Goal: Task Accomplishment & Management: Manage account settings

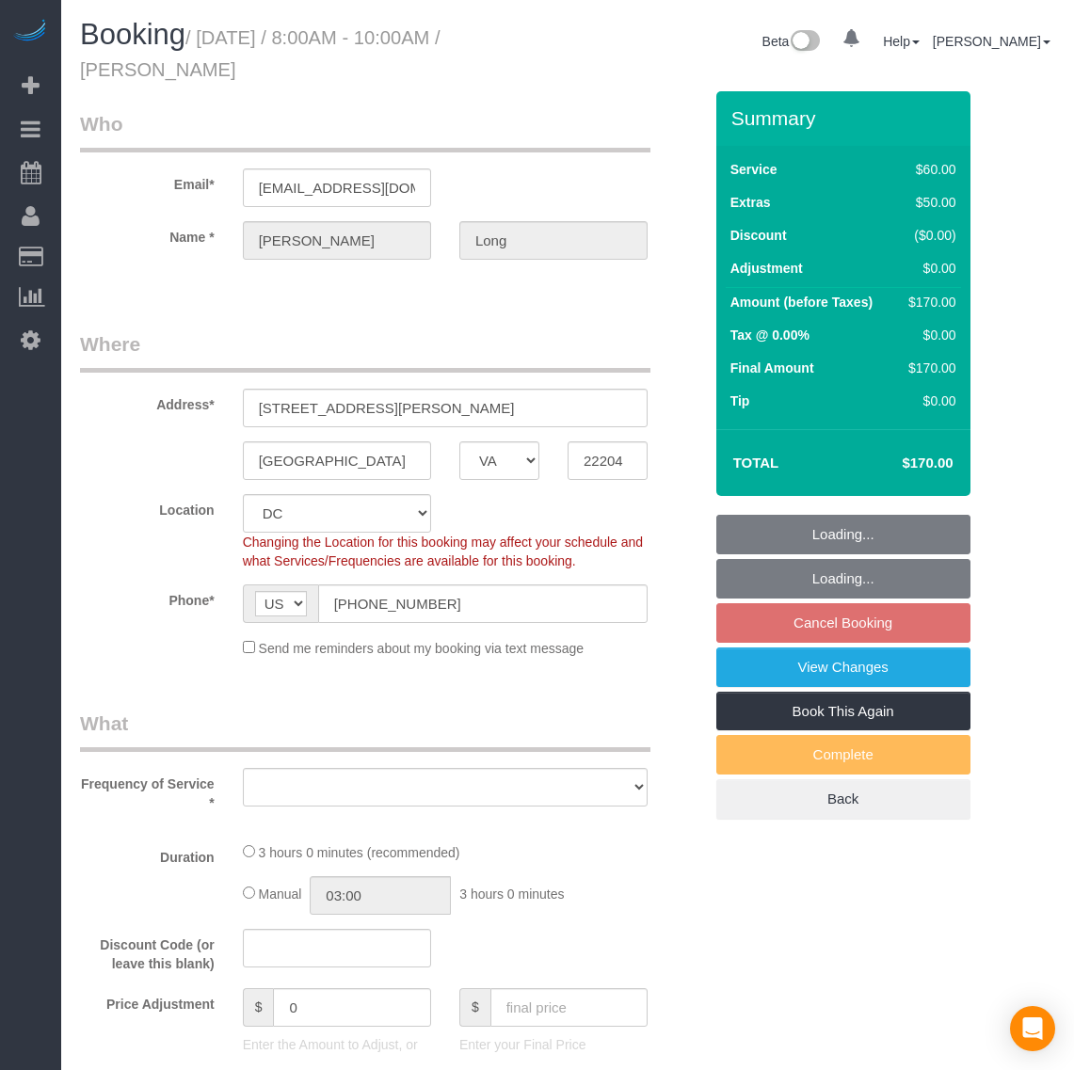
select select "VA"
select select "object:21694"
select select "spot85"
select select "number:1"
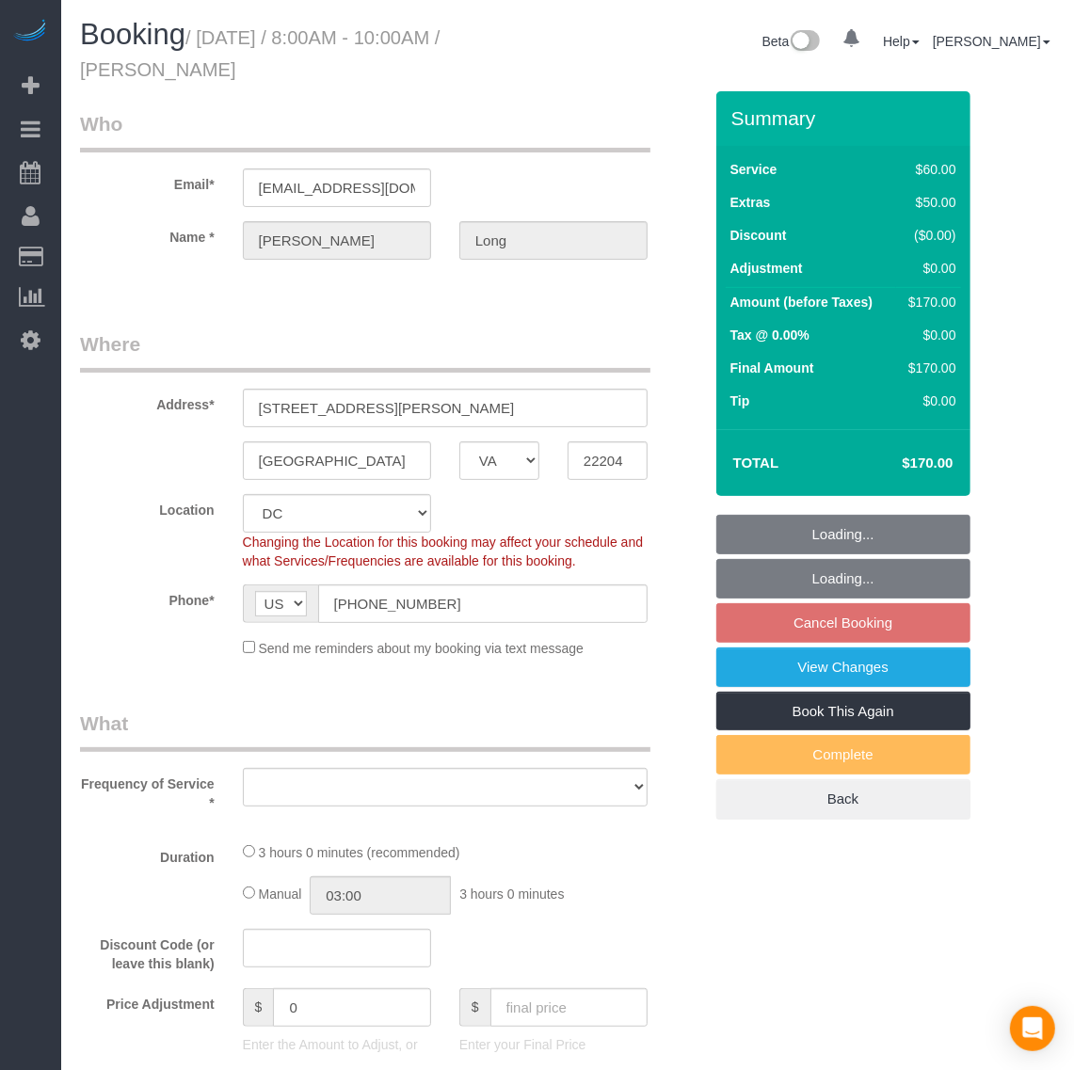
select select "number:42"
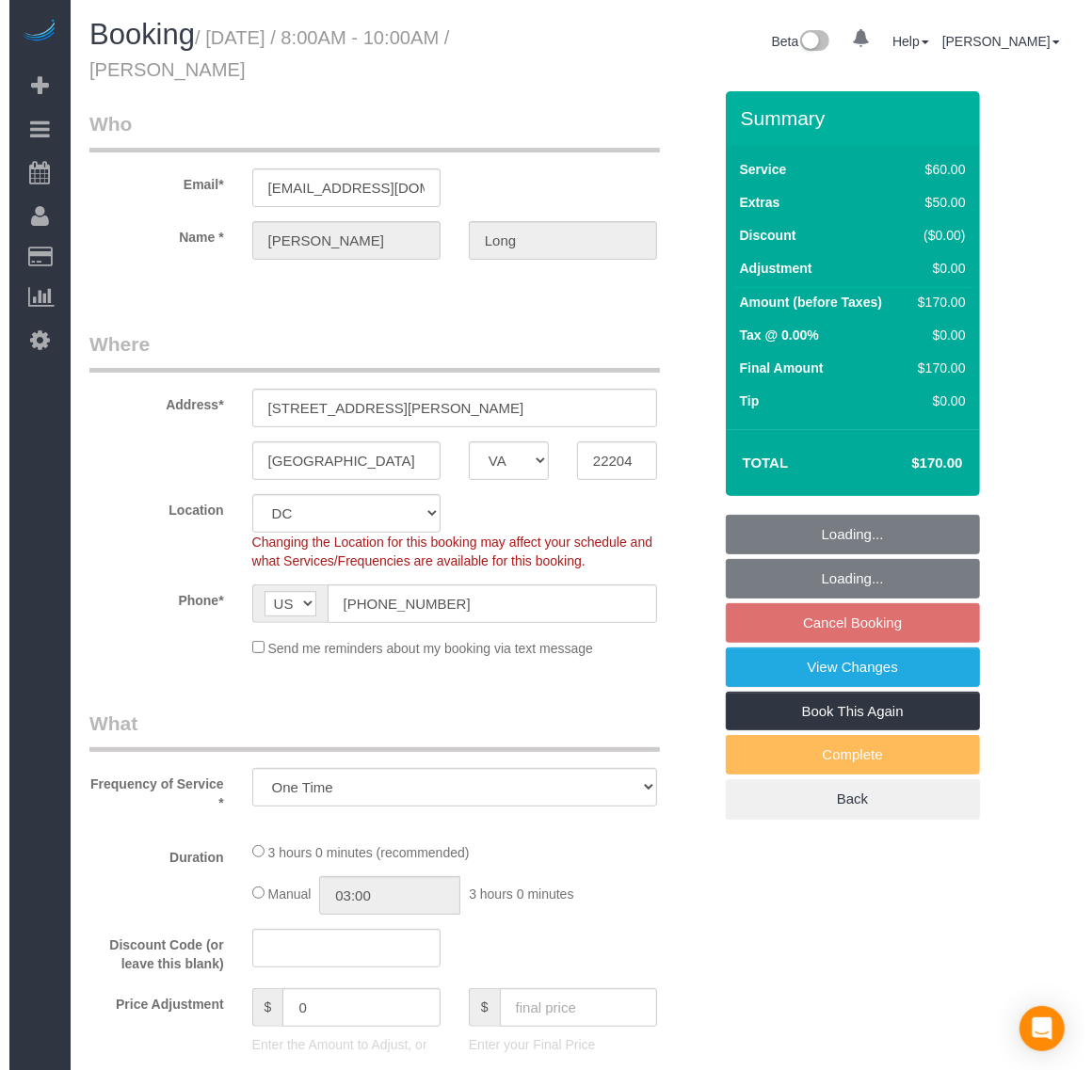
scroll to position [3631, 1074]
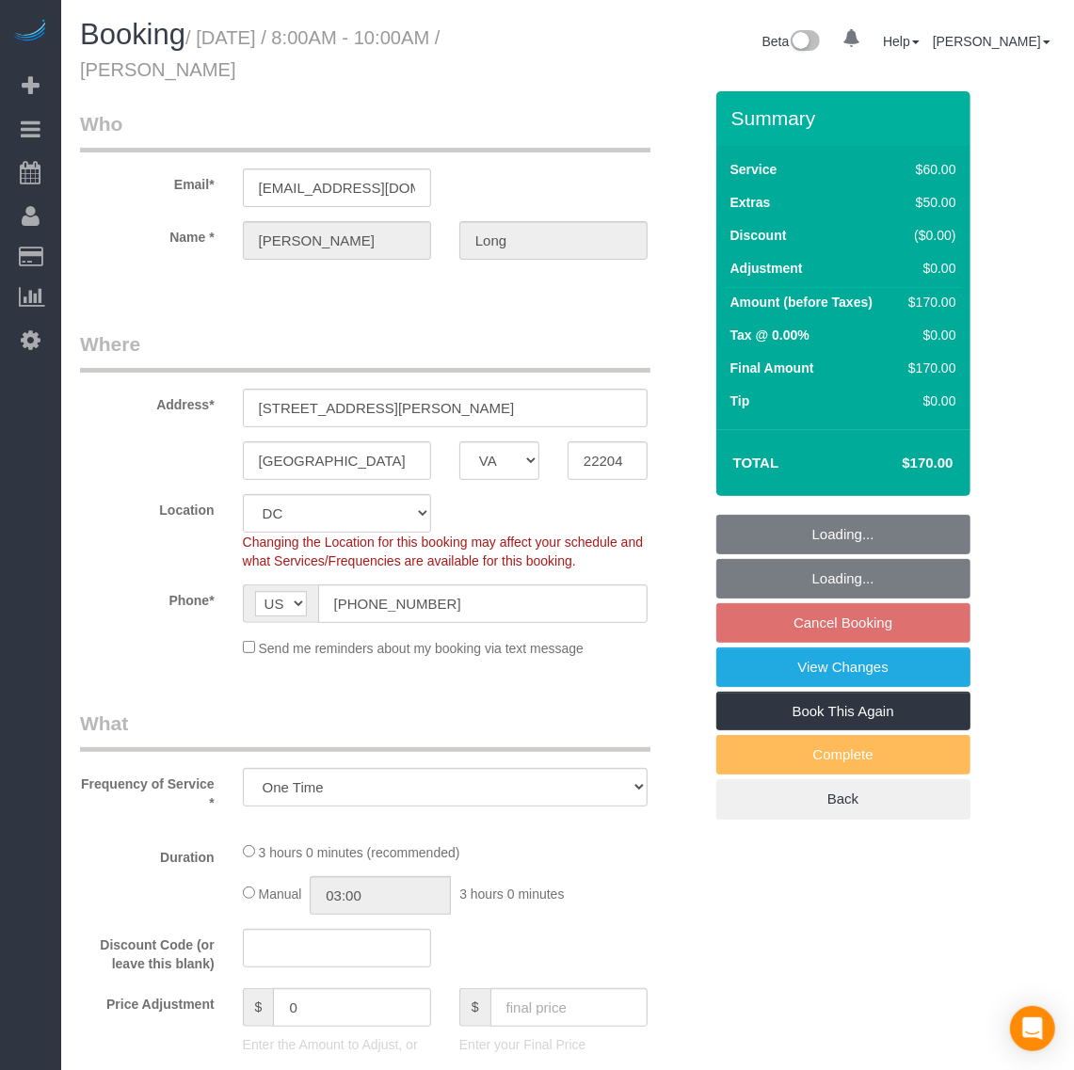
select select "object:21899"
select select "1"
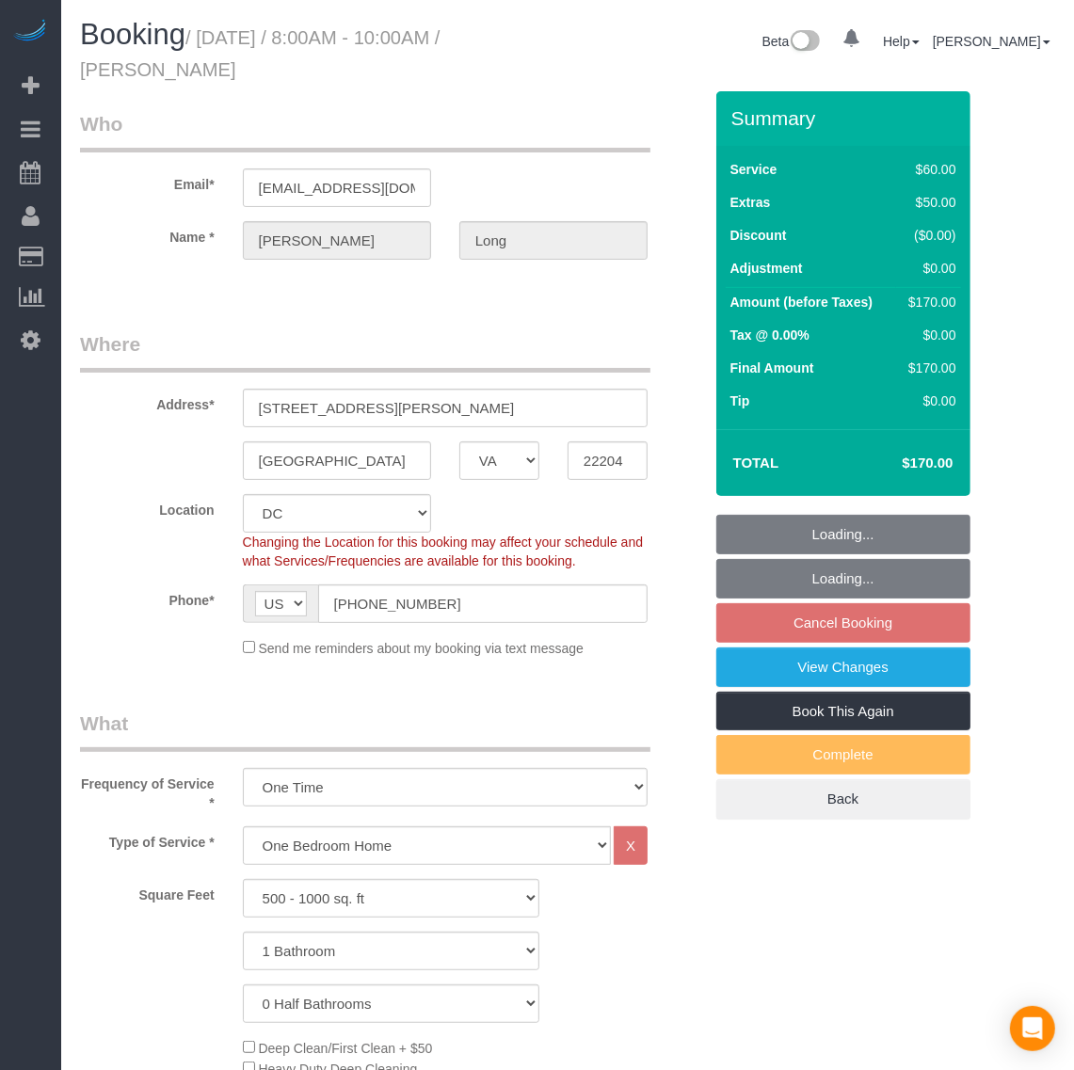
select select "1"
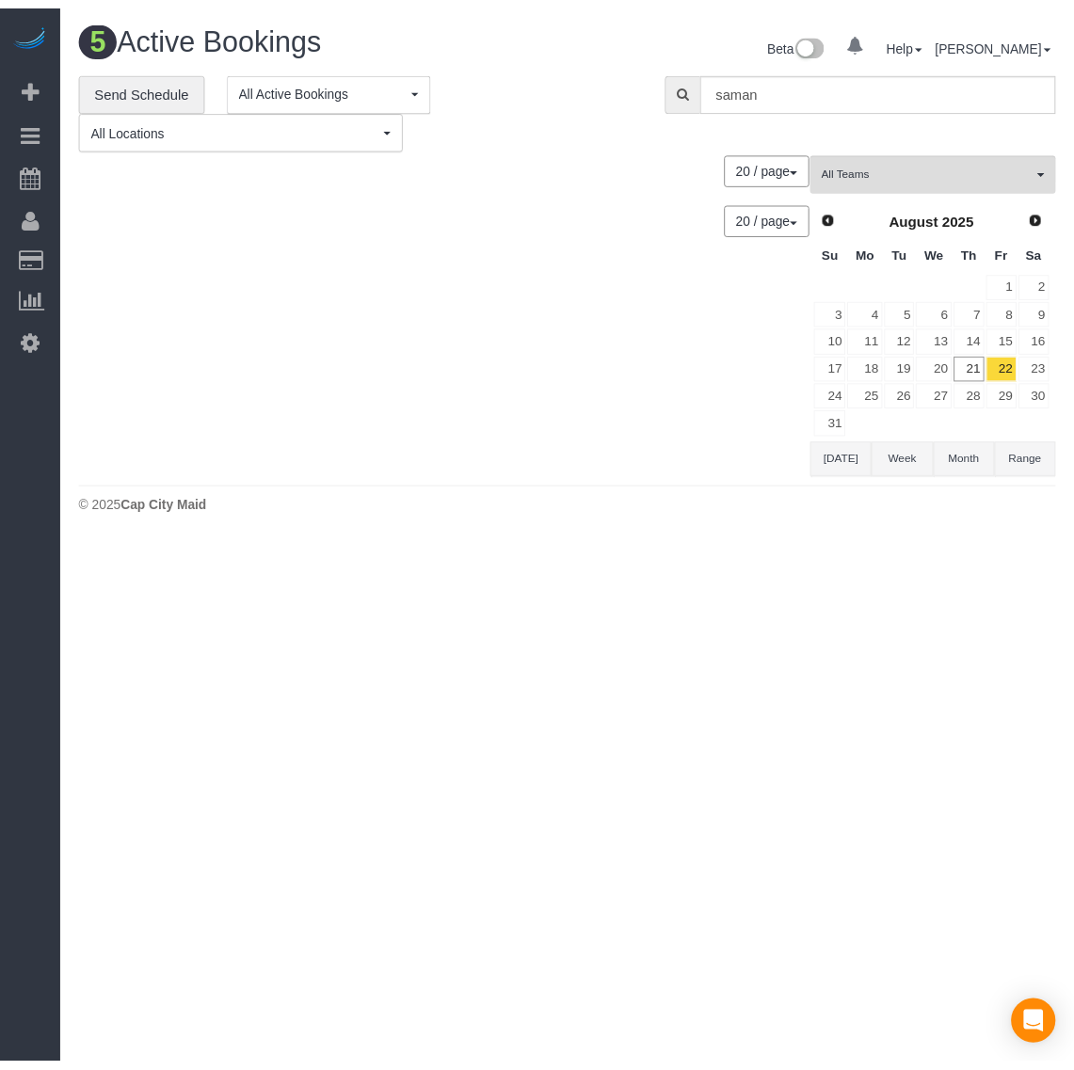
scroll to position [871, 1092]
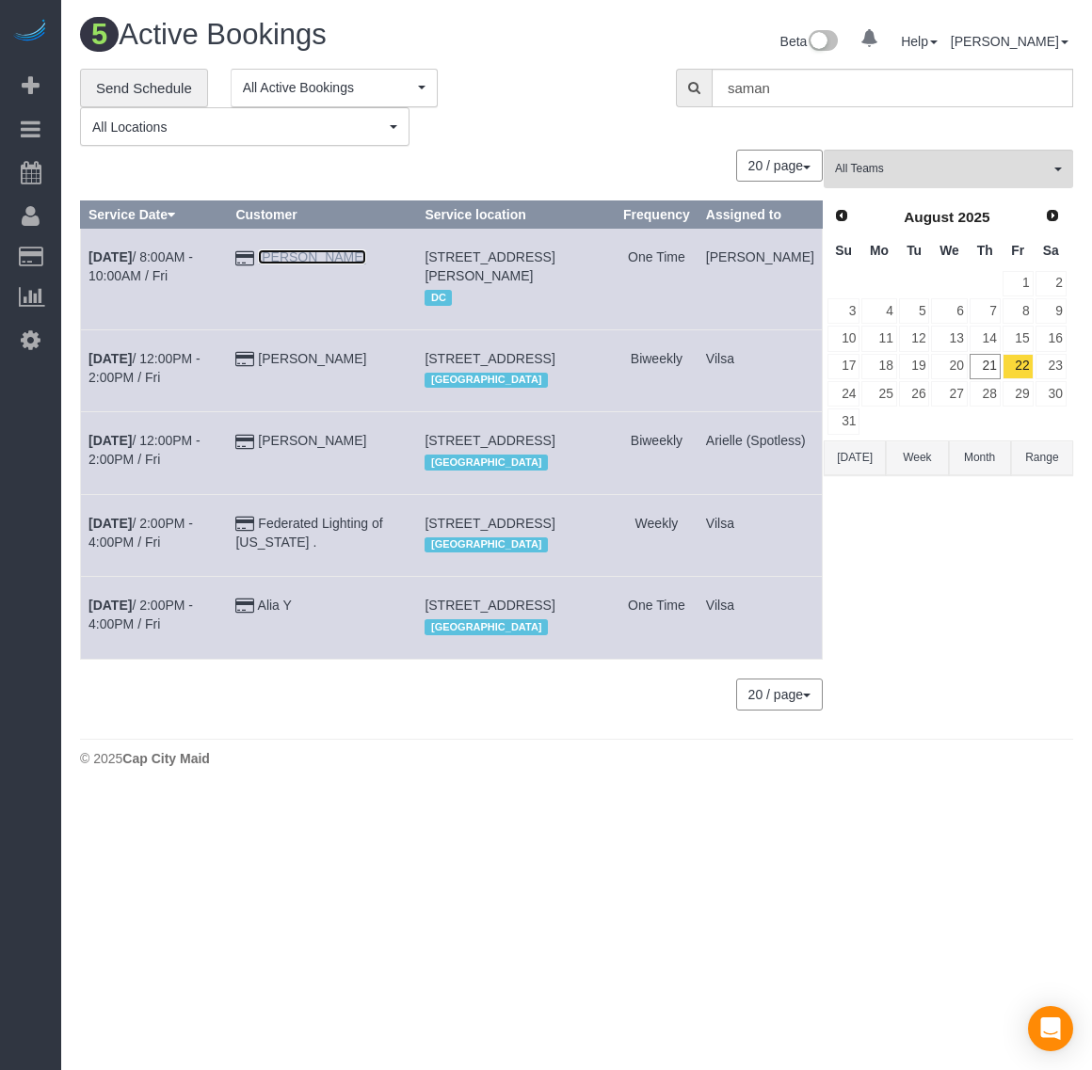
click at [341, 262] on link "[PERSON_NAME]" at bounding box center [312, 256] width 108 height 15
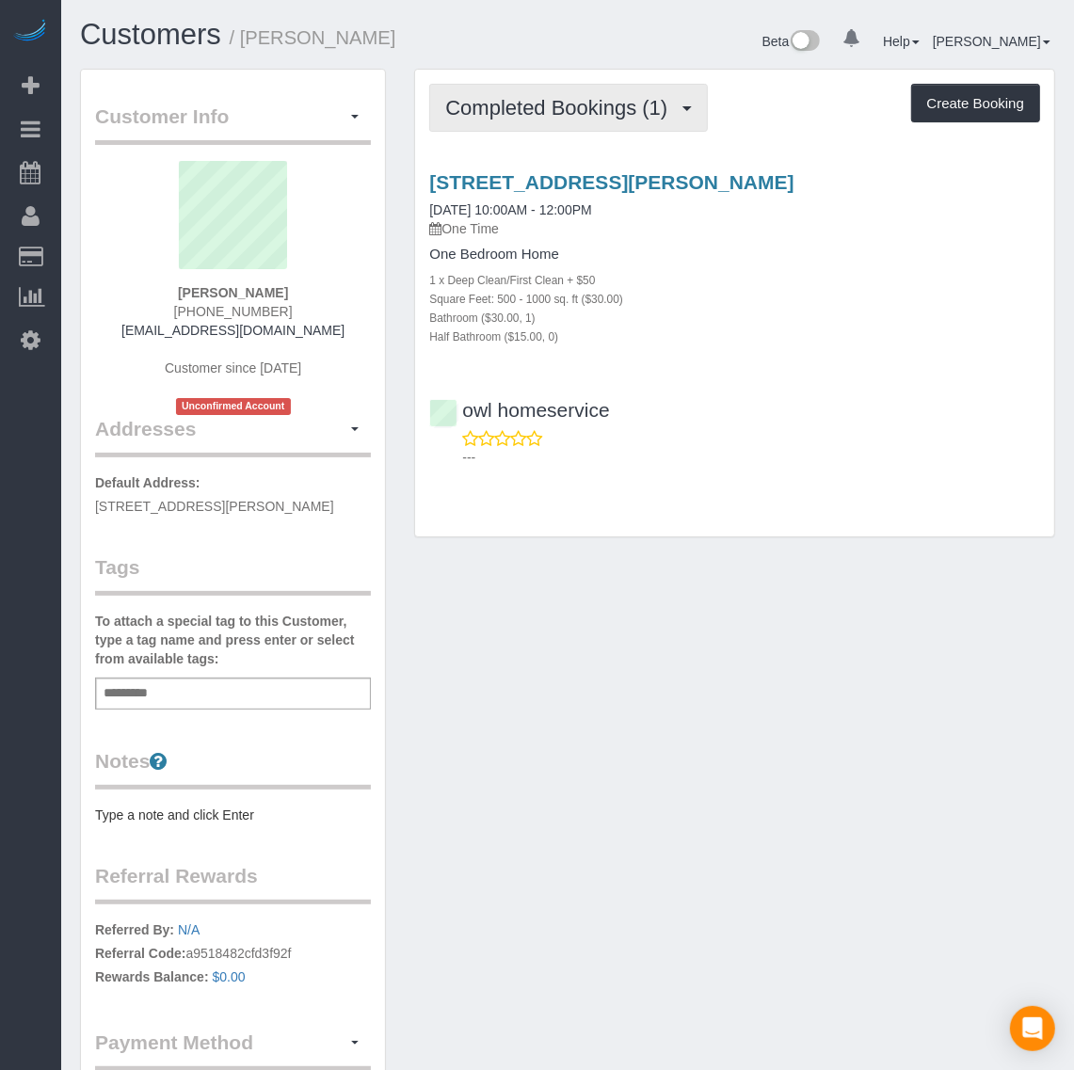
click at [546, 115] on span "Completed Bookings (1)" at bounding box center [561, 108] width 232 height 24
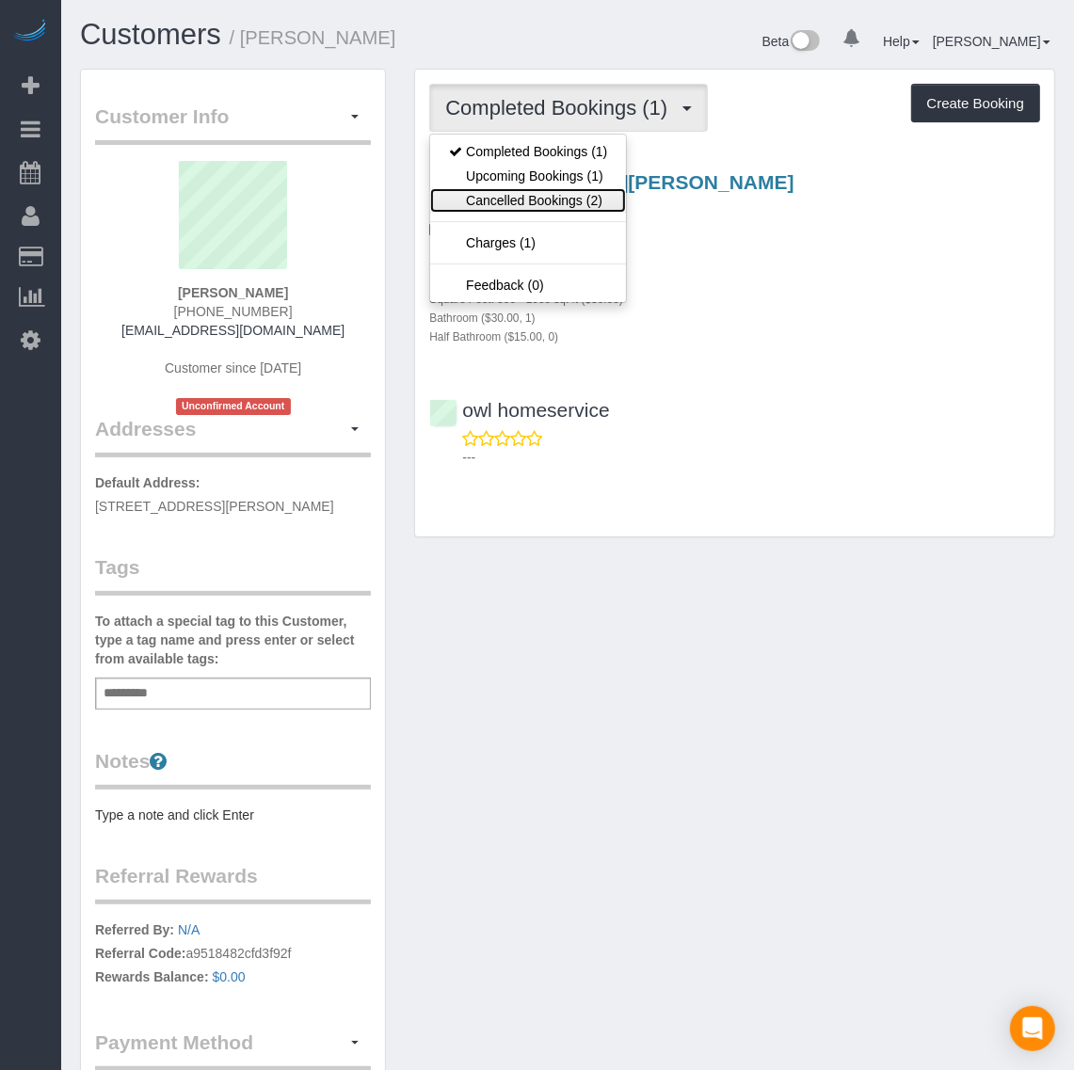
click at [556, 200] on link "Cancelled Bookings (2)" at bounding box center [528, 200] width 196 height 24
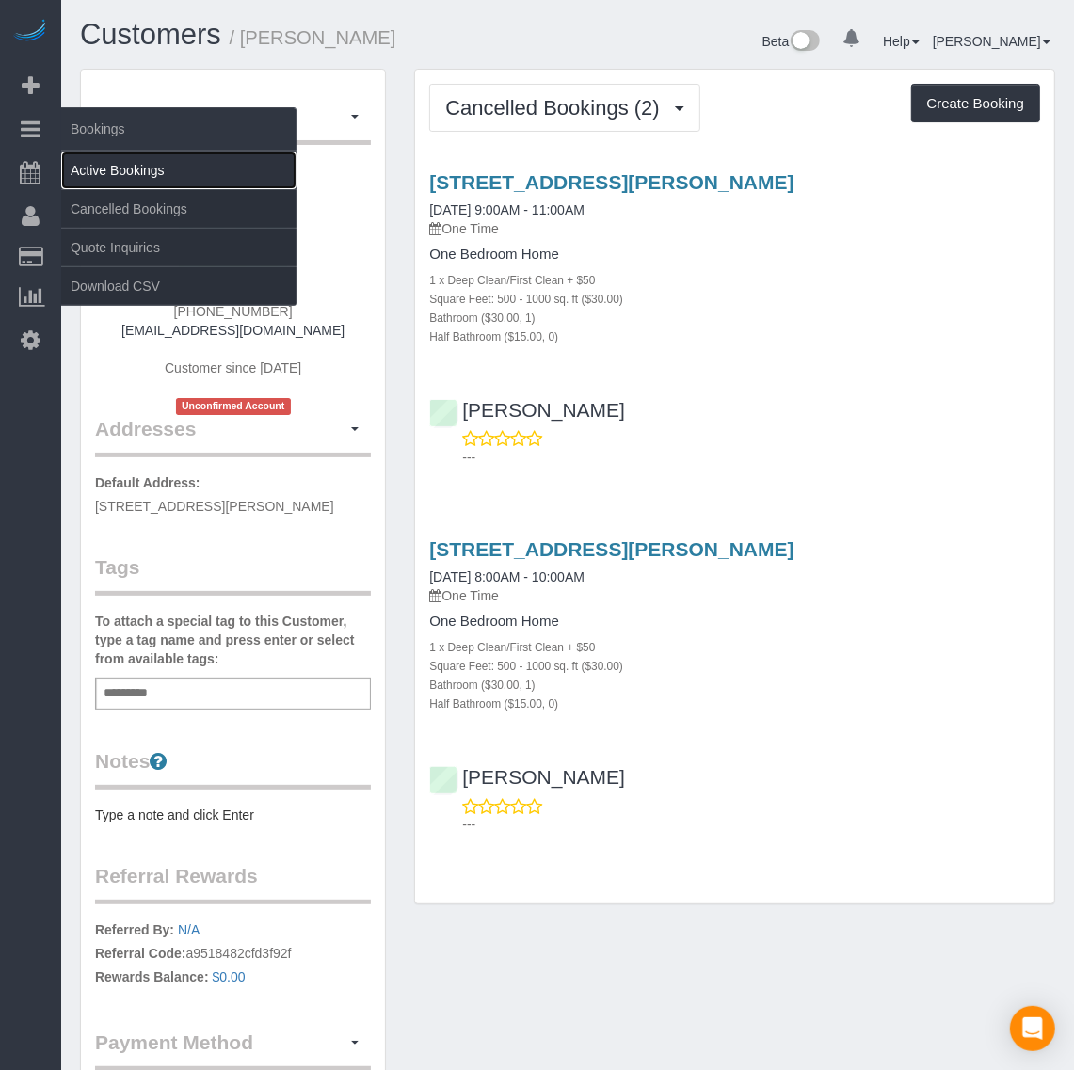
click at [101, 171] on link "Active Bookings" at bounding box center [178, 171] width 235 height 38
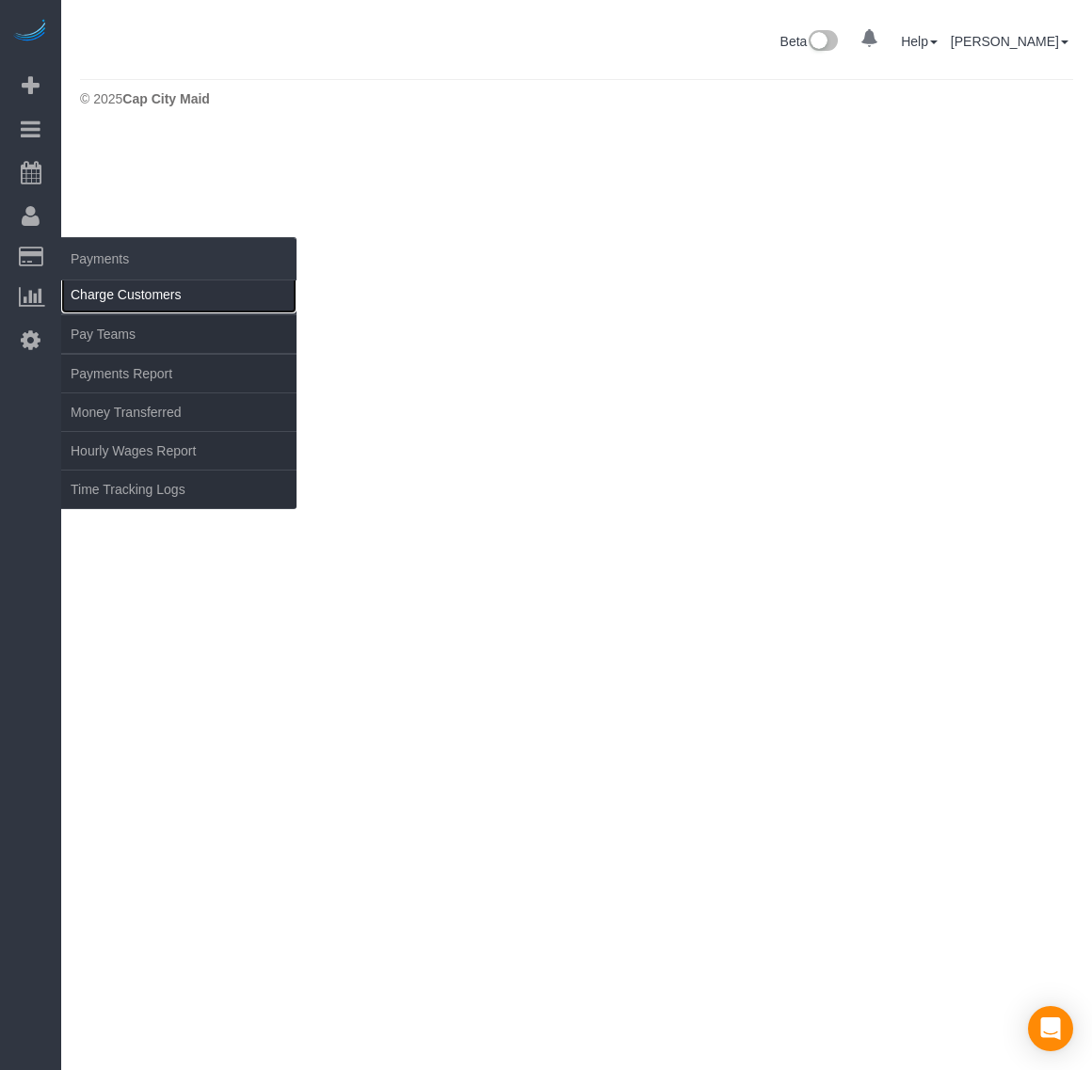
click at [105, 285] on link "Charge Customers" at bounding box center [178, 295] width 235 height 38
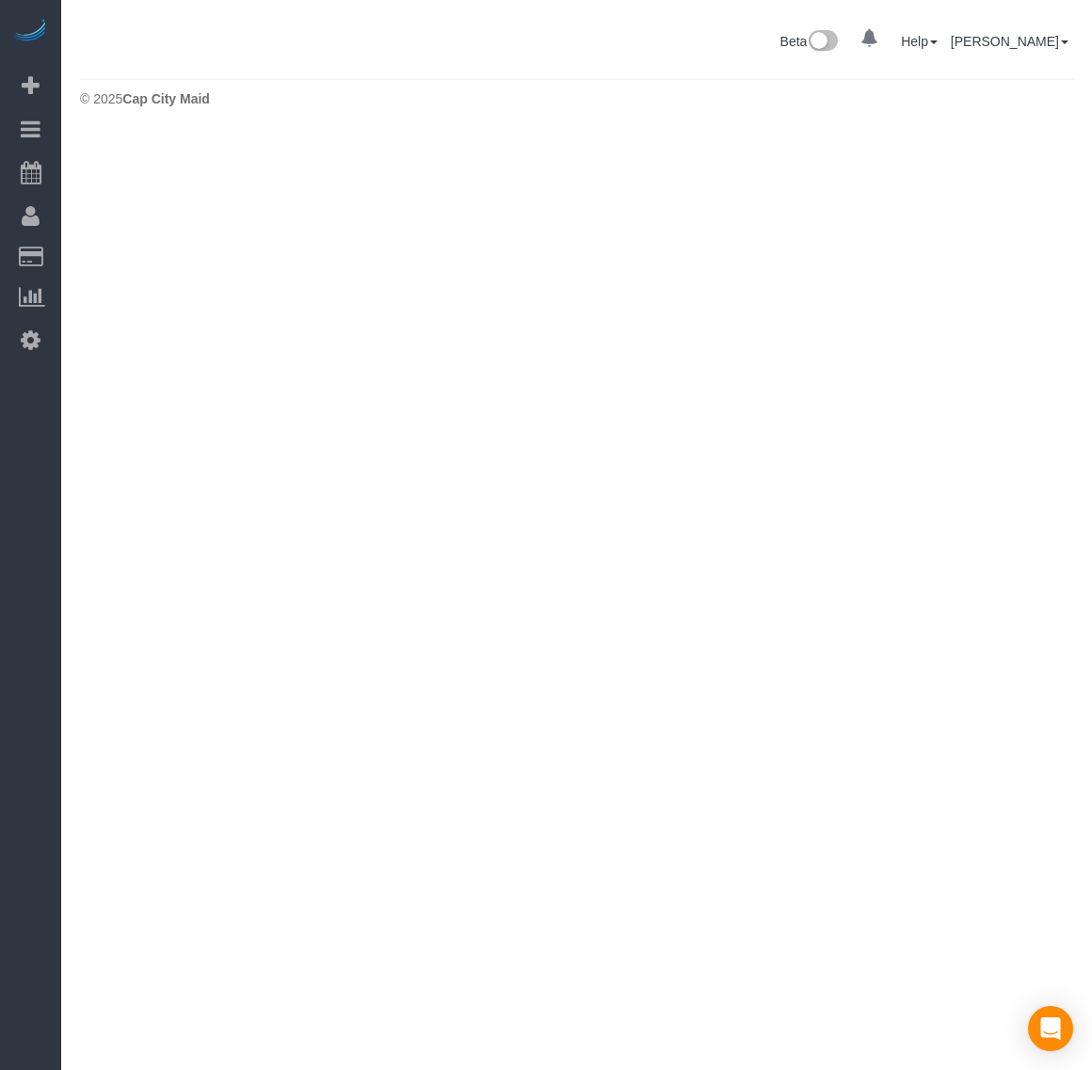
select select
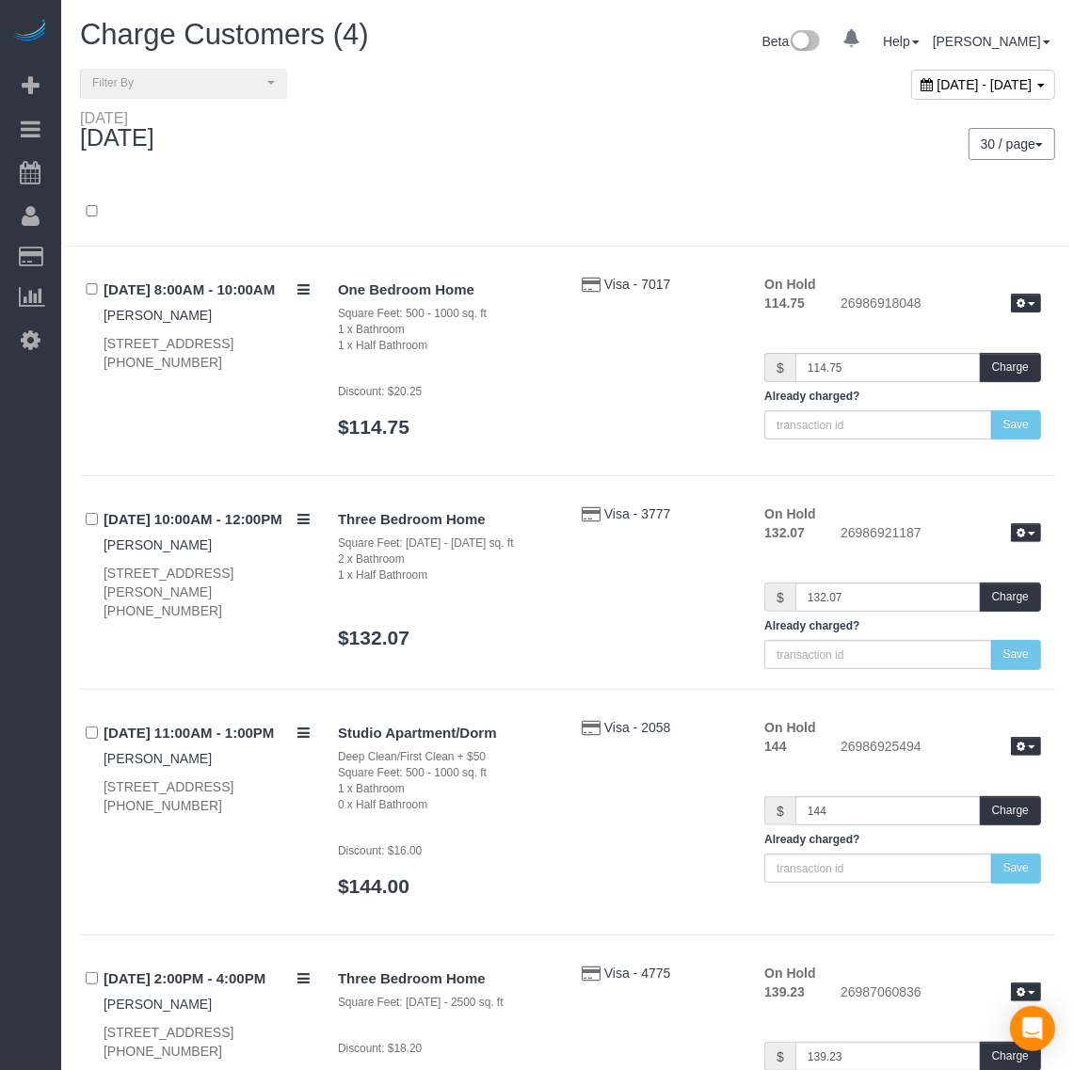
click at [937, 89] on span "August 21, 2025 - August 21, 2025" at bounding box center [984, 84] width 95 height 15
type input "**********"
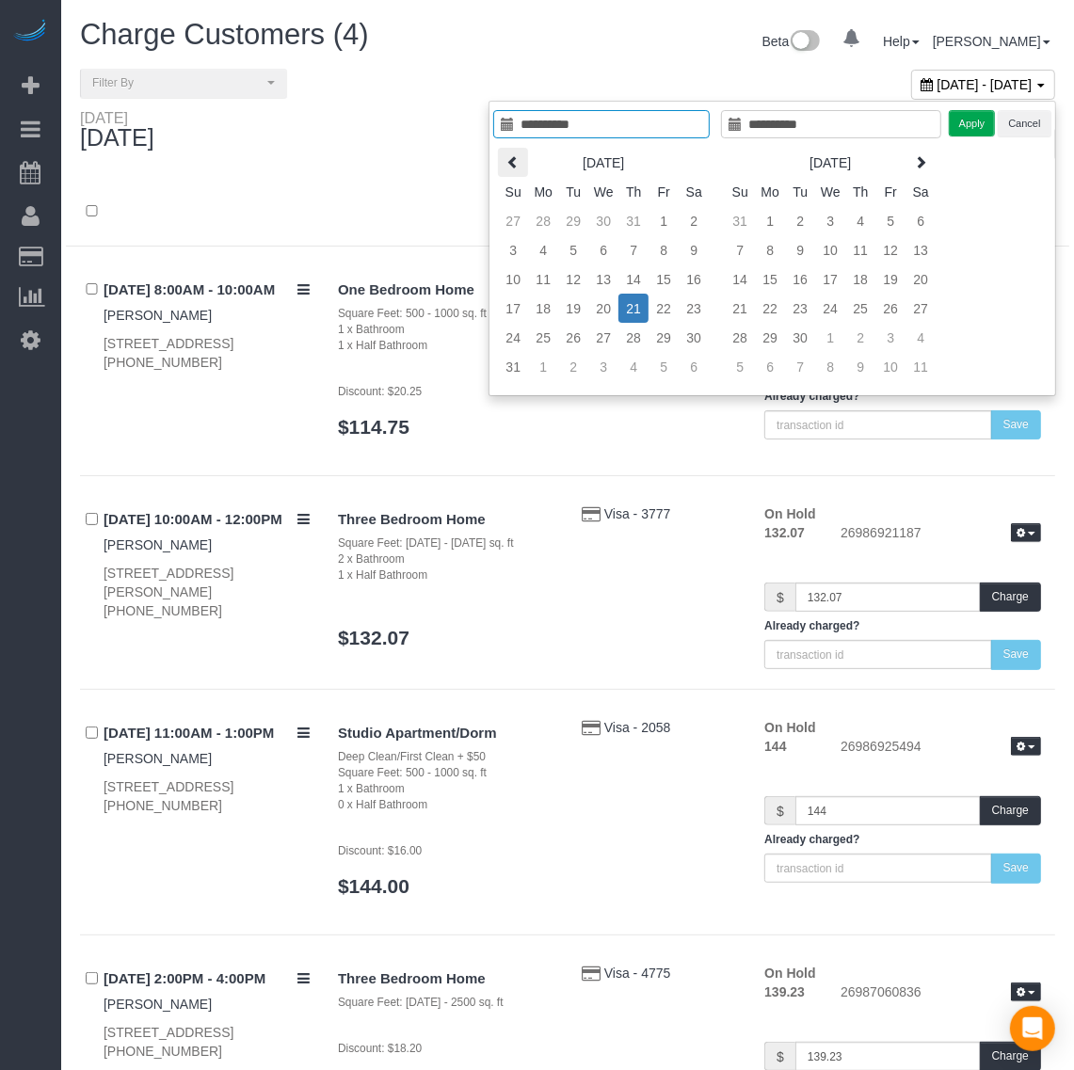
click at [510, 157] on icon at bounding box center [512, 161] width 13 height 13
type input "**********"
click at [548, 339] on td "28" at bounding box center [543, 337] width 30 height 29
type input "**********"
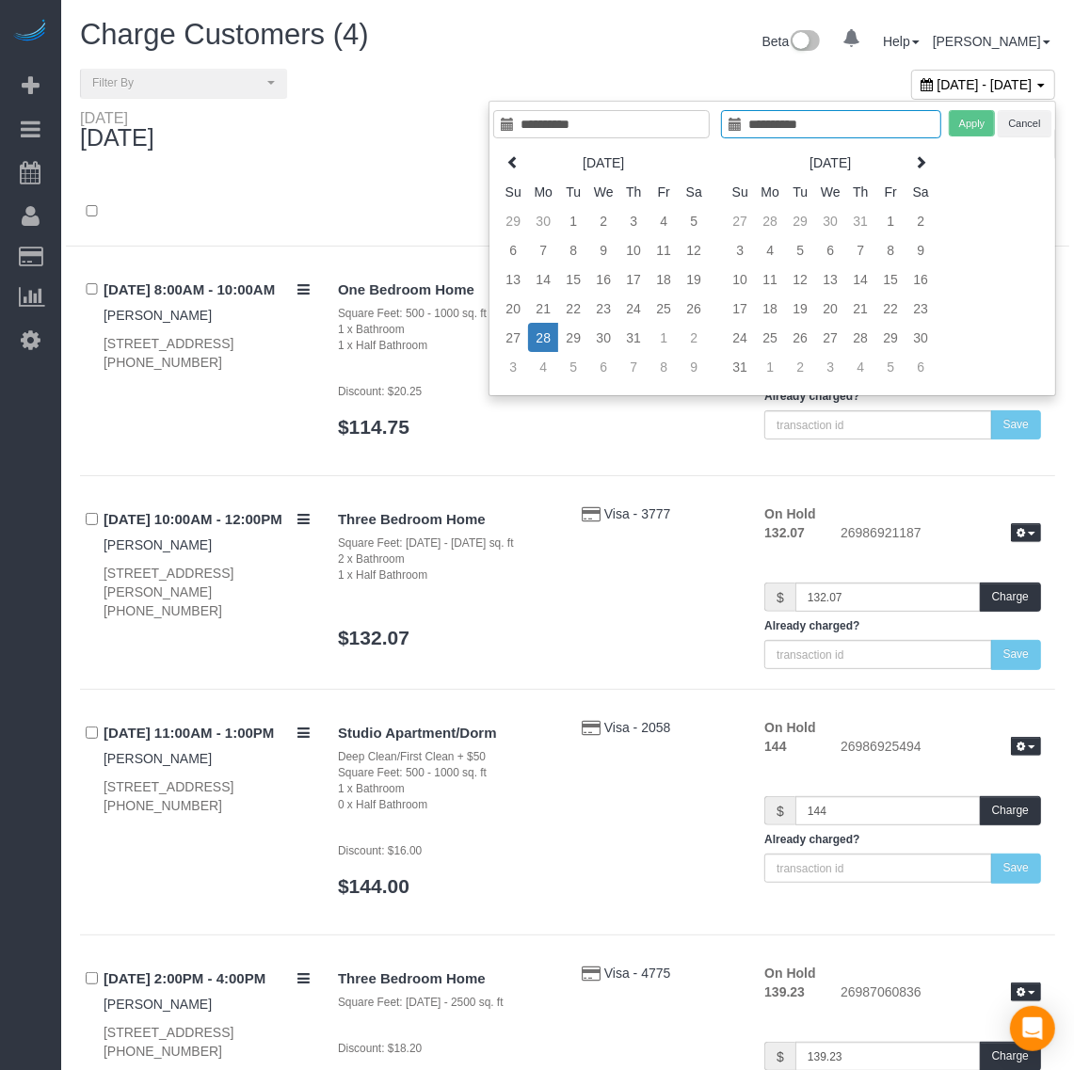
click at [551, 341] on td "28" at bounding box center [543, 337] width 30 height 29
click at [974, 127] on button "Apply" at bounding box center [972, 123] width 47 height 27
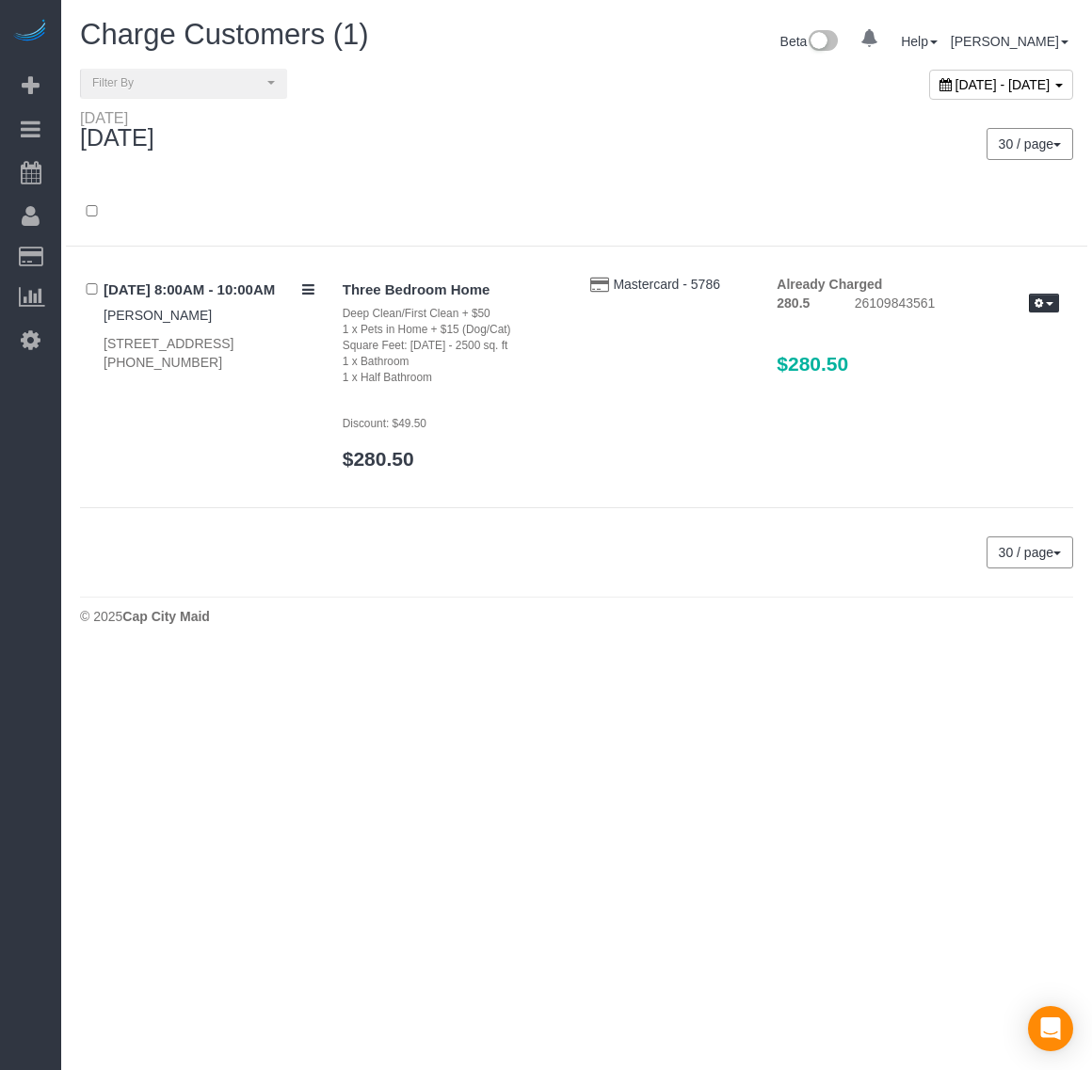
click at [958, 80] on span "July 28, 2025 - July 28, 2025" at bounding box center [1002, 84] width 95 height 15
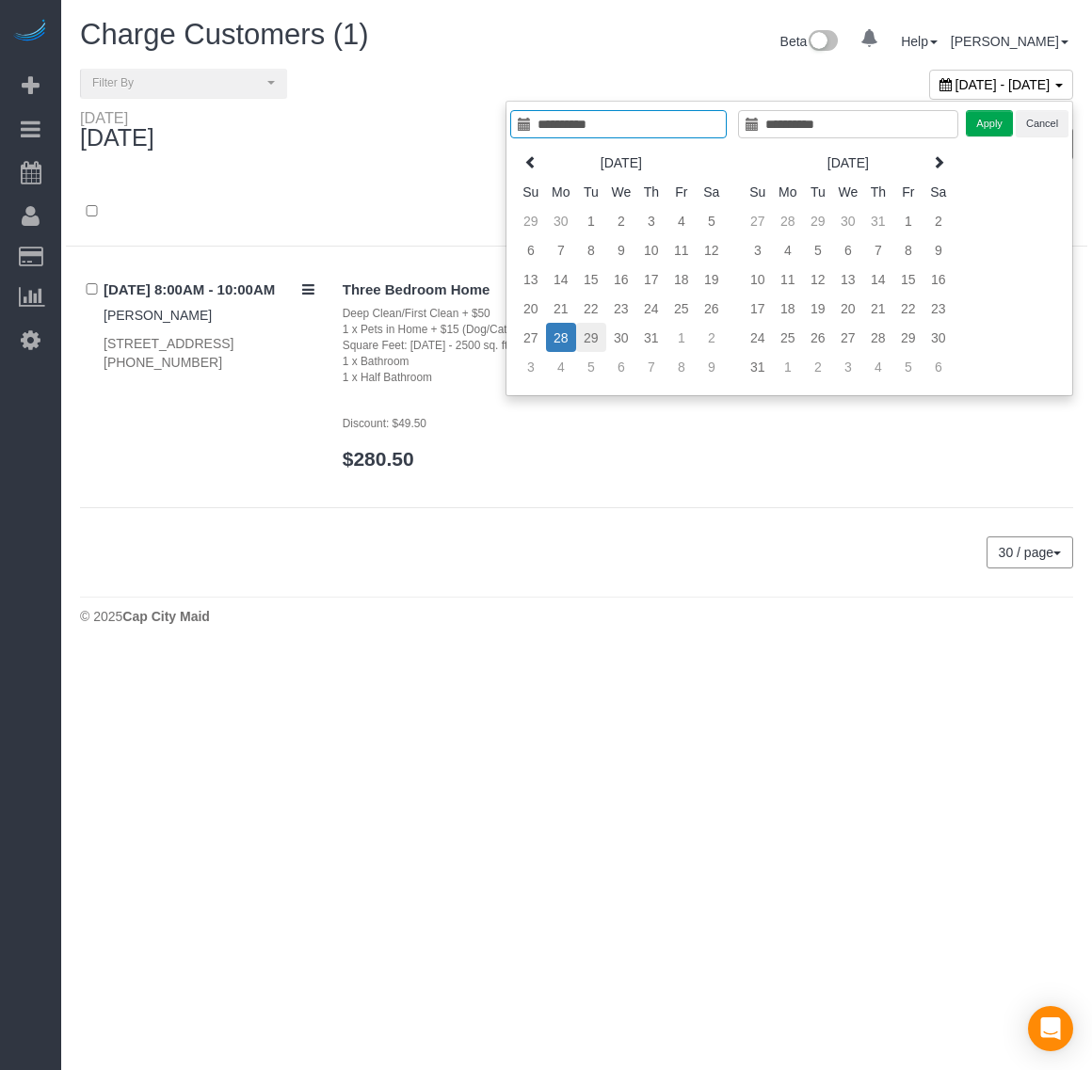
type input "**********"
click at [583, 337] on td "29" at bounding box center [591, 337] width 30 height 29
type input "**********"
click at [583, 337] on td "29" at bounding box center [591, 337] width 30 height 29
click at [991, 132] on button "Apply" at bounding box center [989, 123] width 47 height 27
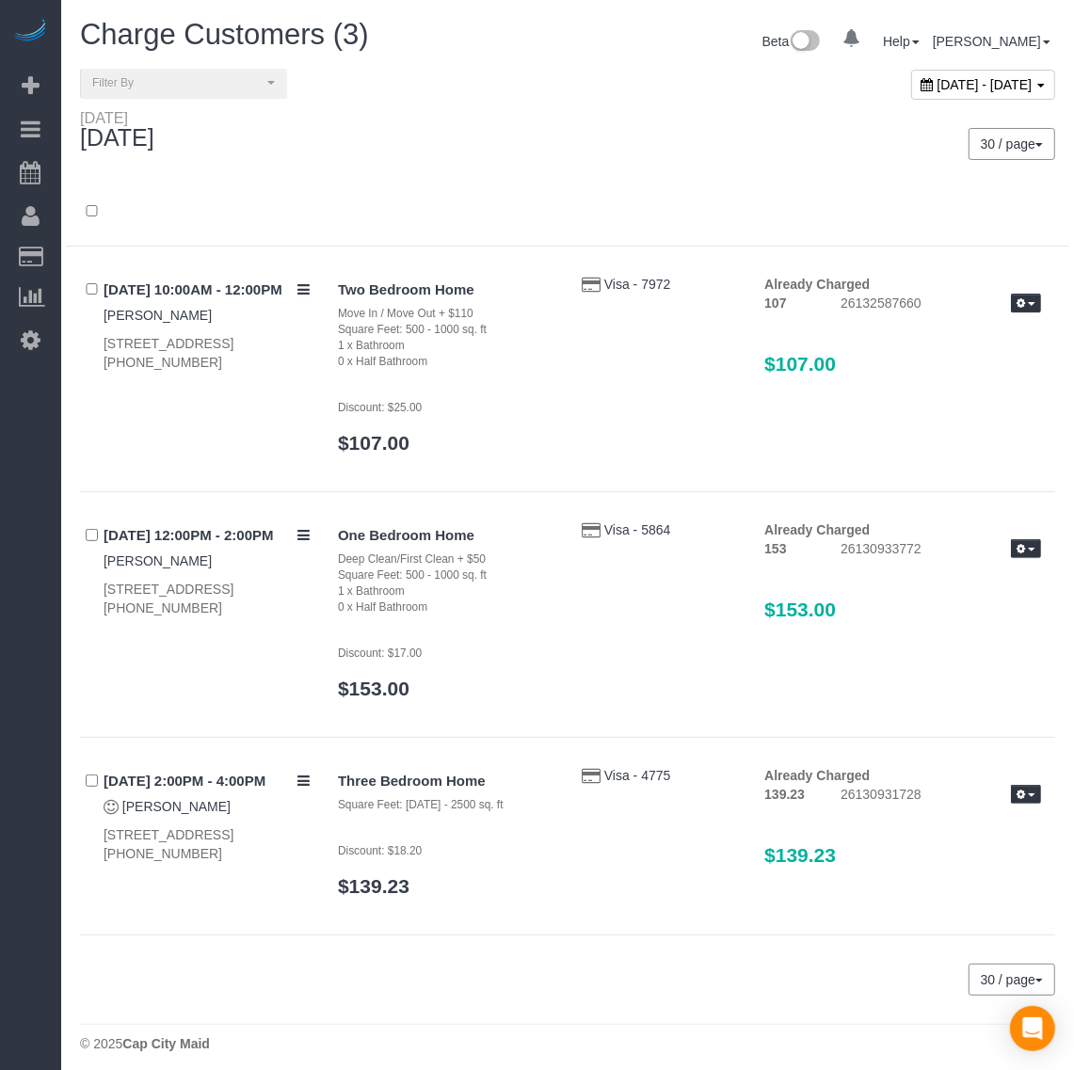
click at [937, 81] on span "July 29, 2025 - July 29, 2025" at bounding box center [984, 84] width 95 height 15
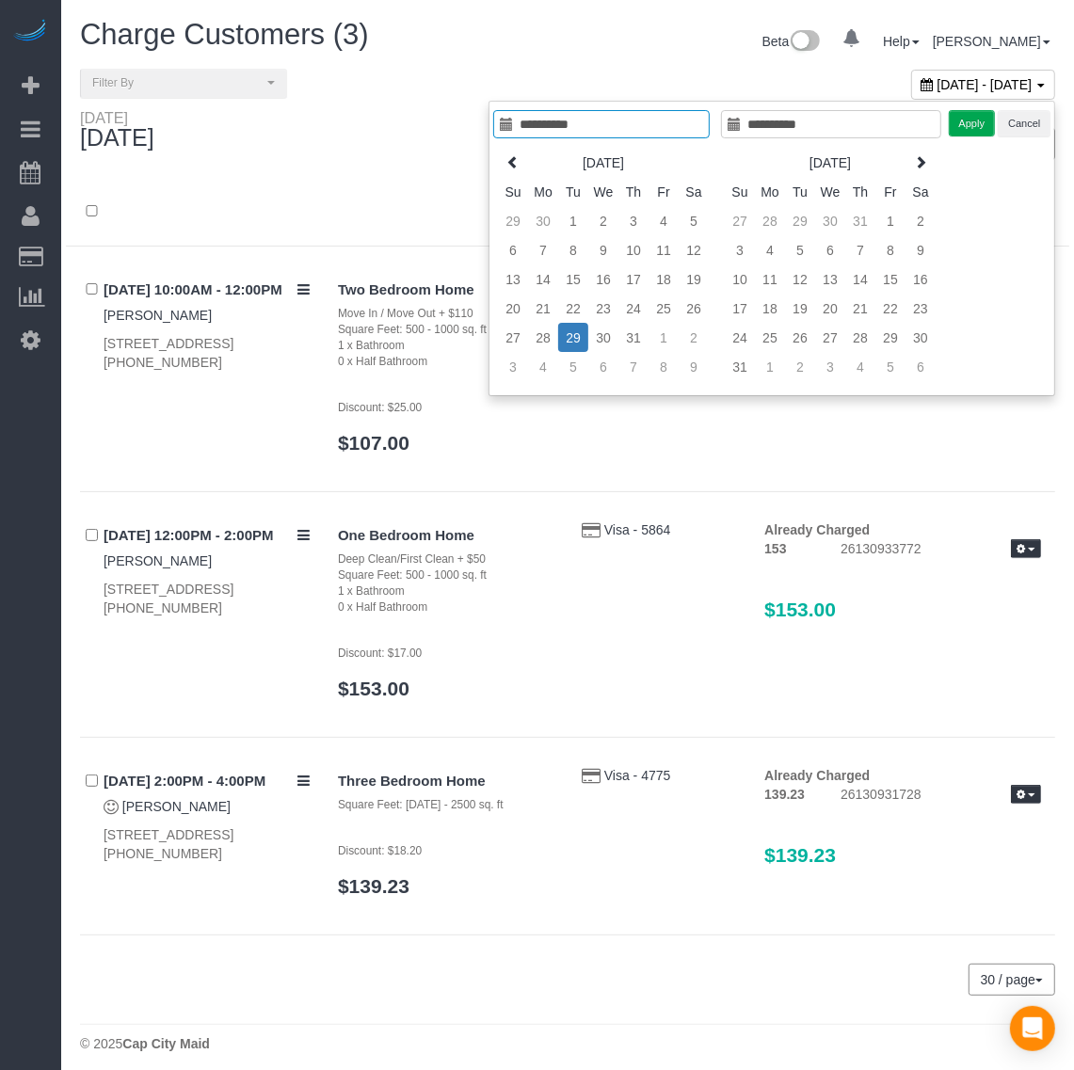
type input "**********"
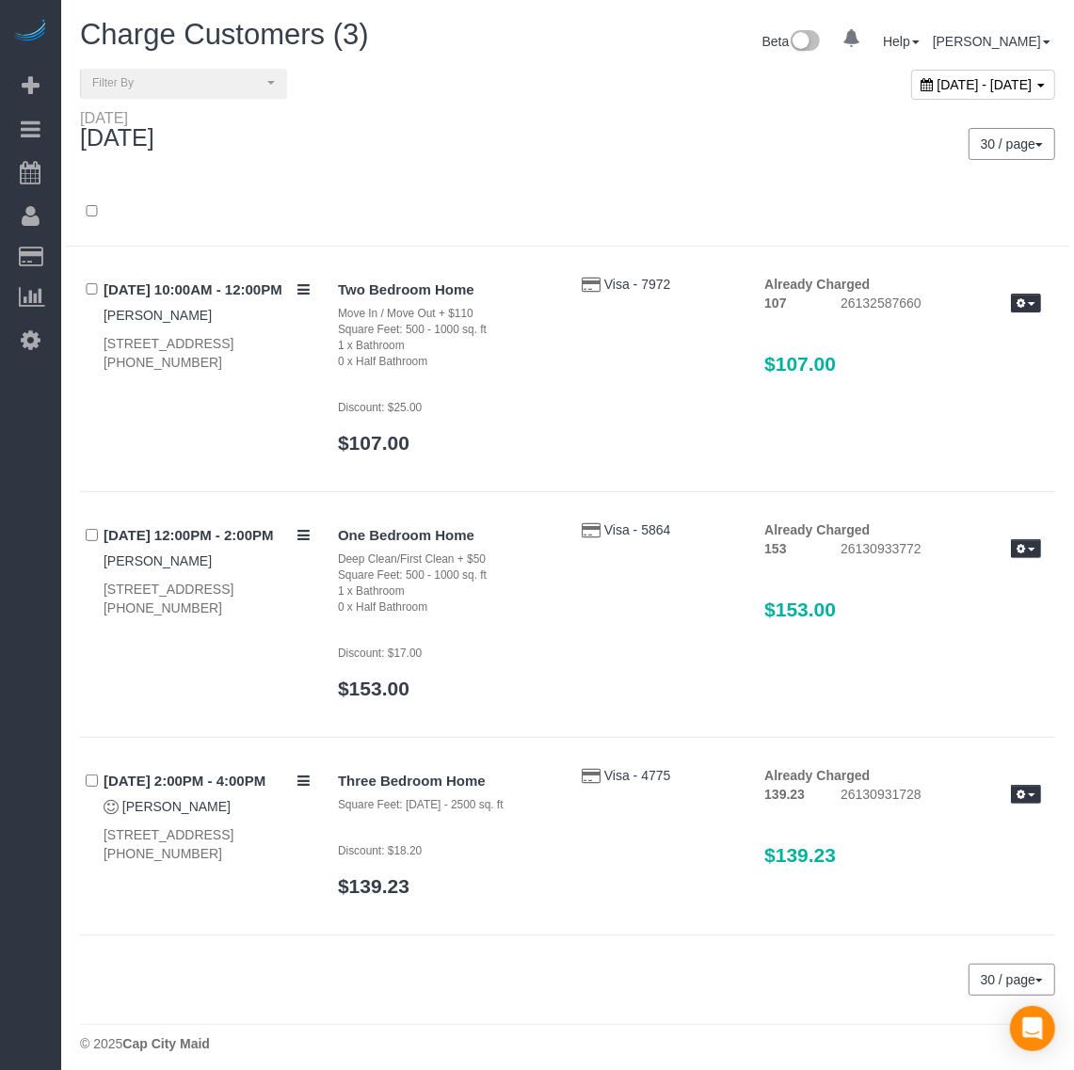
click at [388, 114] on div "Tuesday July 29, 2025" at bounding box center [317, 134] width 502 height 50
click at [199, 90] on button "Filter By" at bounding box center [183, 83] width 207 height 29
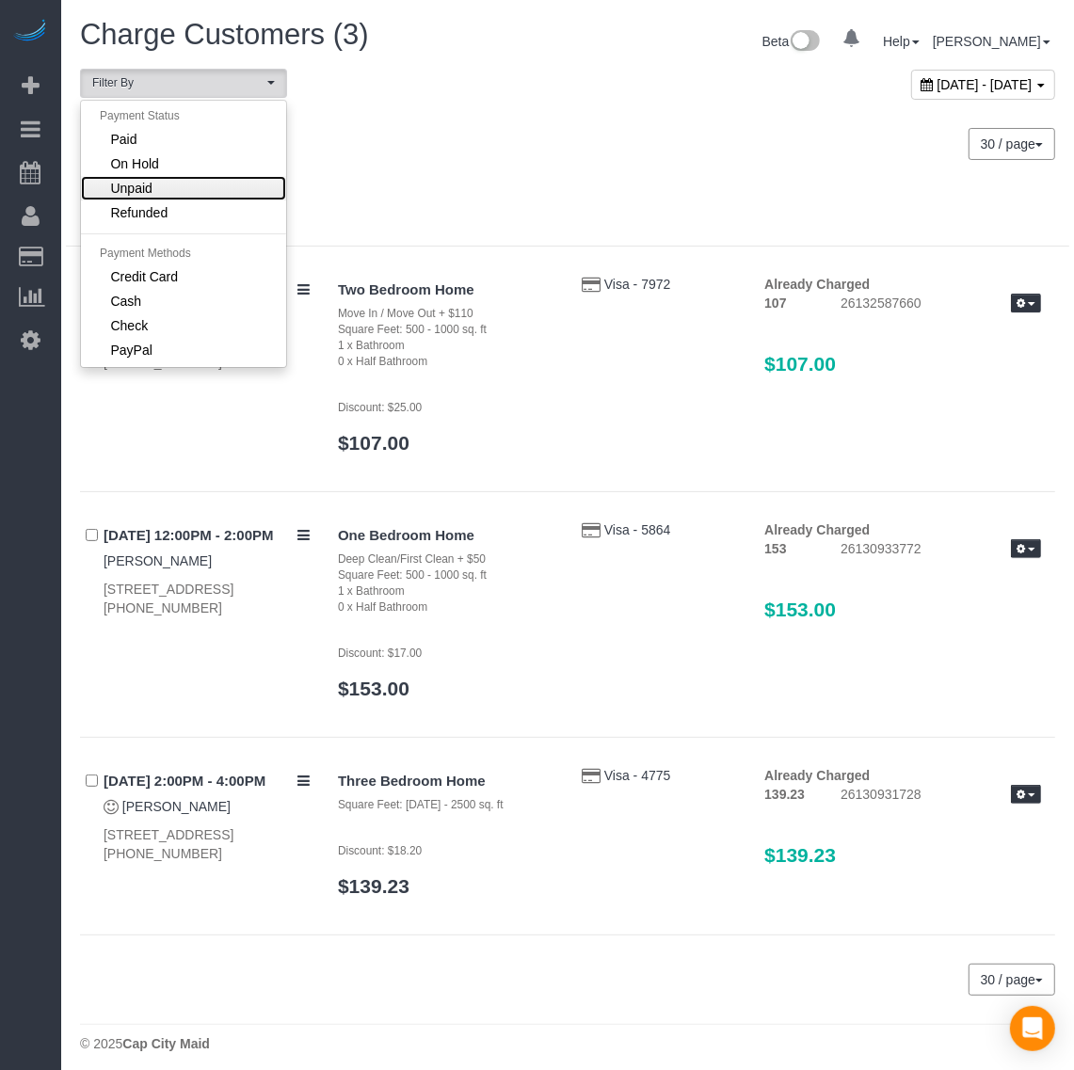
click at [204, 189] on link "Unpaid" at bounding box center [183, 188] width 205 height 24
select select "******"
click at [202, 185] on link "Unpaid" at bounding box center [183, 188] width 205 height 24
select select
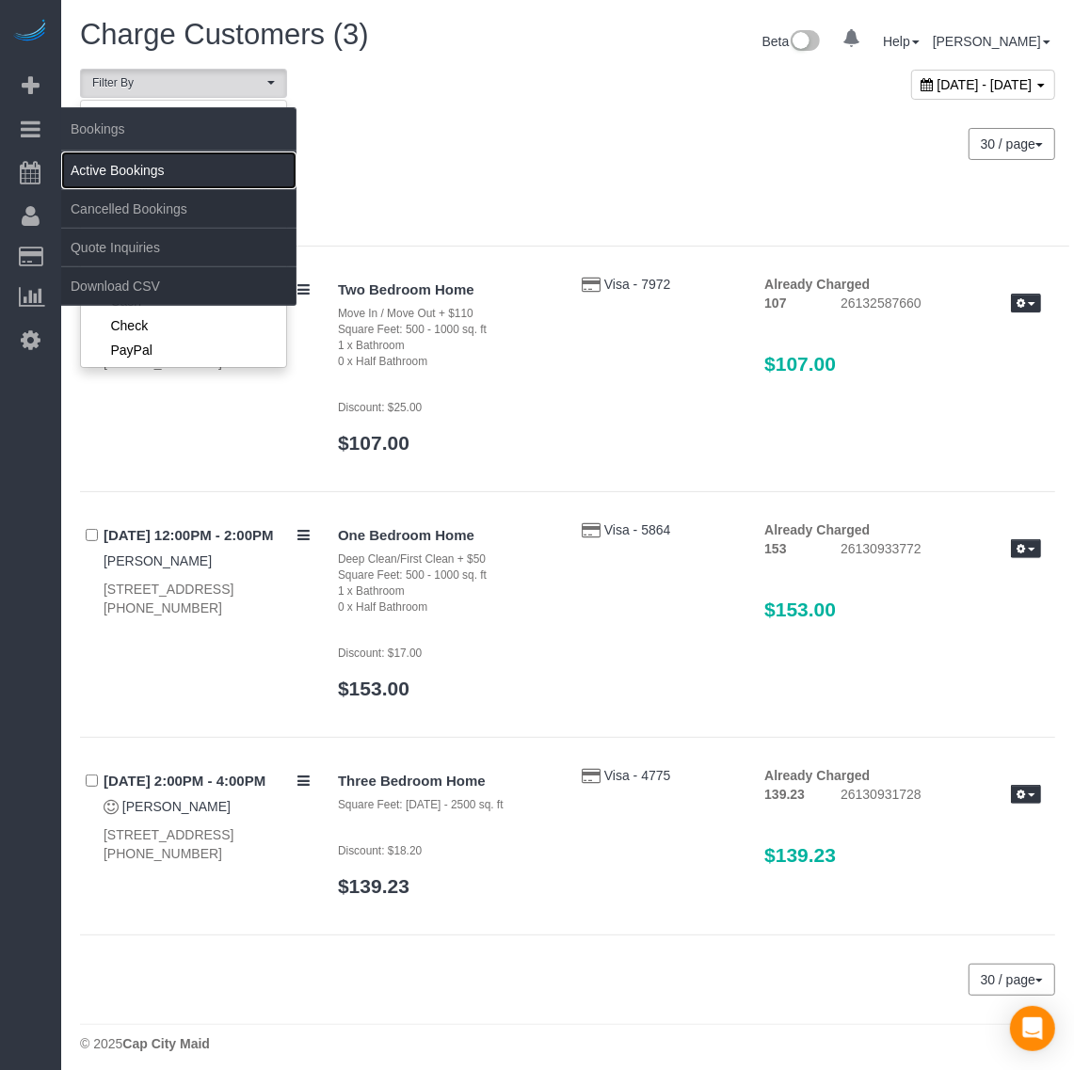
click at [120, 174] on link "Active Bookings" at bounding box center [178, 171] width 235 height 38
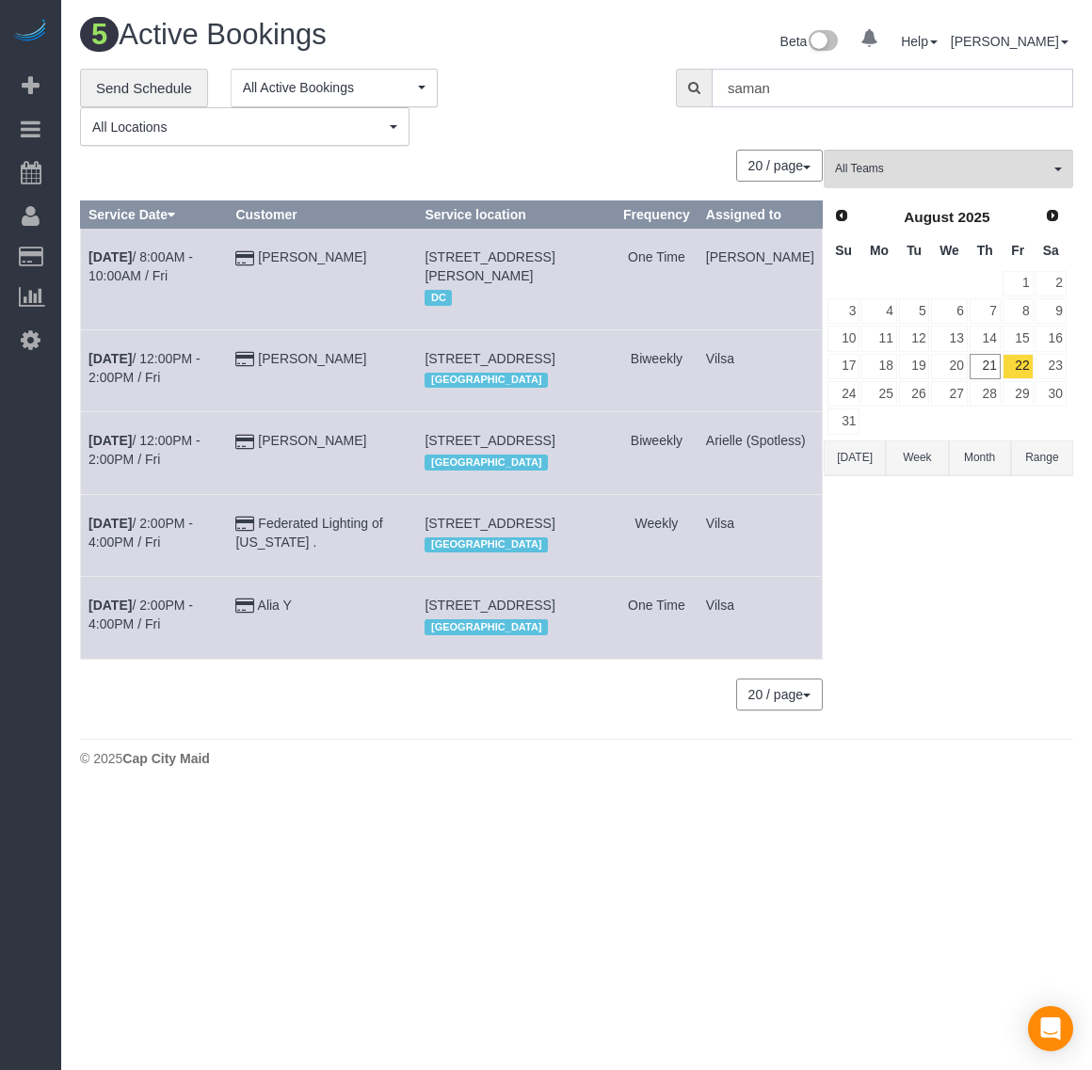
click at [918, 87] on input "saman" at bounding box center [891, 88] width 361 height 39
drag, startPoint x: 911, startPoint y: 83, endPoint x: 502, endPoint y: 86, distance: 409.4
click at [502, 86] on div "**********" at bounding box center [576, 108] width 1021 height 78
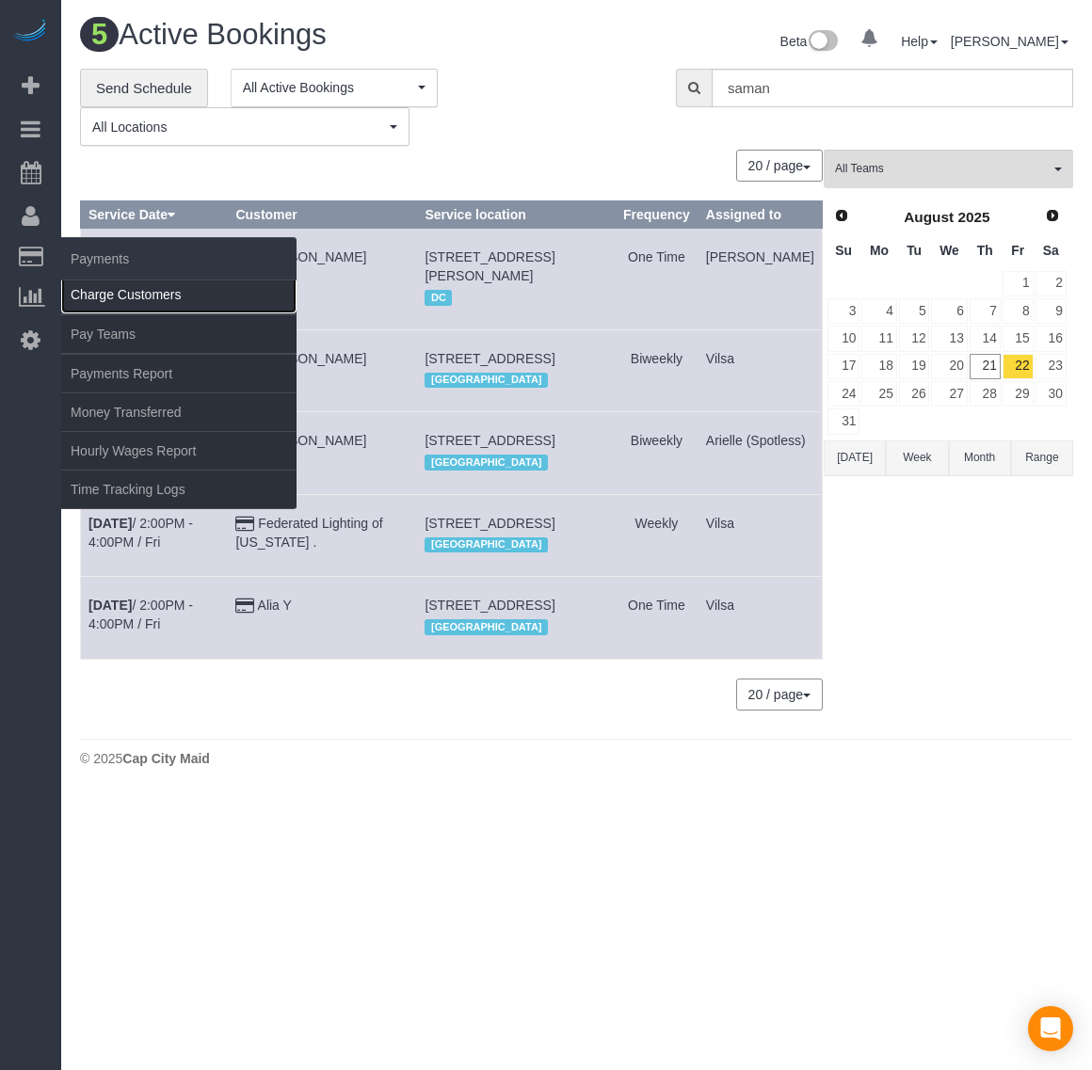
click at [110, 287] on link "Charge Customers" at bounding box center [178, 295] width 235 height 38
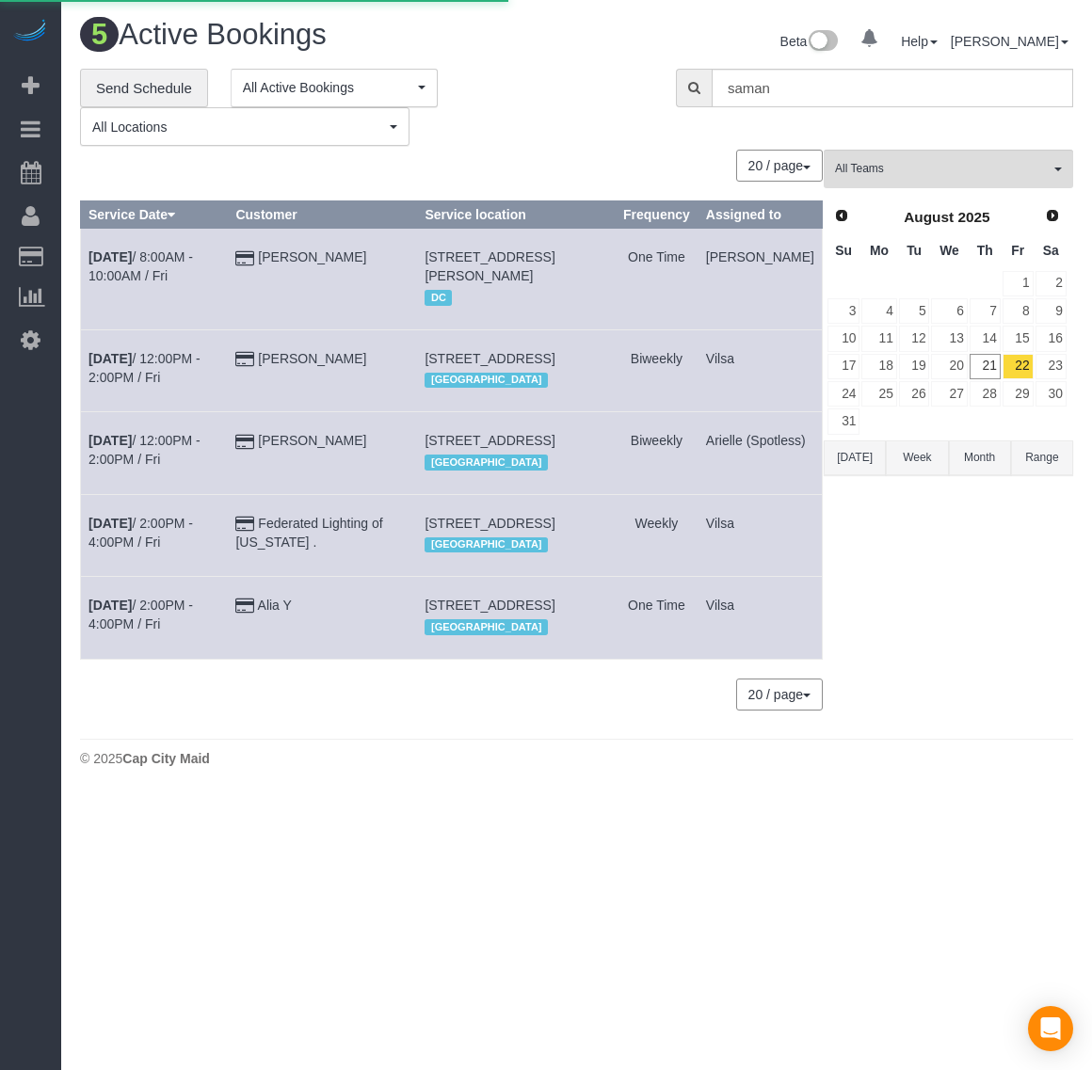
select select
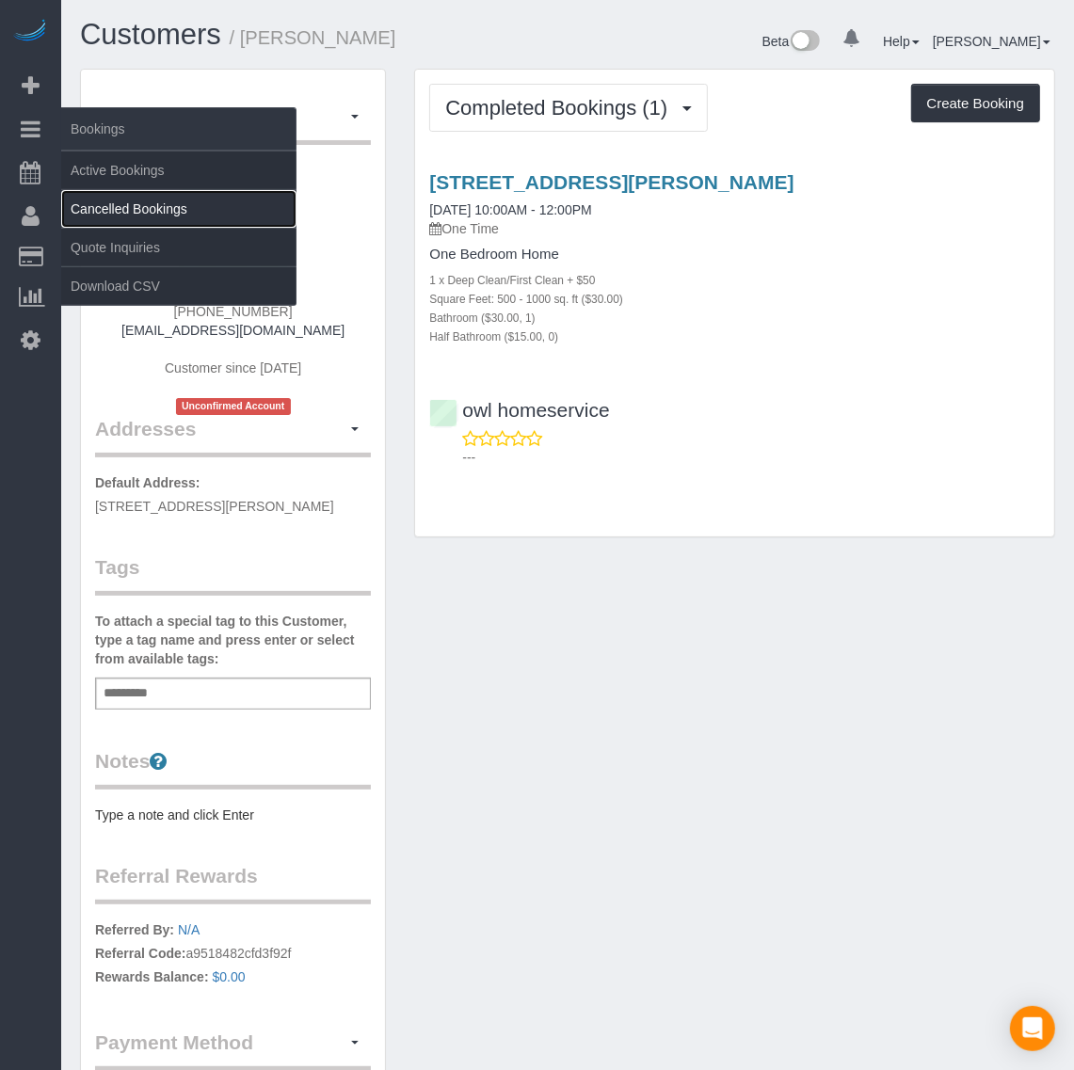
click at [127, 212] on link "Cancelled Bookings" at bounding box center [178, 209] width 235 height 38
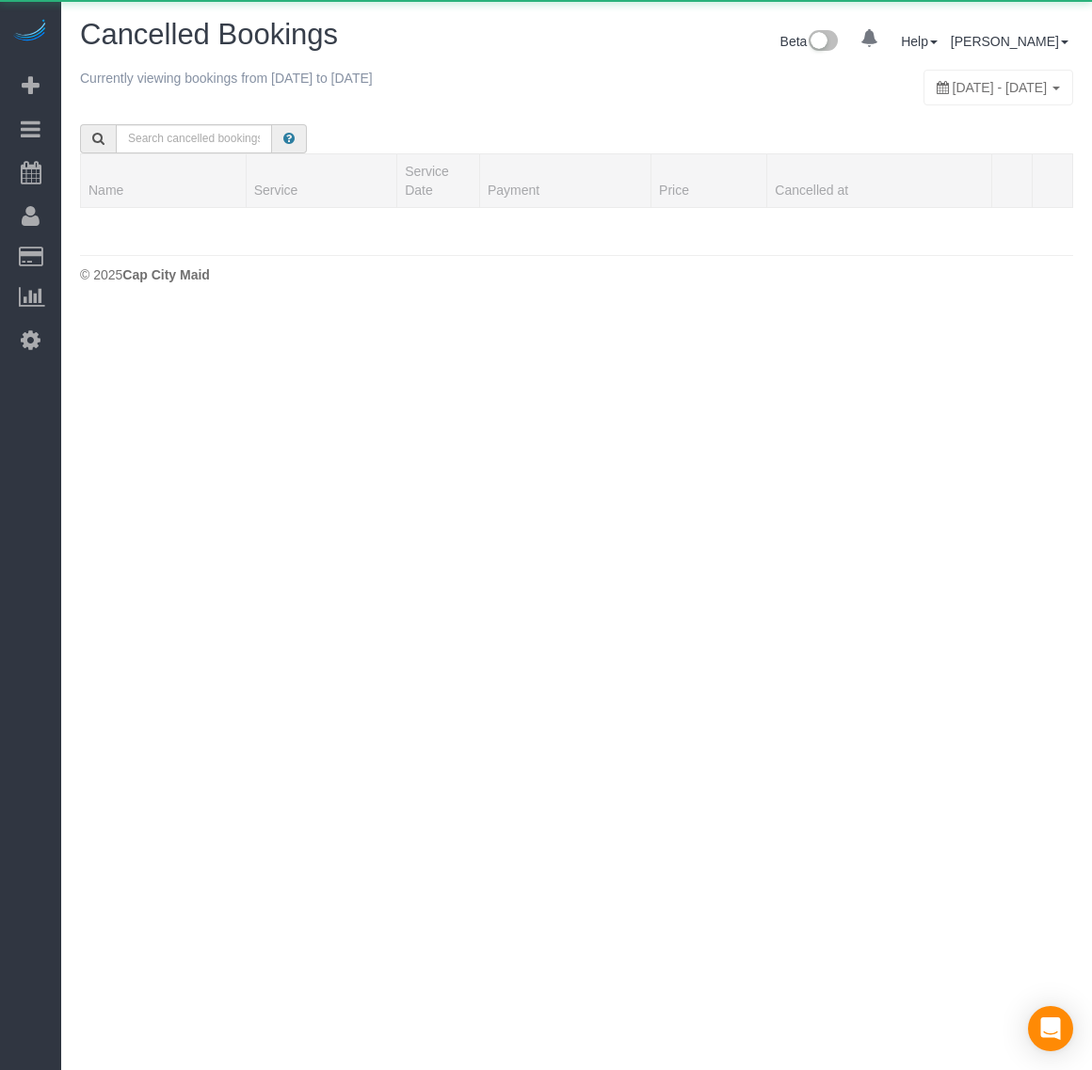
click at [562, 111] on div at bounding box center [576, 129] width 1021 height 48
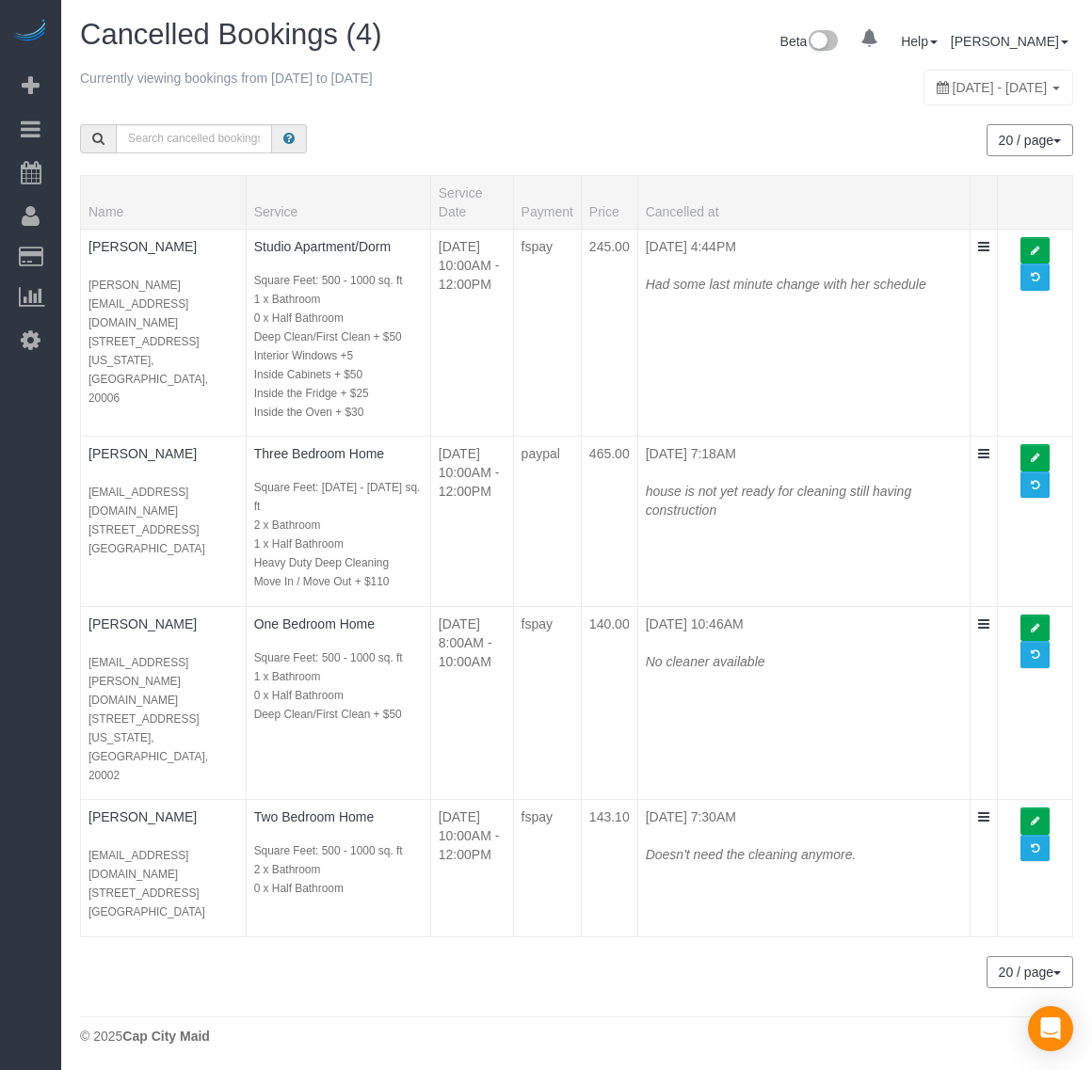
click at [956, 82] on span "[DATE] - [DATE]" at bounding box center [999, 87] width 95 height 15
type input "**********"
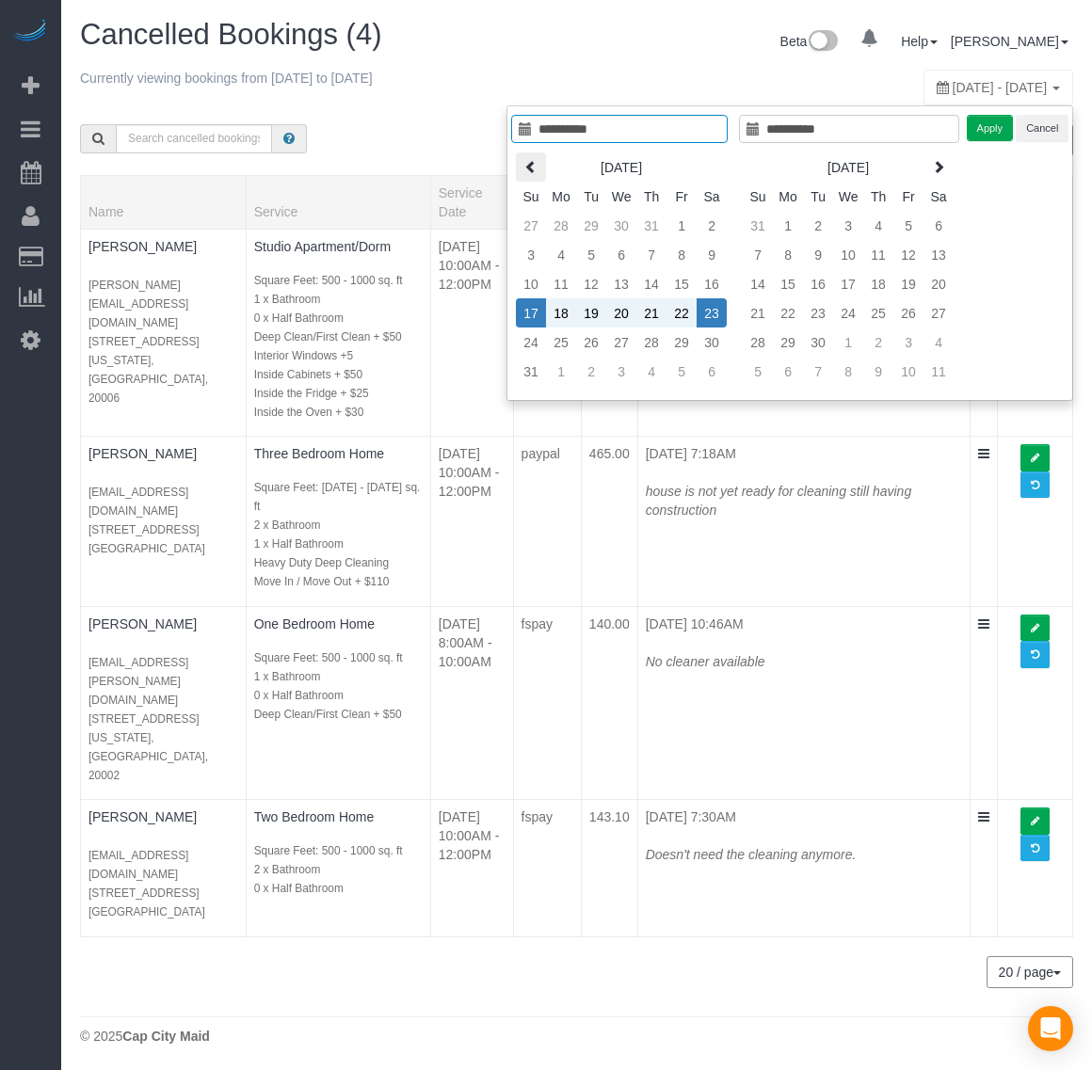
click at [519, 167] on th at bounding box center [531, 166] width 30 height 29
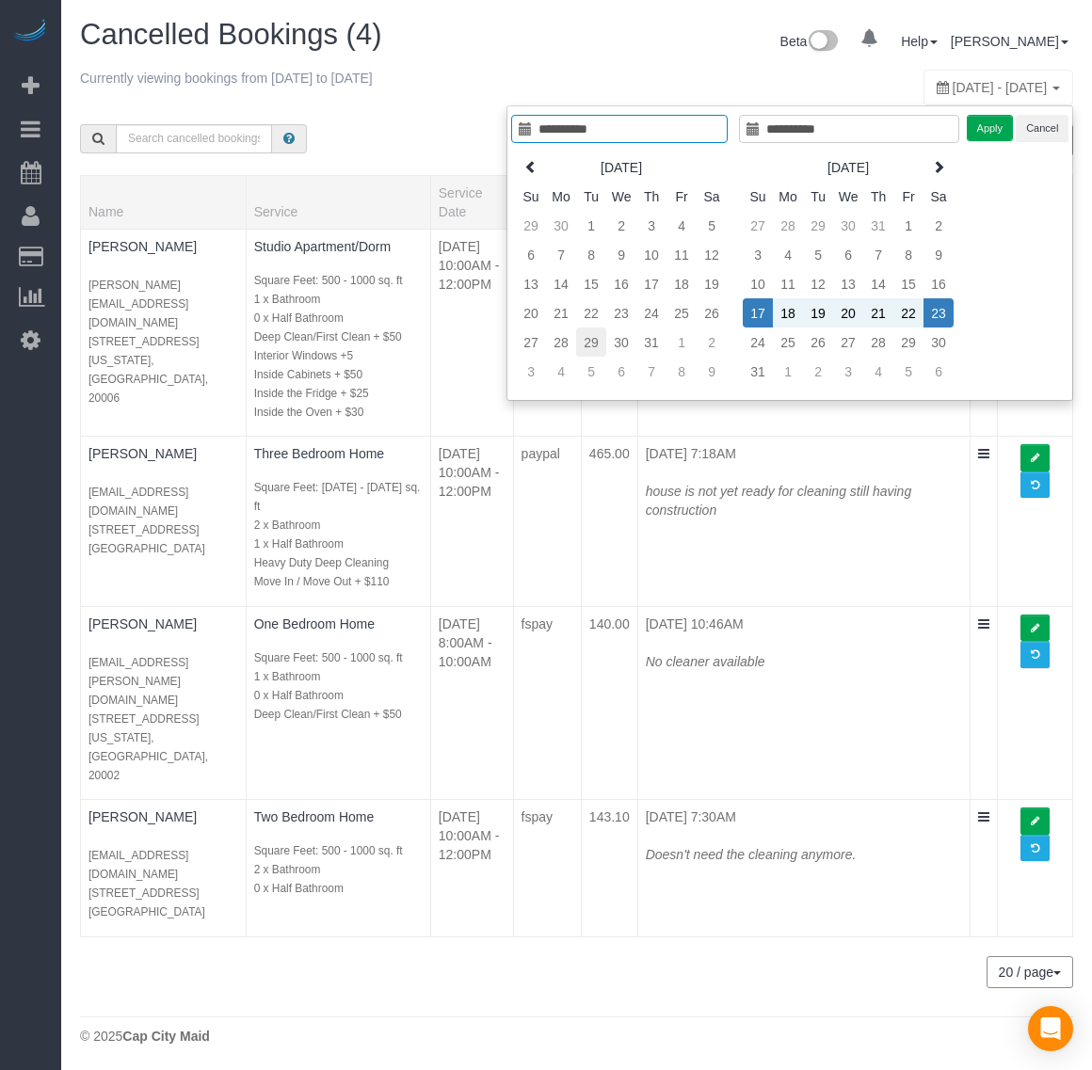
type input "**********"
click at [598, 354] on td "29" at bounding box center [591, 341] width 30 height 29
type input "**********"
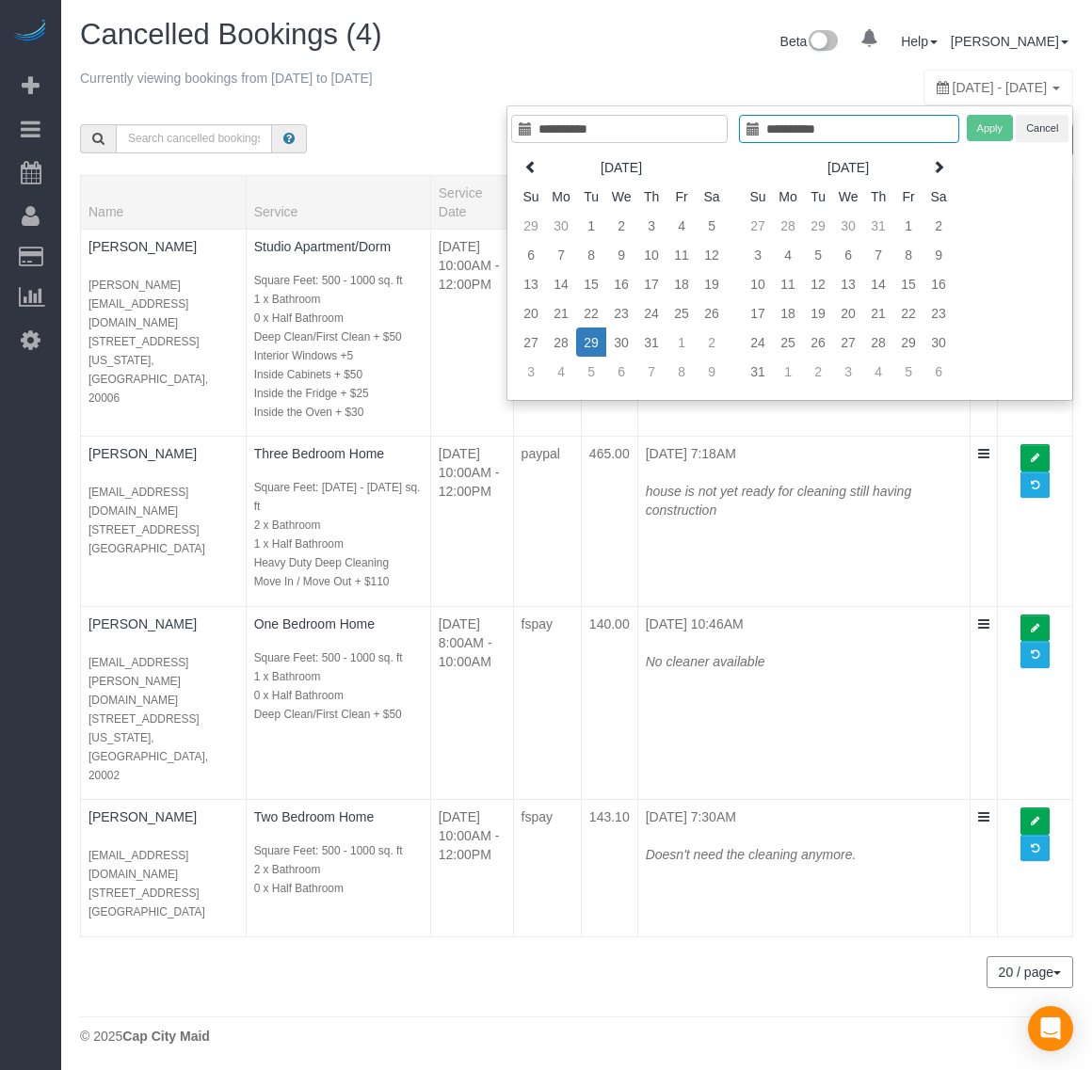
click at [598, 354] on td "29" at bounding box center [591, 341] width 30 height 29
click at [990, 127] on button "Apply" at bounding box center [989, 128] width 47 height 27
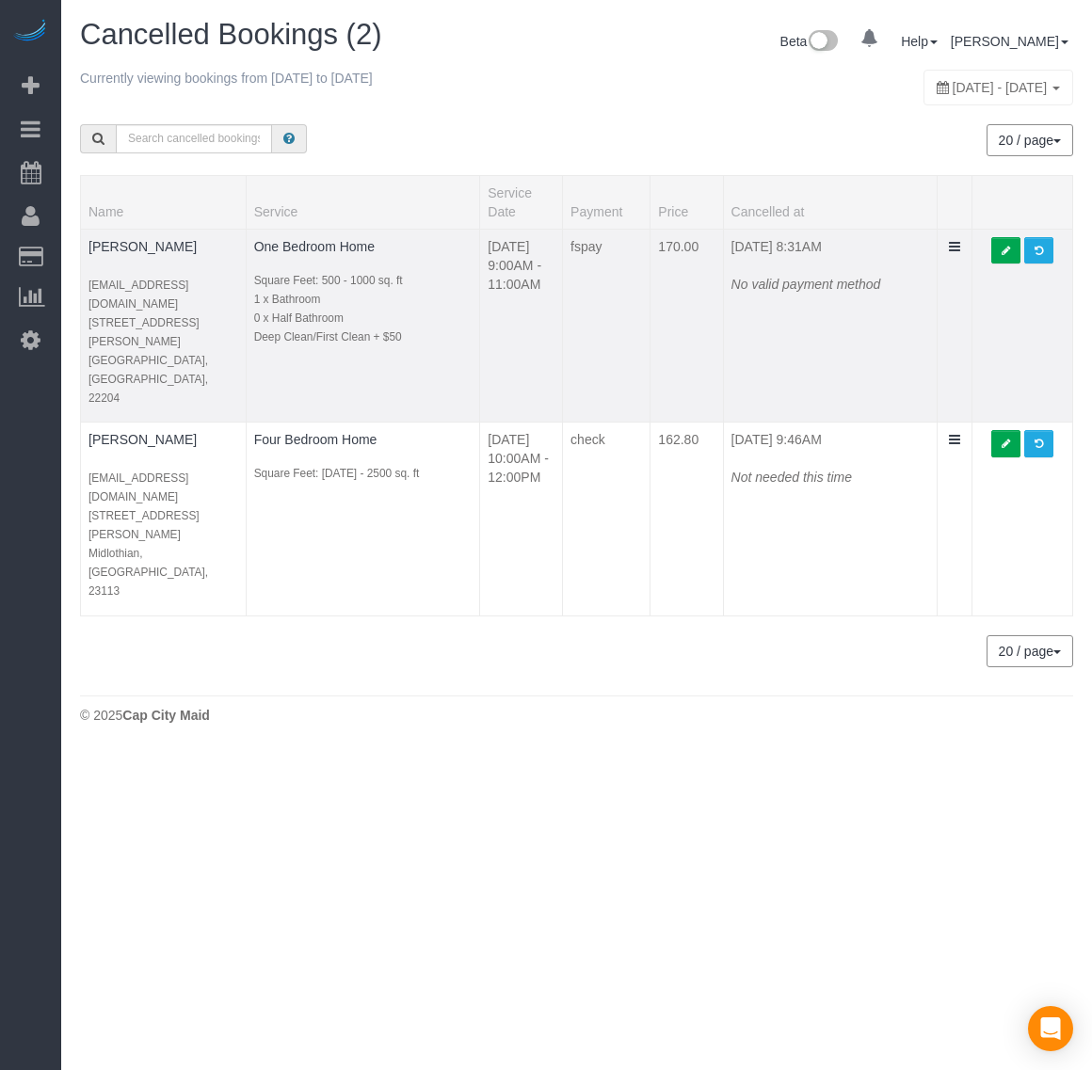
click at [594, 261] on td "fspay" at bounding box center [607, 326] width 88 height 194
click at [956, 249] on td at bounding box center [953, 326] width 35 height 194
click at [951, 251] on icon at bounding box center [954, 246] width 11 height 13
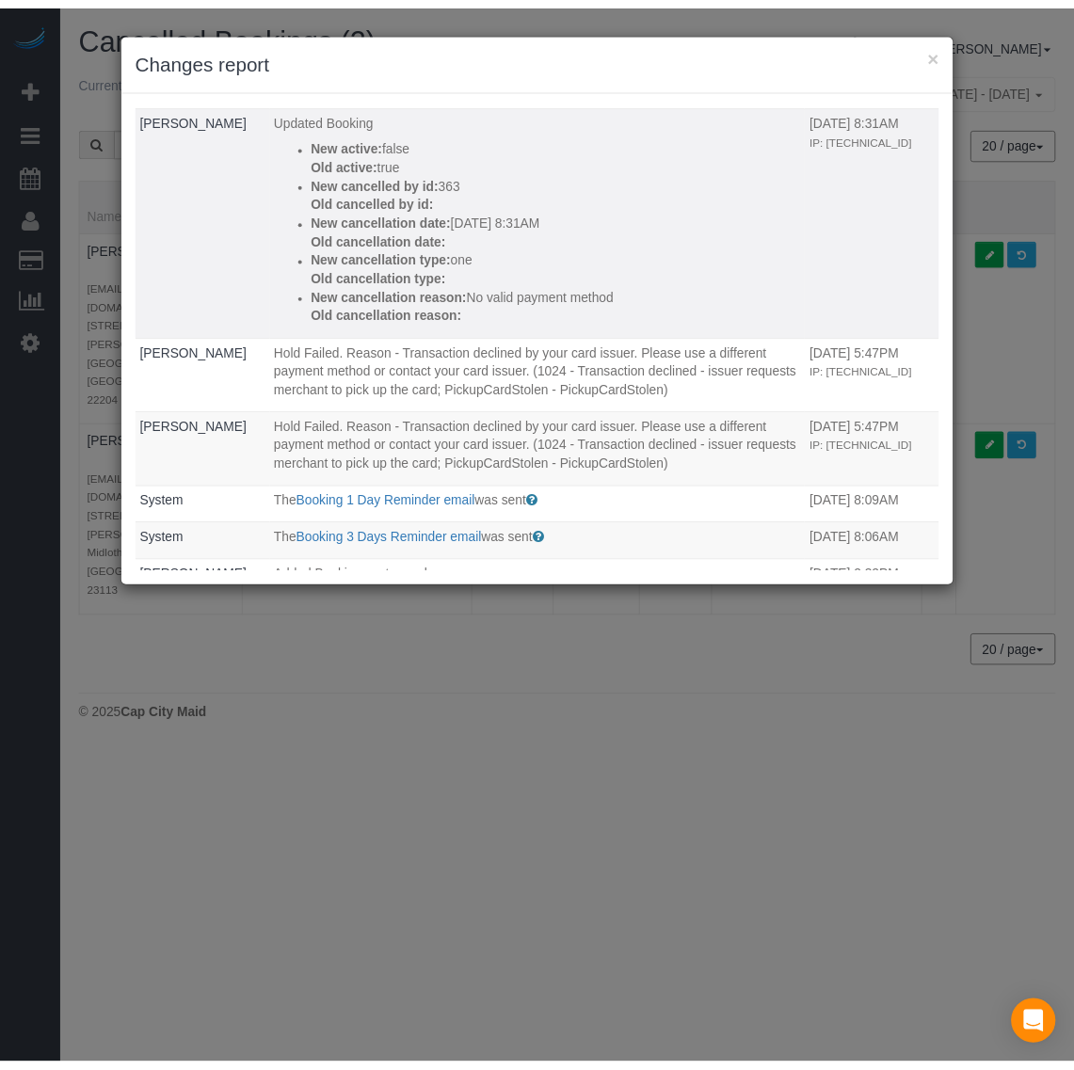
scroll to position [118, 0]
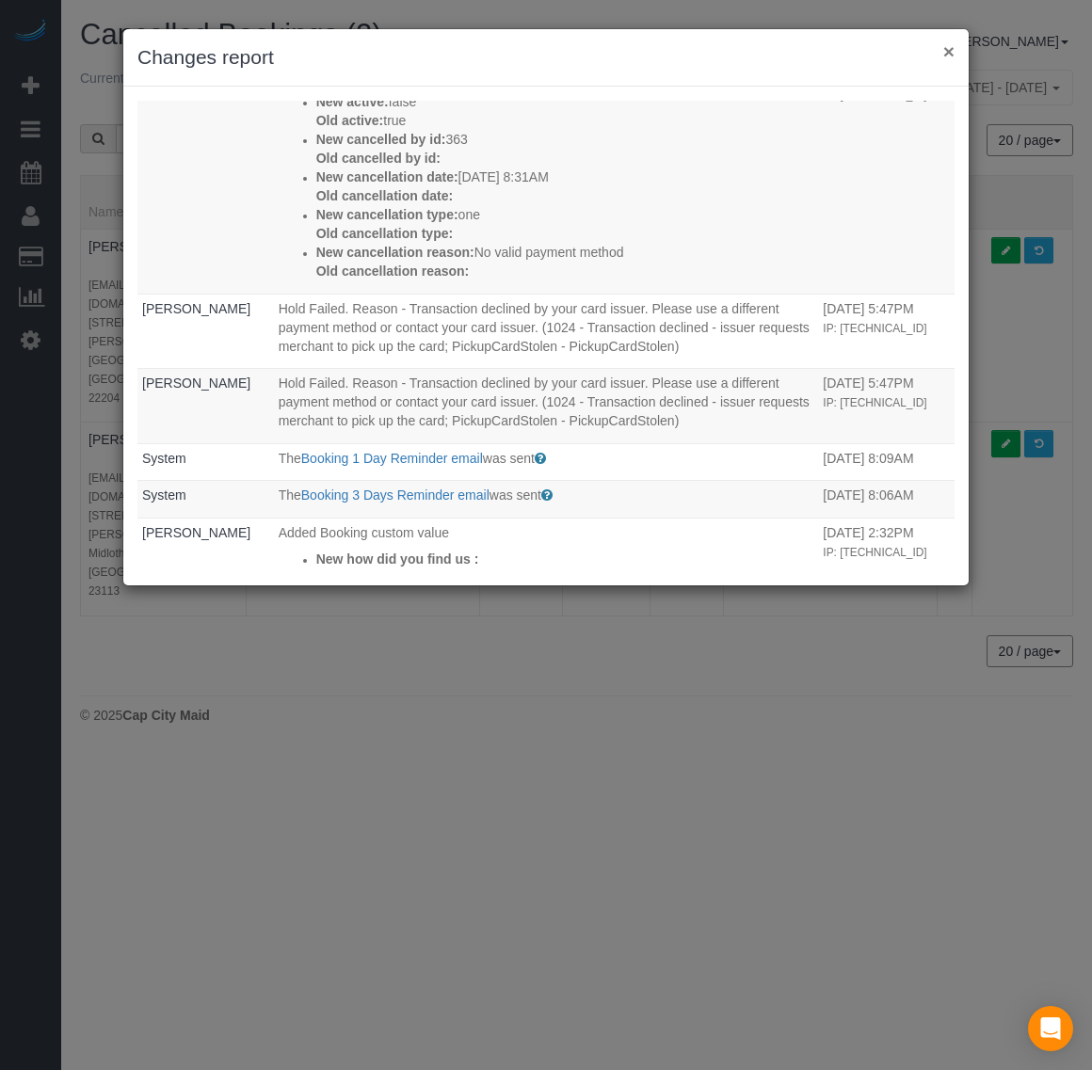
click at [944, 52] on button "×" at bounding box center [948, 51] width 11 height 20
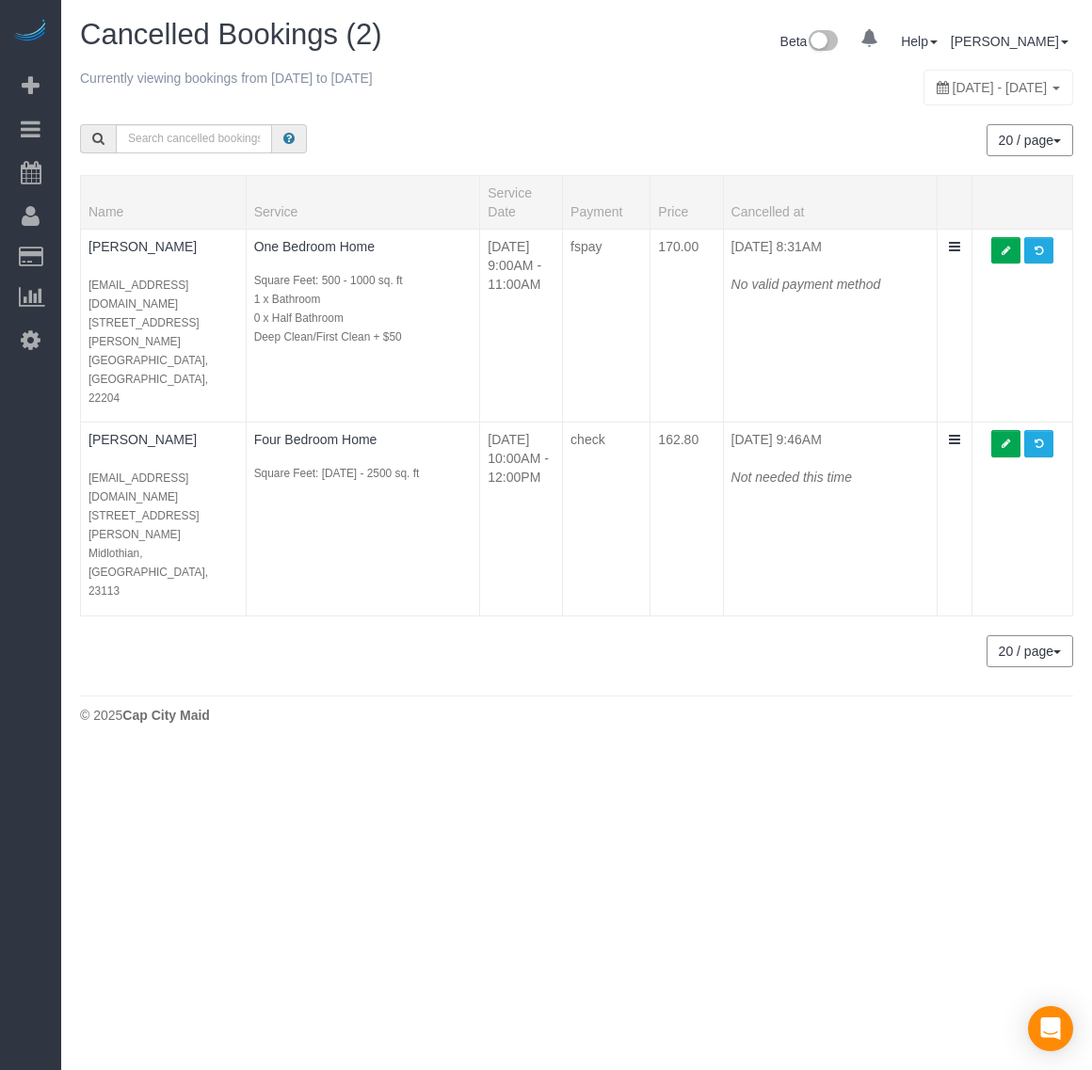
click at [952, 91] on span "July 29, 2025 - July 29, 2025" at bounding box center [999, 87] width 95 height 15
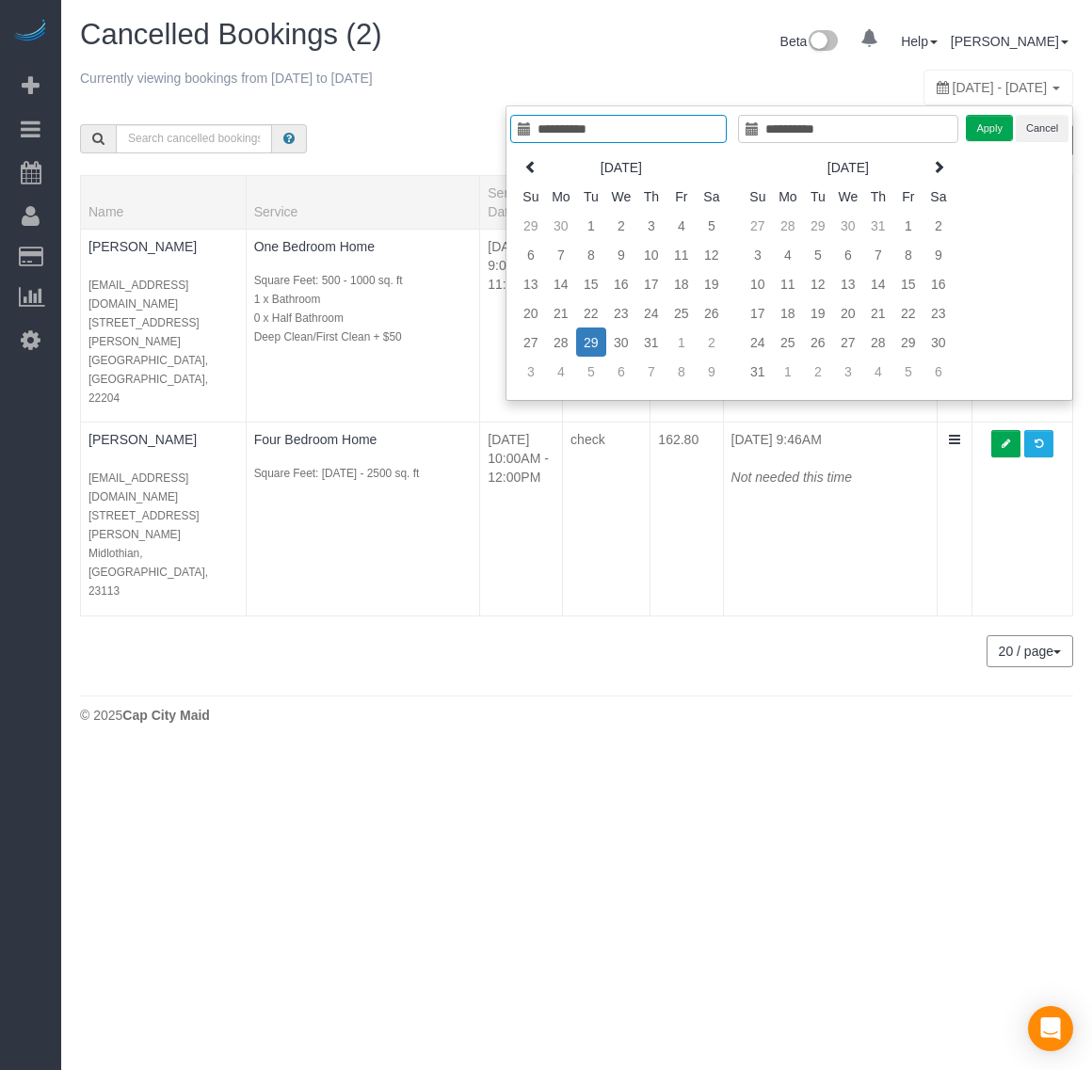
type input "**********"
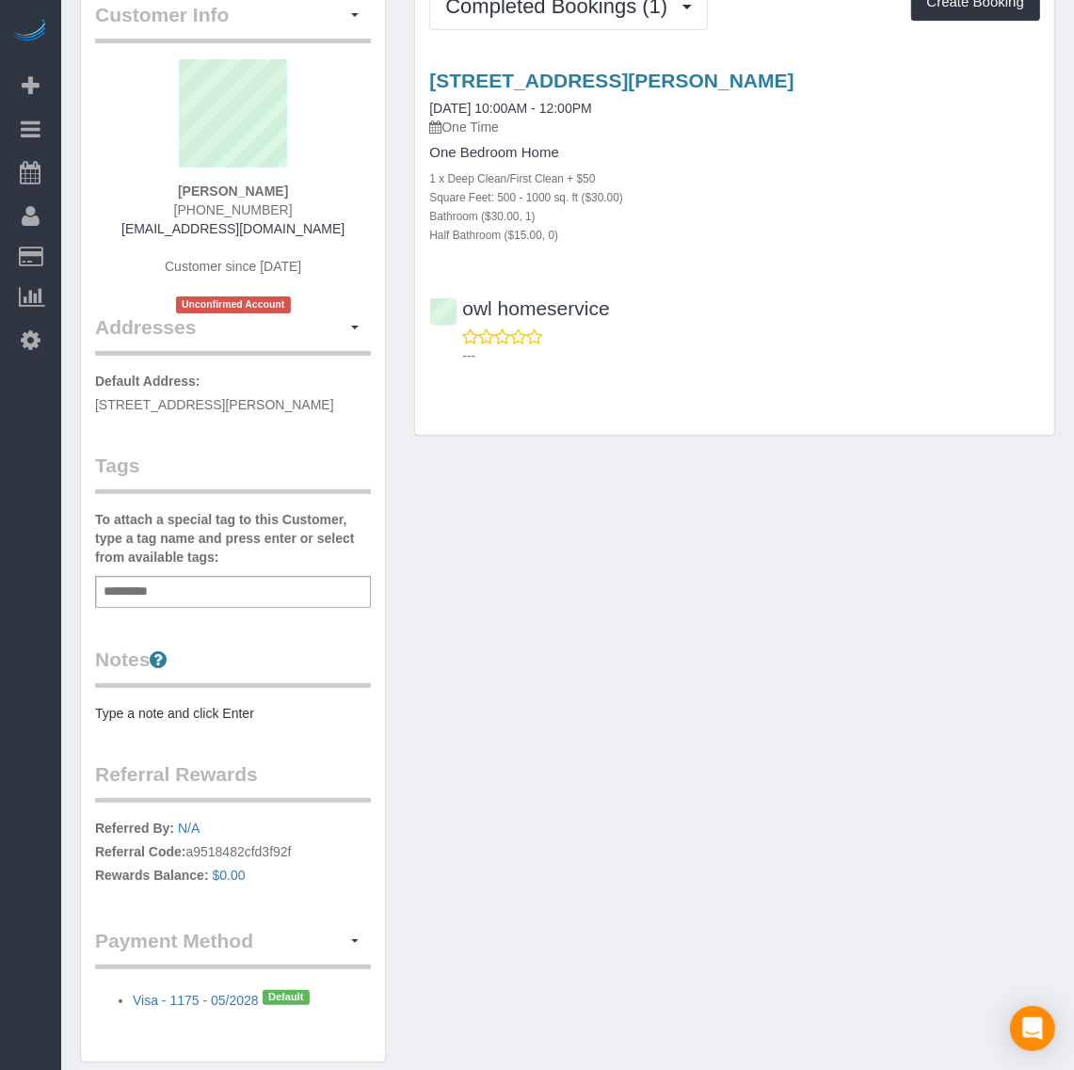
scroll to position [177, 0]
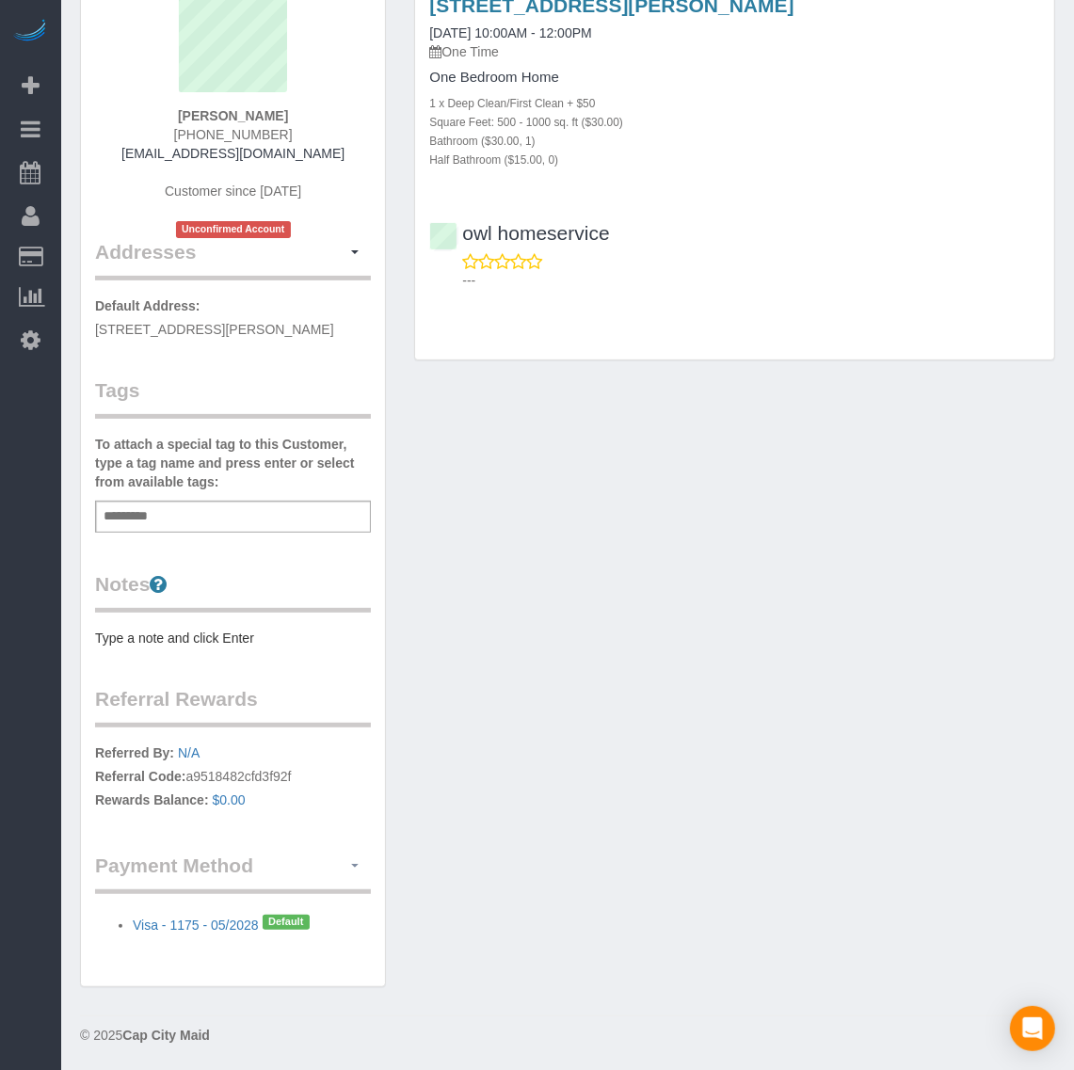
click at [351, 871] on button "button" at bounding box center [355, 866] width 32 height 29
click at [472, 924] on div "Customer Info Edit Contact Info Send Message Email Preferences Special Sales Ta…" at bounding box center [567, 449] width 1003 height 1114
click at [348, 877] on button "button" at bounding box center [355, 866] width 32 height 29
click at [321, 908] on link "View Payment Methods" at bounding box center [283, 900] width 176 height 24
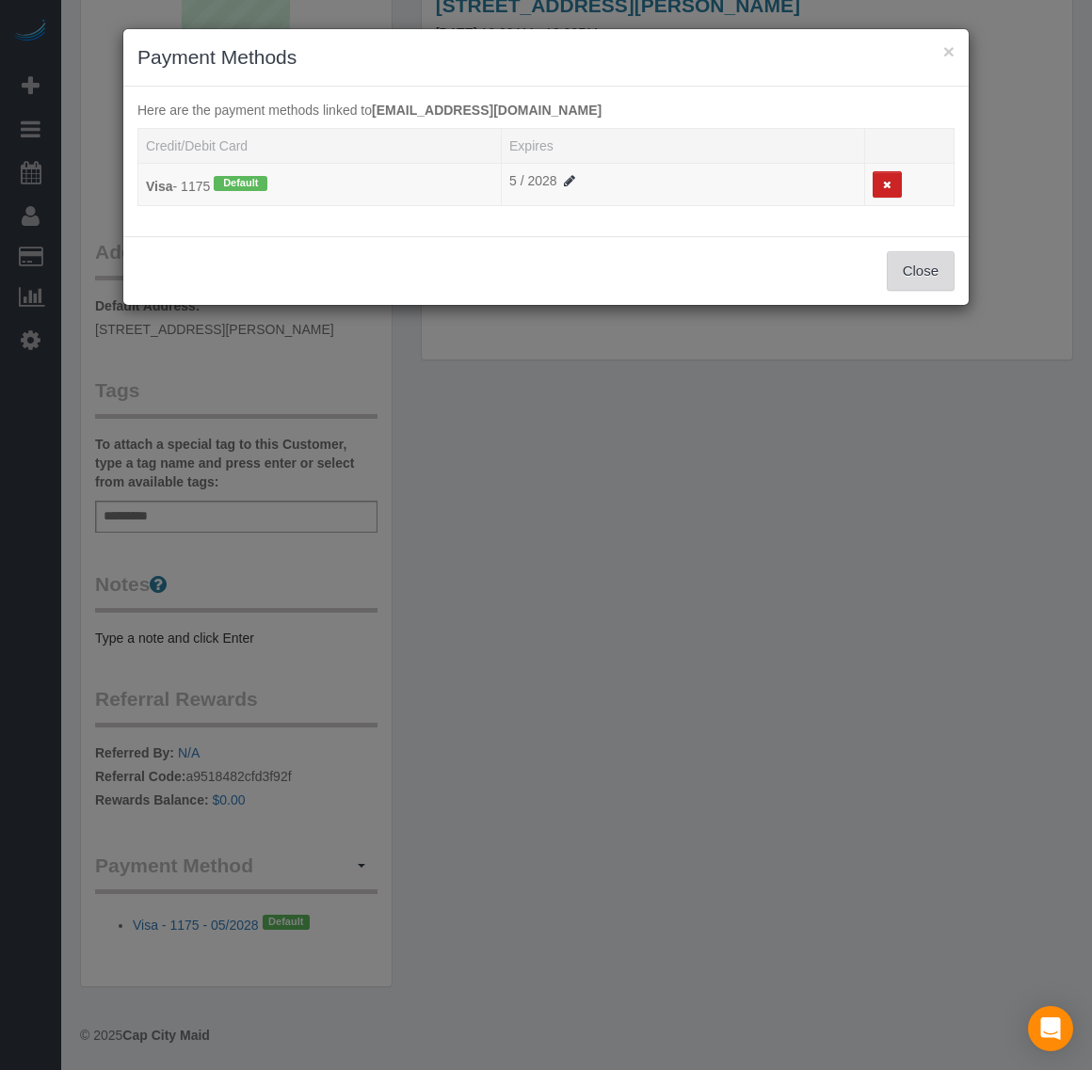
click at [906, 264] on button "Close" at bounding box center [921, 271] width 68 height 40
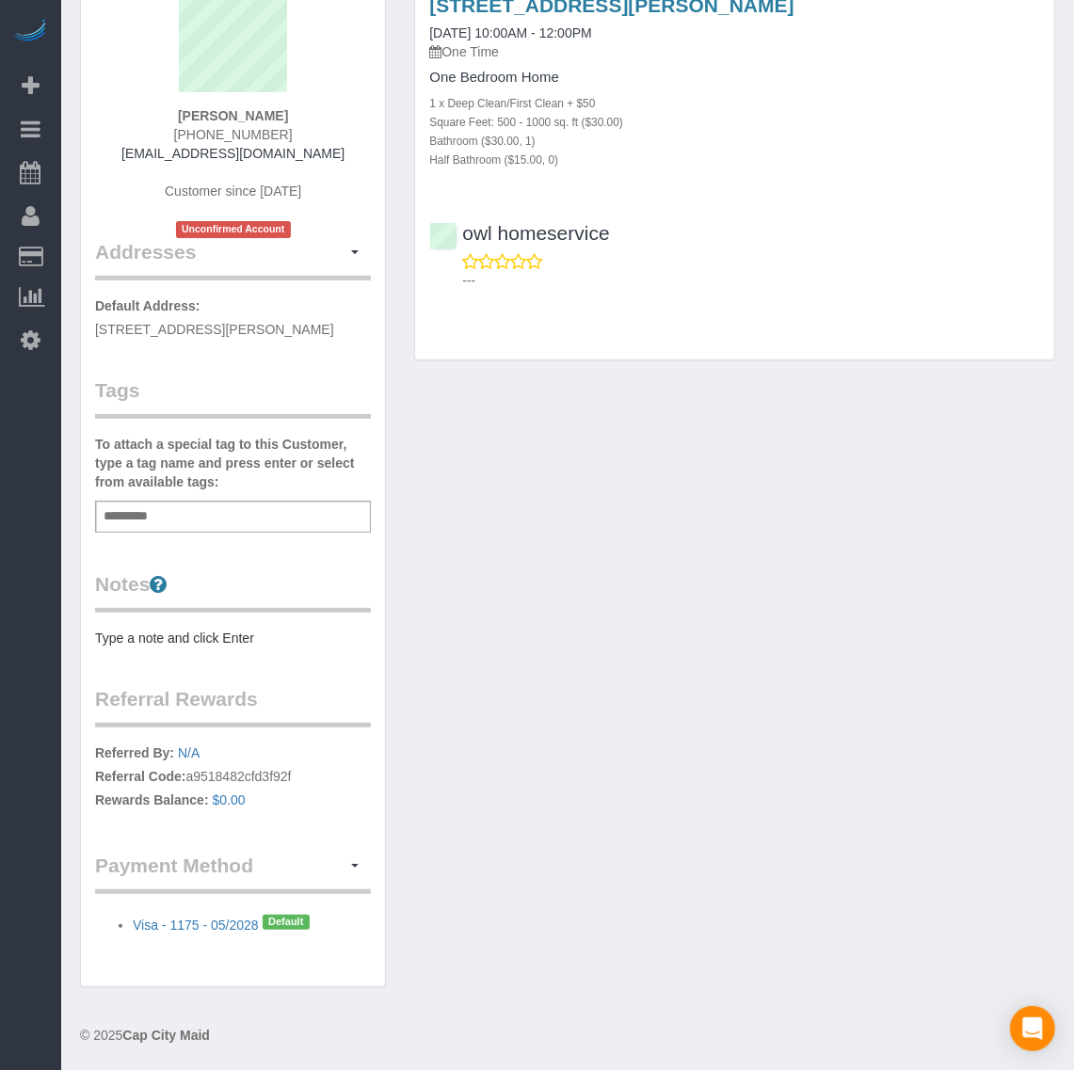
scroll to position [0, 0]
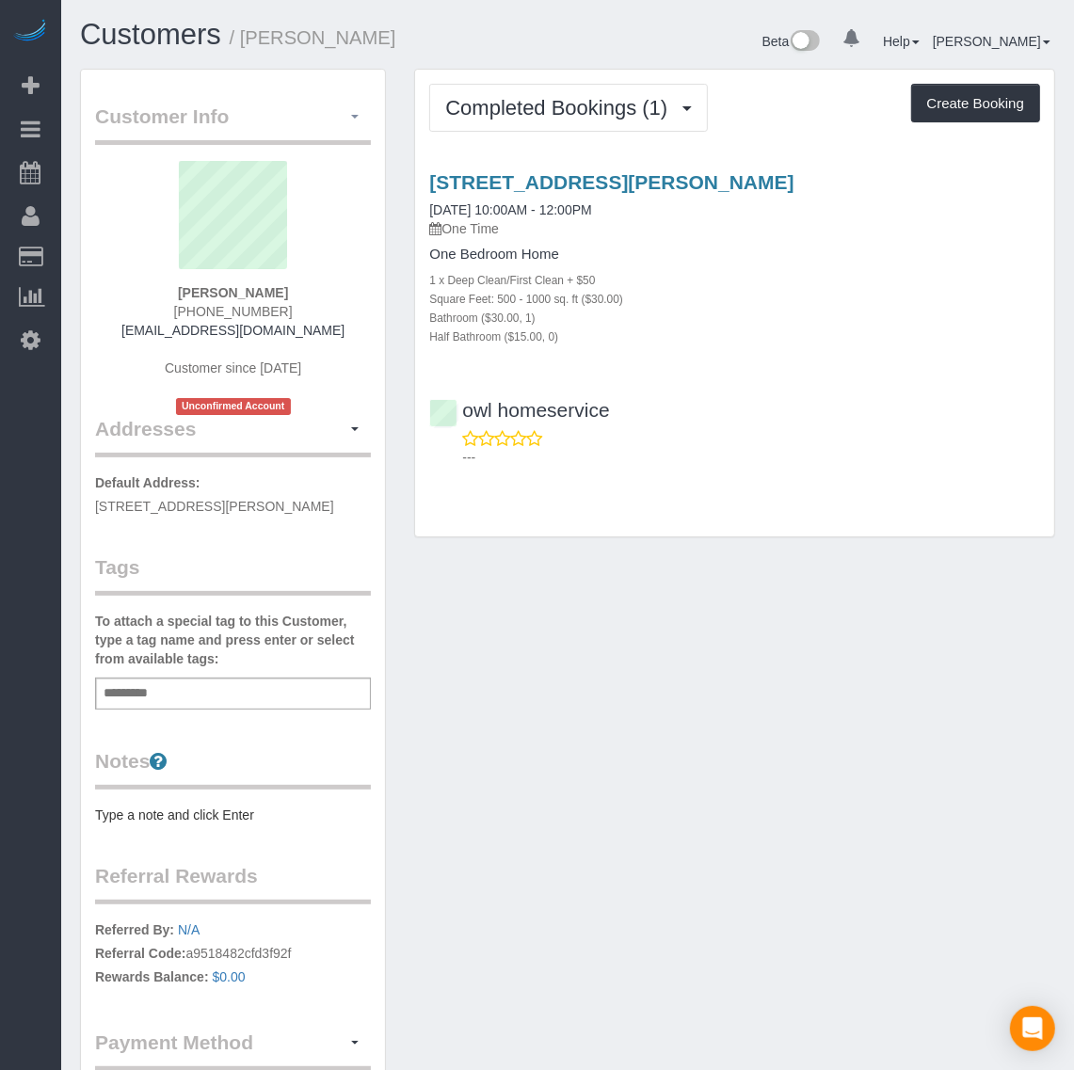
click at [359, 114] on button "button" at bounding box center [355, 117] width 32 height 29
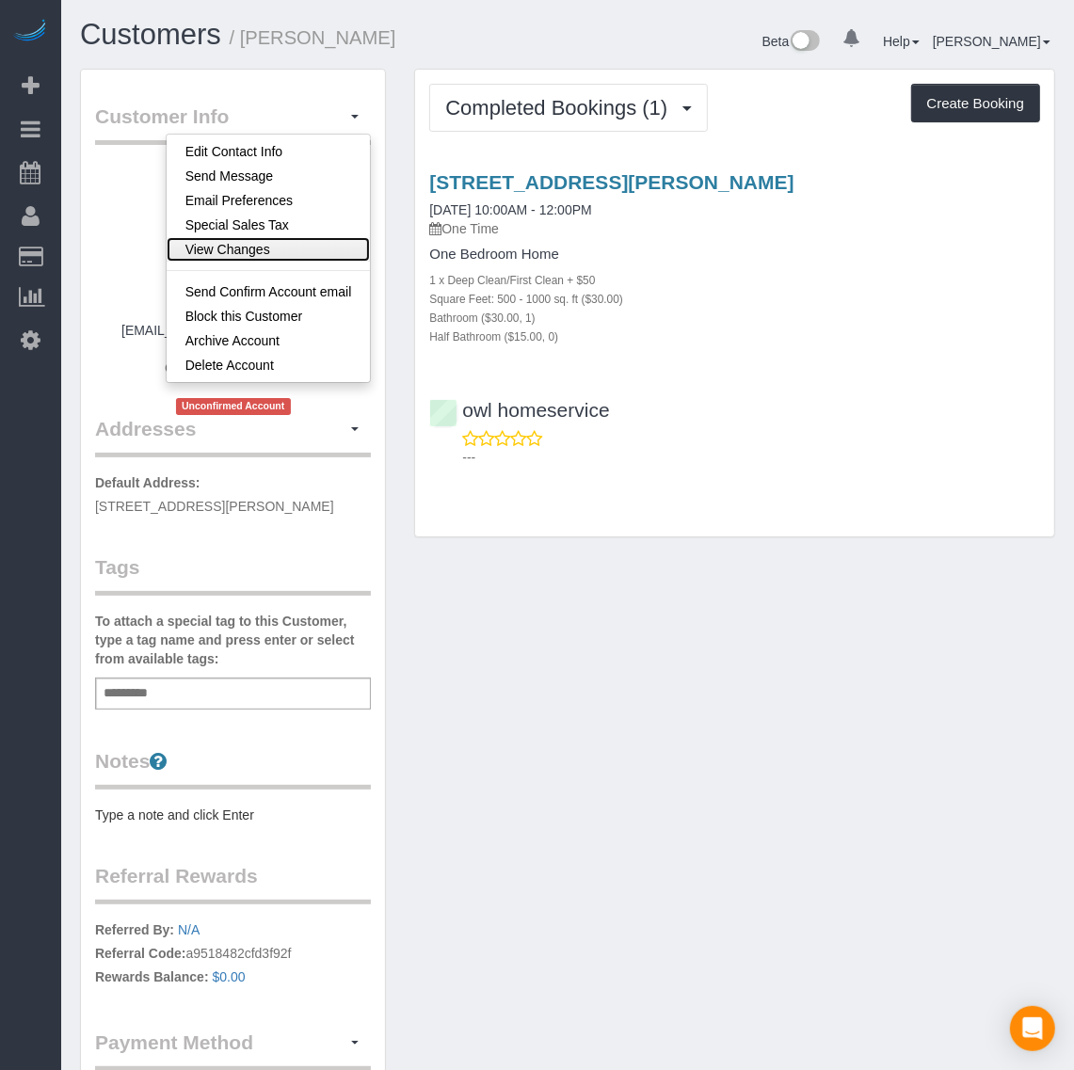
click at [248, 250] on link "View Changes" at bounding box center [269, 249] width 204 height 24
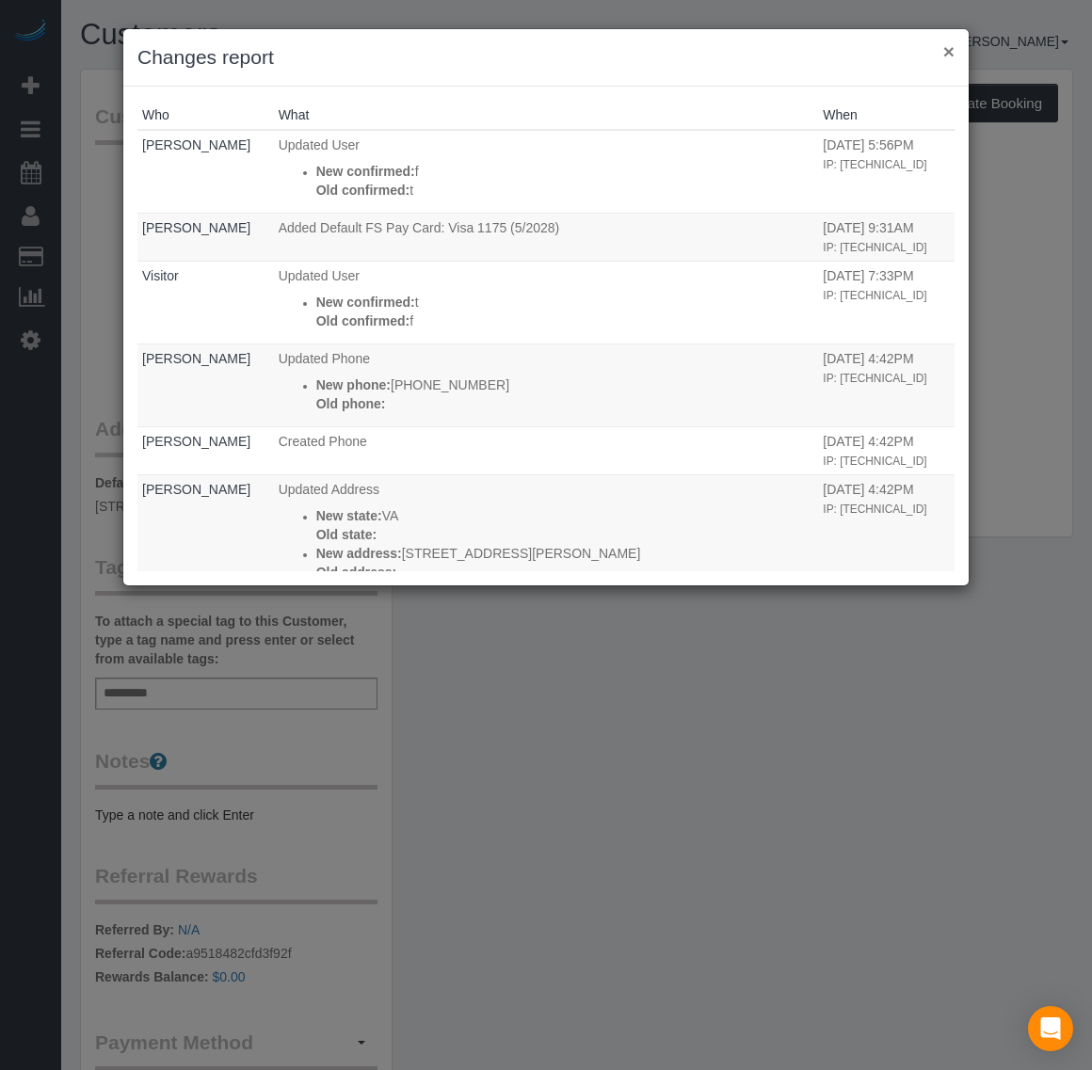
click at [948, 55] on button "×" at bounding box center [948, 51] width 11 height 20
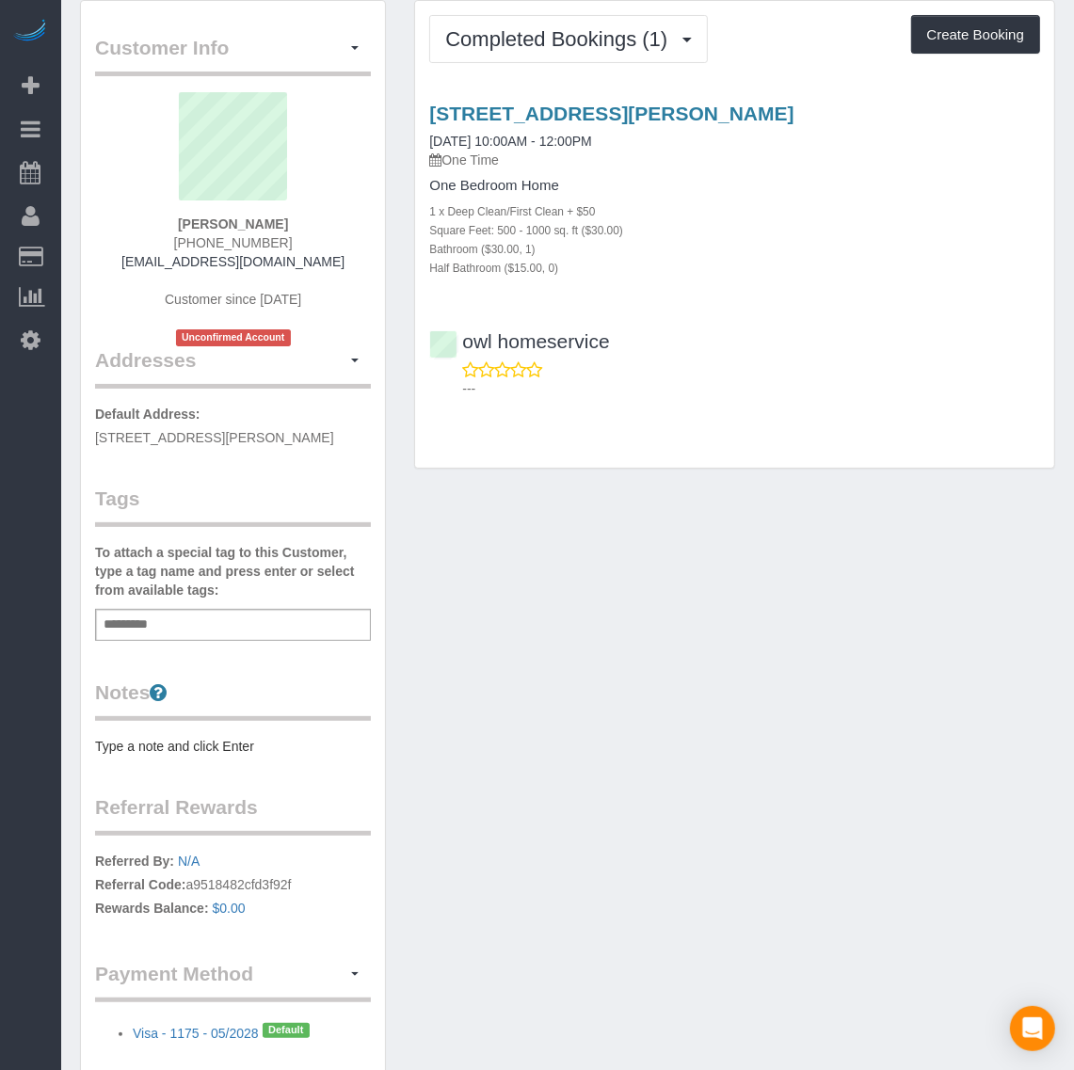
scroll to position [177, 0]
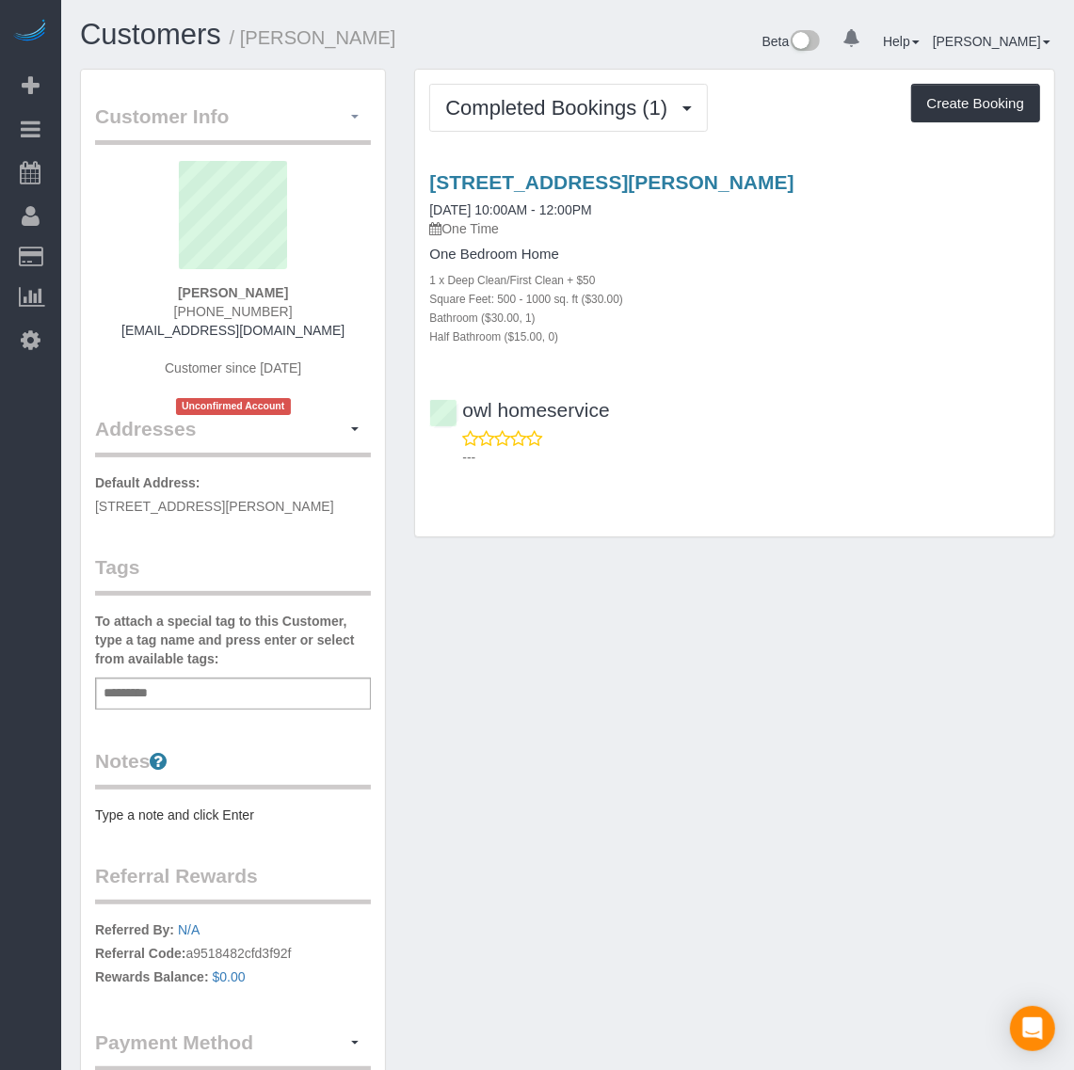
click at [358, 118] on span "button" at bounding box center [355, 117] width 8 height 4
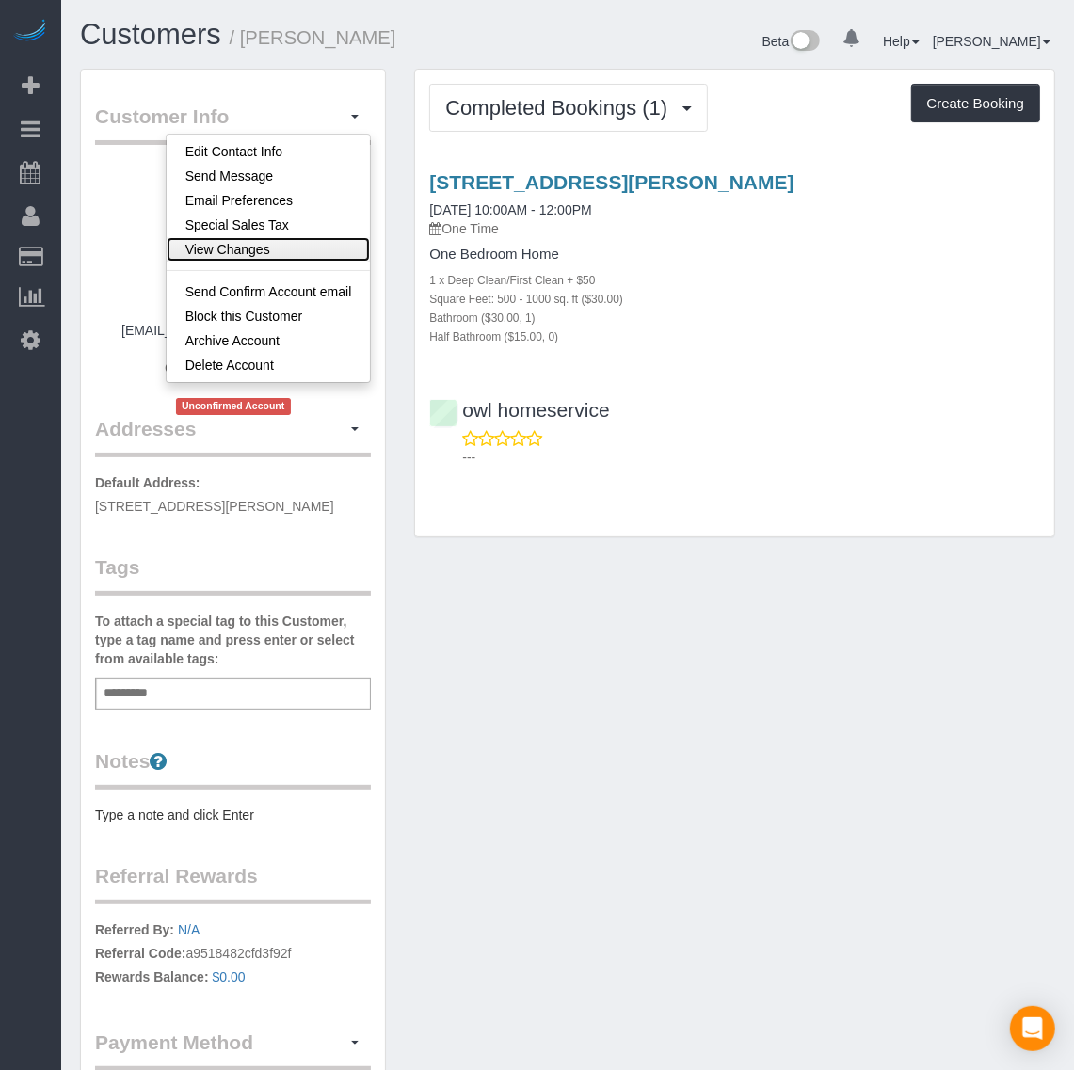
click at [273, 249] on link "View Changes" at bounding box center [269, 249] width 204 height 24
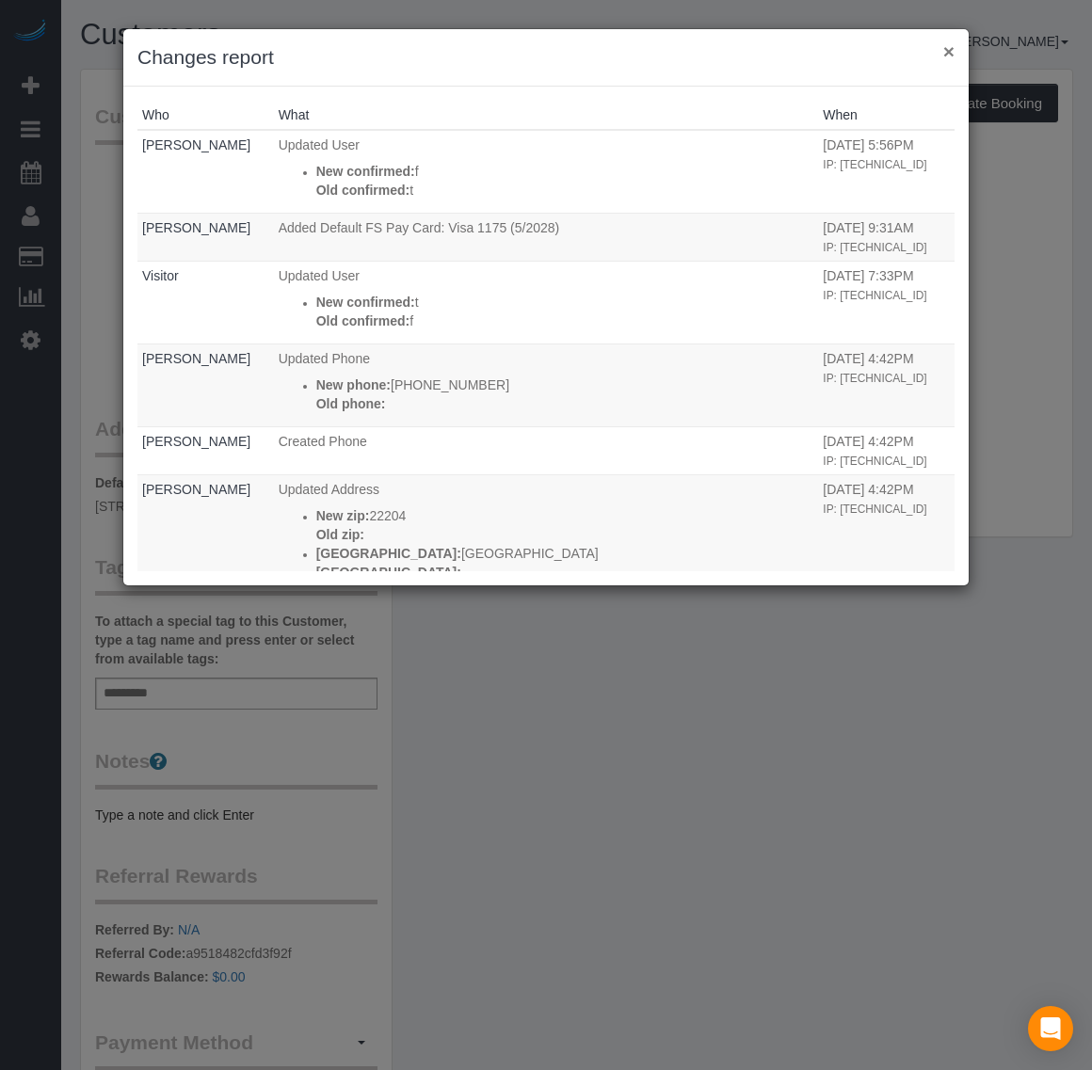
click at [949, 43] on button "×" at bounding box center [948, 51] width 11 height 20
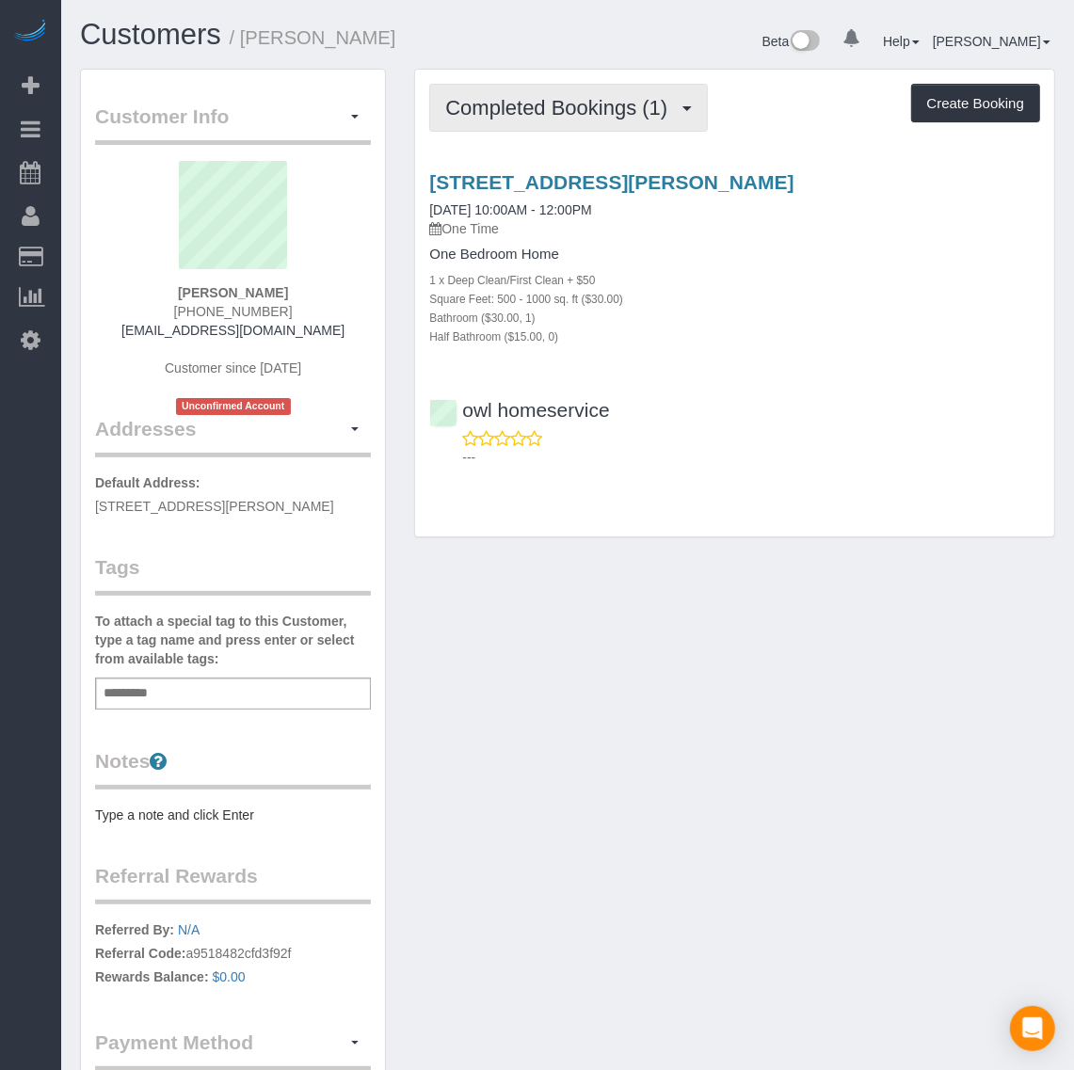
click at [590, 122] on button "Completed Bookings (1)" at bounding box center [568, 108] width 279 height 48
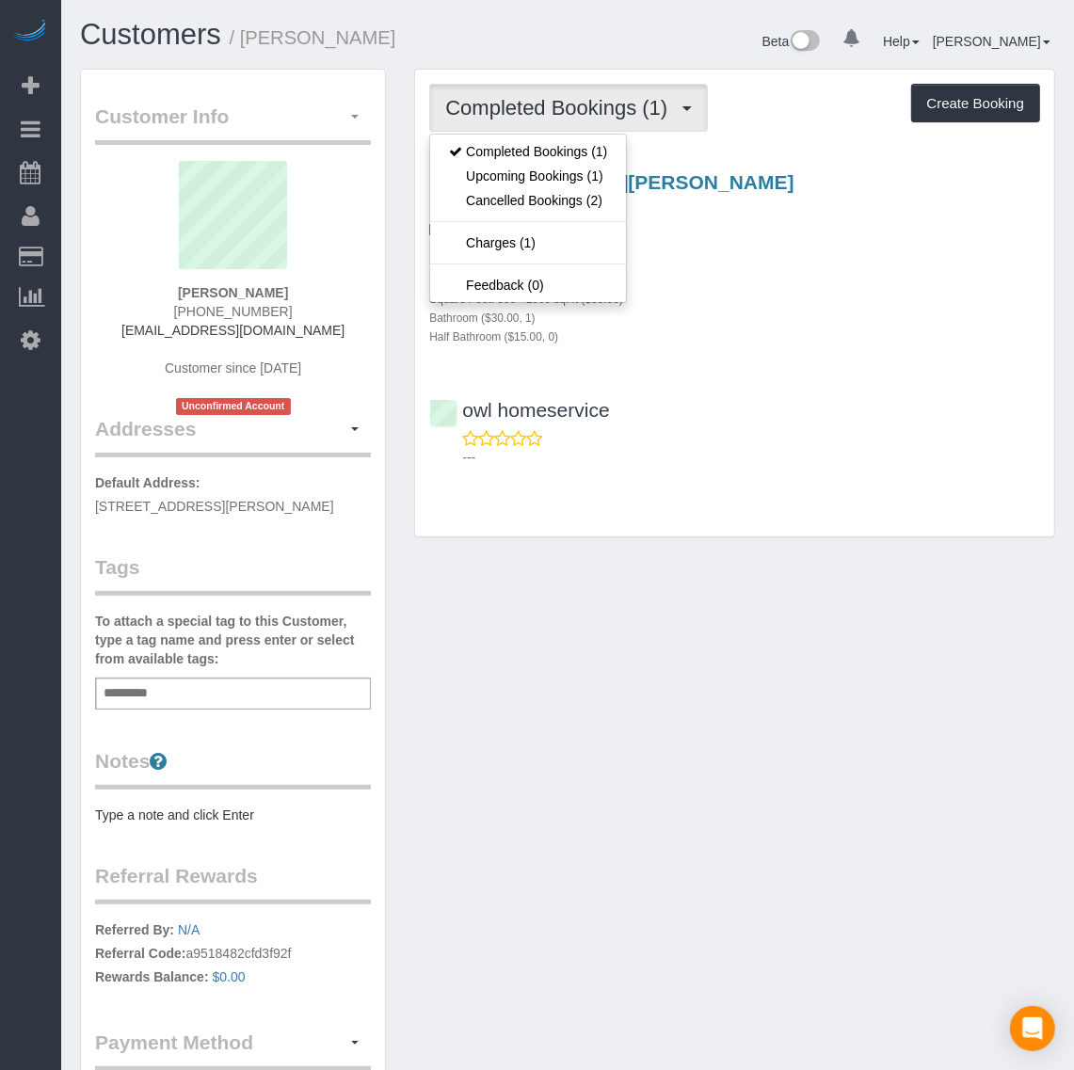
click at [349, 122] on button "button" at bounding box center [355, 117] width 32 height 29
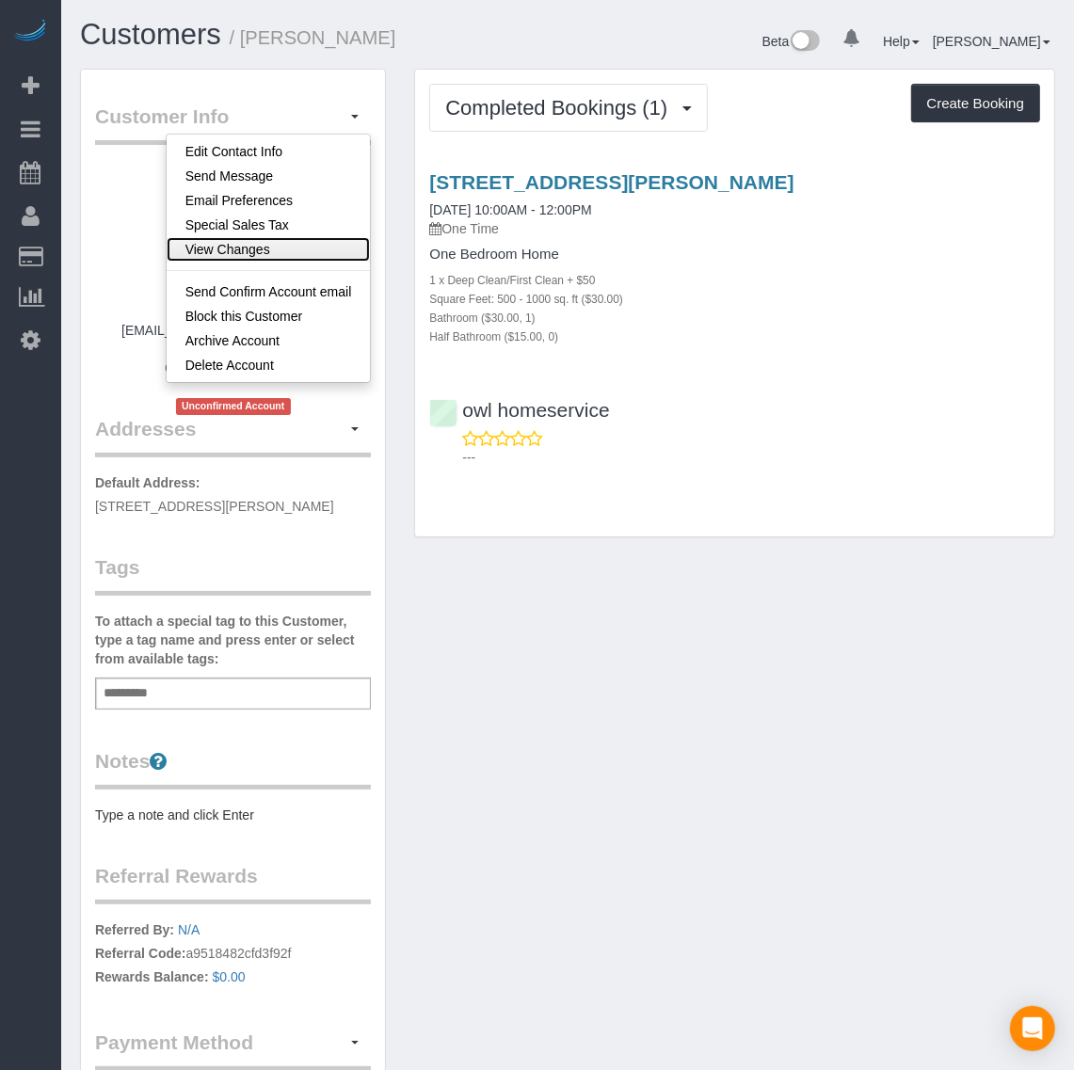
click at [280, 249] on link "View Changes" at bounding box center [269, 249] width 204 height 24
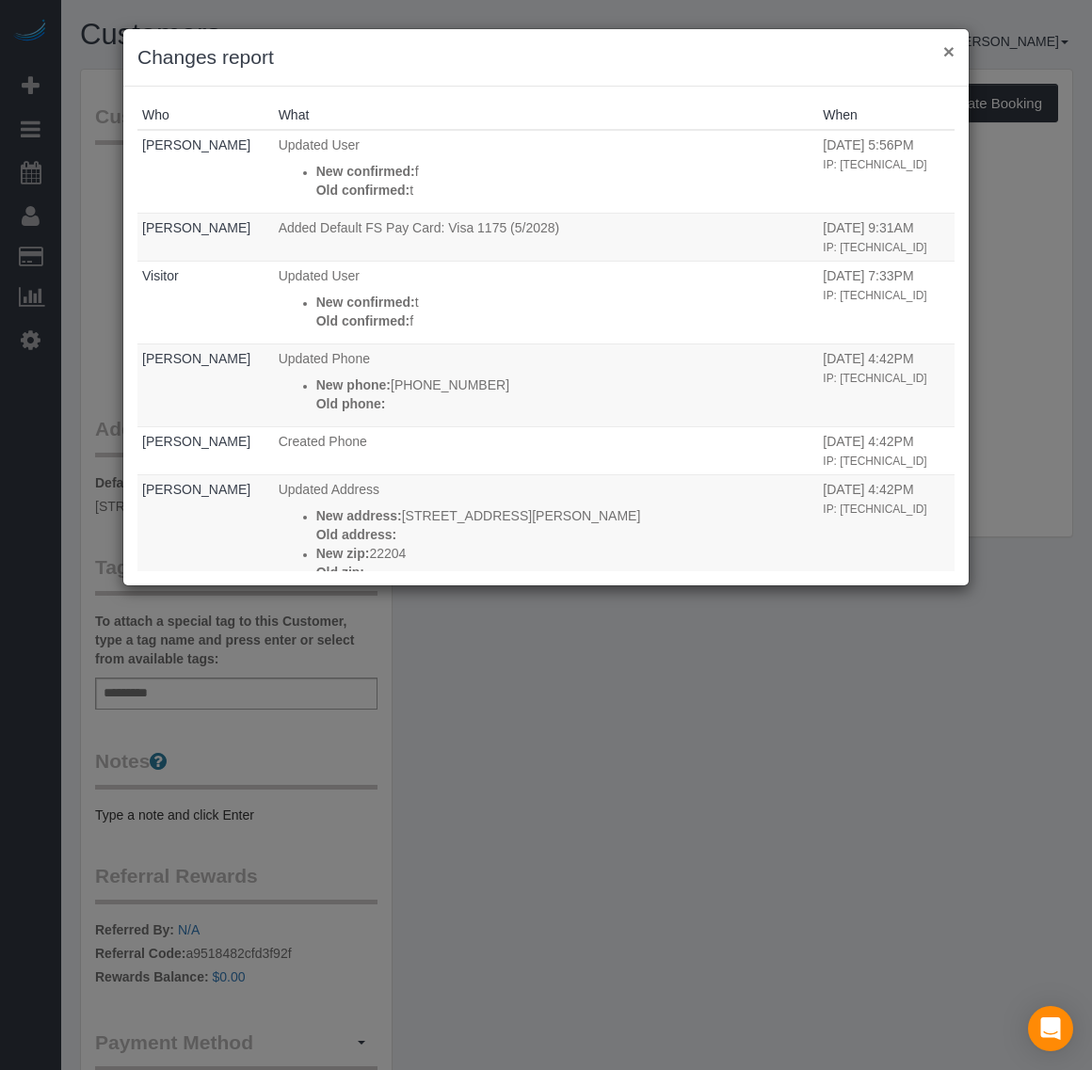
click at [949, 48] on button "×" at bounding box center [948, 51] width 11 height 20
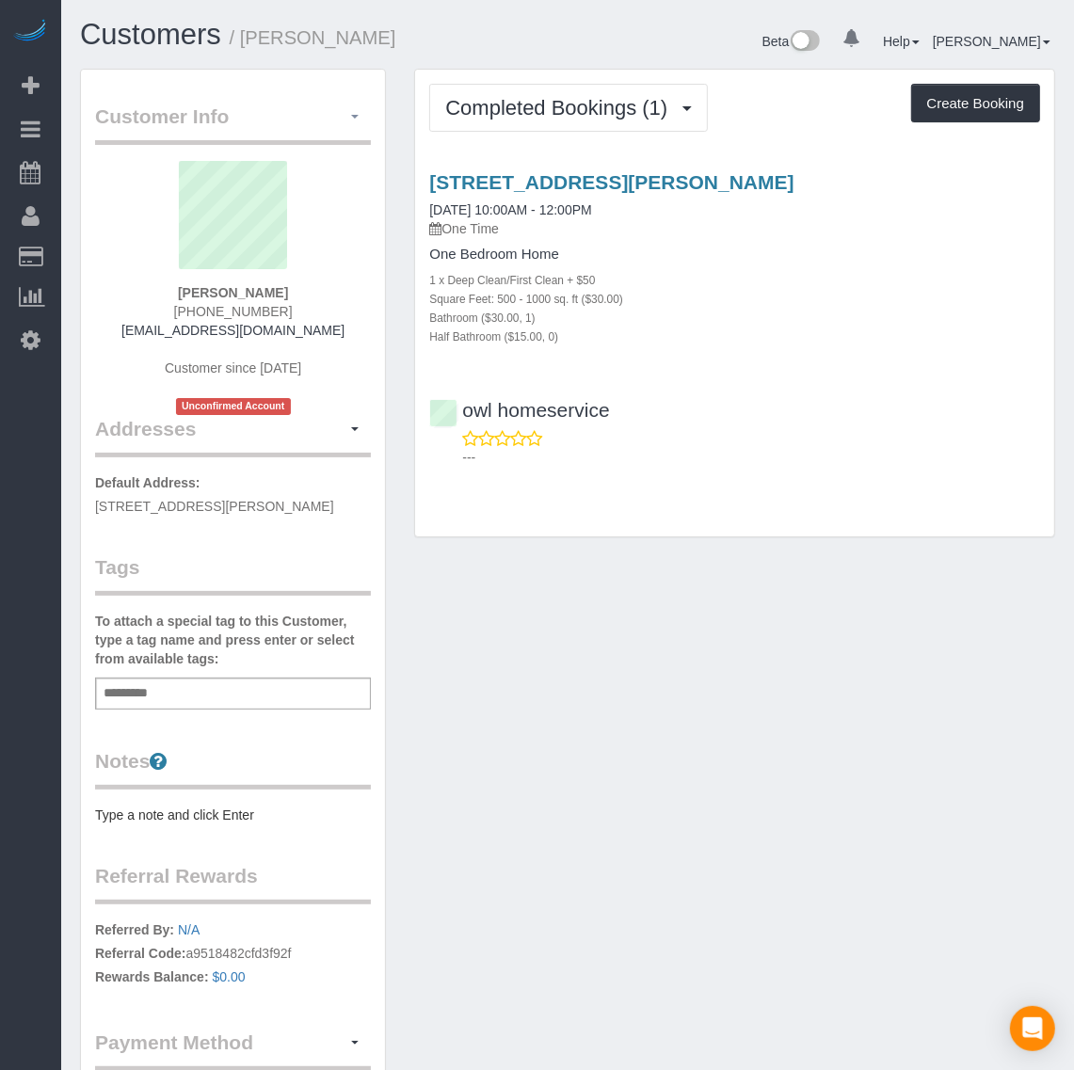
click at [345, 125] on button "button" at bounding box center [355, 117] width 32 height 29
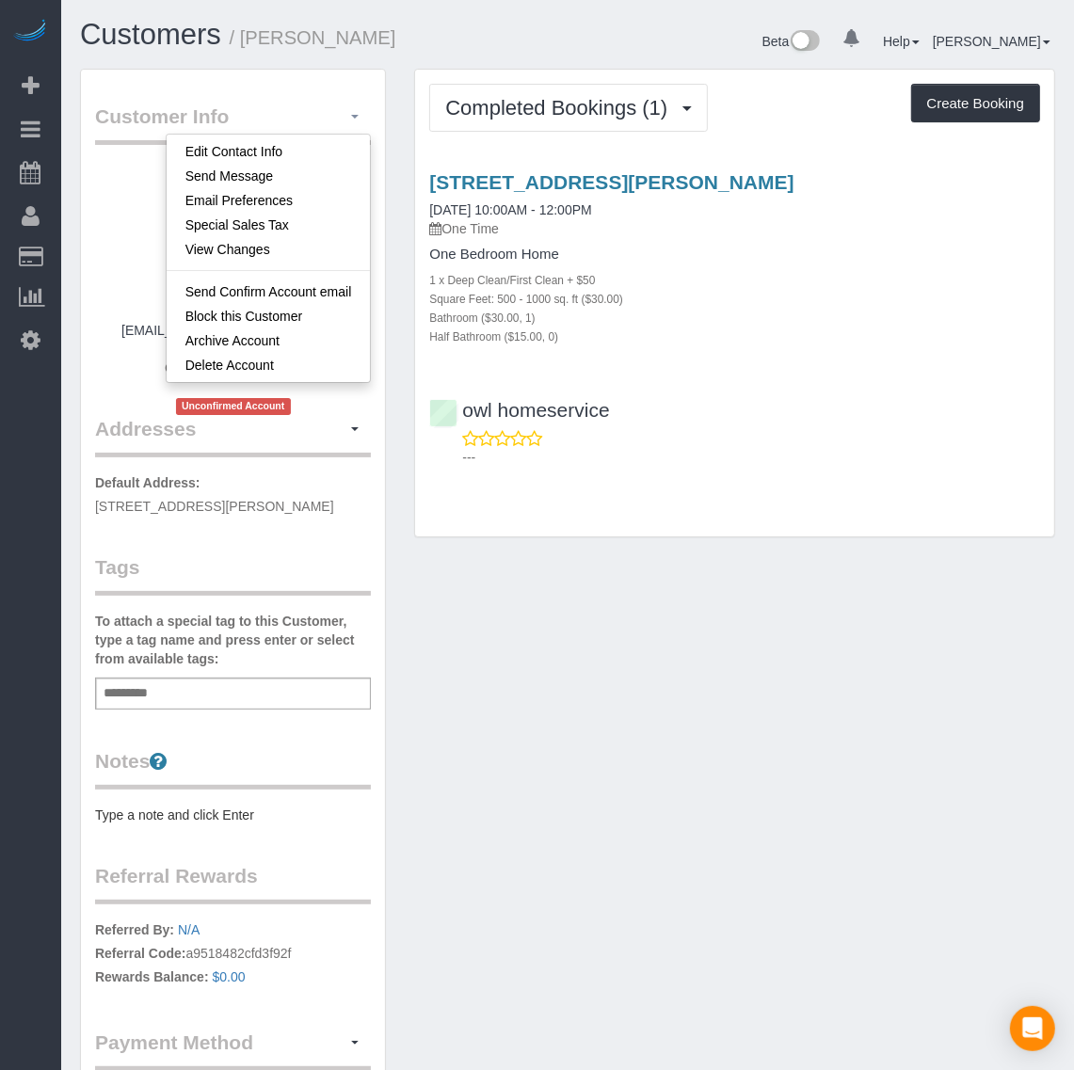
click at [345, 125] on button "button" at bounding box center [355, 117] width 32 height 29
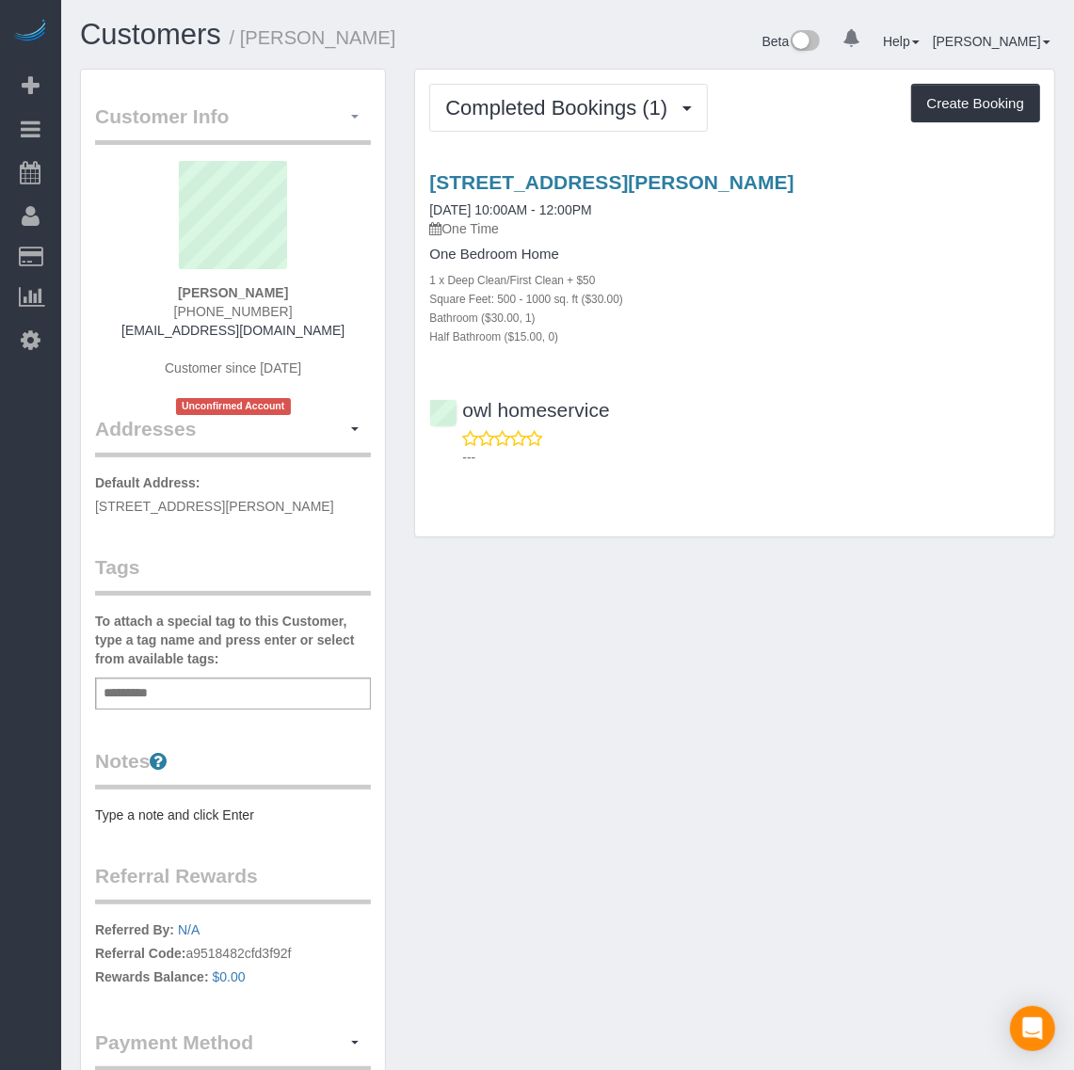
click at [344, 120] on button "button" at bounding box center [355, 117] width 32 height 29
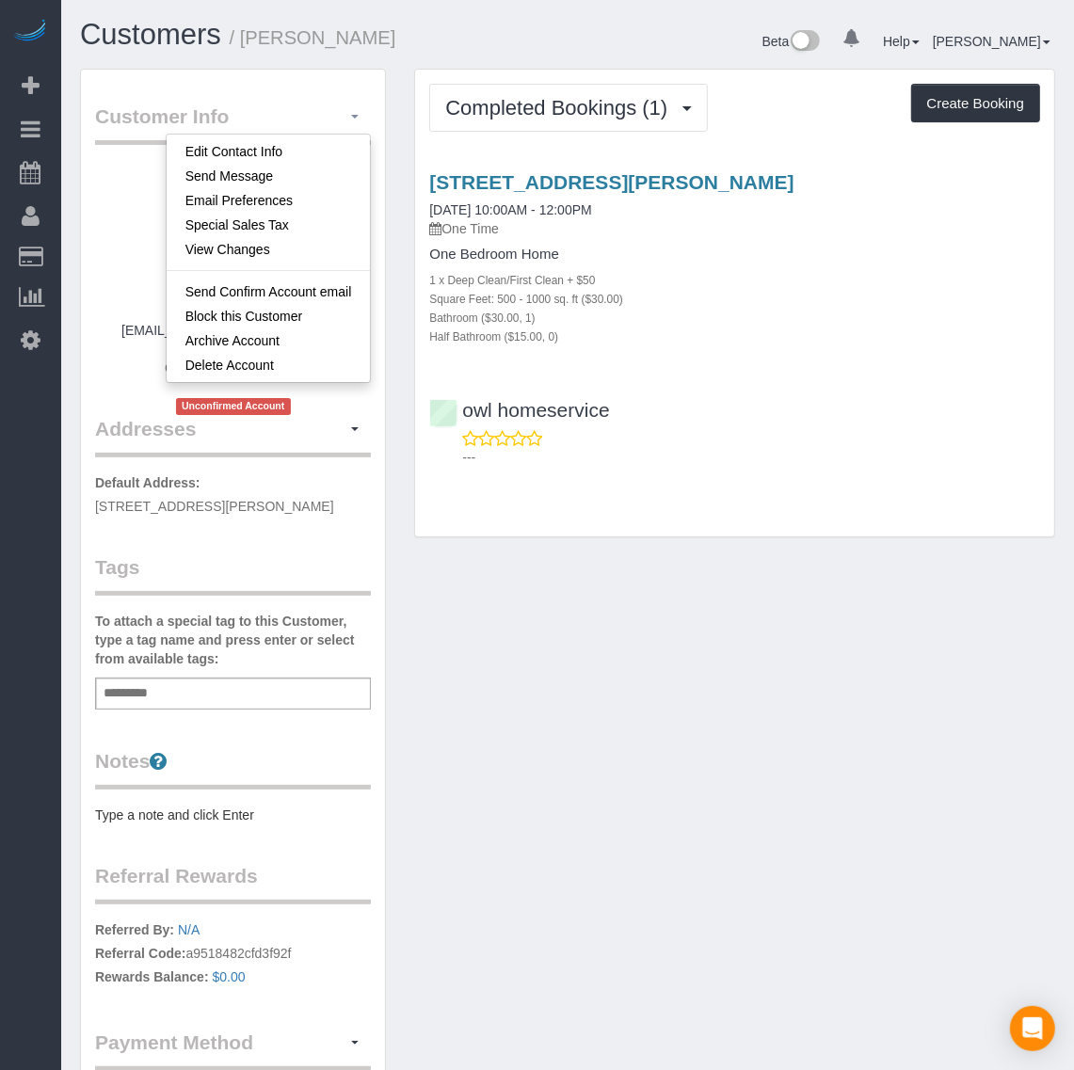
click at [344, 120] on button "button" at bounding box center [355, 117] width 32 height 29
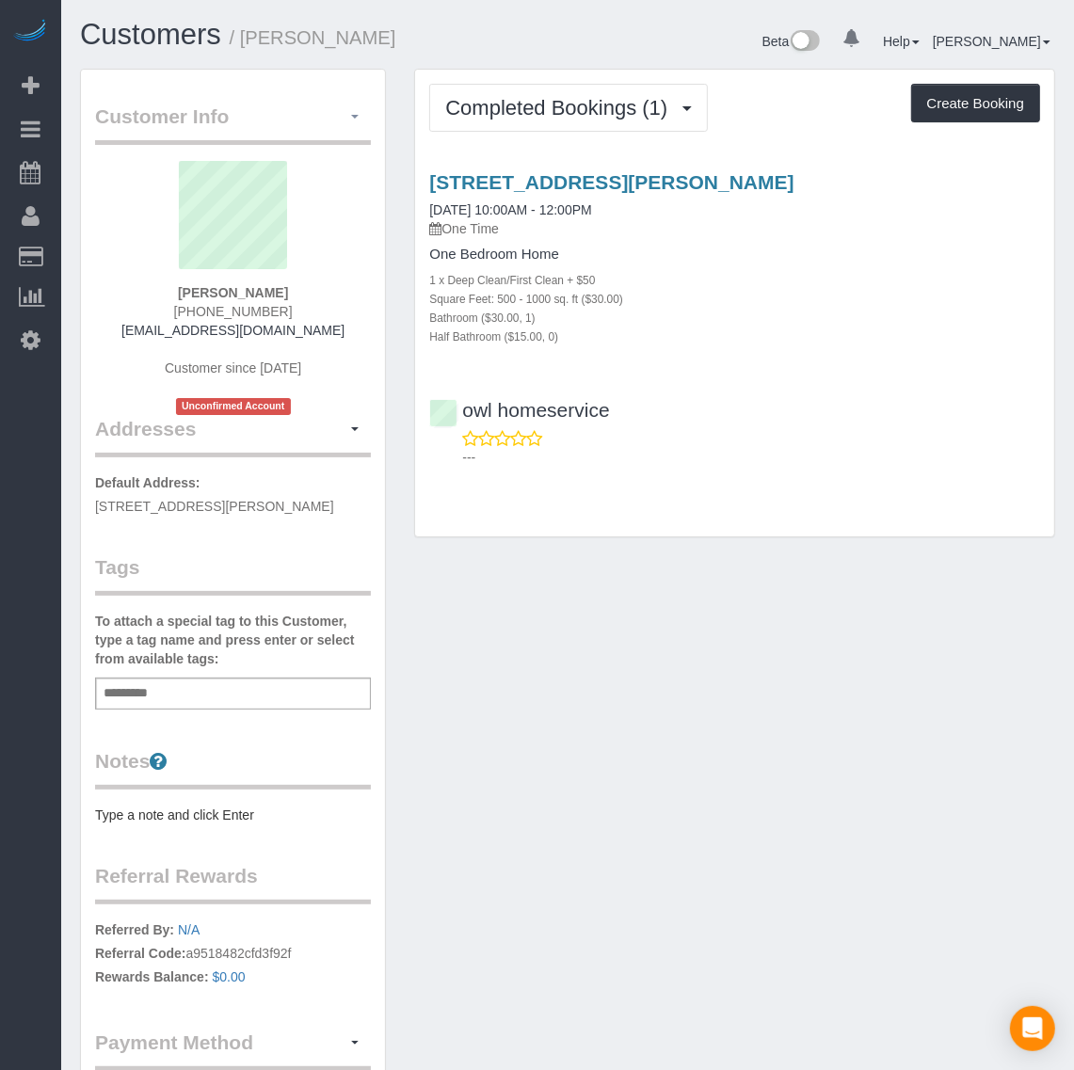
click at [358, 129] on button "button" at bounding box center [355, 117] width 32 height 29
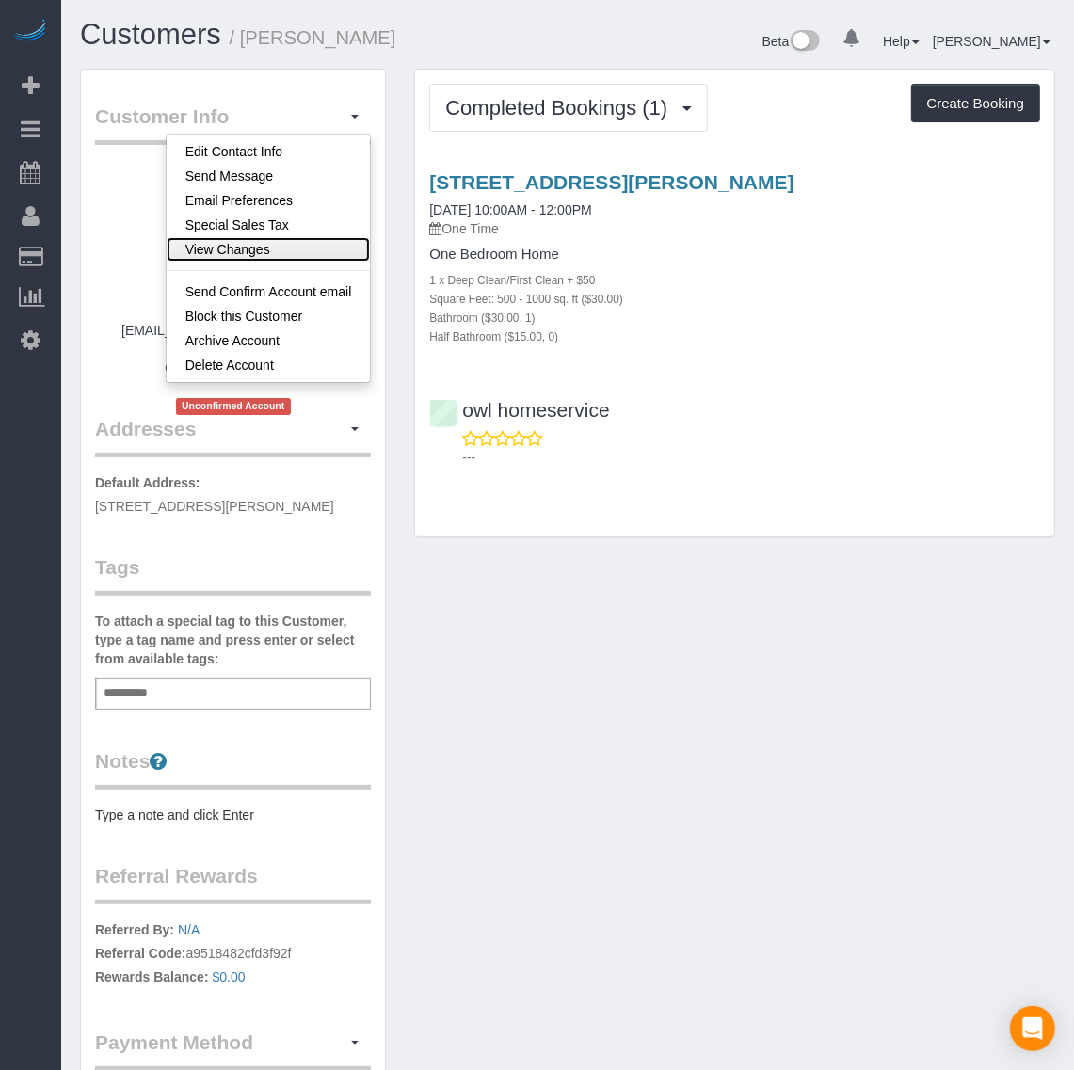
click at [276, 249] on link "View Changes" at bounding box center [269, 249] width 204 height 24
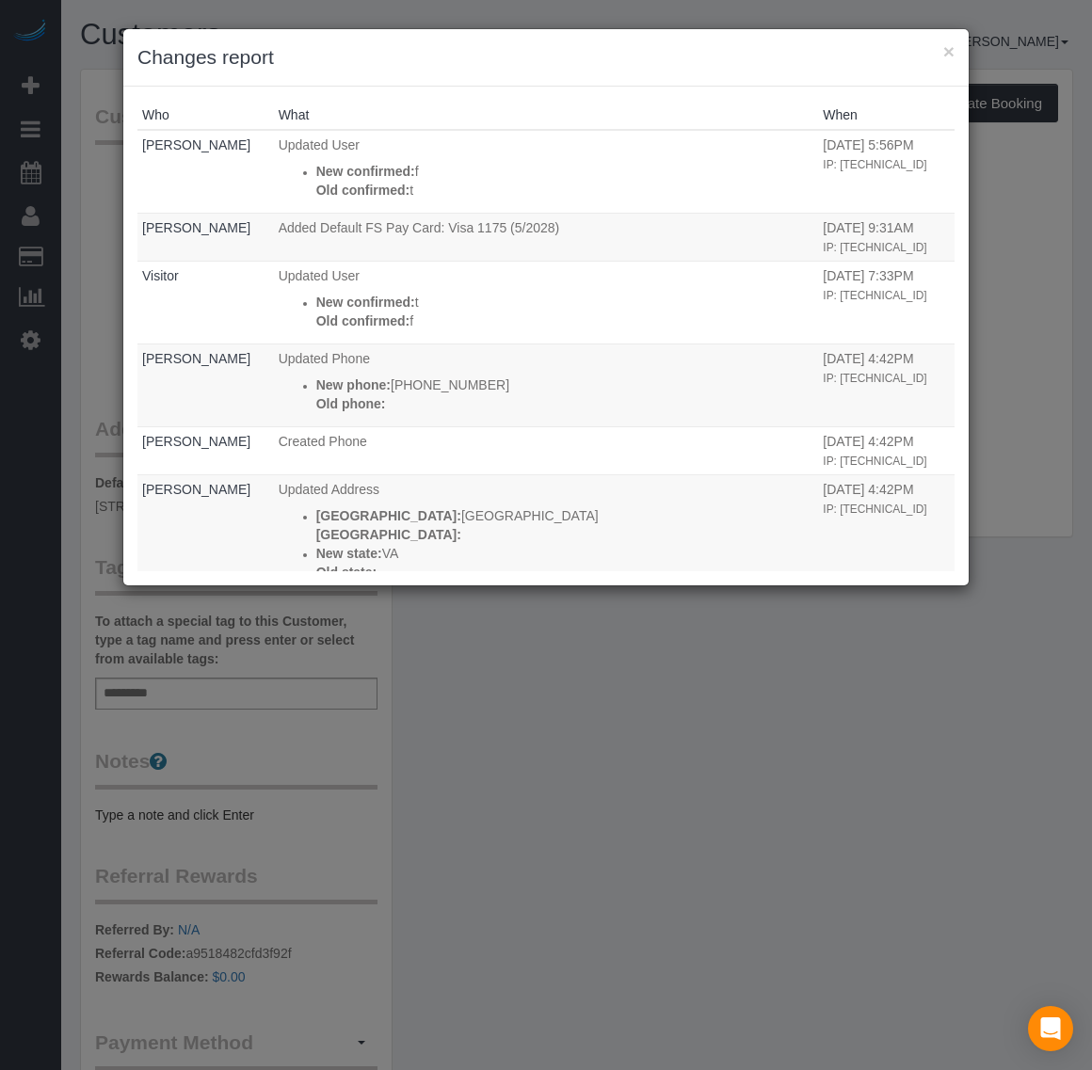
click at [937, 49] on h3 "Changes report" at bounding box center [545, 57] width 817 height 28
click at [956, 54] on div "× Changes report" at bounding box center [545, 57] width 845 height 57
click at [948, 42] on button "×" at bounding box center [948, 51] width 11 height 20
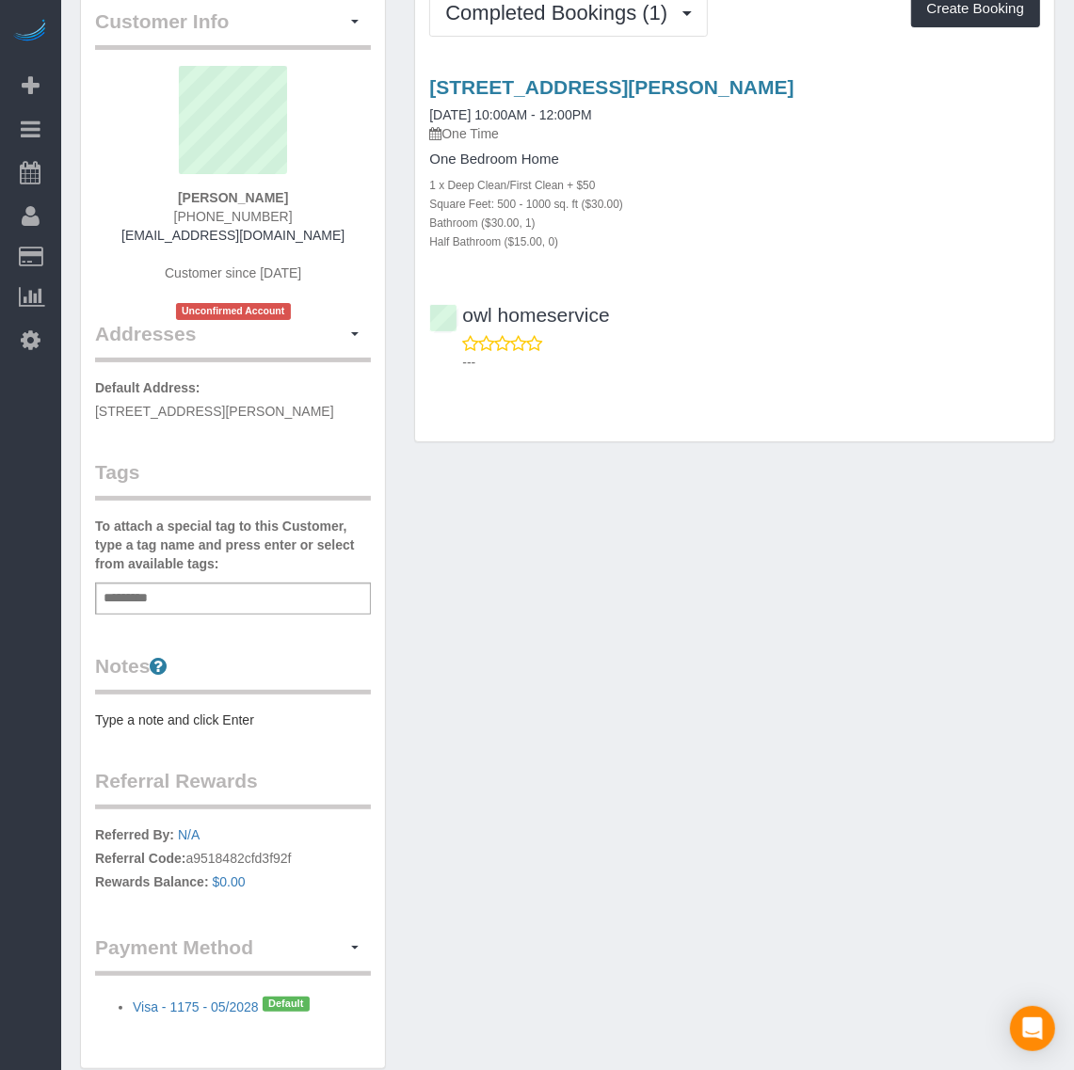
scroll to position [177, 0]
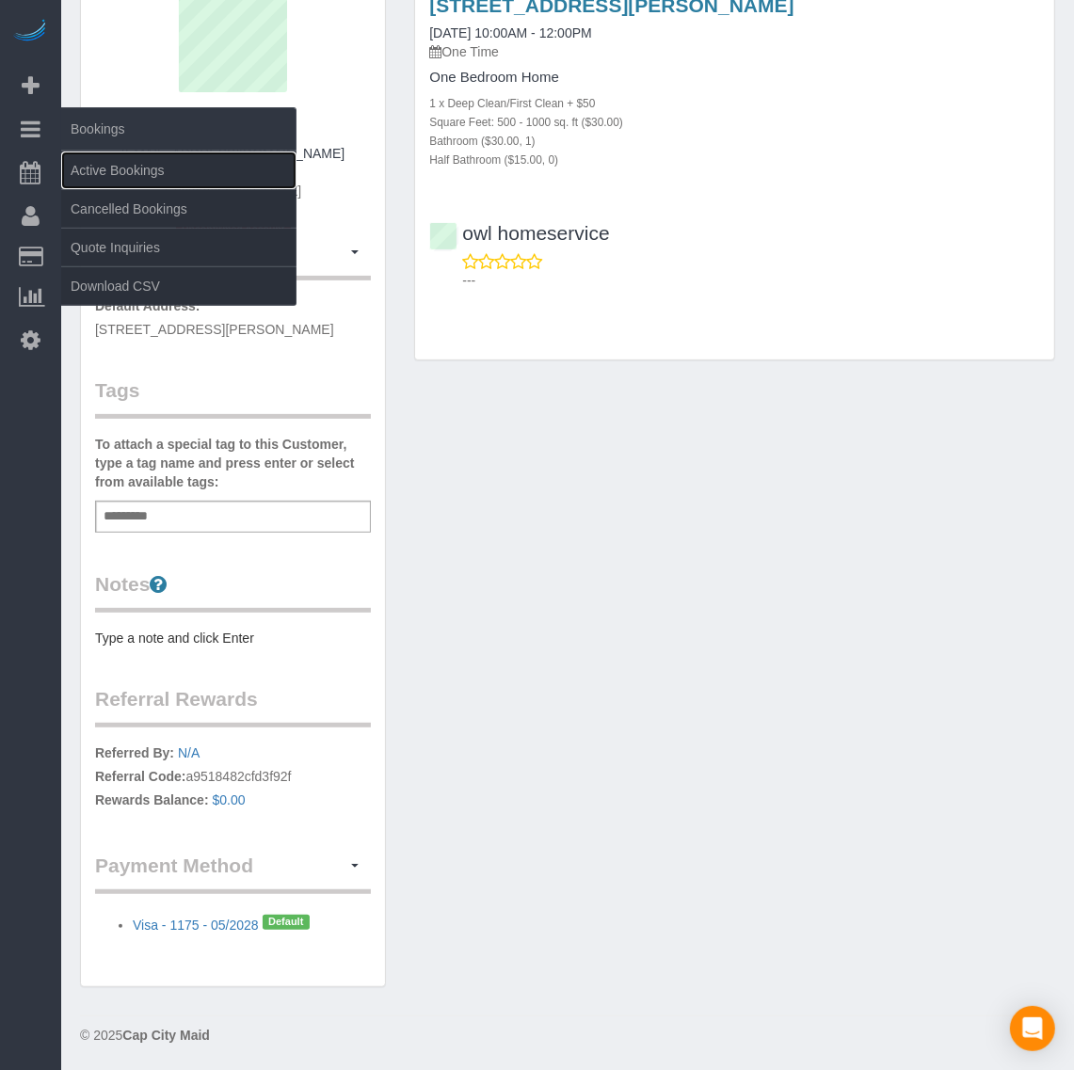
click at [87, 157] on link "Active Bookings" at bounding box center [178, 171] width 235 height 38
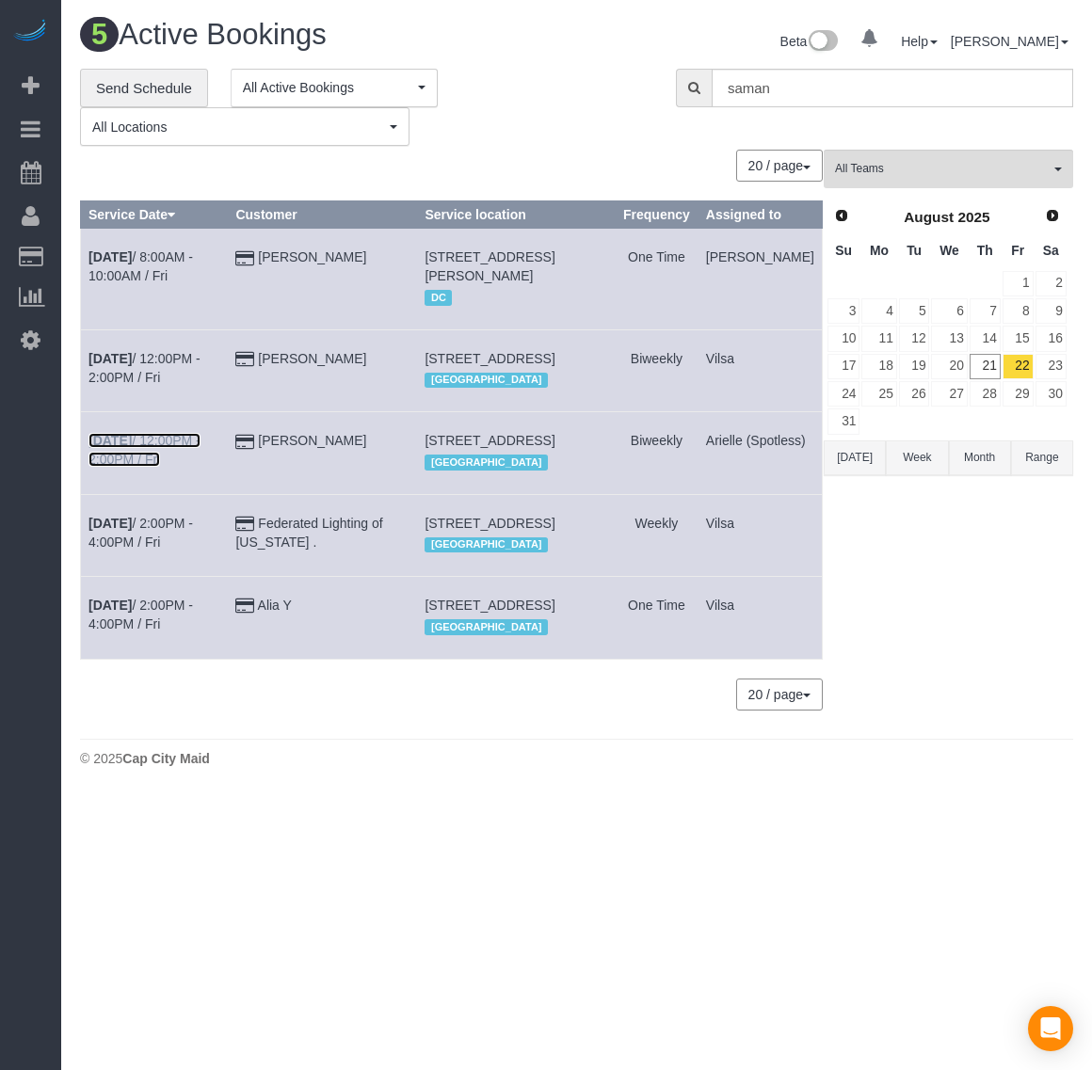
click at [113, 448] on b "Aug 22nd" at bounding box center [109, 440] width 43 height 15
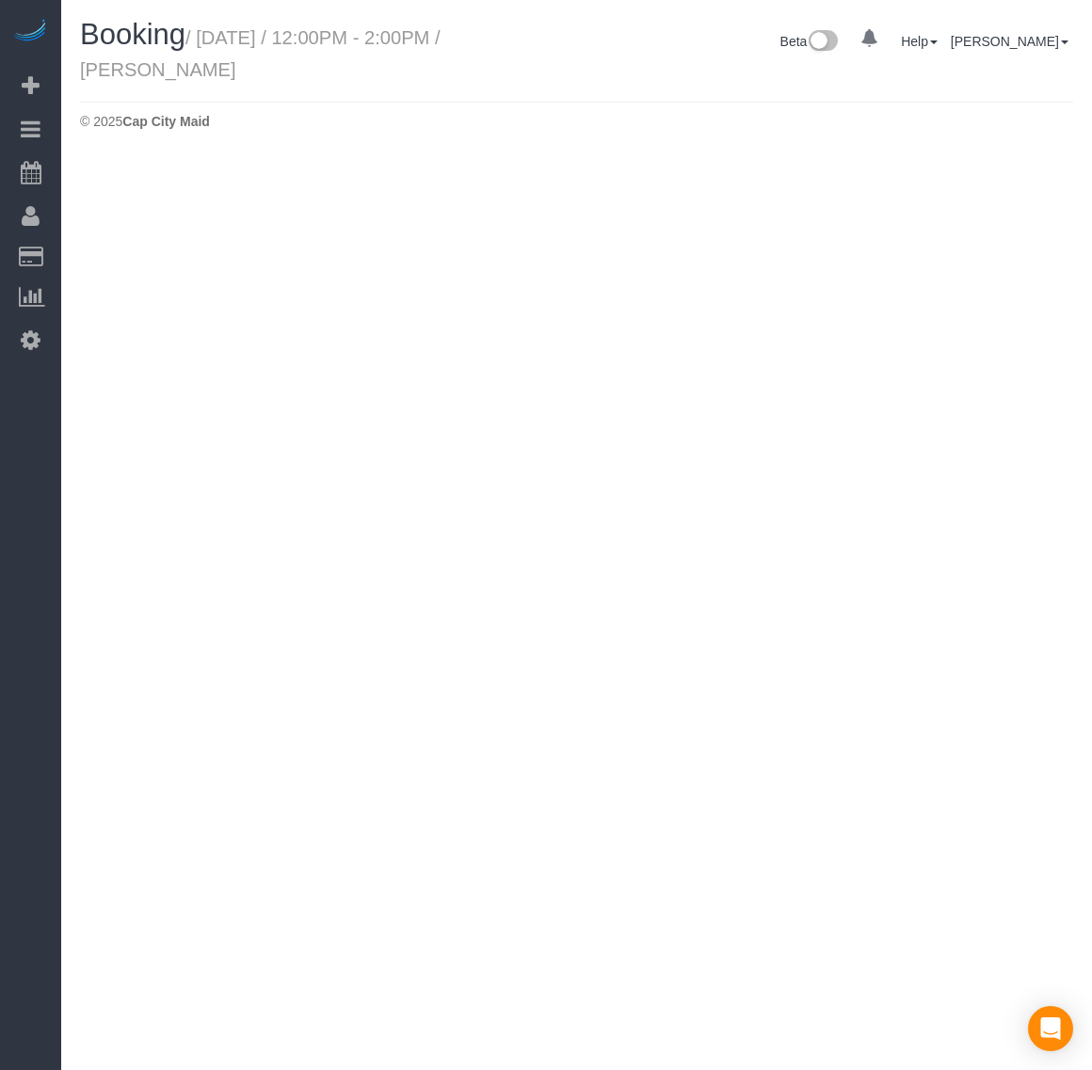
select select "VA"
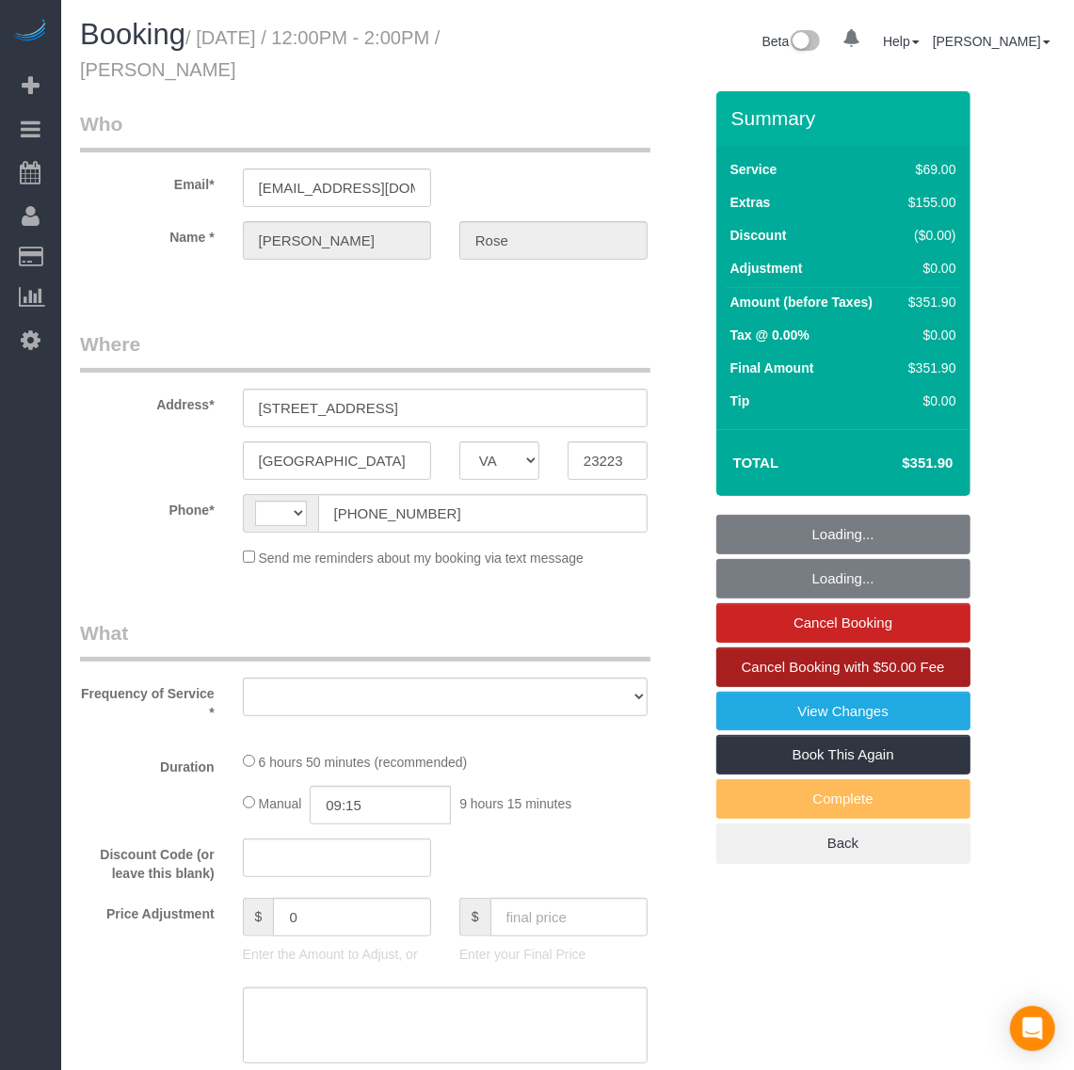
select select "string:[GEOGRAPHIC_DATA]"
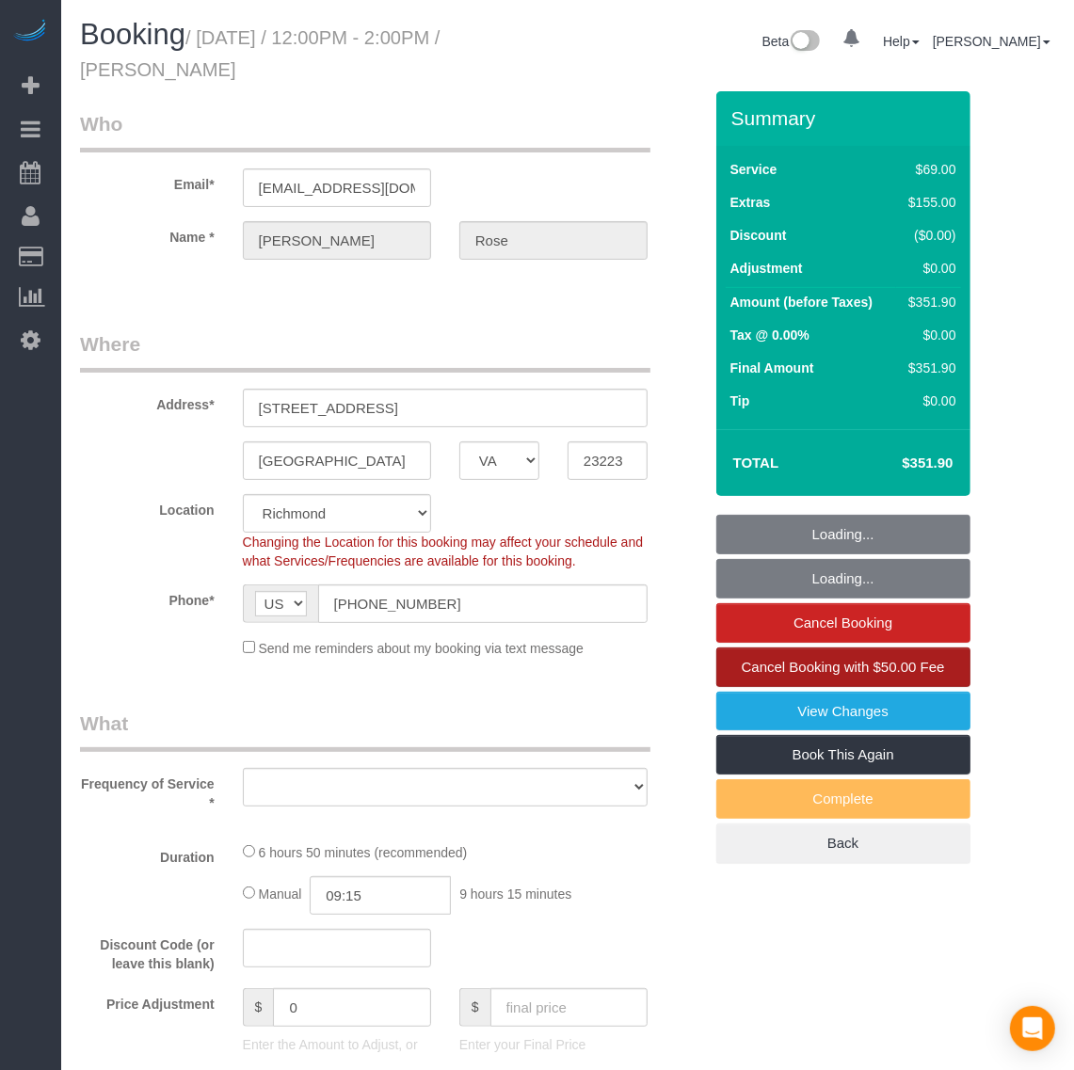
select select "object:1320"
select select "string:fspay-ae9d9d28-ef45-40b8-b851-0bc4fd81241f"
select select "1501"
select select "2"
select select "1"
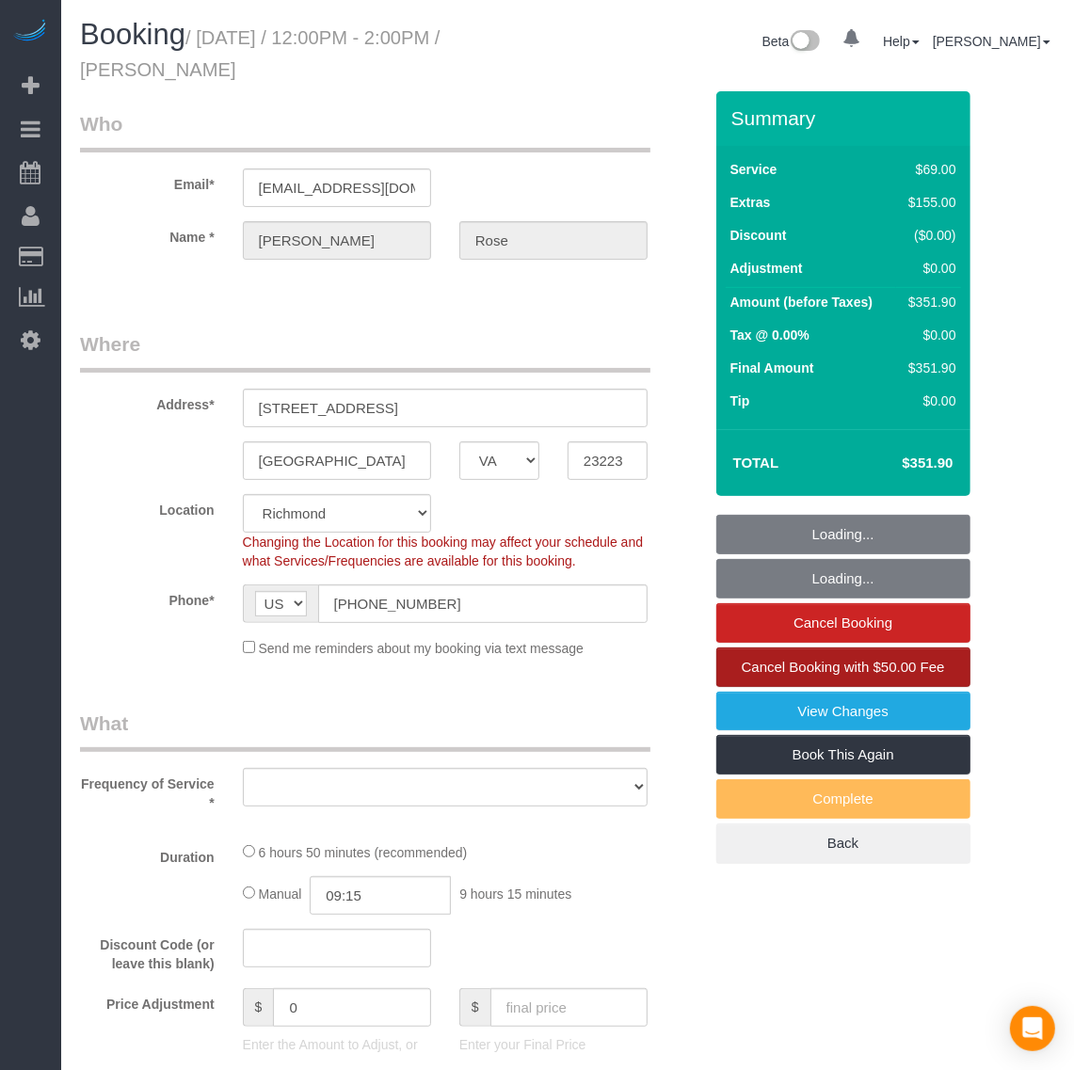
select select "spot1"
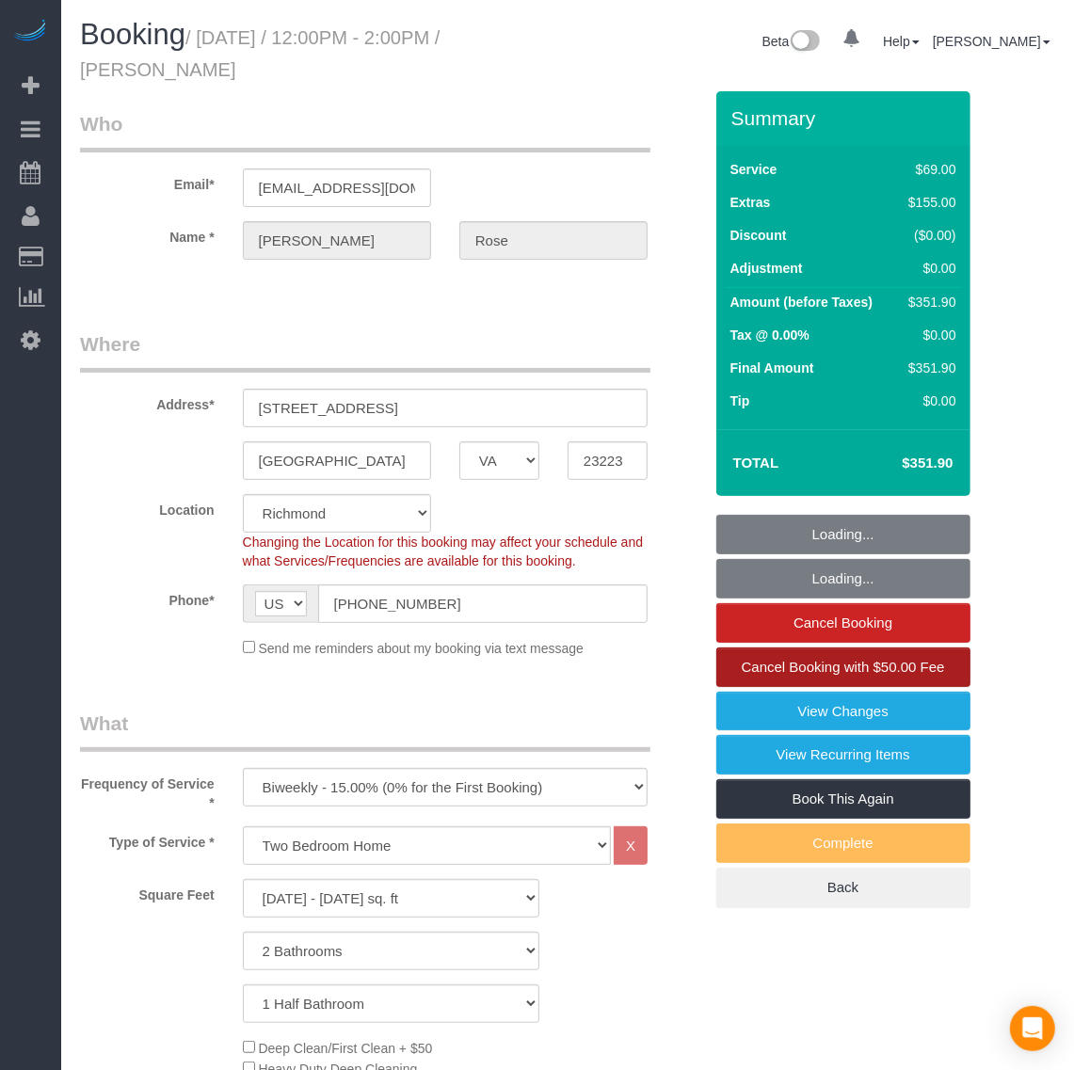
select select "number:3"
select select "number:26"
select select "number:39"
select select "number:21"
select select "object:1562"
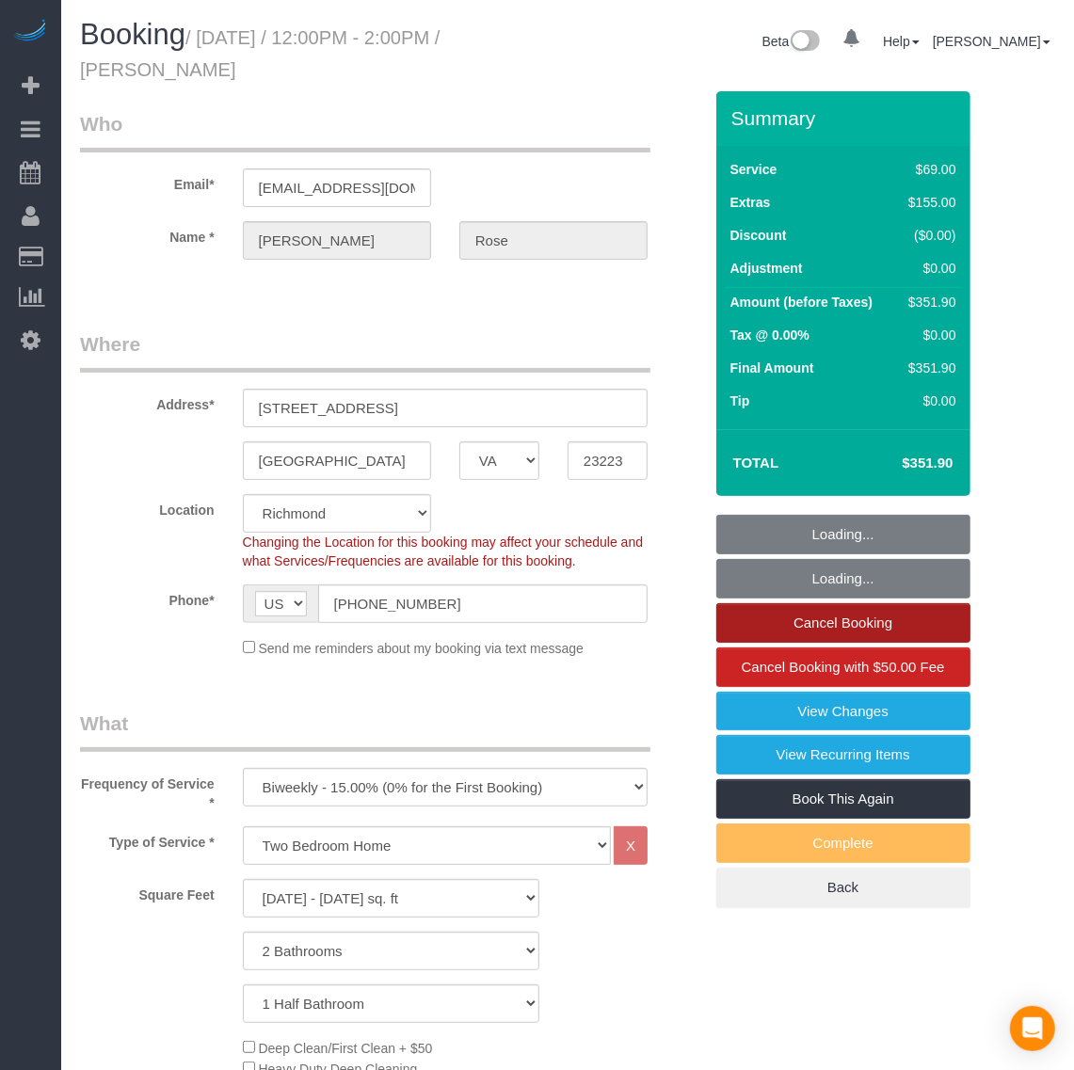
click at [852, 614] on link "Cancel Booking" at bounding box center [843, 623] width 254 height 40
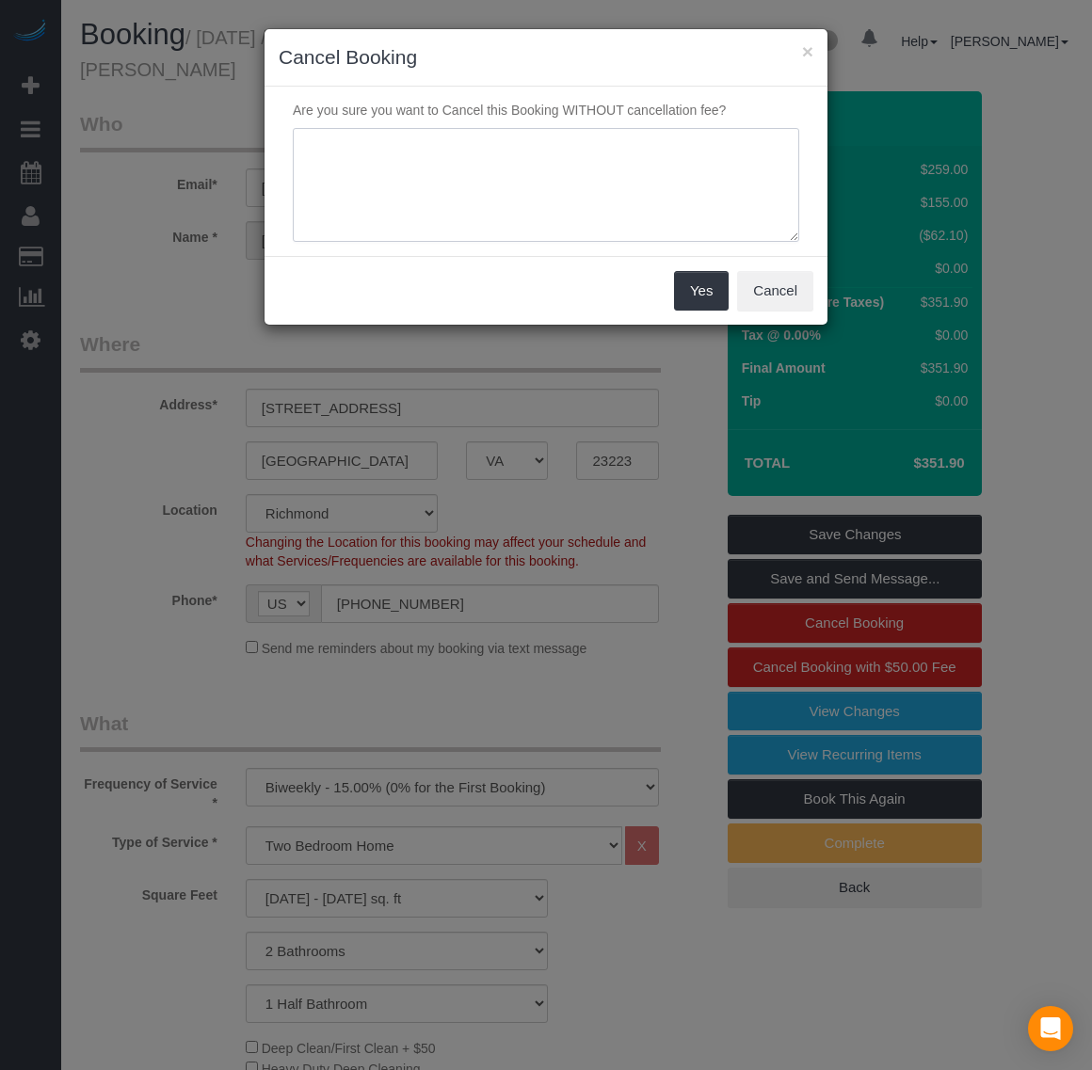
click at [547, 180] on textarea at bounding box center [546, 185] width 506 height 115
drag, startPoint x: 122, startPoint y: 242, endPoint x: 621, endPoint y: 886, distance: 814.3
click at [161, 292] on div "× Cancel Booking Are you sure you want to Cancel this Booking WITHOUT cancellat…" at bounding box center [546, 535] width 1092 height 1070
click at [503, 196] on textarea at bounding box center [546, 185] width 506 height 115
type textarea "Process of moving not ready to clean the home"
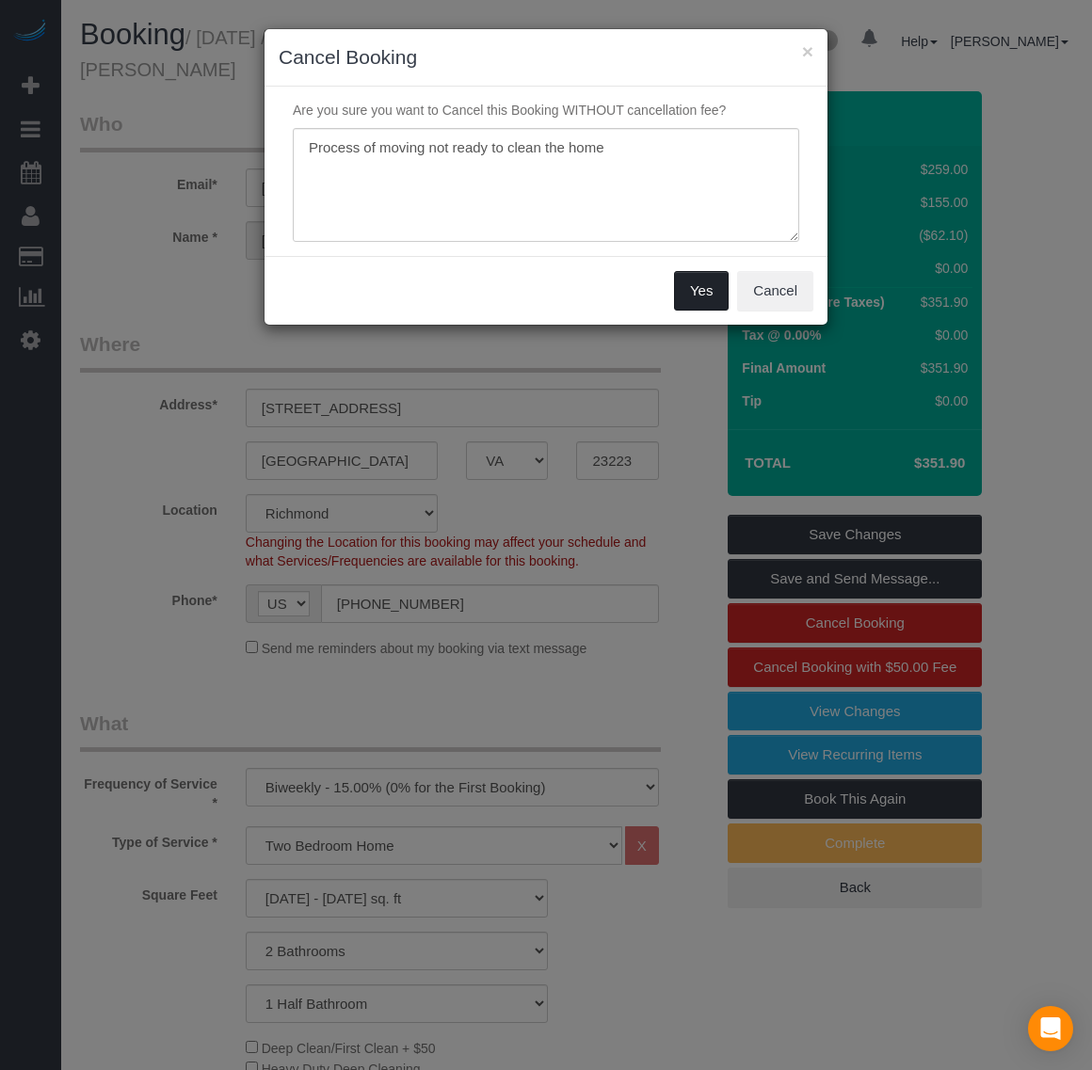
click at [696, 278] on button "Yes" at bounding box center [701, 291] width 55 height 40
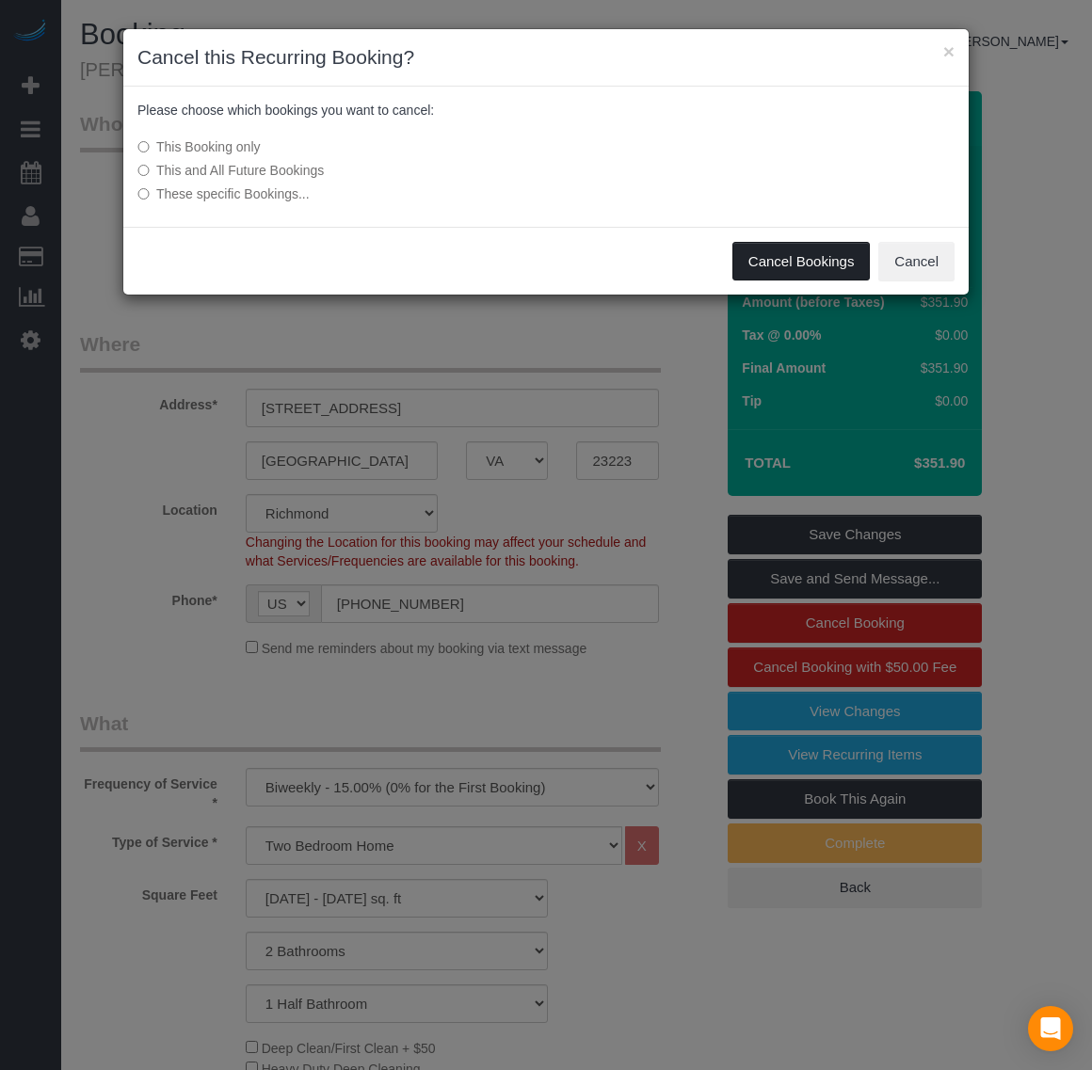
click at [825, 259] on button "Cancel Bookings" at bounding box center [801, 262] width 138 height 40
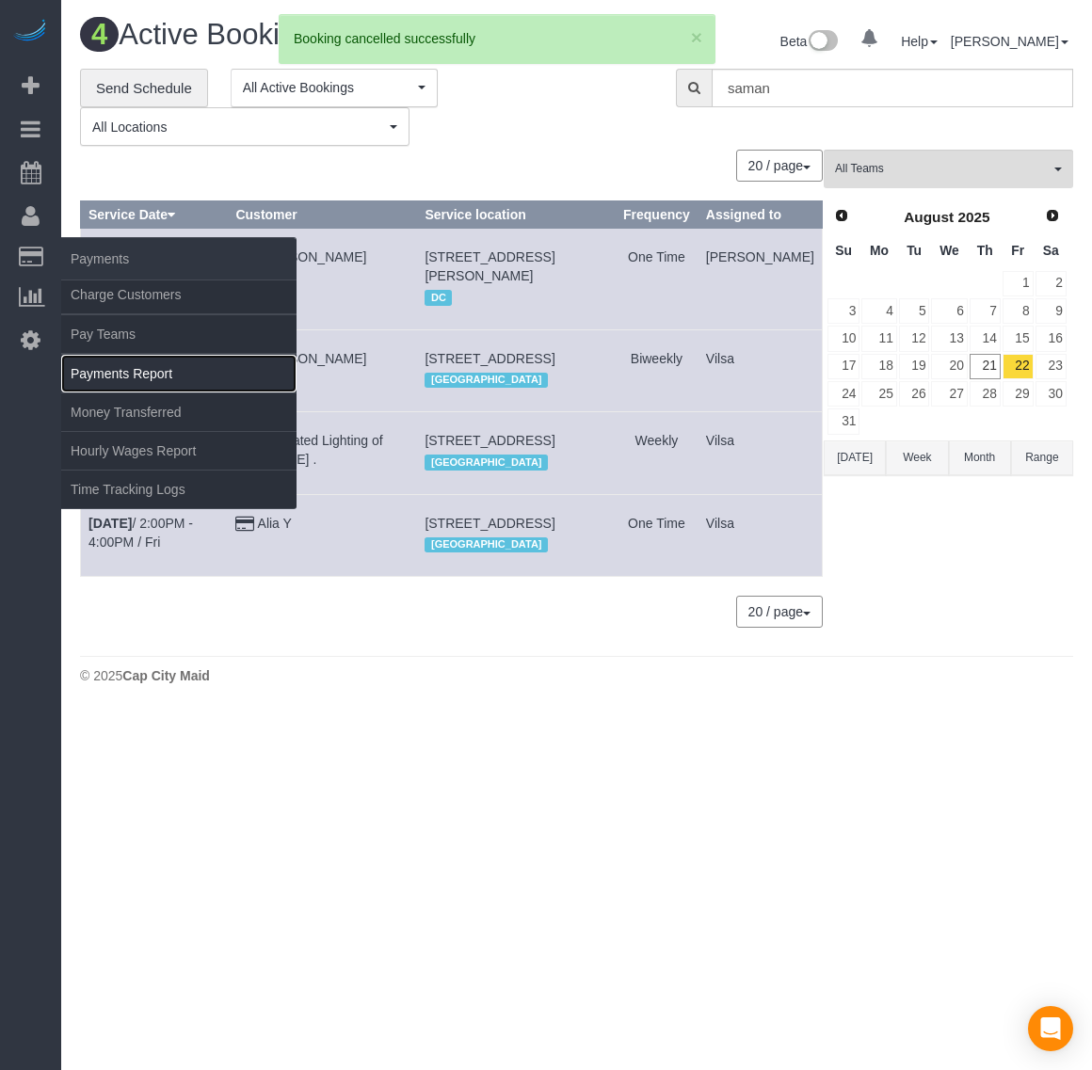
click at [115, 355] on link "Payments Report" at bounding box center [178, 374] width 235 height 38
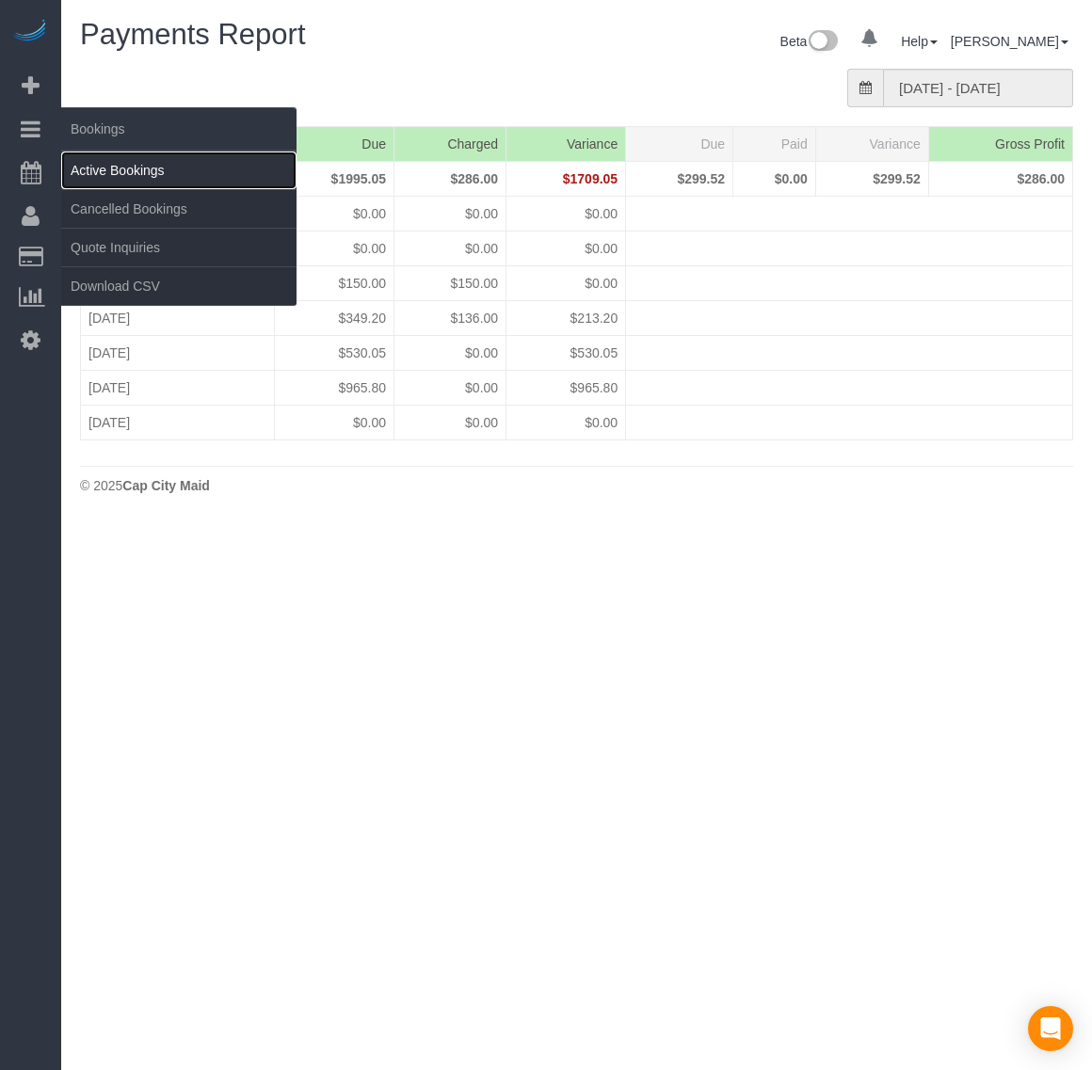
click at [102, 175] on link "Active Bookings" at bounding box center [178, 171] width 235 height 38
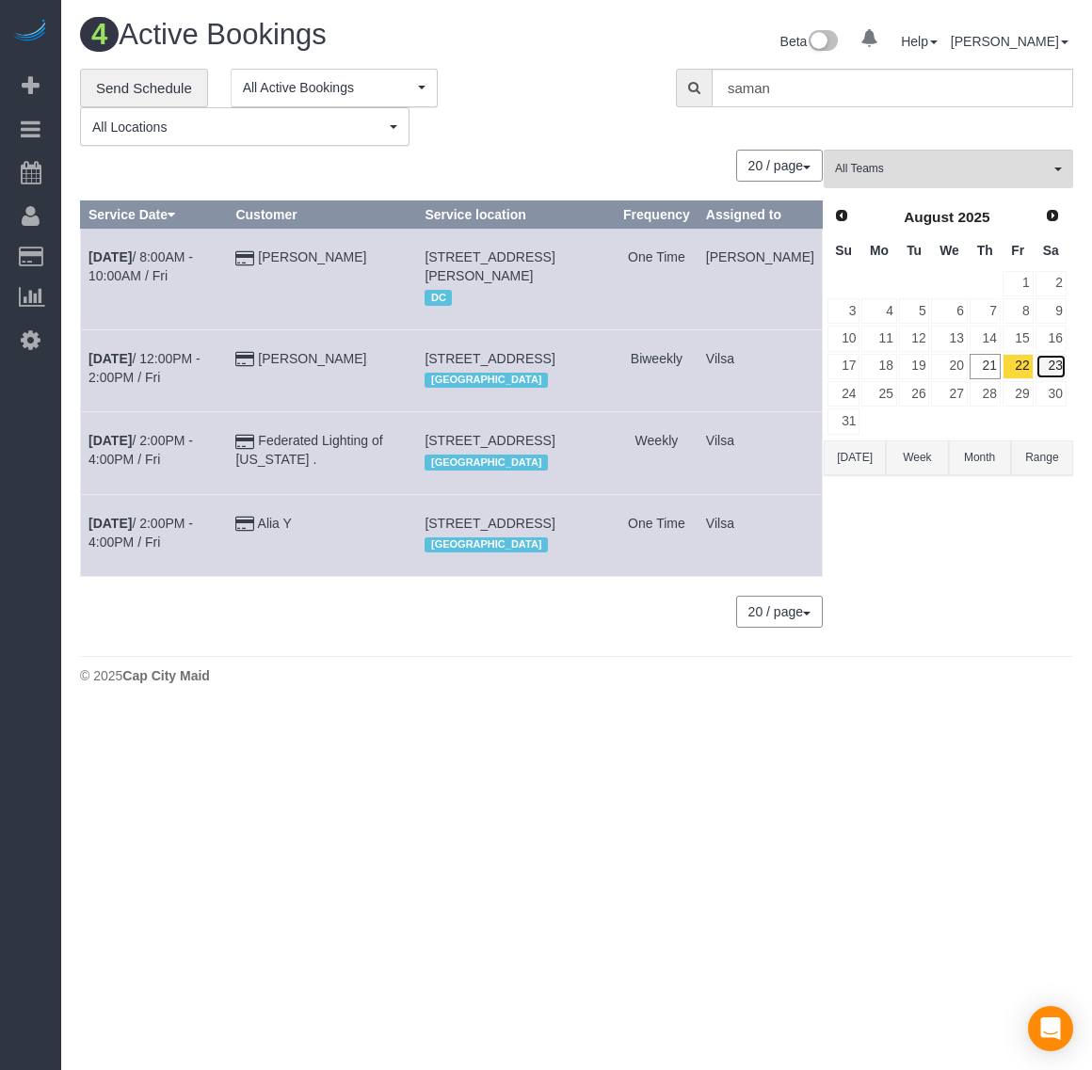
click at [1049, 365] on link "23" at bounding box center [1050, 366] width 31 height 25
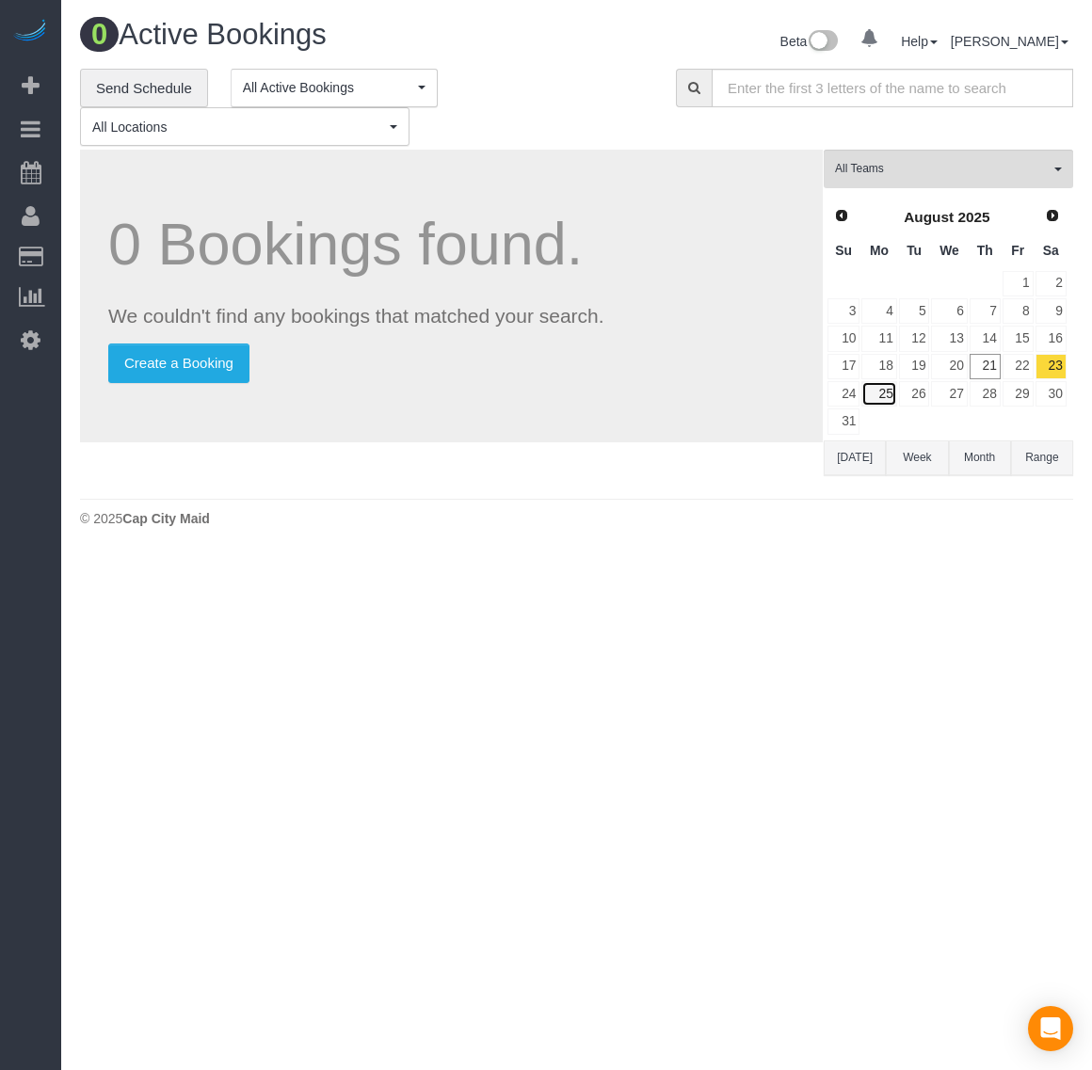
click at [890, 395] on link "25" at bounding box center [878, 393] width 35 height 25
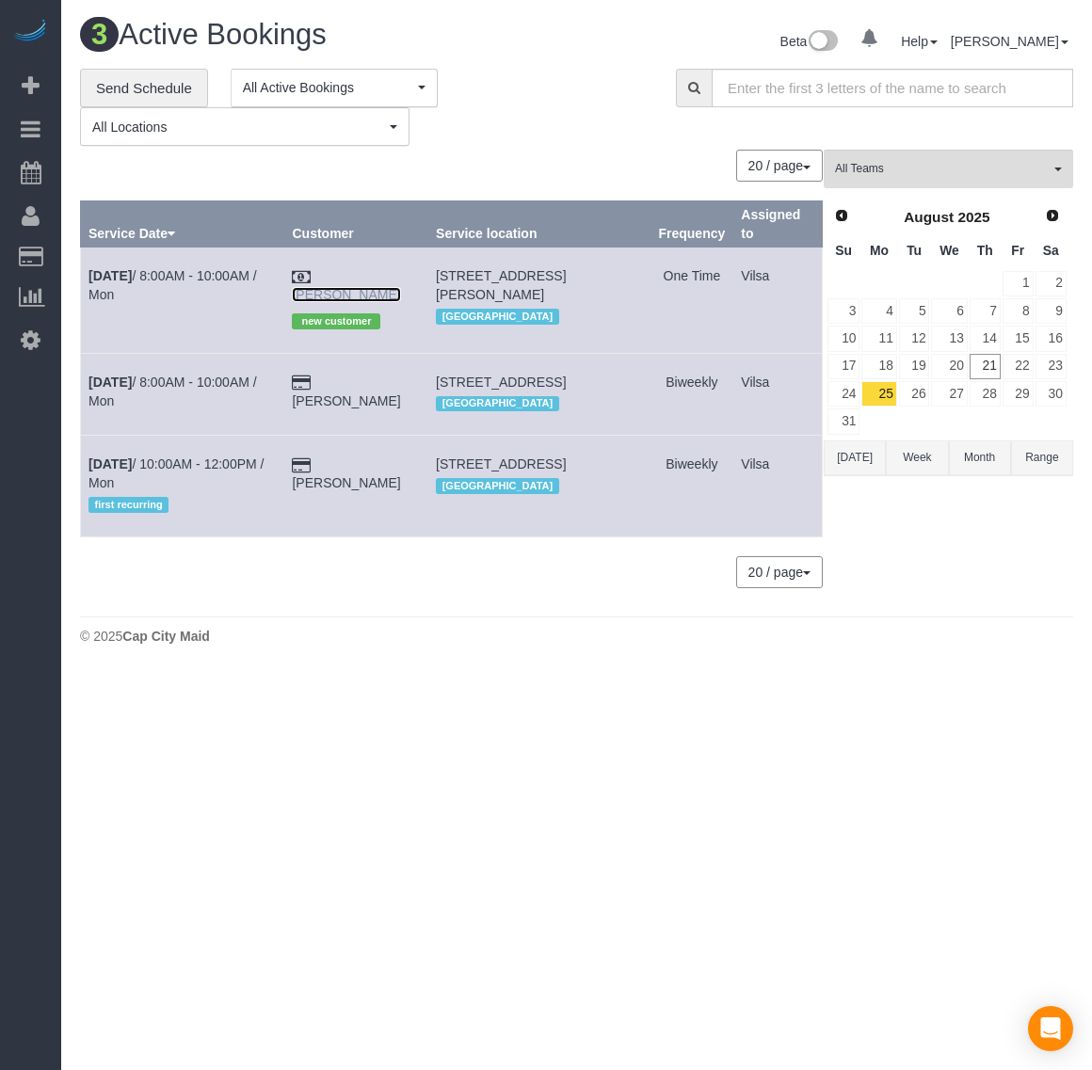
click at [353, 287] on link "Careyann Rossi" at bounding box center [346, 294] width 108 height 15
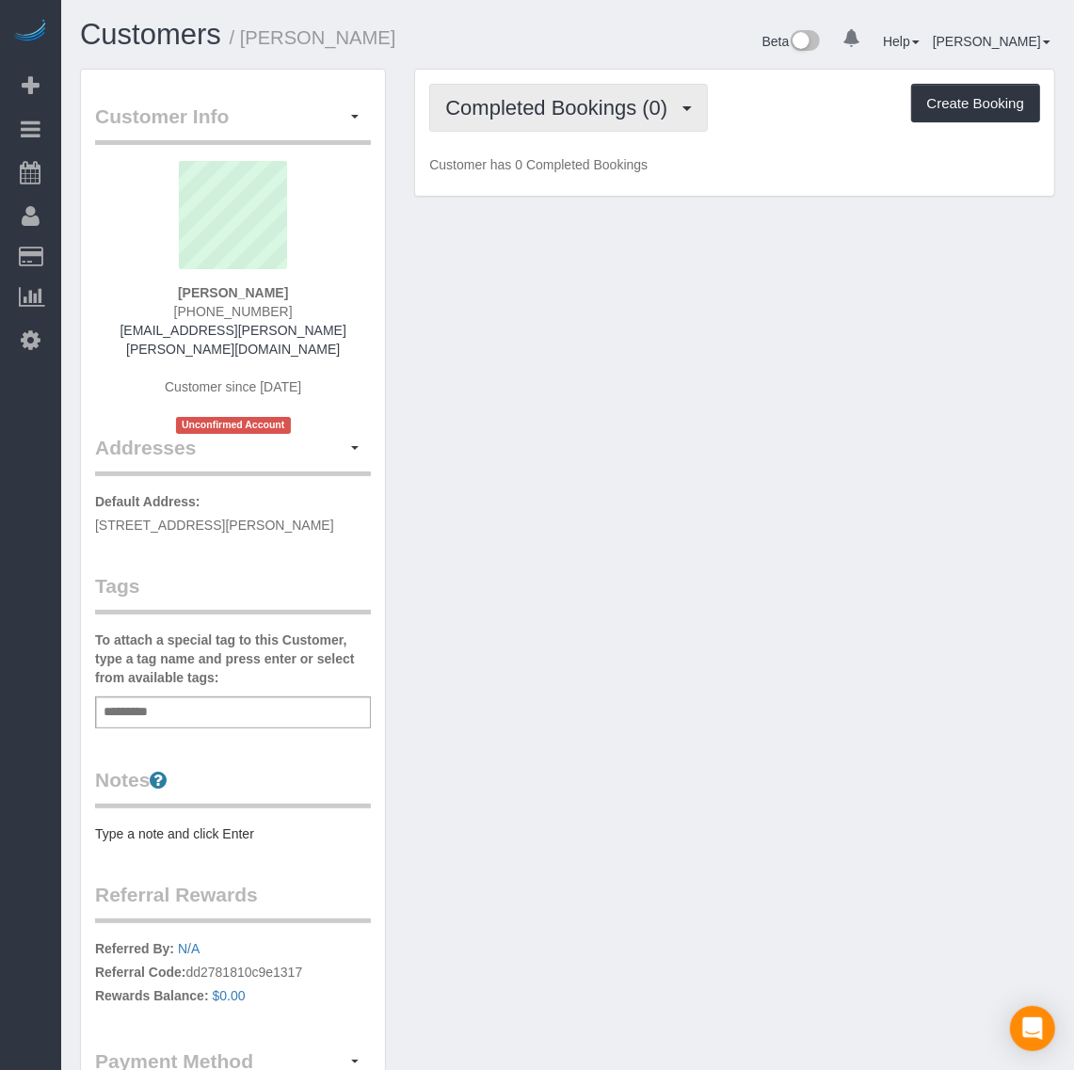
click at [590, 101] on span "Completed Bookings (0)" at bounding box center [561, 108] width 232 height 24
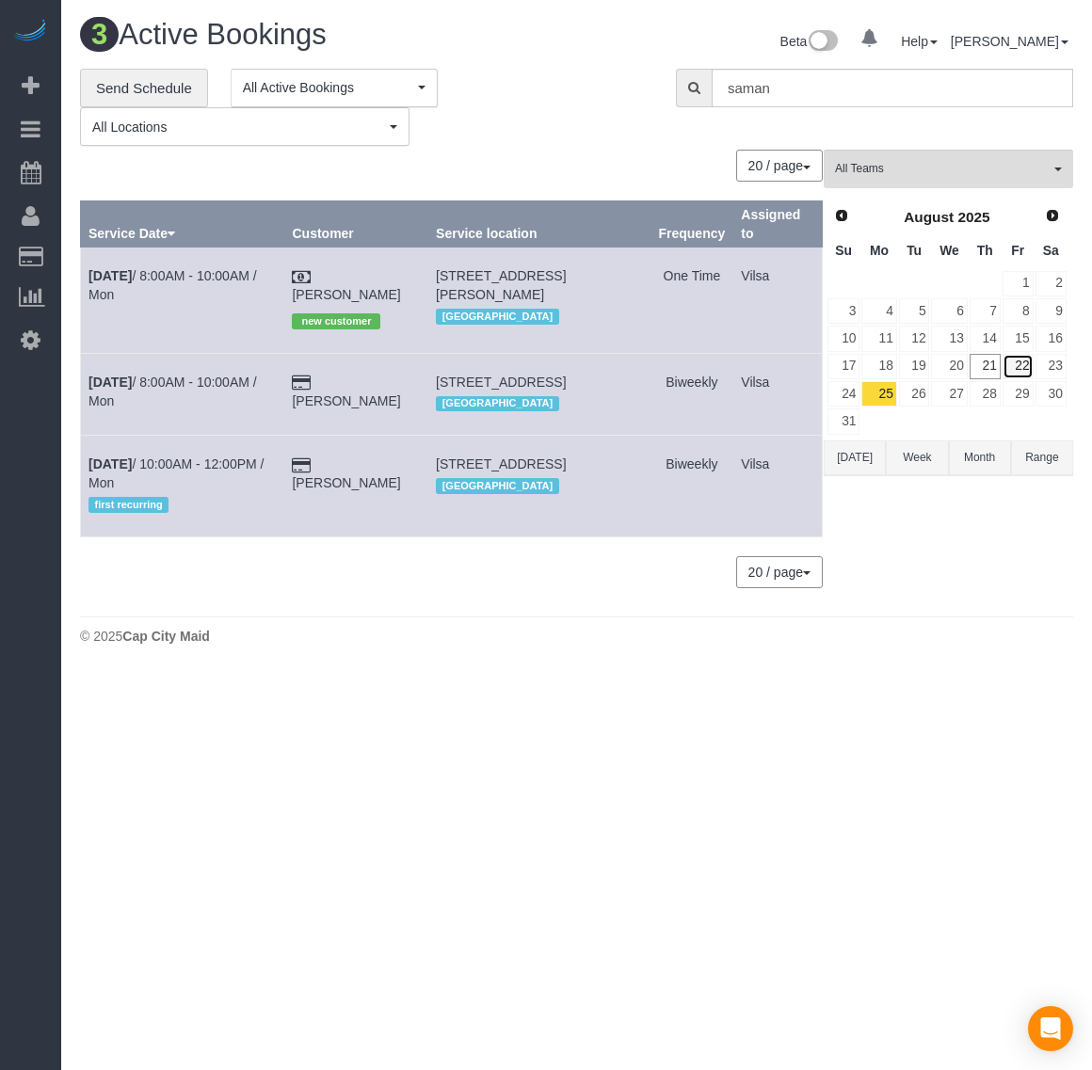
click at [1009, 365] on link "22" at bounding box center [1017, 366] width 31 height 25
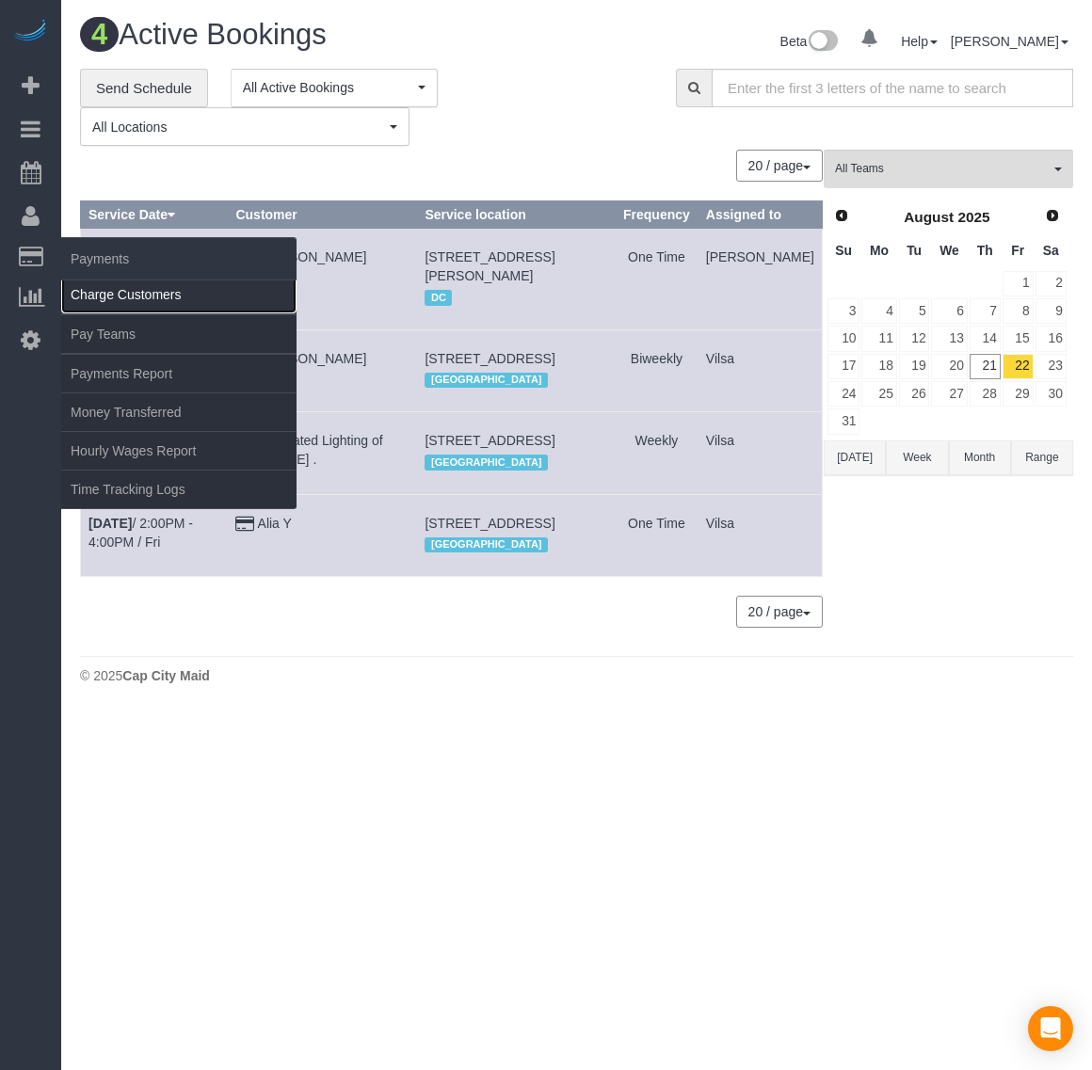
click at [102, 282] on link "Charge Customers" at bounding box center [178, 295] width 235 height 38
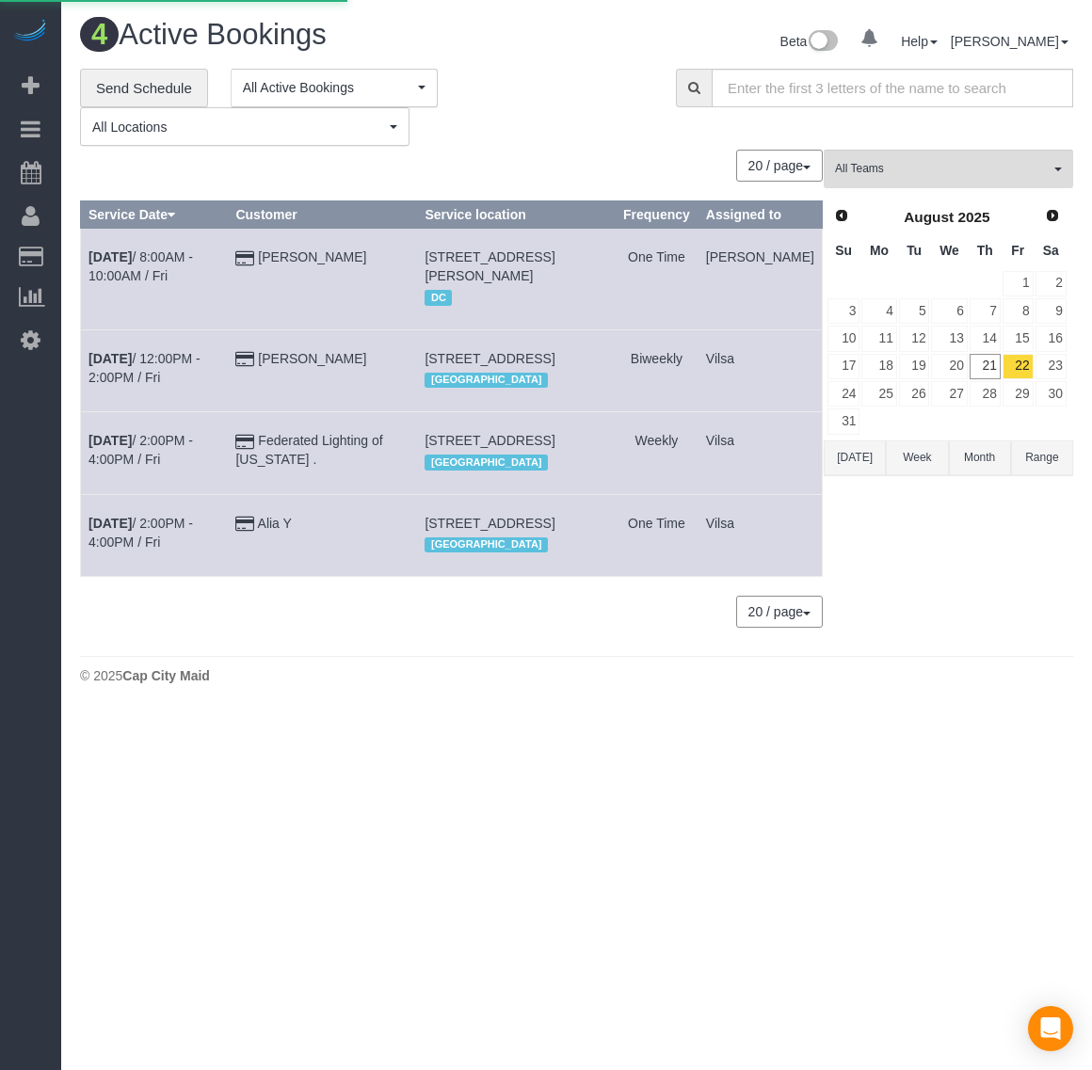
select select
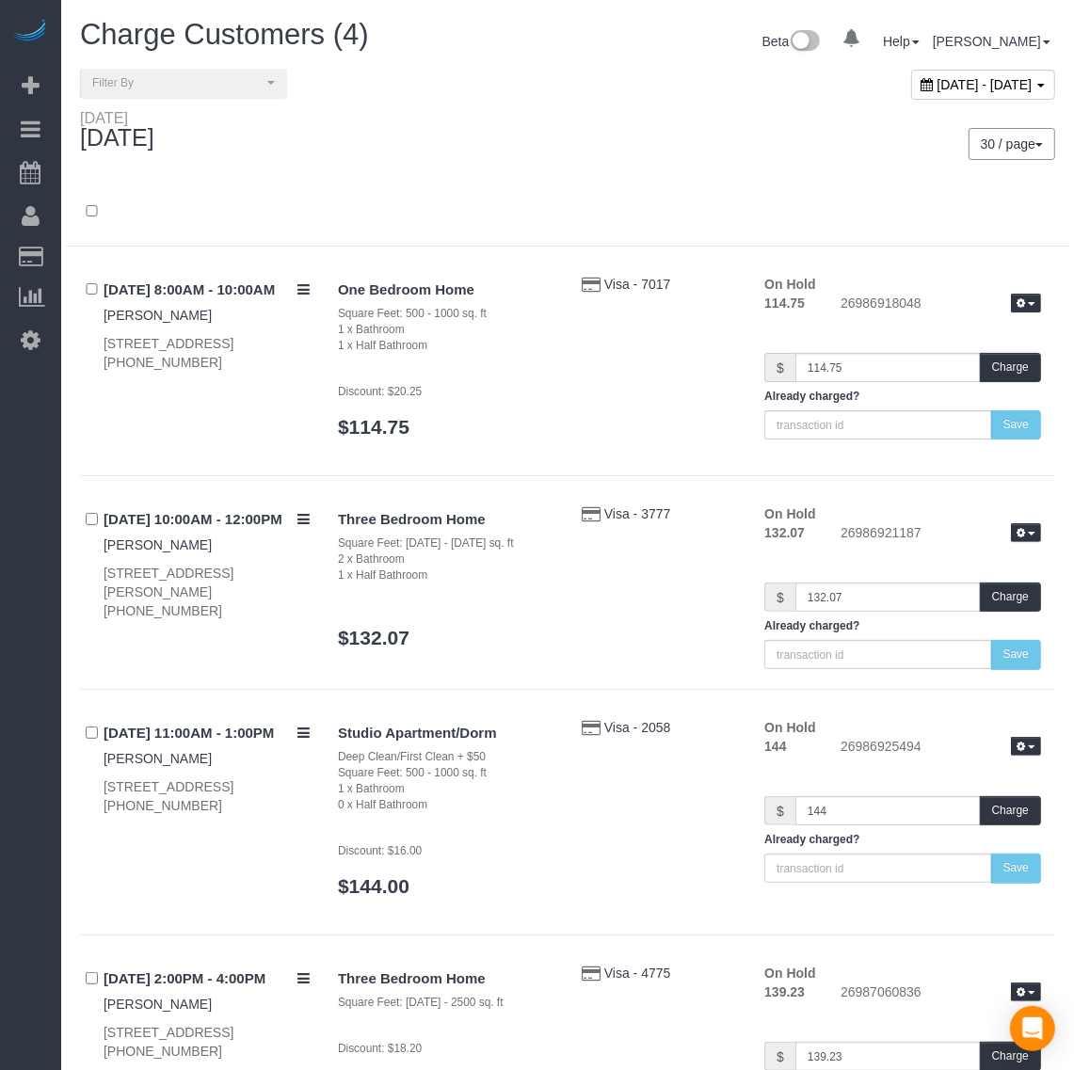
click at [990, 83] on span "[DATE] - [DATE]" at bounding box center [984, 84] width 95 height 15
type input "**********"
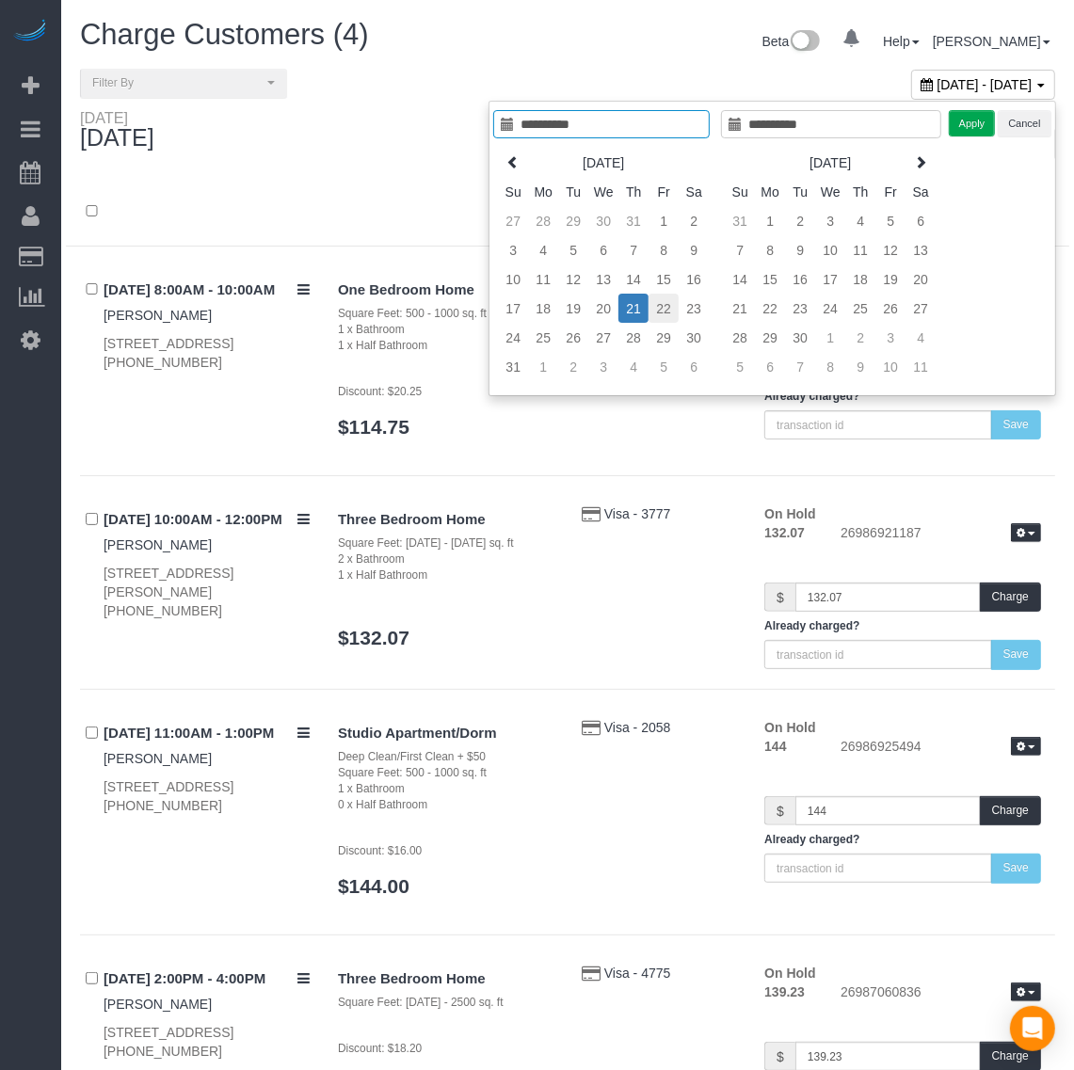
type input "**********"
click at [669, 309] on td "22" at bounding box center [663, 308] width 30 height 29
type input "**********"
click at [669, 309] on td "22" at bounding box center [663, 308] width 30 height 29
click at [967, 115] on button "Apply" at bounding box center [972, 123] width 47 height 27
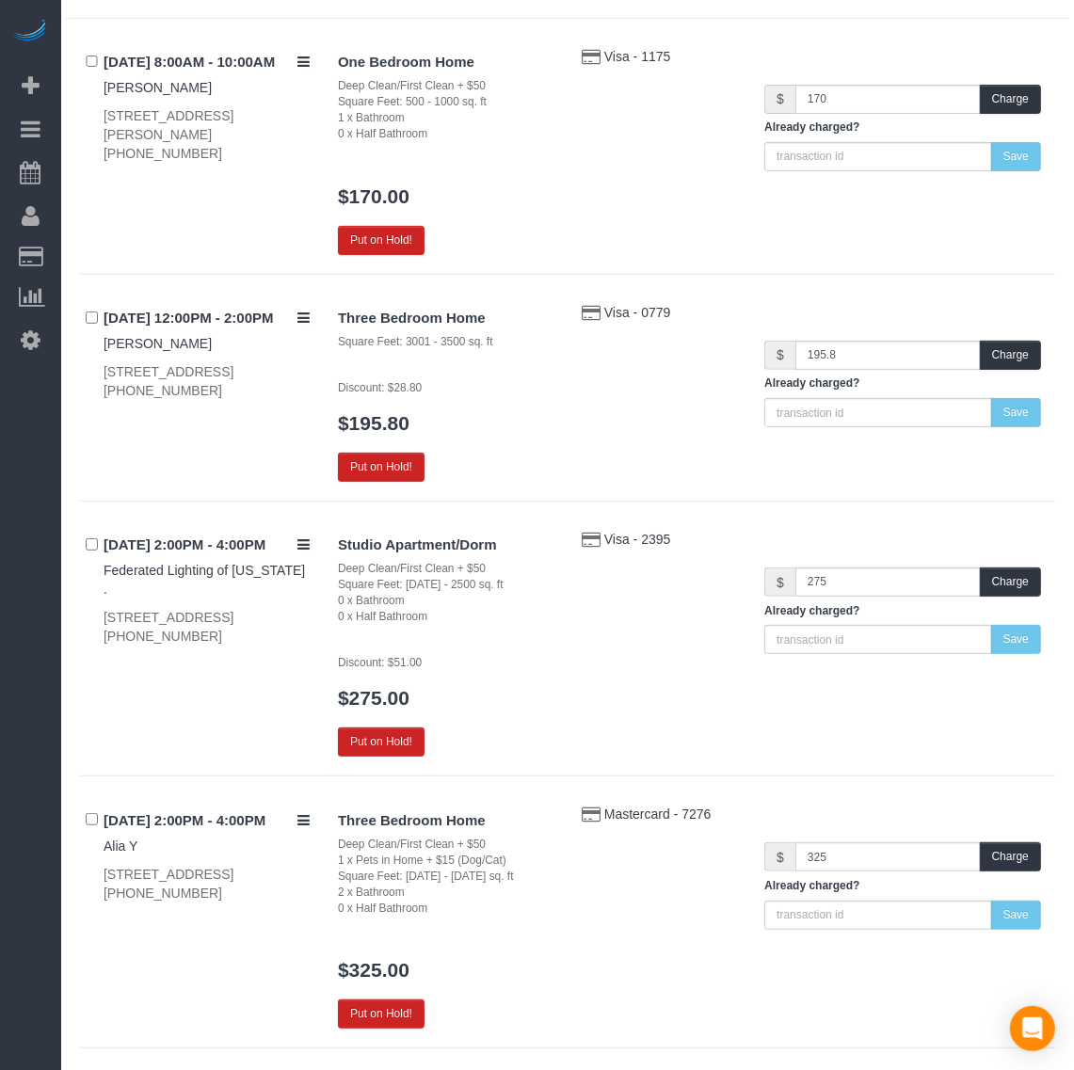
scroll to position [235, 0]
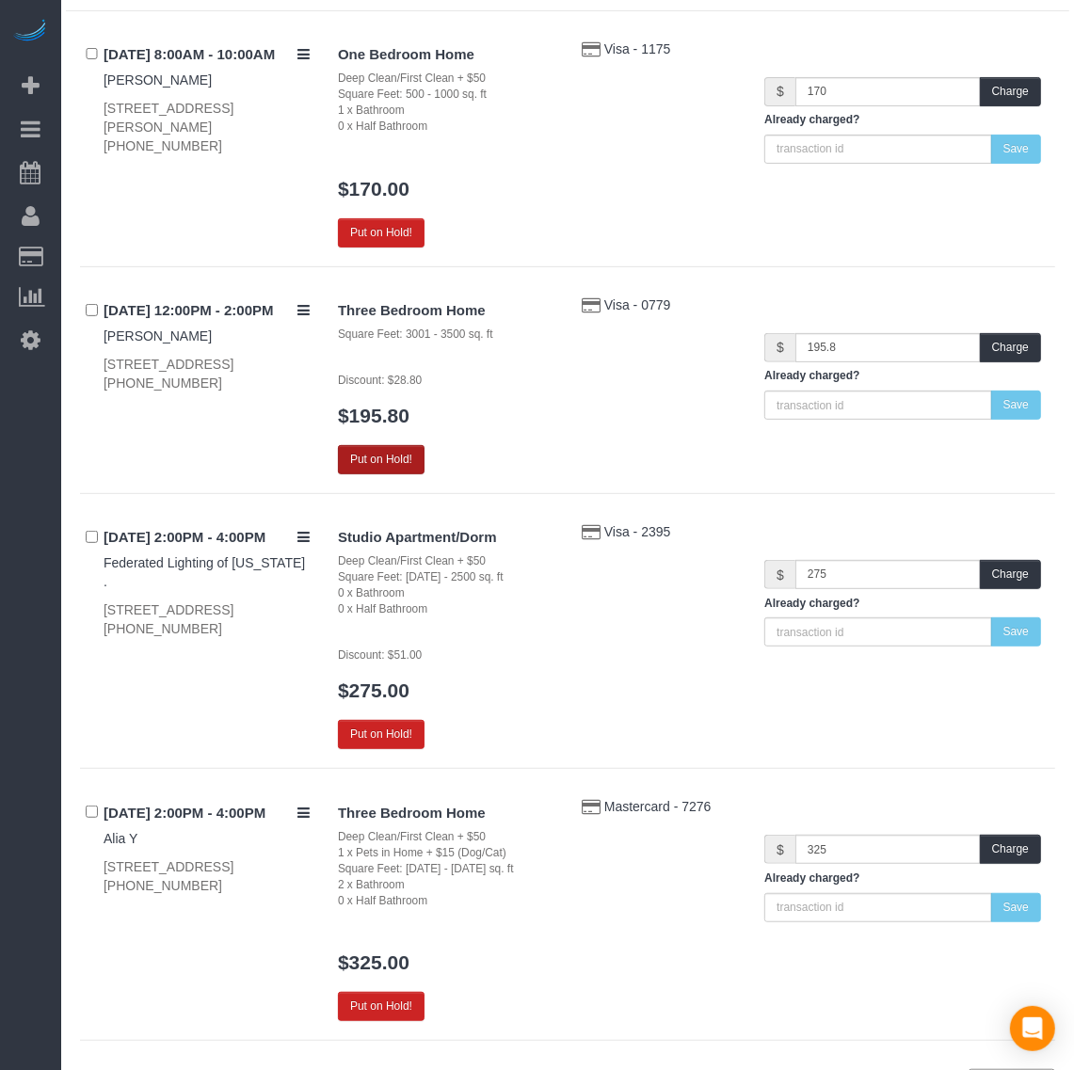
click at [403, 456] on button "Put on Hold!" at bounding box center [381, 459] width 87 height 29
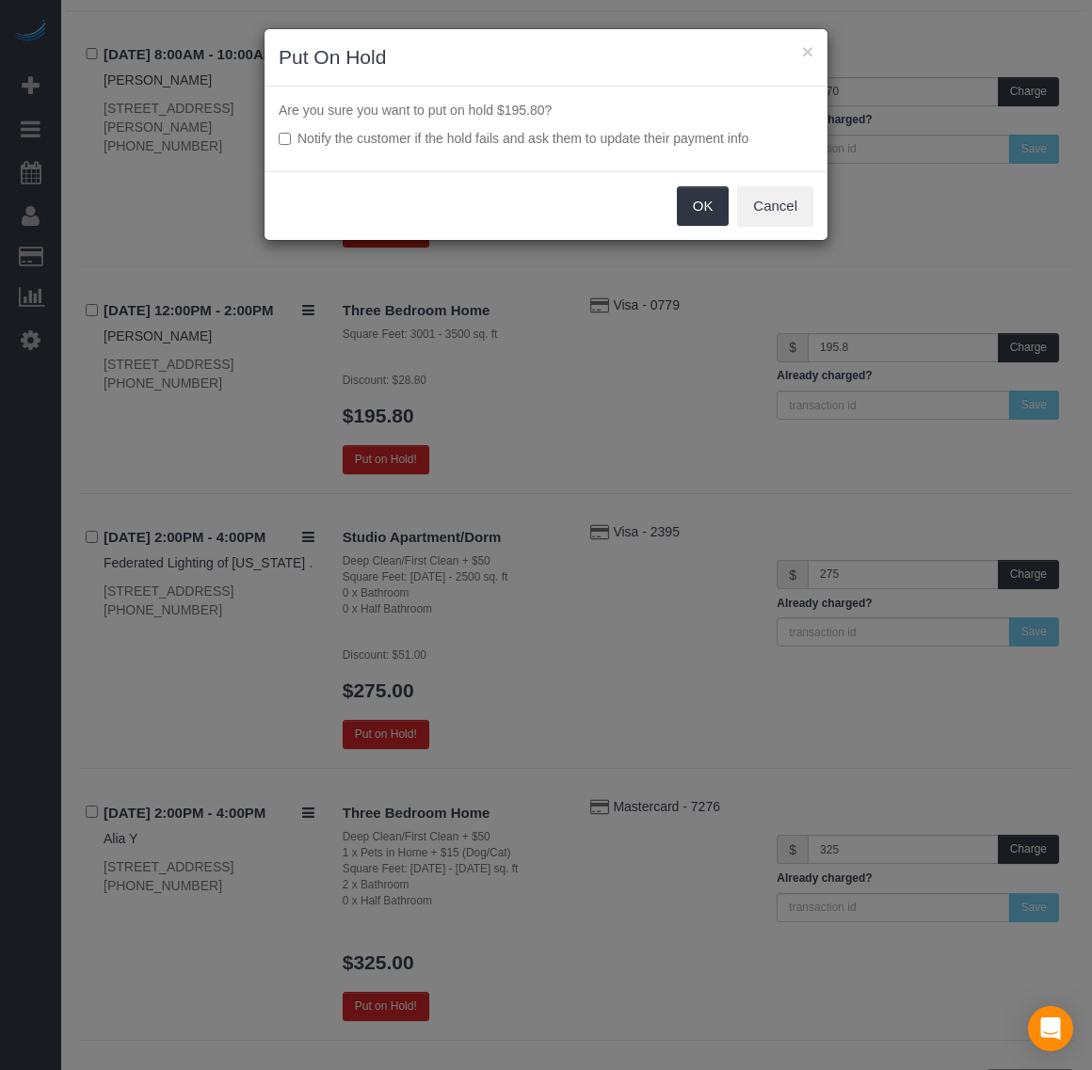
click at [293, 139] on label "Notify the customer if the hold fails and ask them to update their payment info" at bounding box center [546, 138] width 535 height 19
click at [697, 205] on button "OK" at bounding box center [703, 206] width 53 height 40
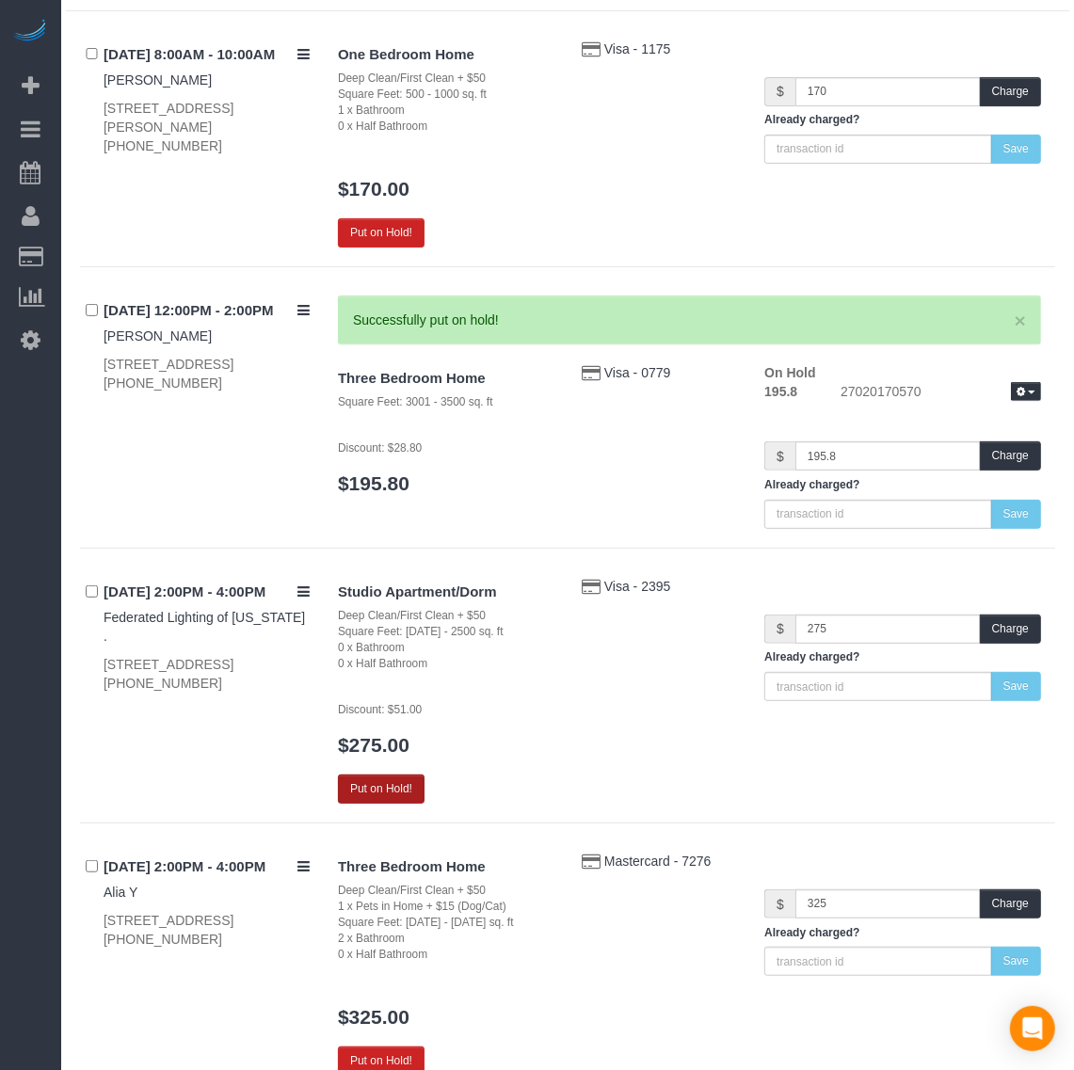
click at [407, 789] on button "Put on Hold!" at bounding box center [381, 789] width 87 height 29
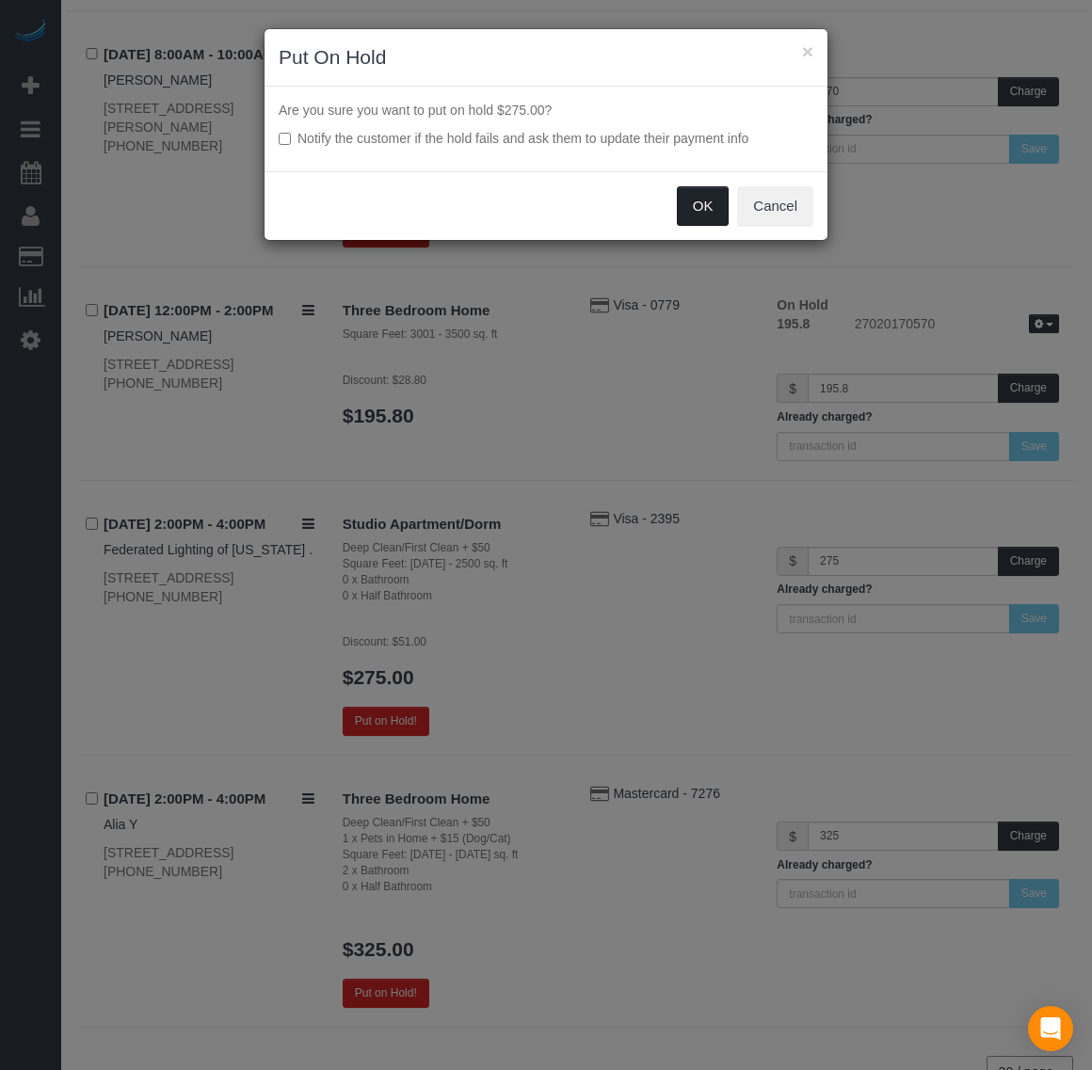
click at [689, 209] on button "OK" at bounding box center [703, 206] width 53 height 40
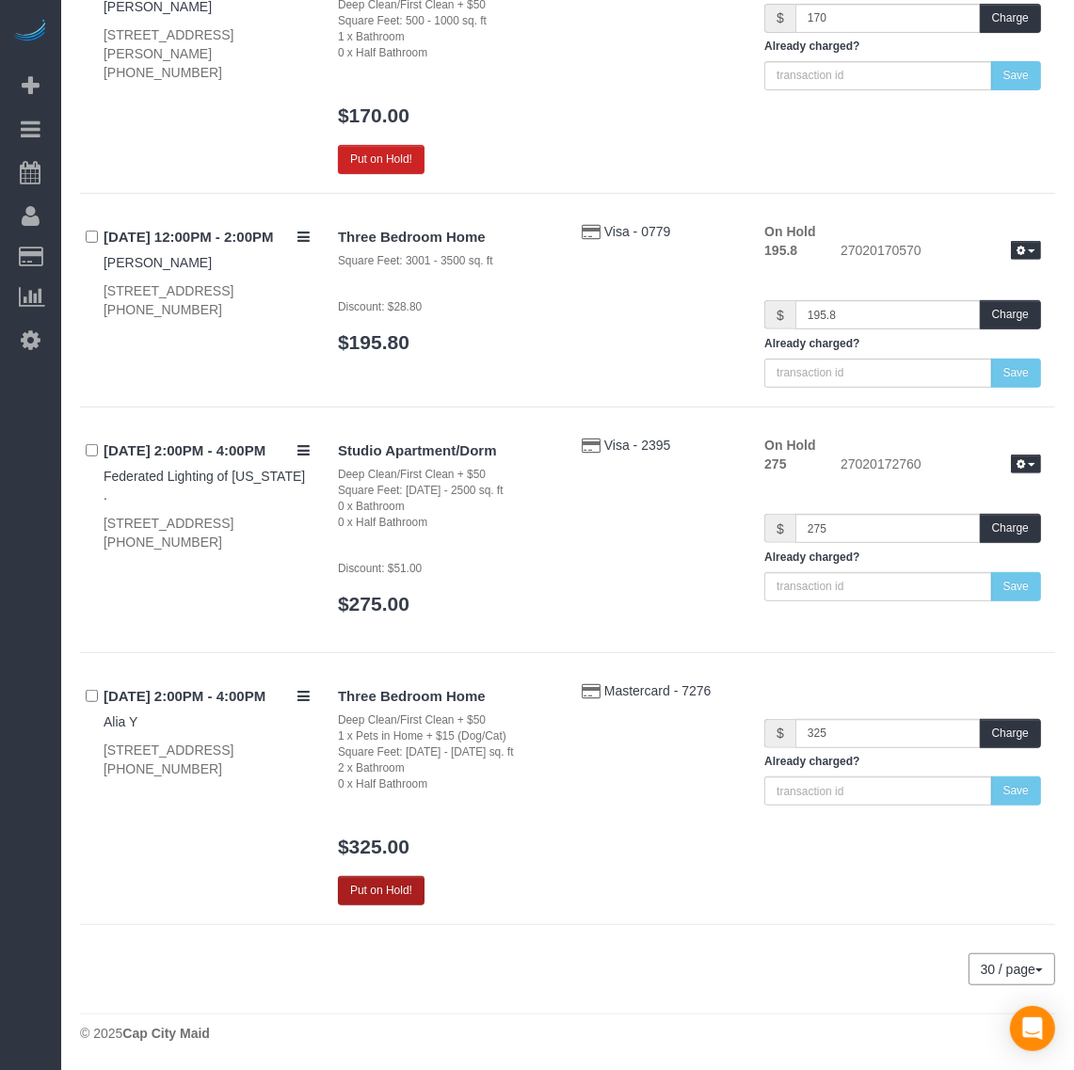
scroll to position [311, 0]
click at [387, 889] on button "Put on Hold!" at bounding box center [381, 890] width 87 height 29
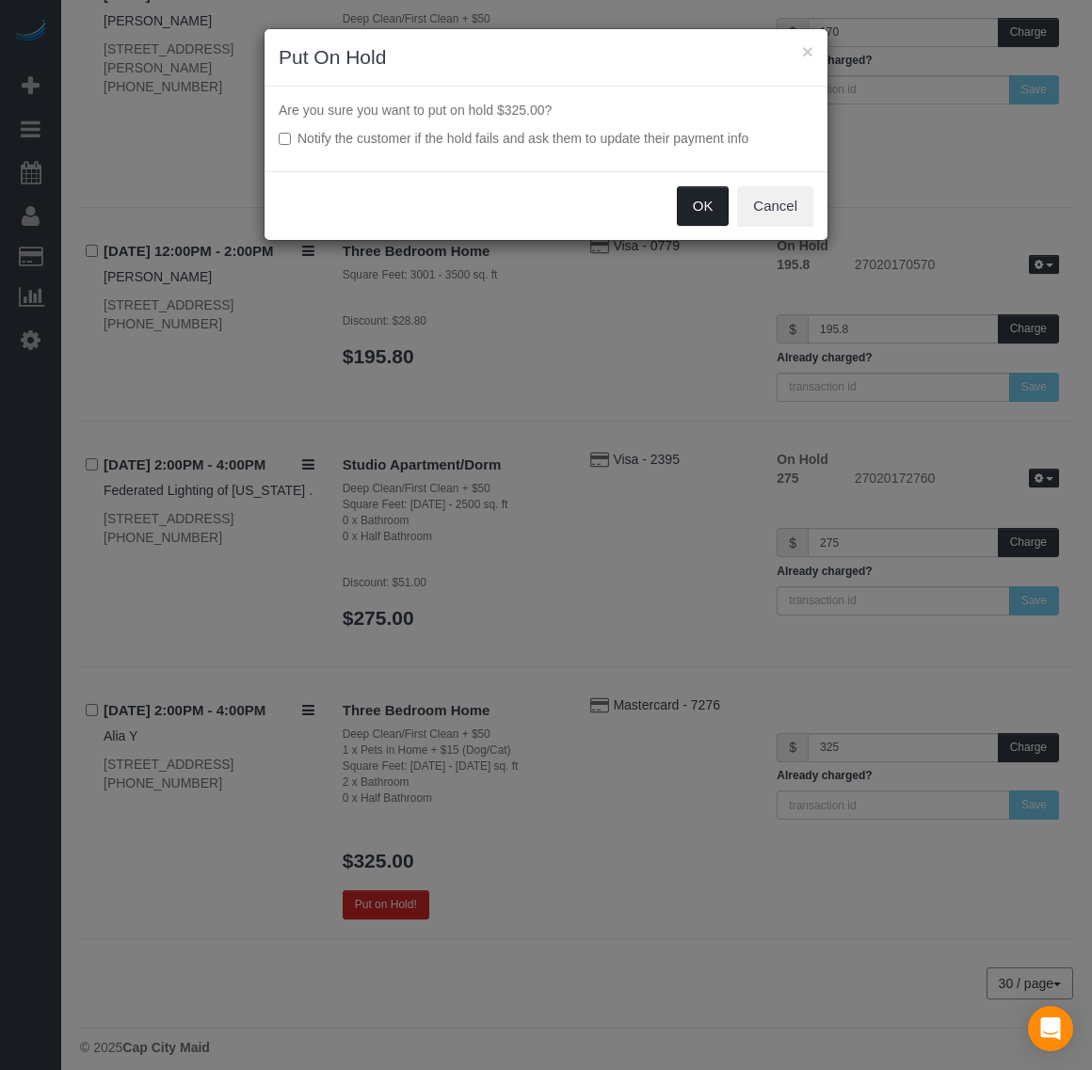
click at [684, 204] on button "OK" at bounding box center [703, 206] width 53 height 40
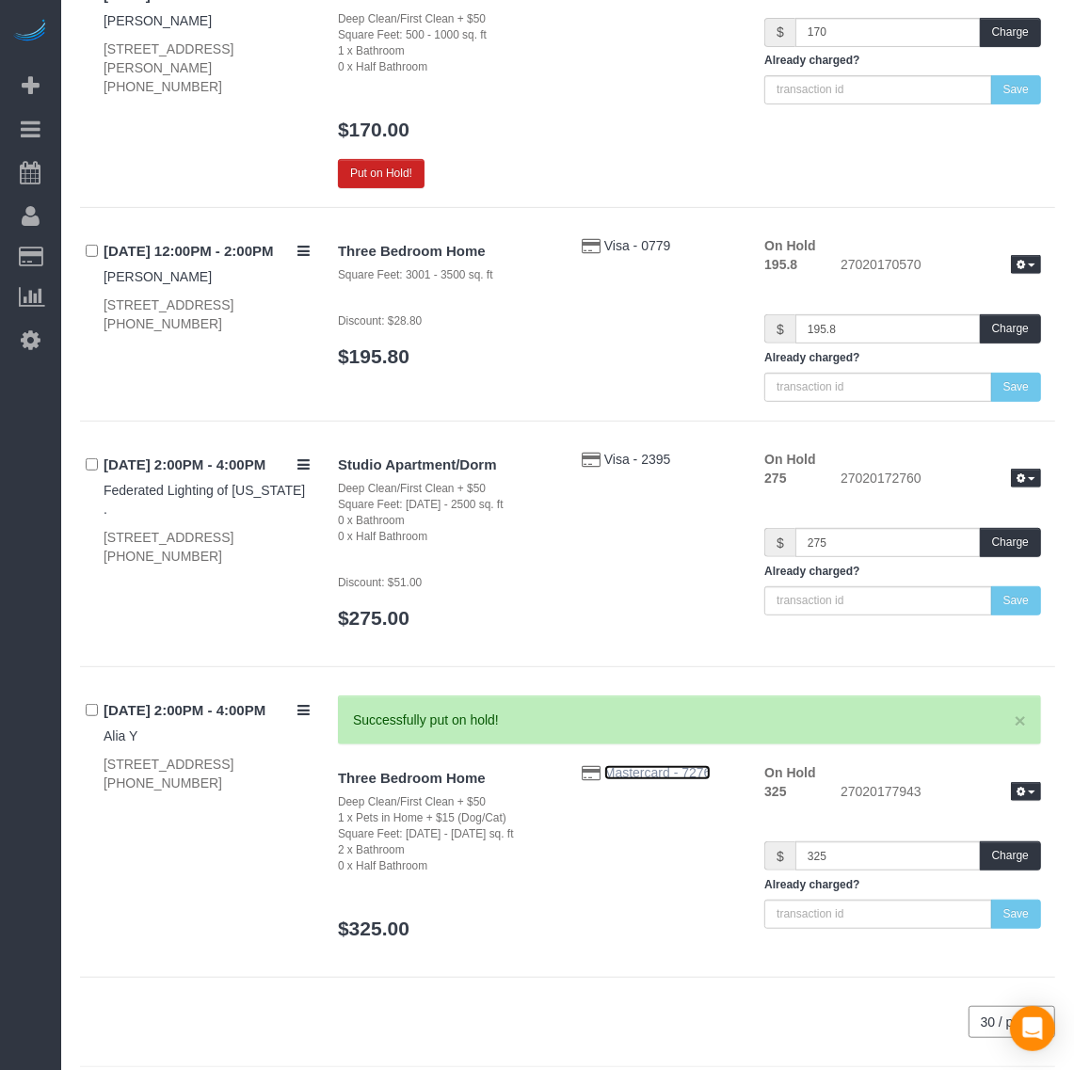
click at [636, 769] on span "Mastercard - 7276" at bounding box center [657, 772] width 107 height 15
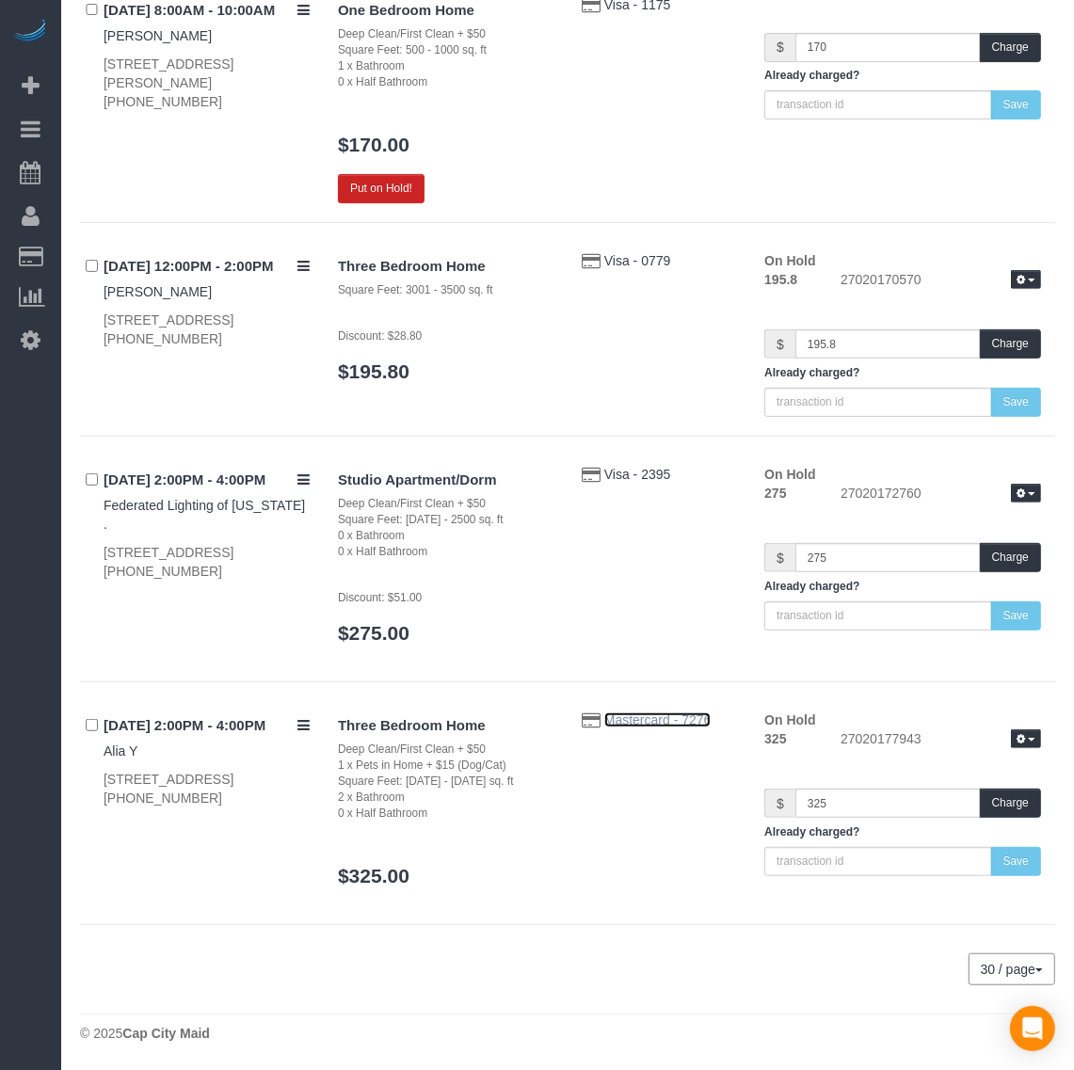
scroll to position [280, 0]
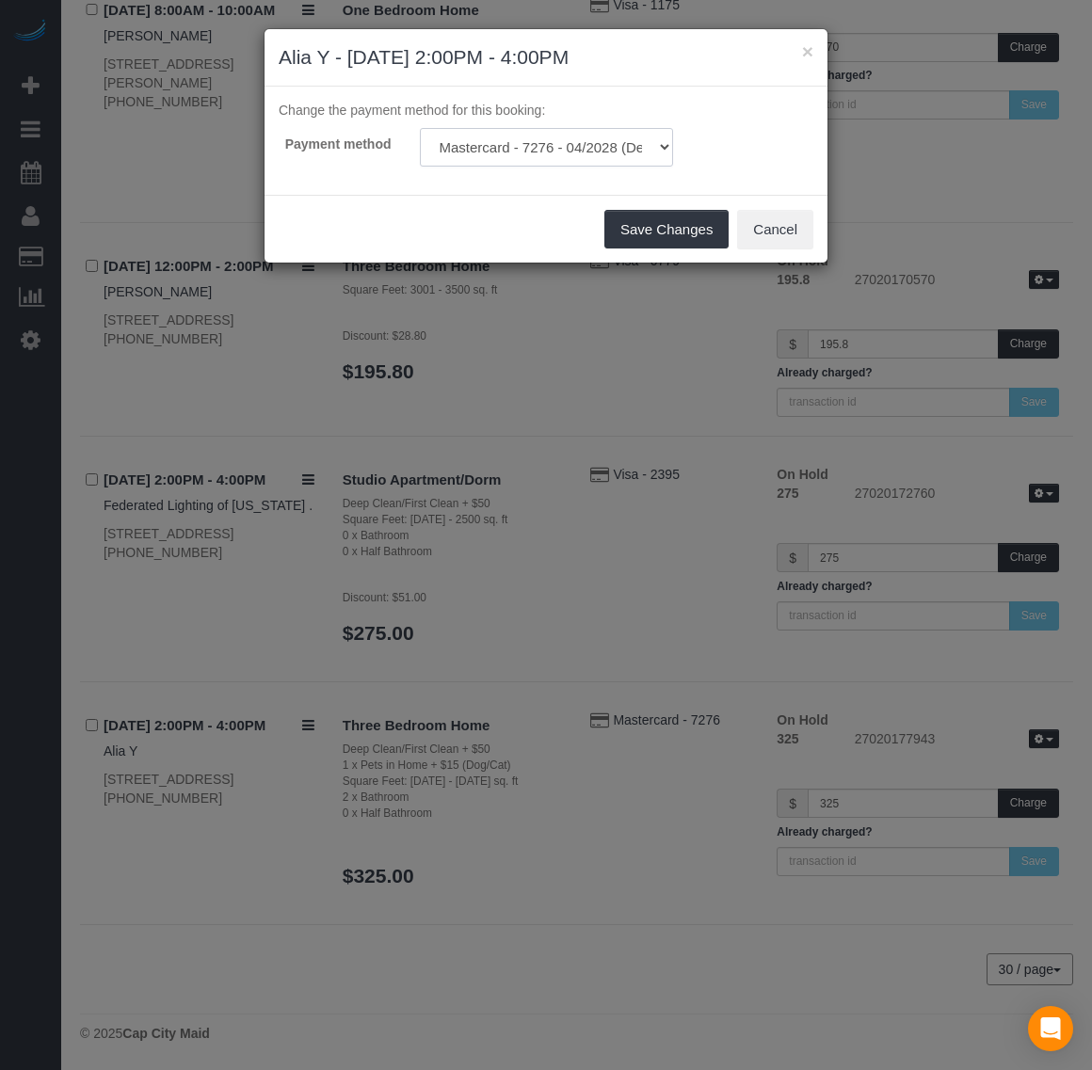
click at [596, 163] on select "Mastercard - 7276 - 04/2028 (Default) Add Credit Card ─────────────── Cash Chec…" at bounding box center [546, 147] width 253 height 39
click at [776, 223] on button "Cancel" at bounding box center [775, 230] width 76 height 40
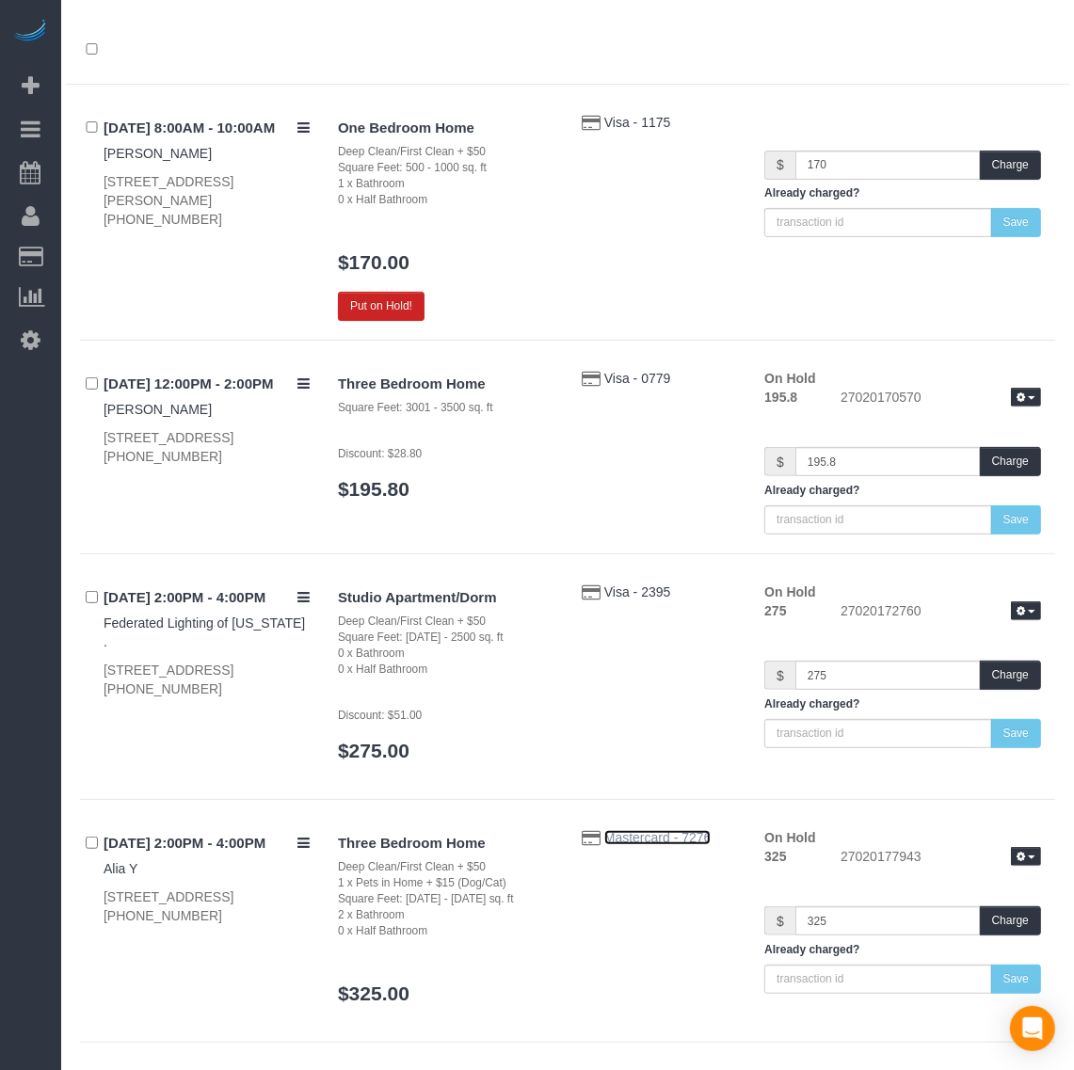
scroll to position [0, 0]
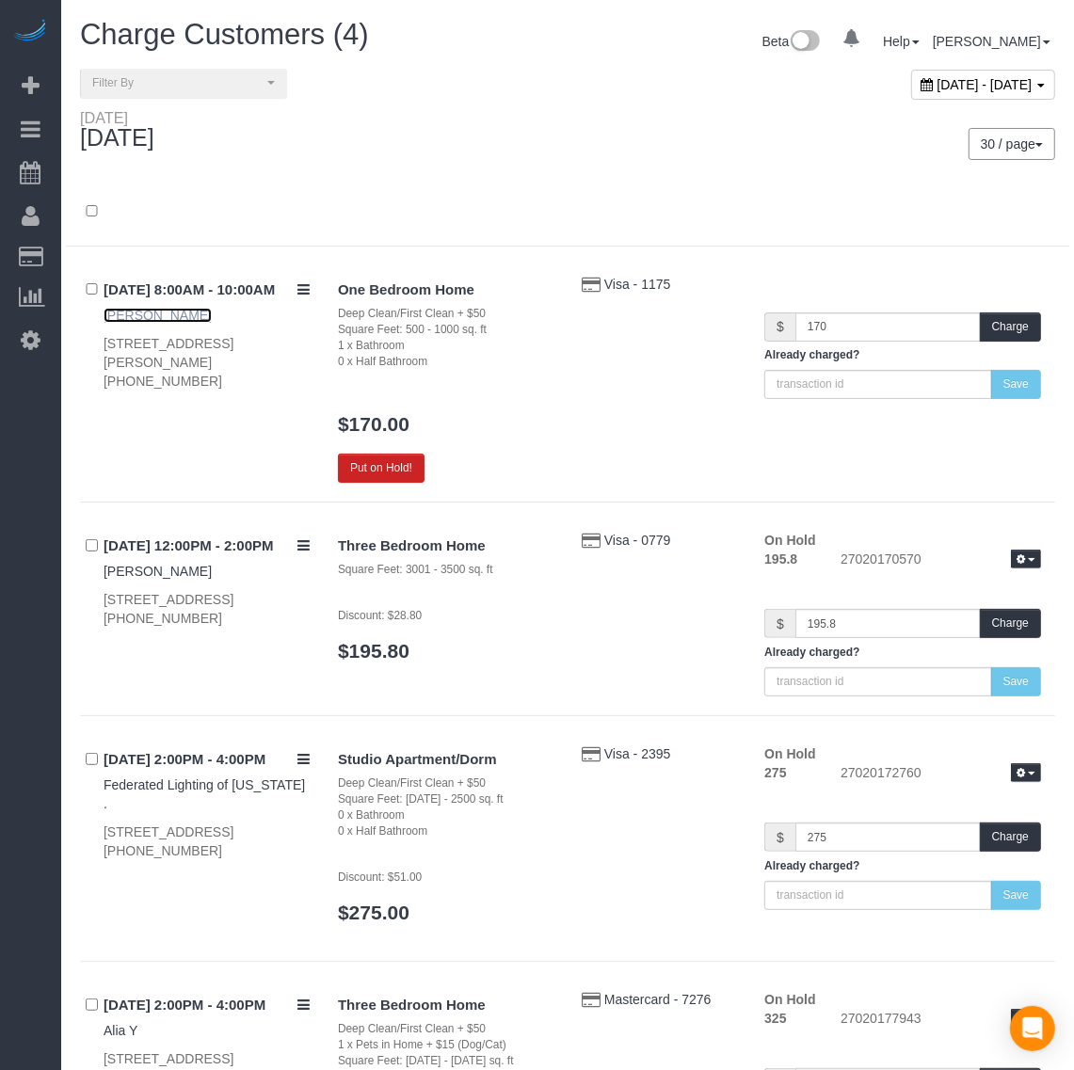
click at [134, 316] on link "[PERSON_NAME]" at bounding box center [158, 315] width 108 height 15
click at [134, 317] on link "[PERSON_NAME]" at bounding box center [158, 315] width 108 height 15
click at [947, 85] on span "August 22, 2025 - August 22, 2025" at bounding box center [984, 84] width 95 height 15
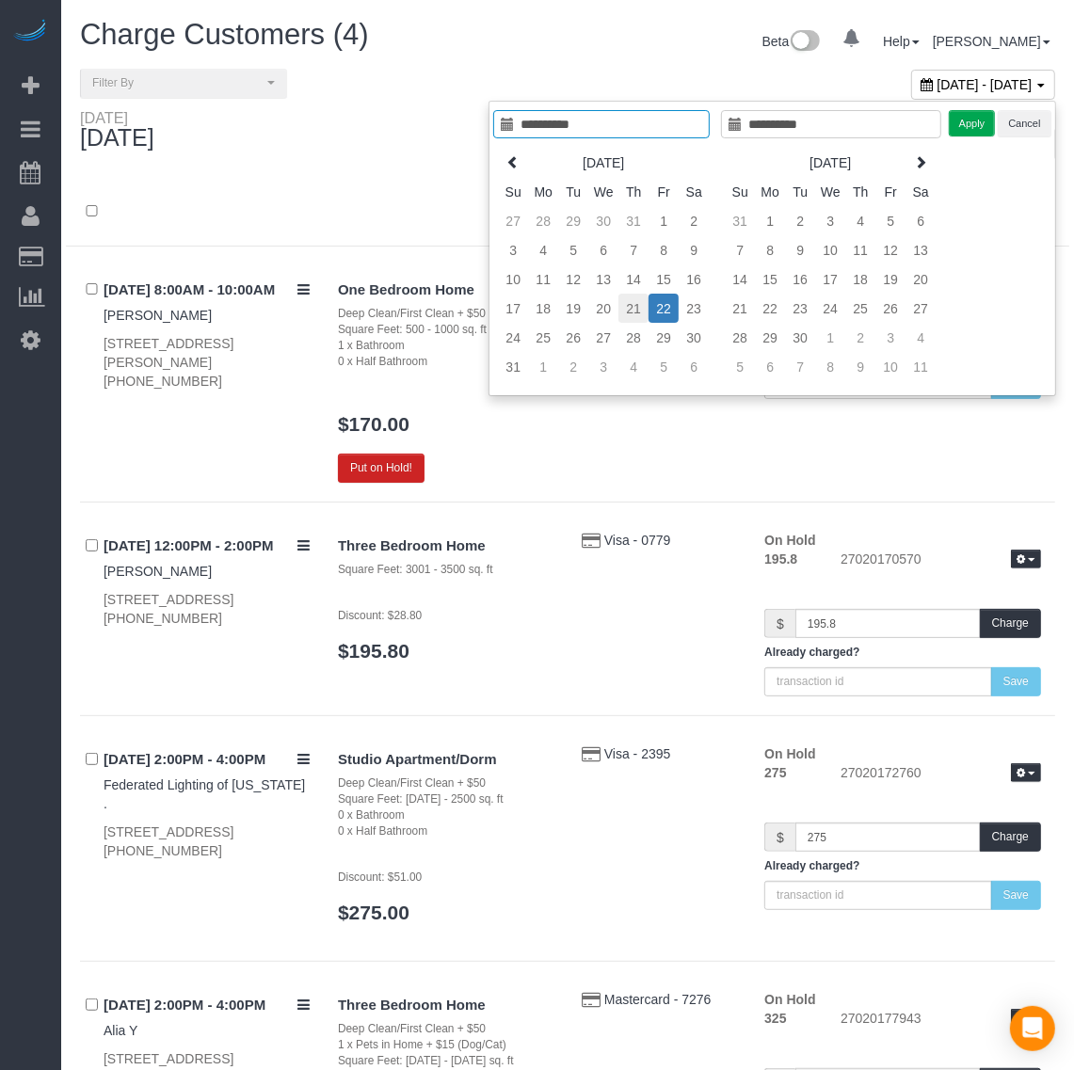
type input "**********"
click at [633, 309] on td "21" at bounding box center [633, 308] width 30 height 29
type input "**********"
click at [632, 309] on td "21" at bounding box center [633, 308] width 30 height 29
click at [982, 104] on div "**********" at bounding box center [771, 249] width 567 height 296
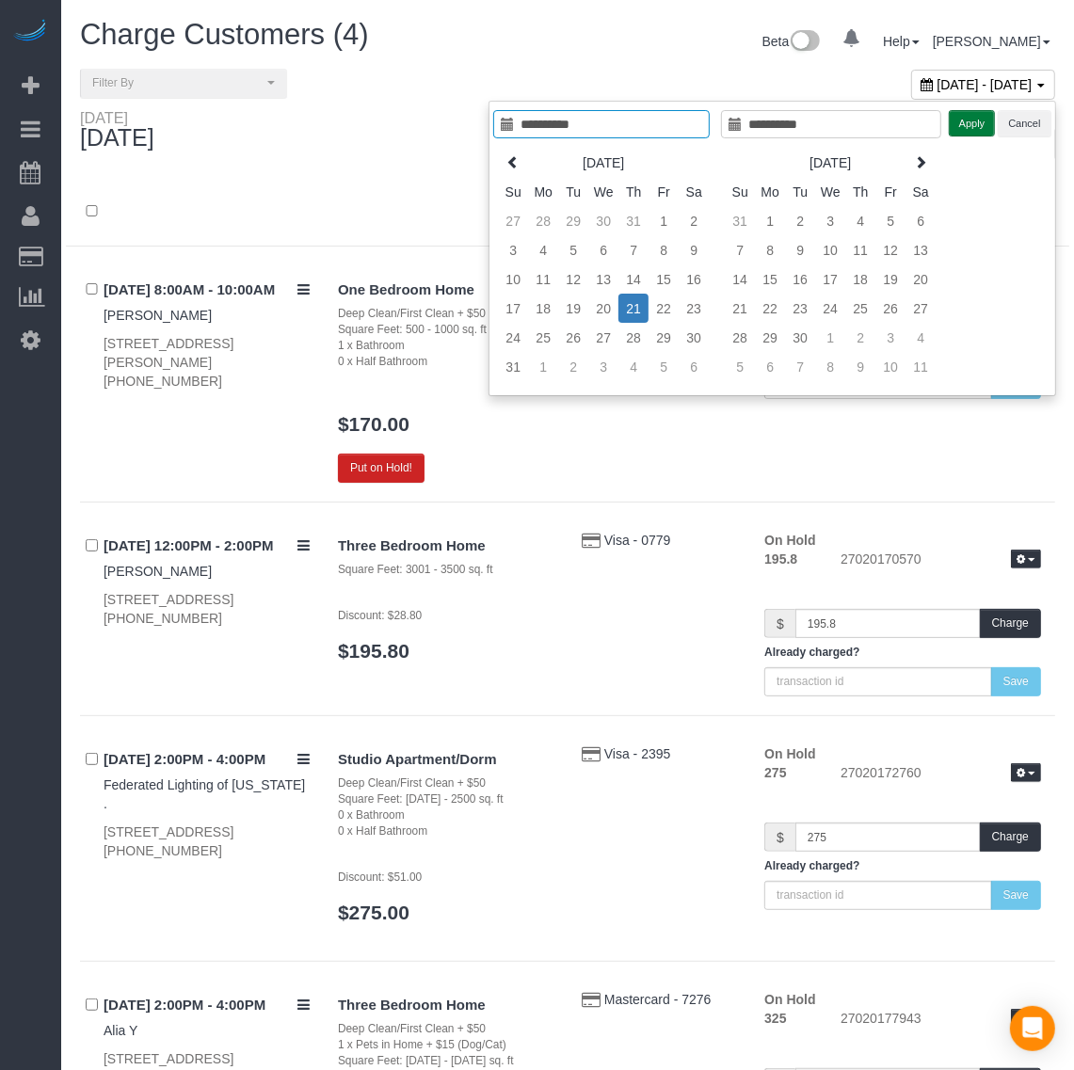
click at [982, 123] on button "Apply" at bounding box center [972, 123] width 47 height 27
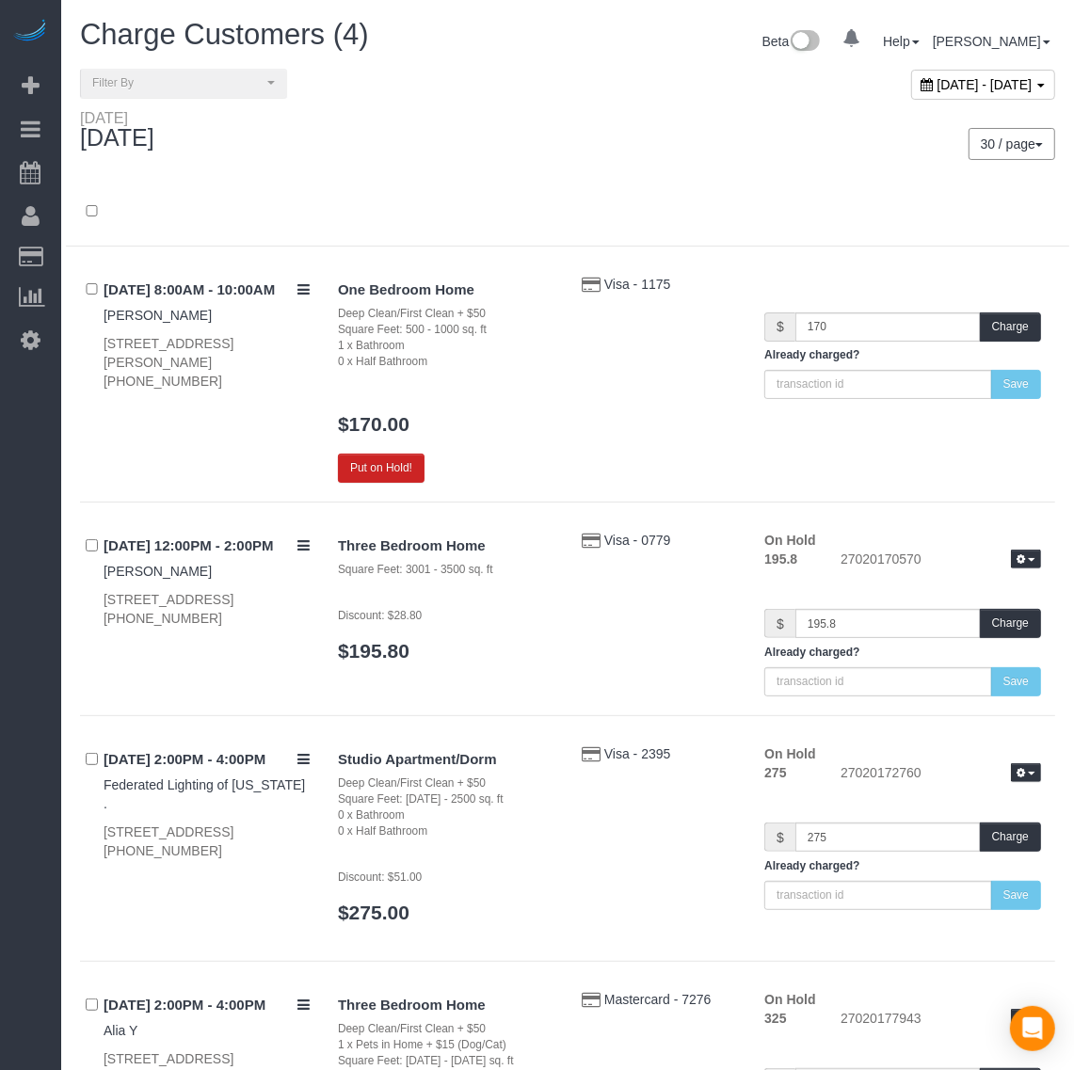
click at [982, 123] on div "30 / page 10 / page 20 / page 30 / page 40 / page 50 / page 100 / page" at bounding box center [818, 144] width 502 height 70
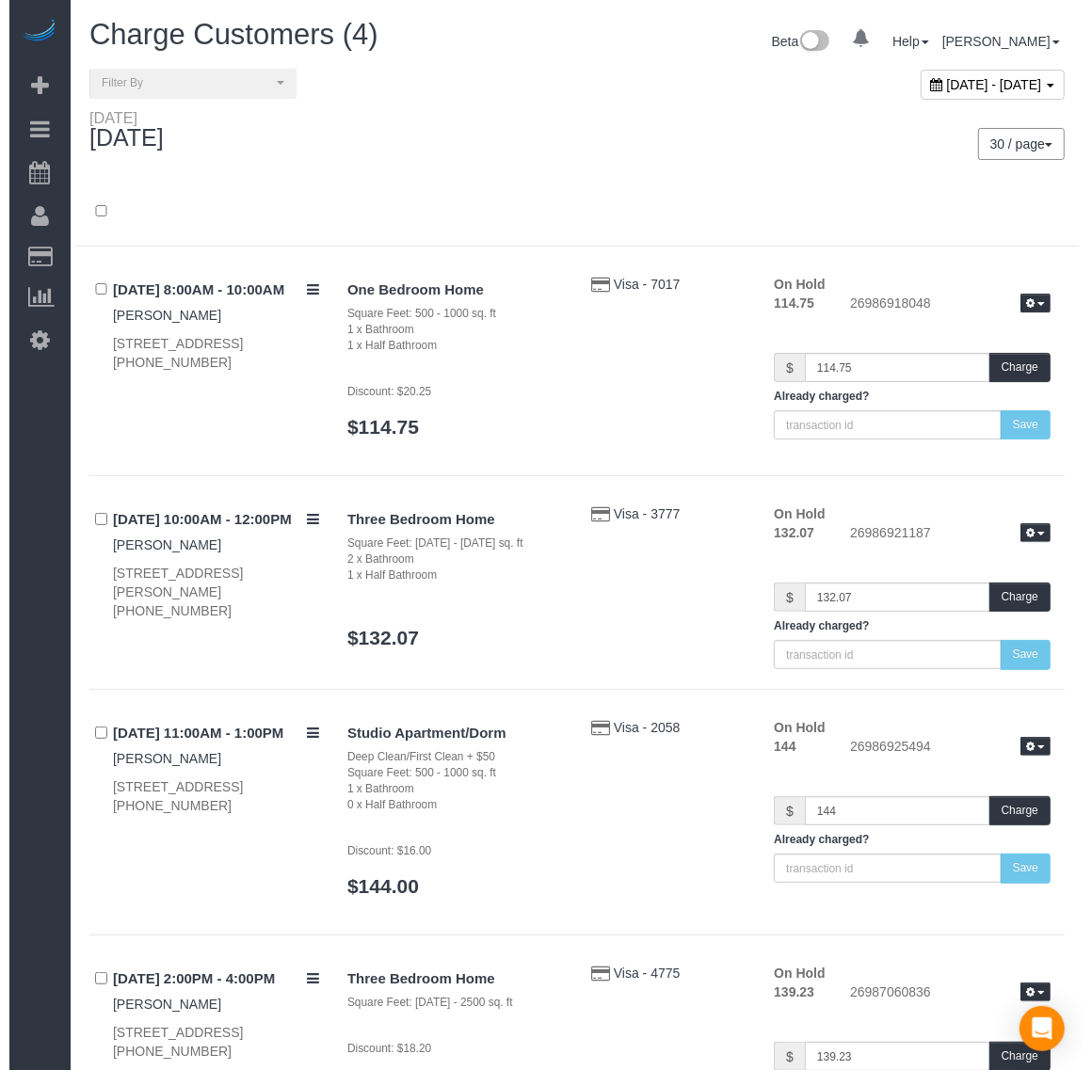
scroll to position [226, 0]
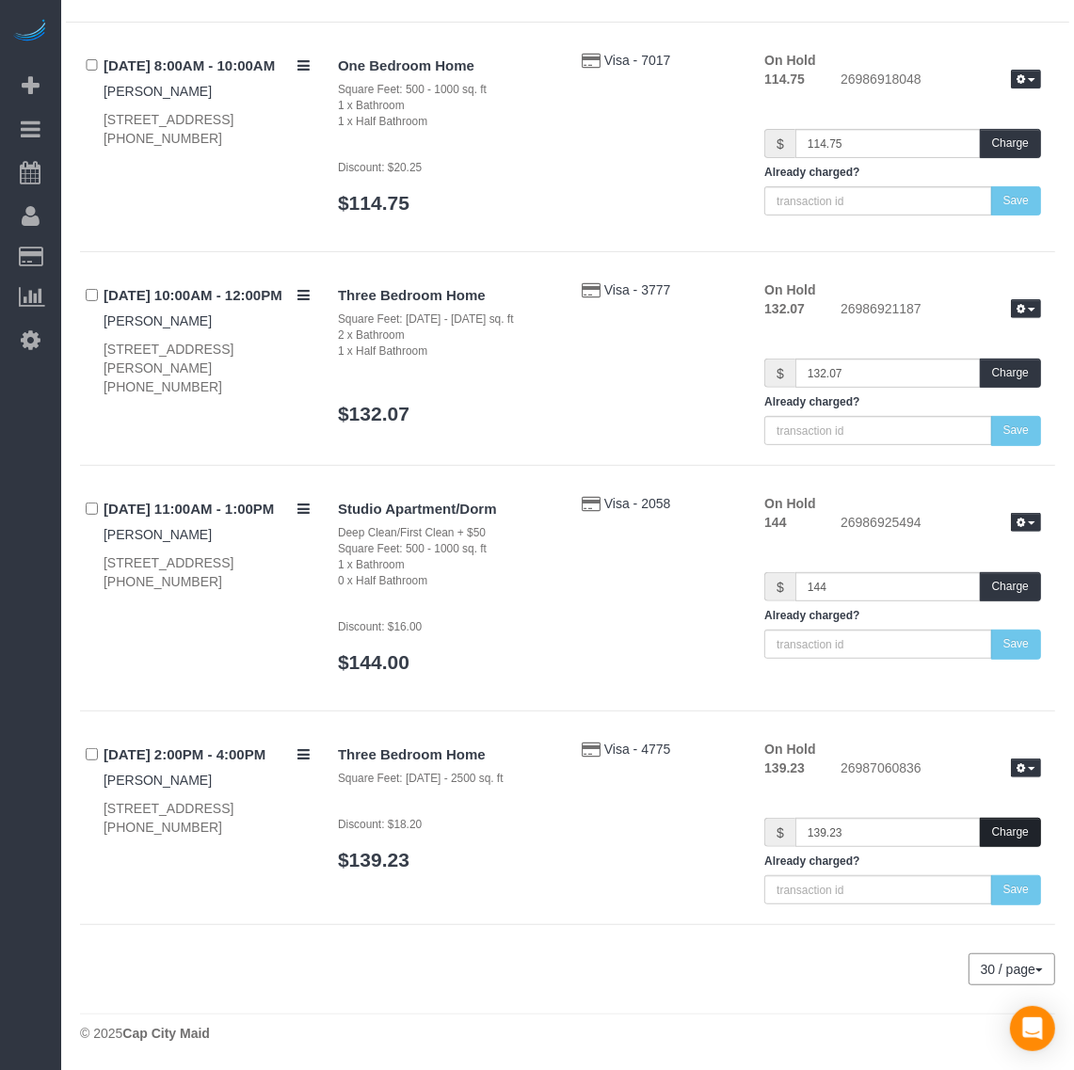
click at [1009, 830] on button "Charge" at bounding box center [1010, 832] width 61 height 29
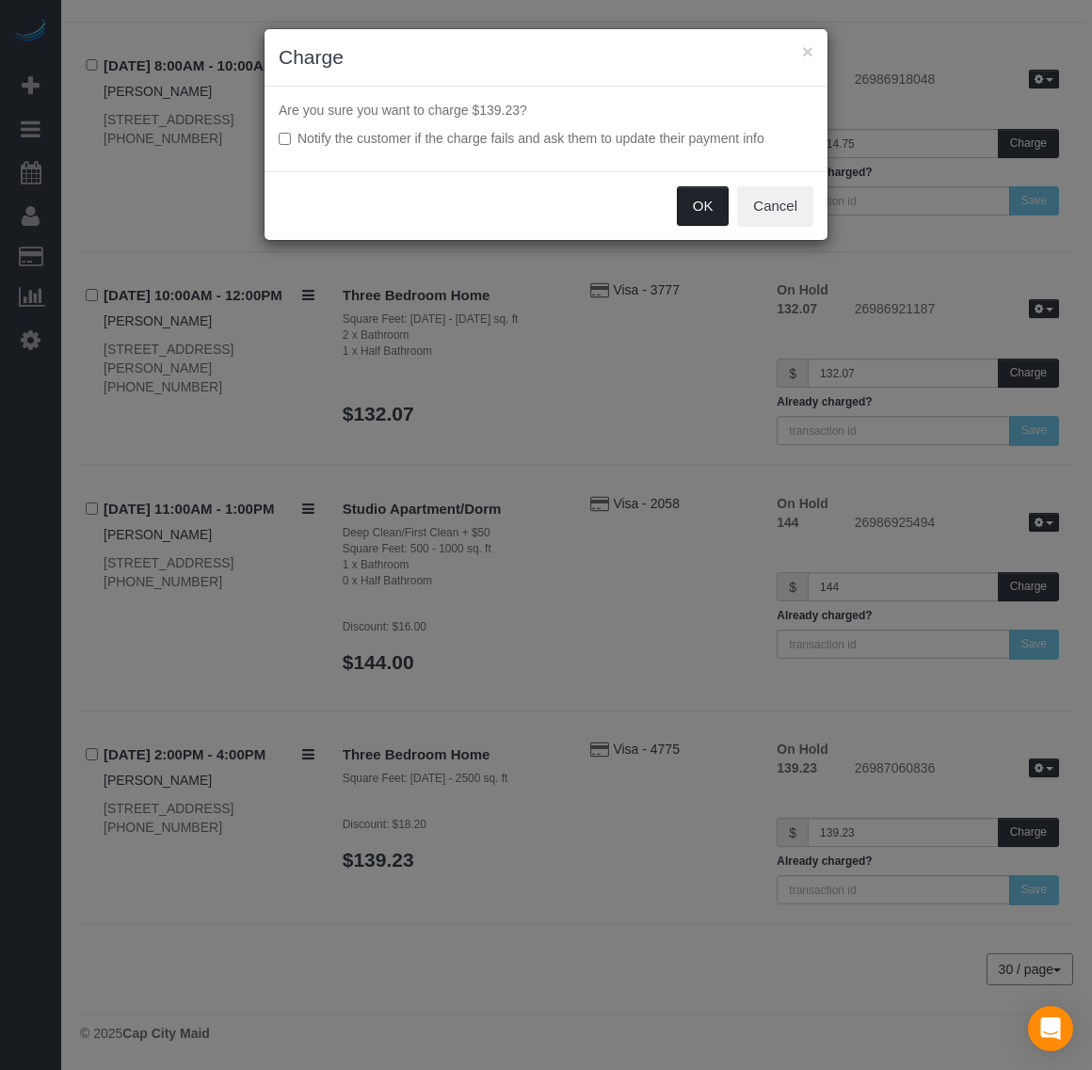
click at [707, 210] on button "OK" at bounding box center [703, 206] width 53 height 40
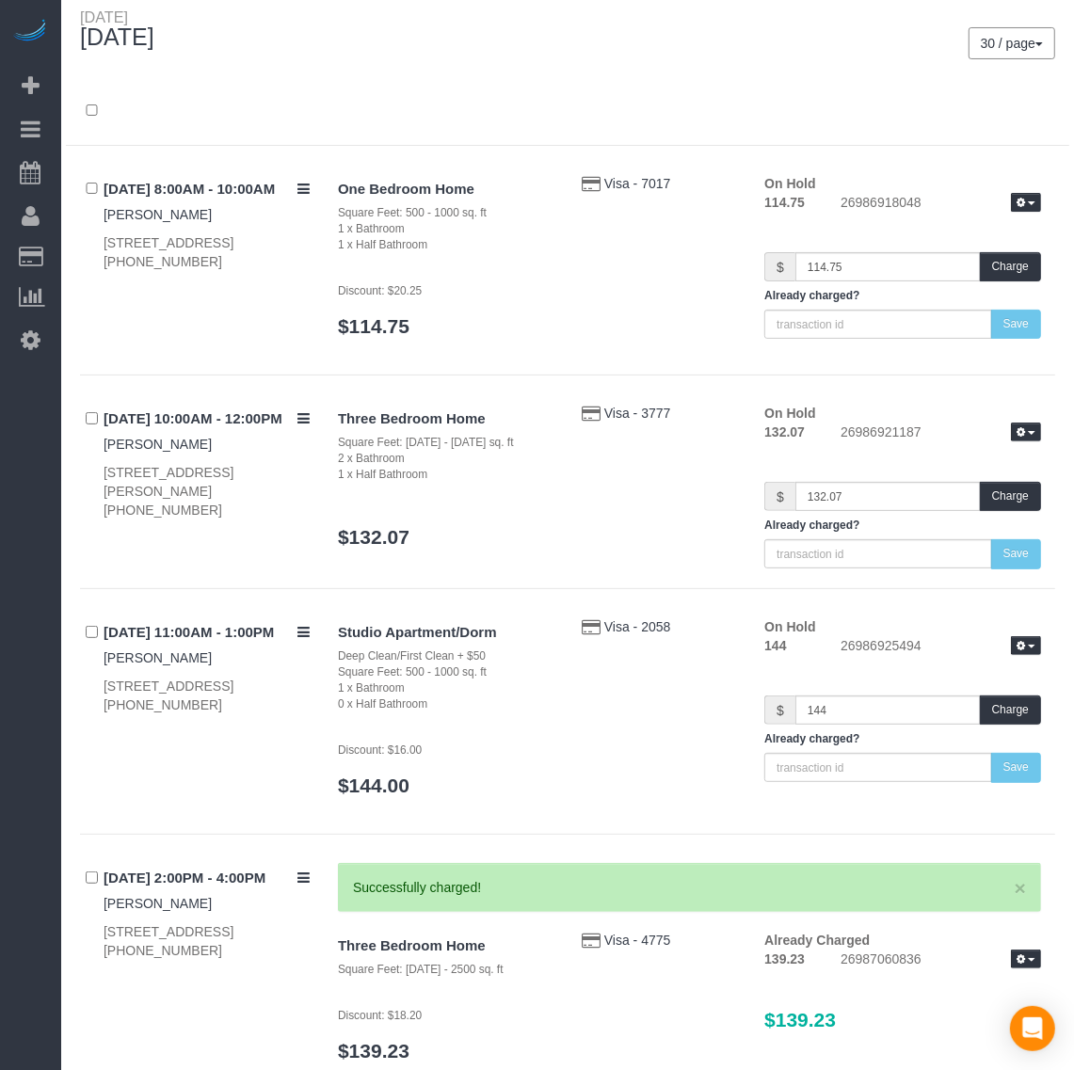
scroll to position [0, 0]
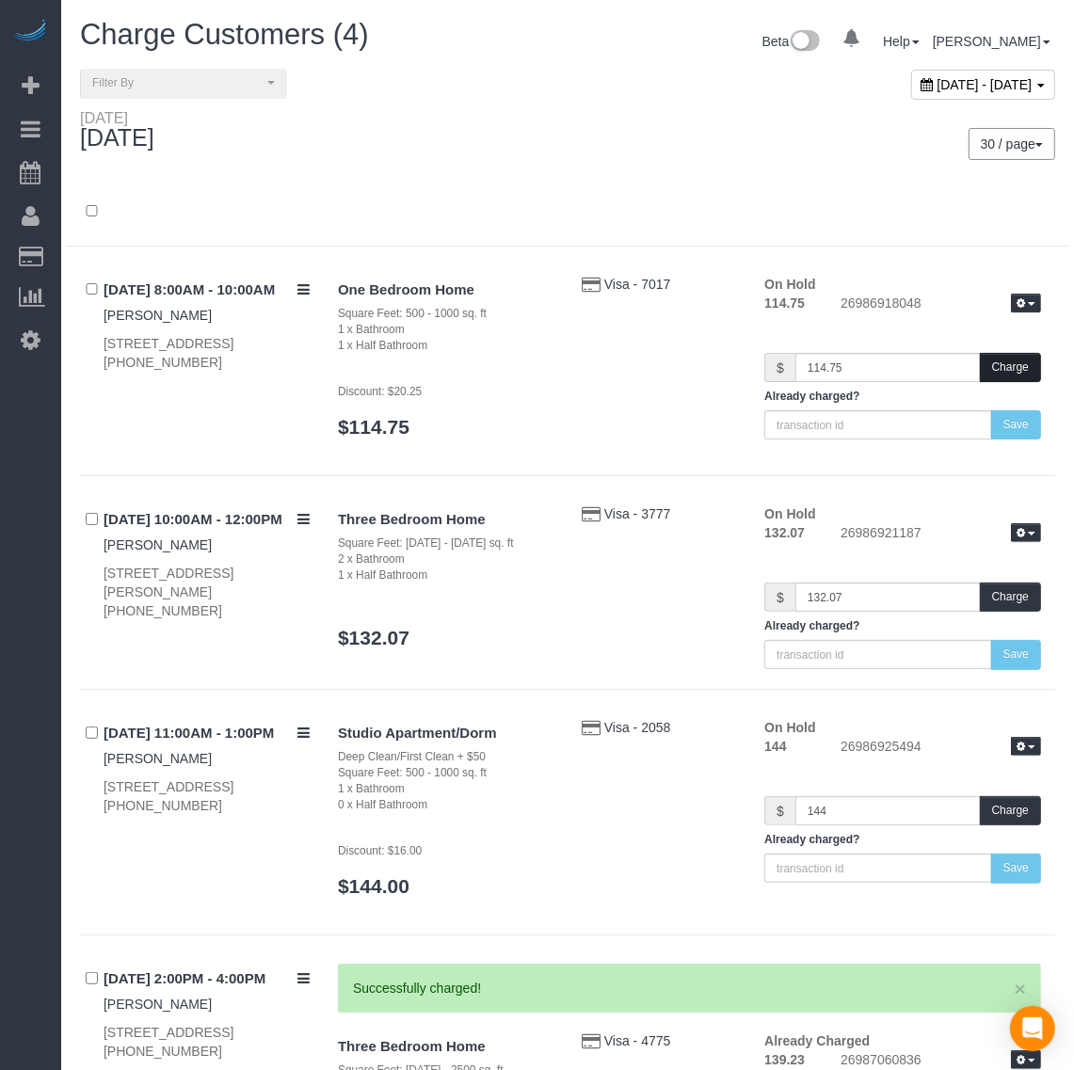
click at [1005, 372] on button "Charge" at bounding box center [1010, 367] width 61 height 29
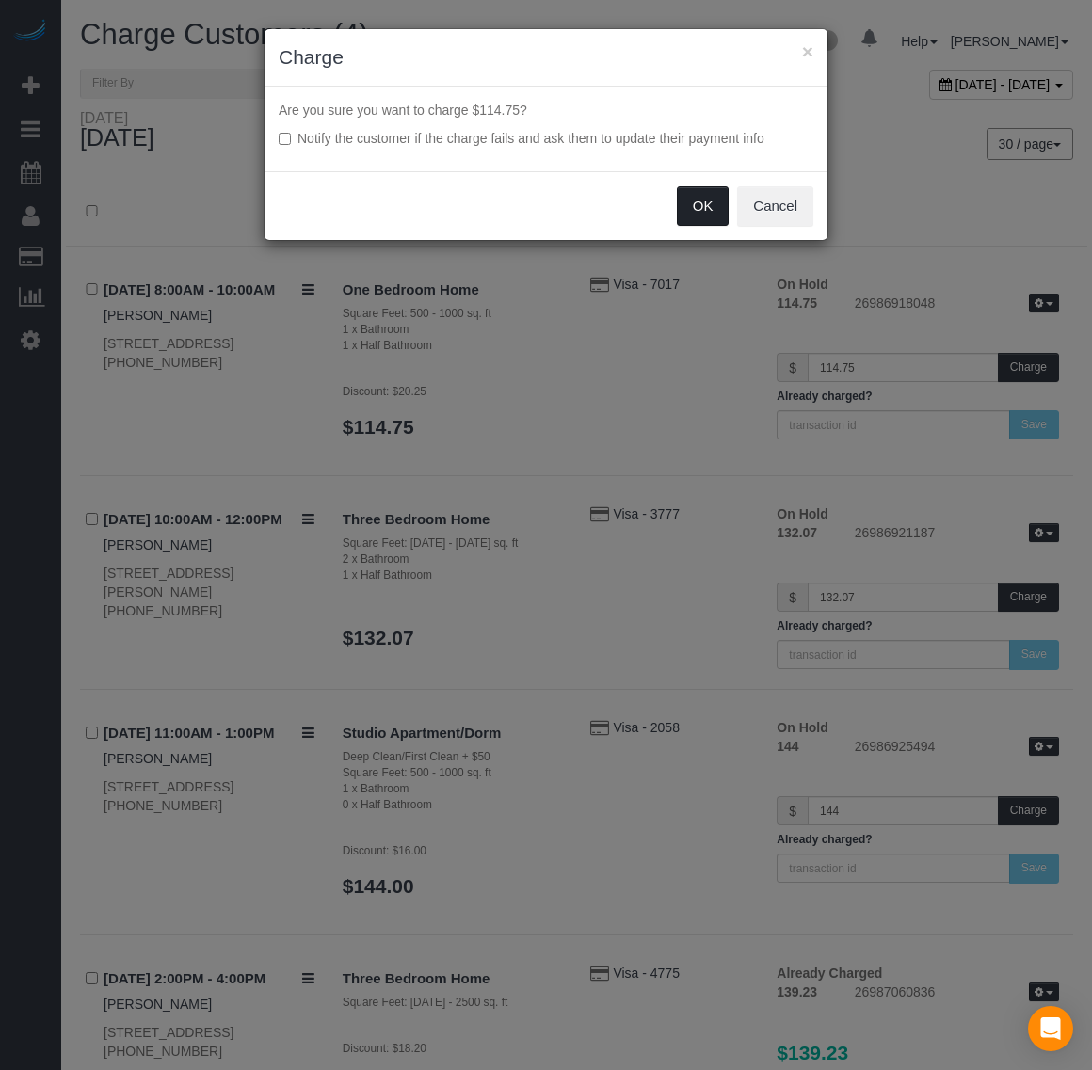
click at [677, 204] on button "OK" at bounding box center [703, 206] width 53 height 40
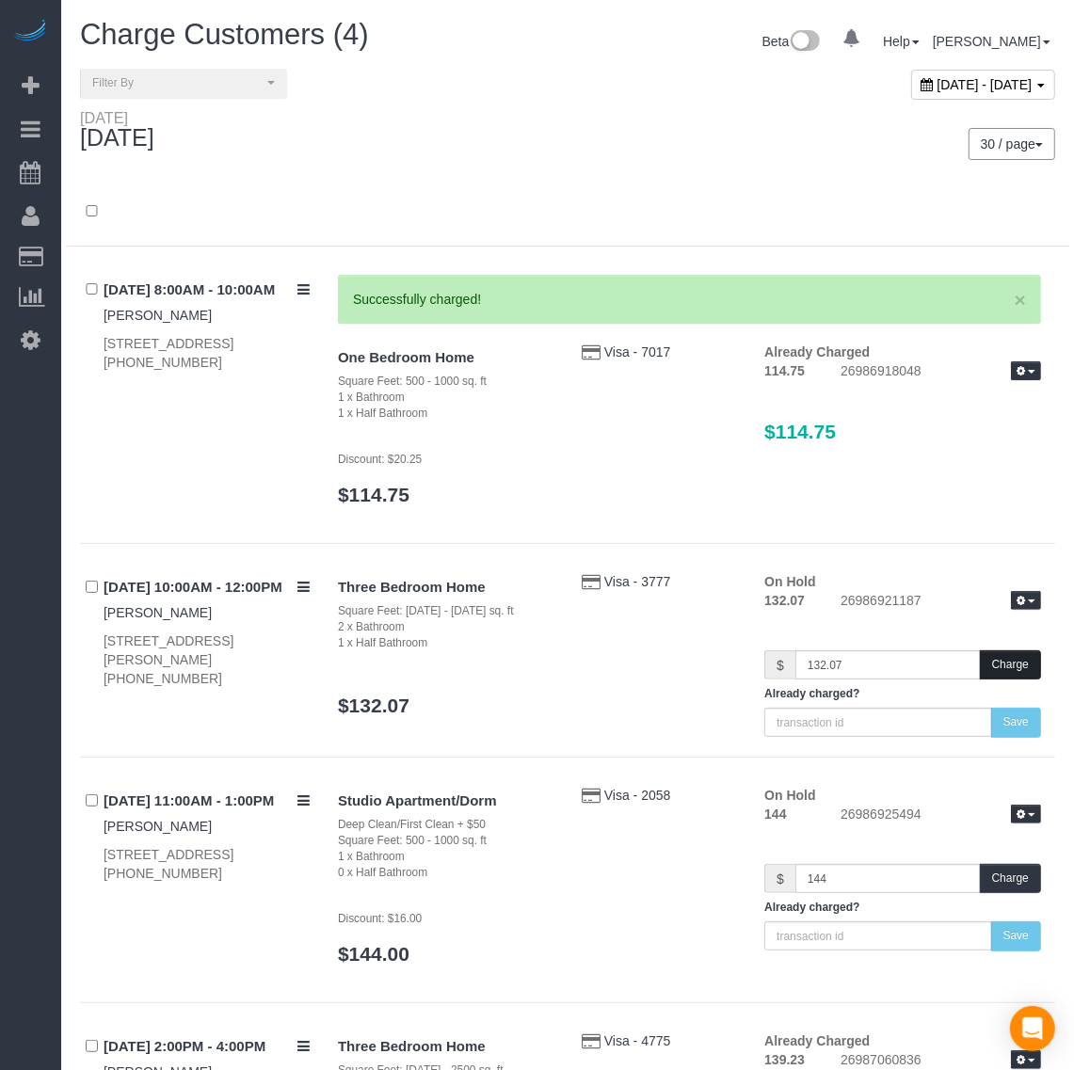
click at [1005, 664] on button "Charge" at bounding box center [1010, 664] width 61 height 29
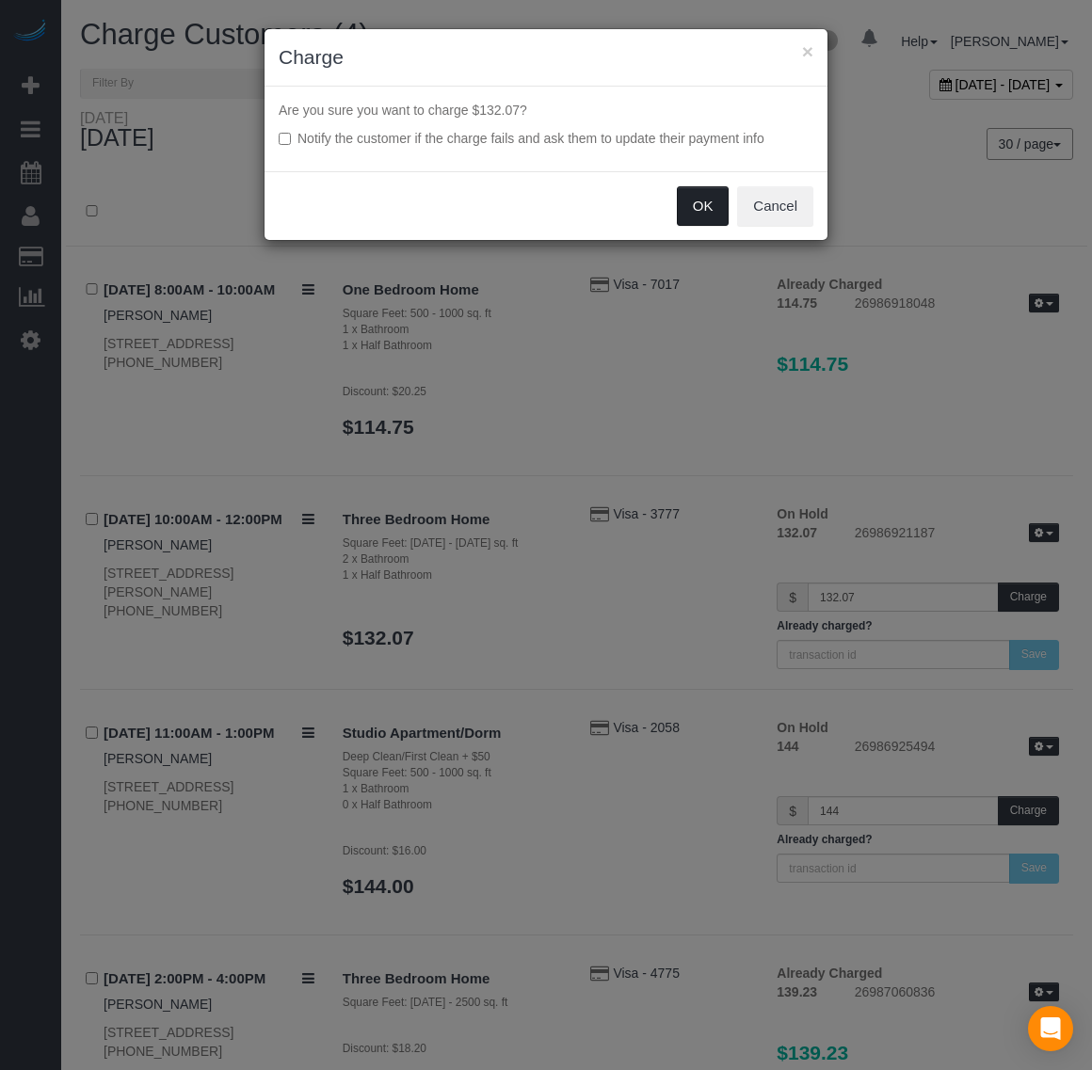
click at [704, 210] on button "OK" at bounding box center [703, 206] width 53 height 40
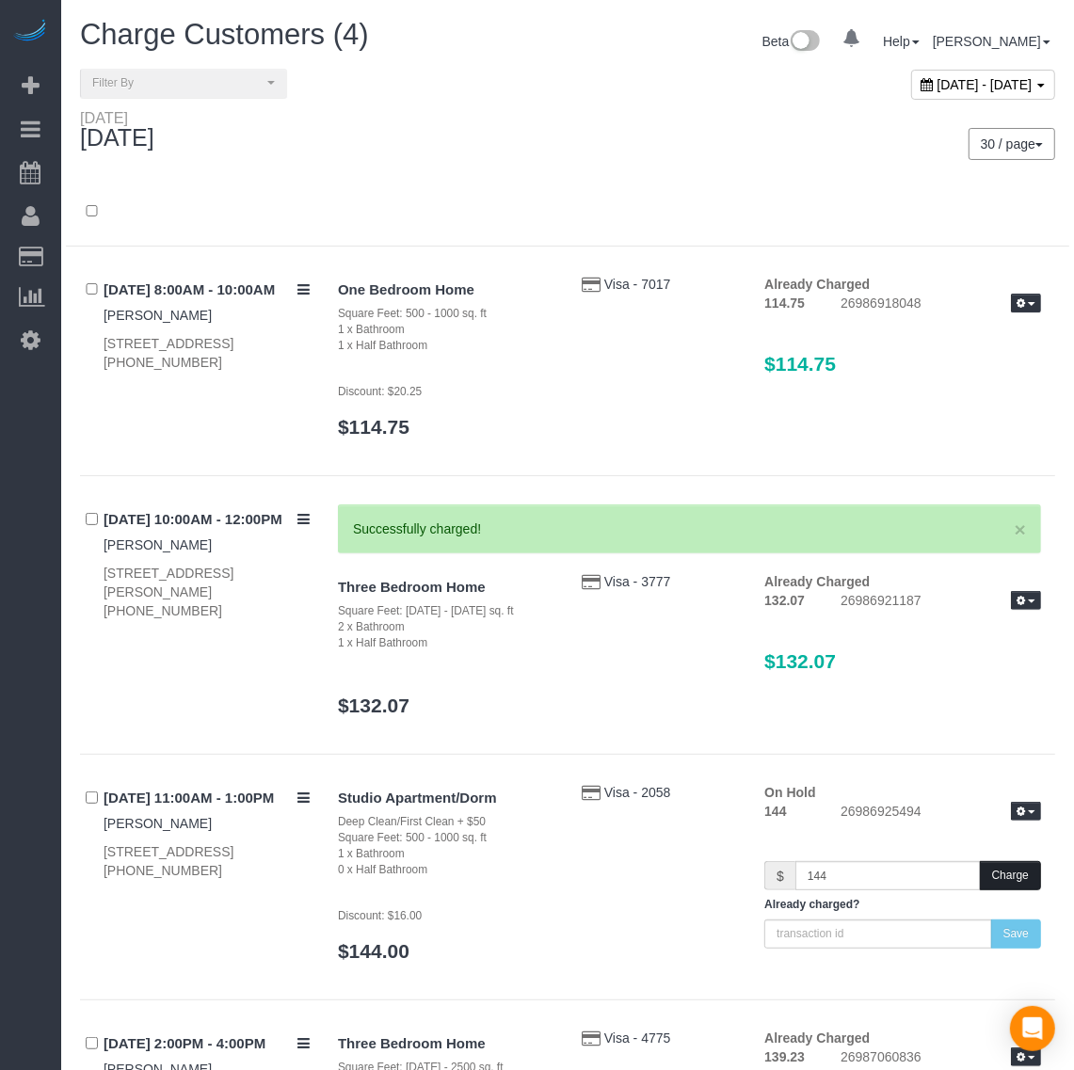
click at [1019, 871] on button "Charge" at bounding box center [1010, 875] width 61 height 29
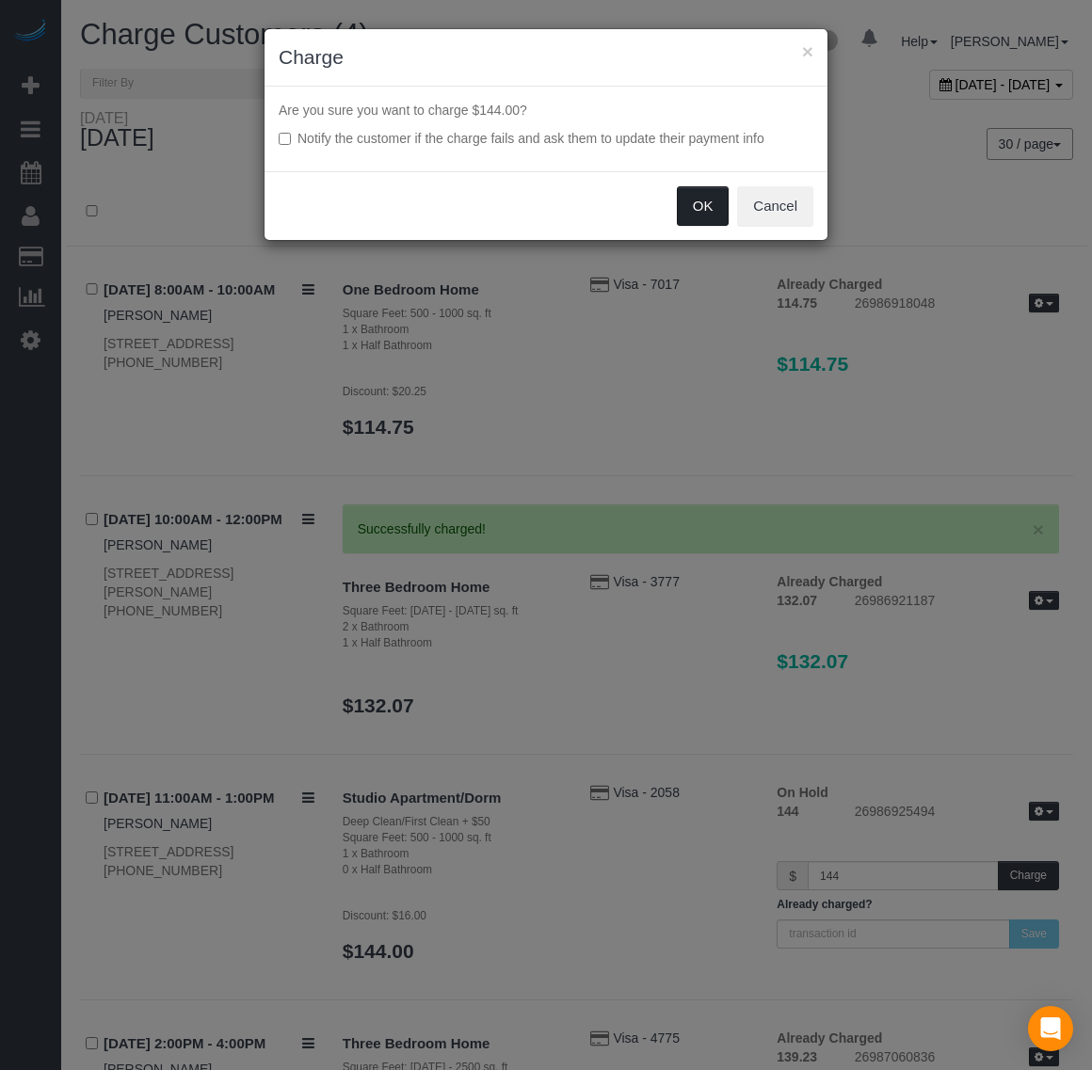
click at [689, 207] on button "OK" at bounding box center [703, 206] width 53 height 40
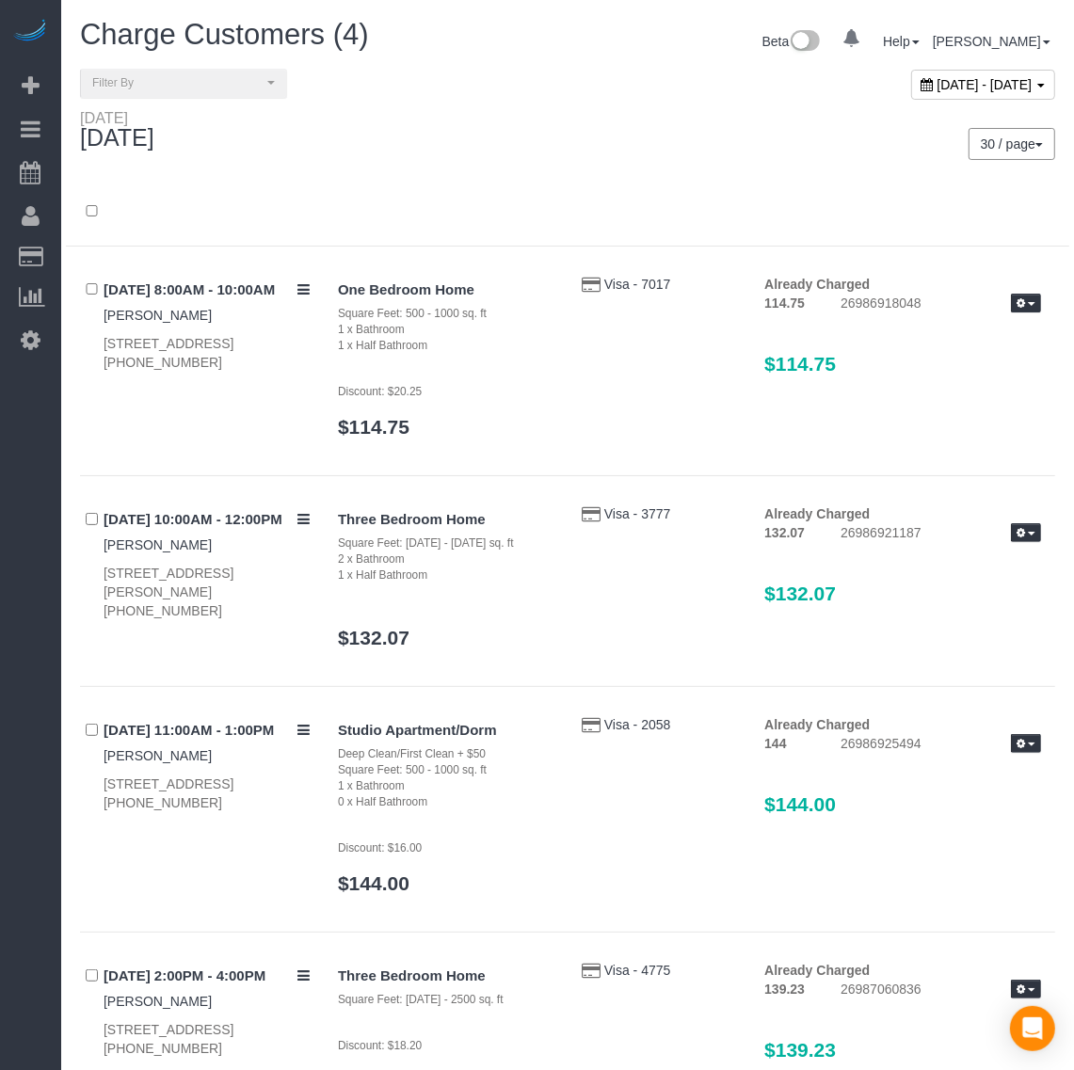
click at [937, 89] on span "[DATE] - [DATE]" at bounding box center [984, 84] width 95 height 15
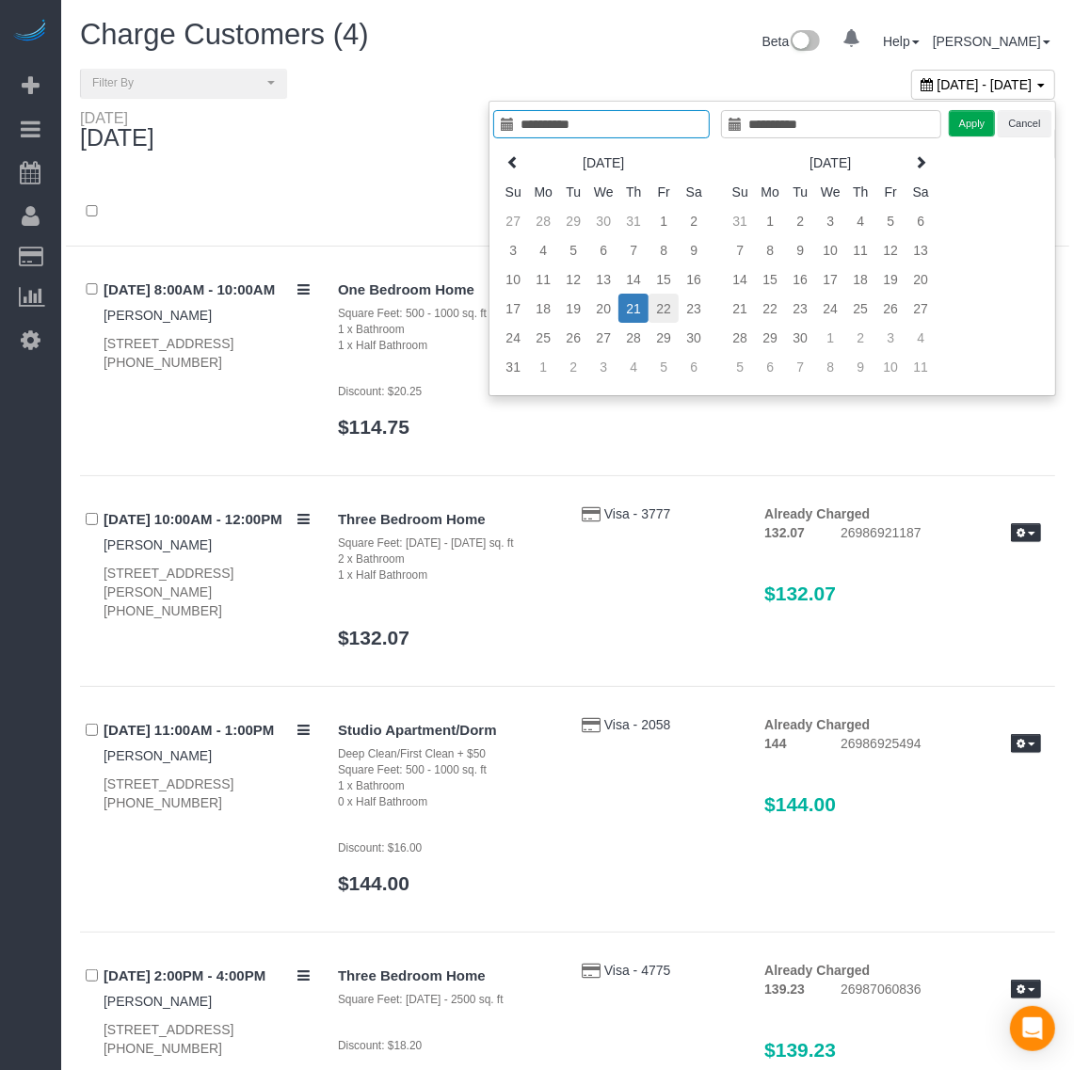
type input "**********"
click at [662, 312] on td "22" at bounding box center [663, 308] width 30 height 29
type input "**********"
click at [662, 312] on td "22" at bounding box center [663, 308] width 30 height 29
type input "**********"
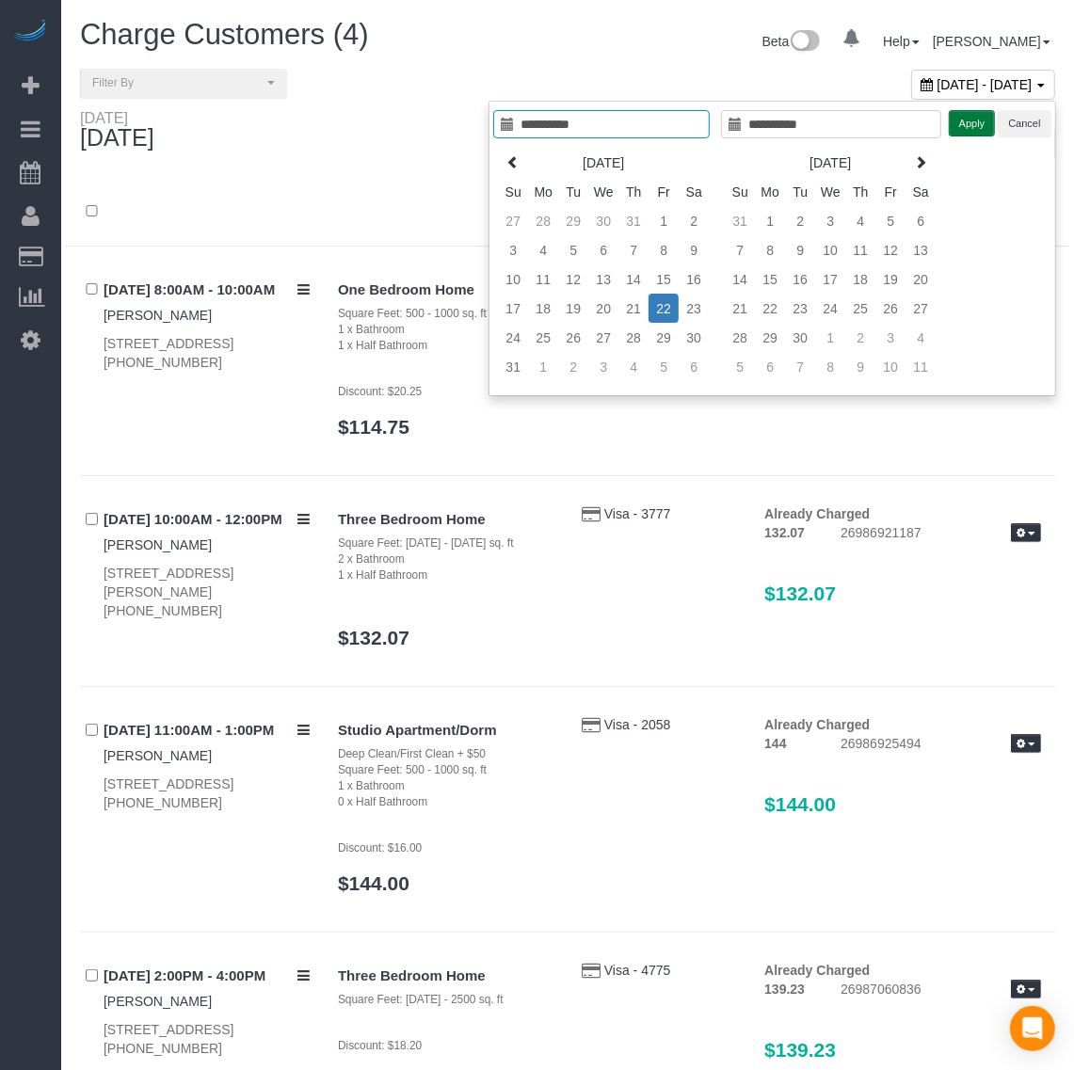
click at [969, 125] on button "Apply" at bounding box center [972, 123] width 47 height 27
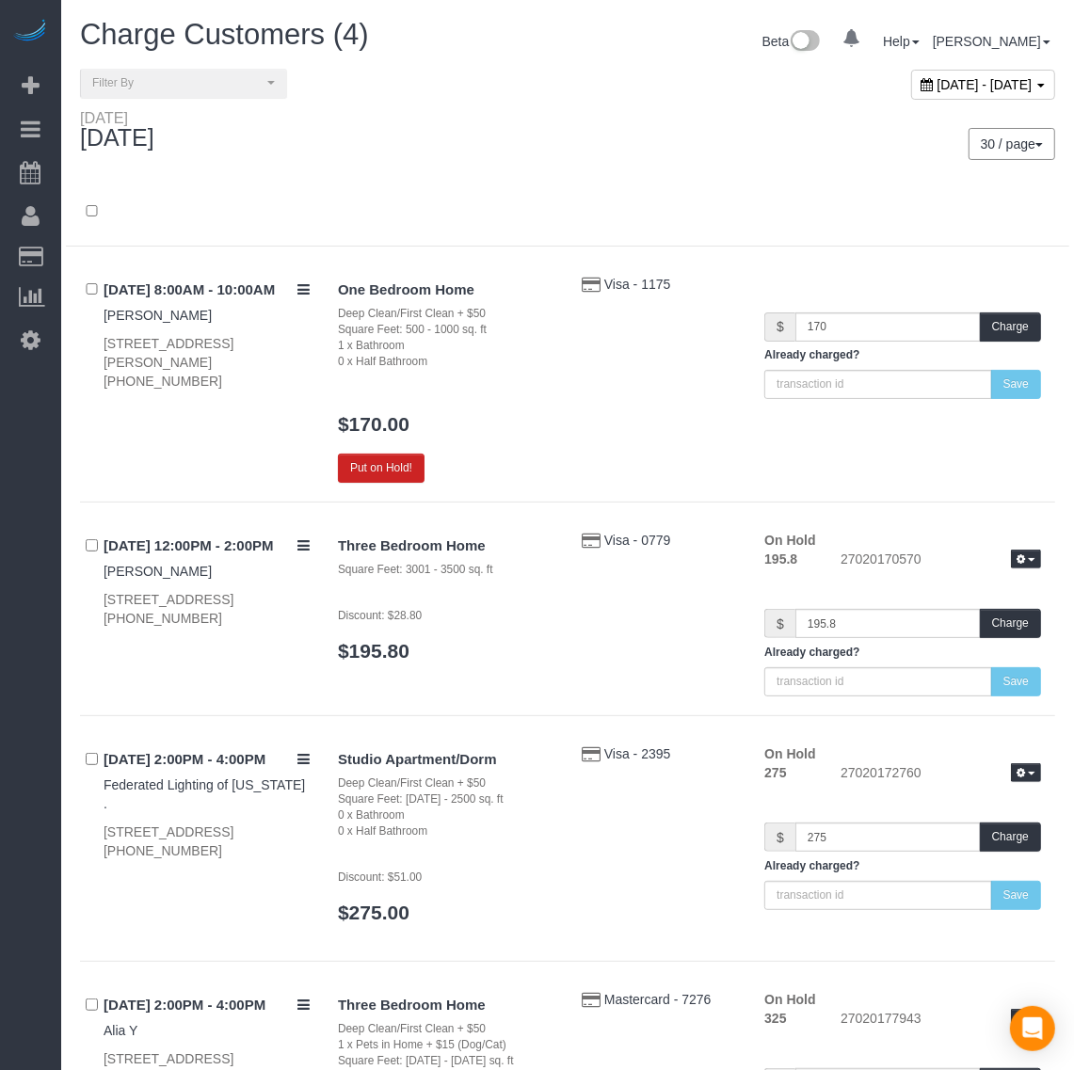
click at [643, 292] on div "Visa - 1175" at bounding box center [658, 284] width 183 height 19
click at [643, 283] on span "Visa - 1175" at bounding box center [637, 284] width 67 height 15
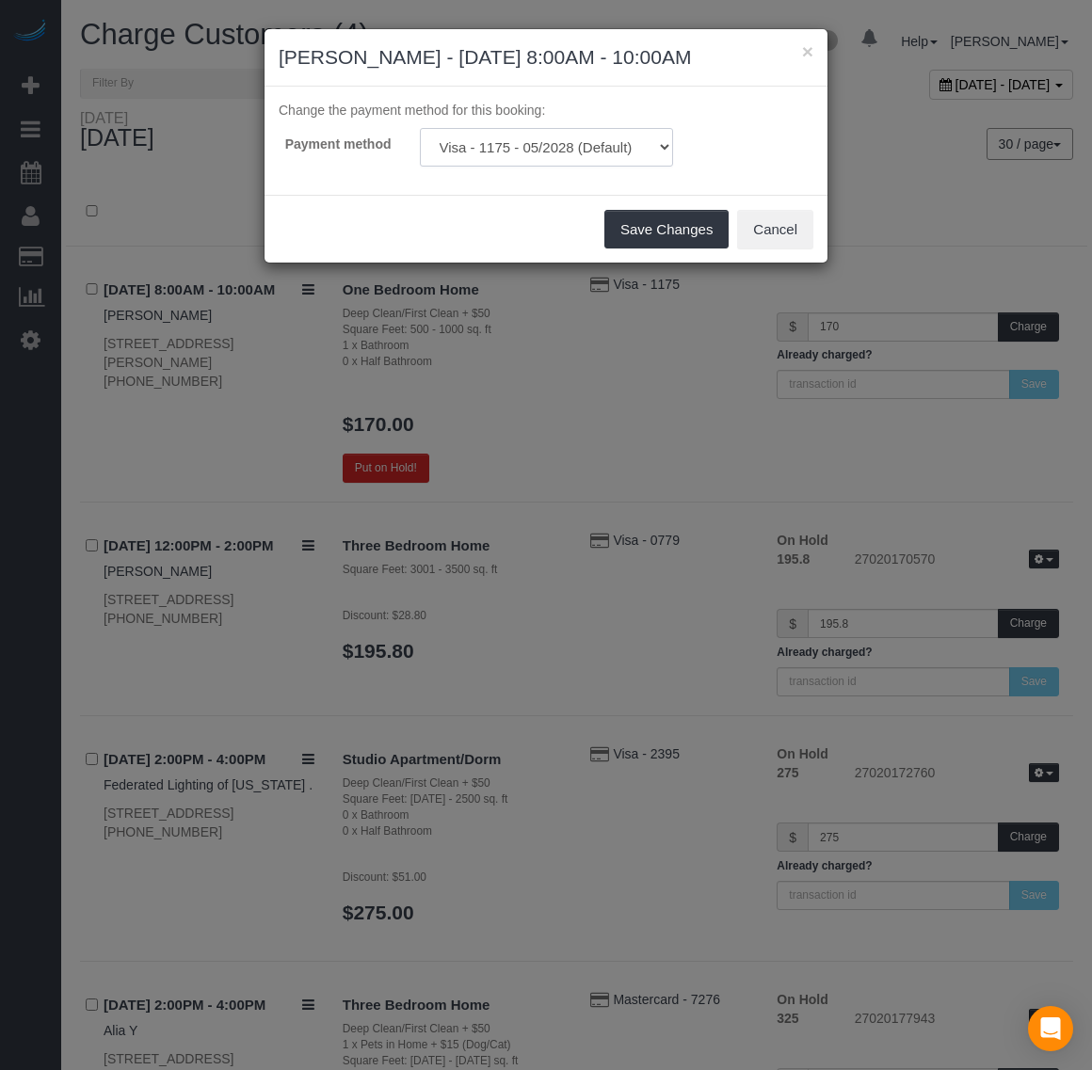
click at [595, 139] on select "Visa - 1175 - 05/2028 (Default) Add Credit Card ─────────────── Cash Check Payp…" at bounding box center [546, 147] width 253 height 39
drag, startPoint x: 760, startPoint y: 128, endPoint x: 767, endPoint y: 142, distance: 15.6
click at [760, 128] on div "Payment method Visa - 1175 - 05/2028 (Default) Add Credit Card ─────────────── …" at bounding box center [545, 147] width 563 height 39
click at [803, 235] on button "Cancel" at bounding box center [775, 230] width 76 height 40
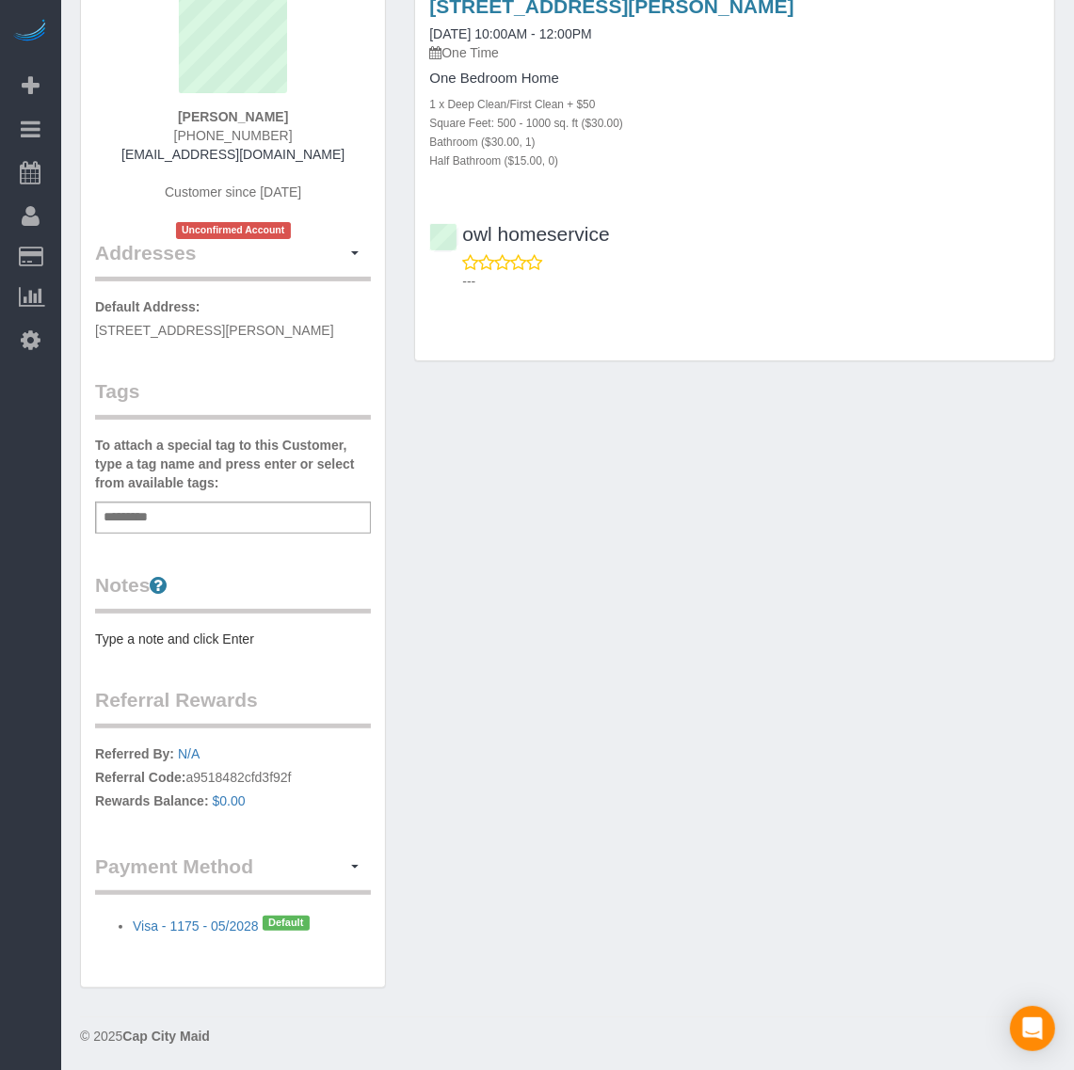
scroll to position [177, 0]
click at [19, 335] on link "Settings" at bounding box center [30, 339] width 61 height 43
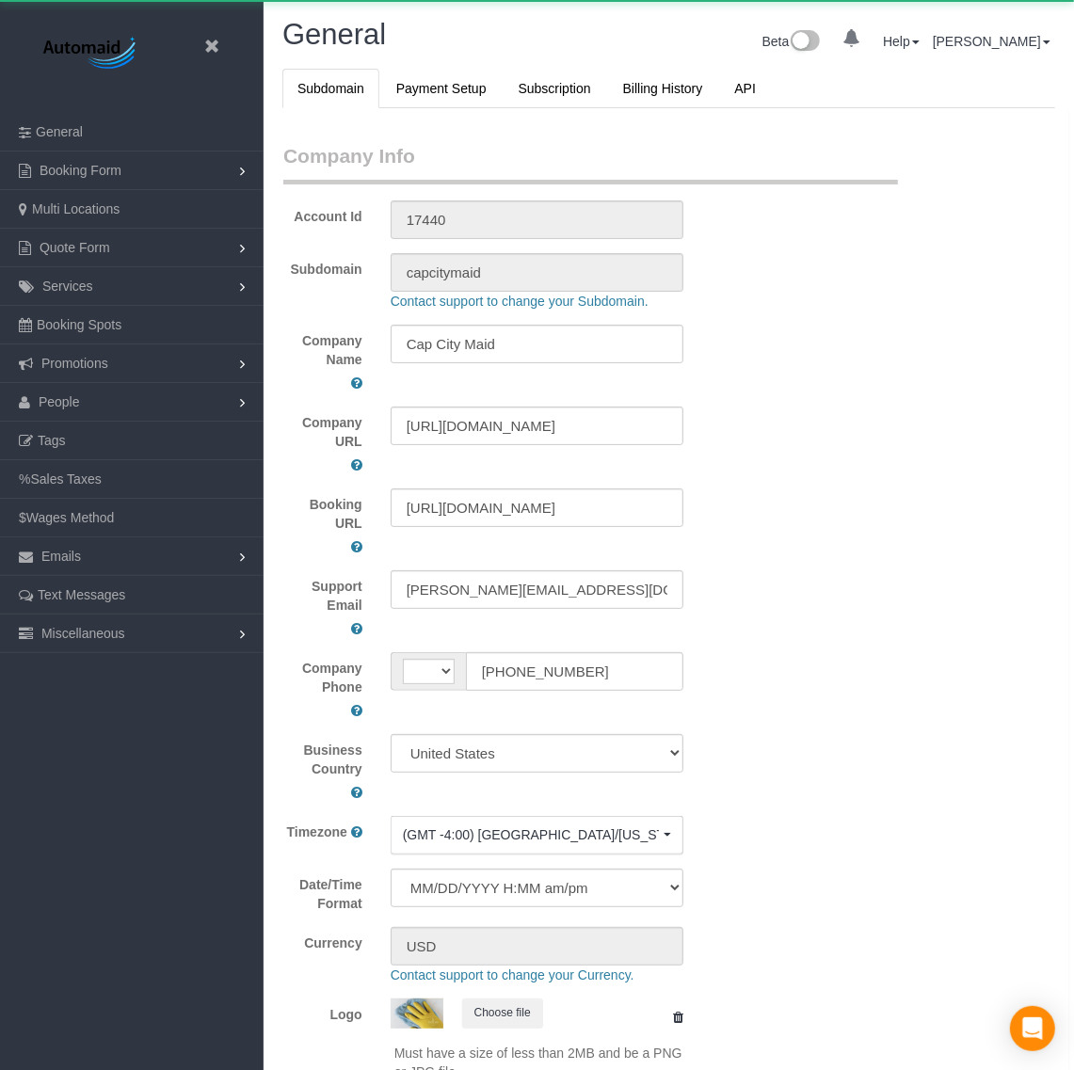
scroll to position [4256, 1074]
select select "string:US"
select select "1"
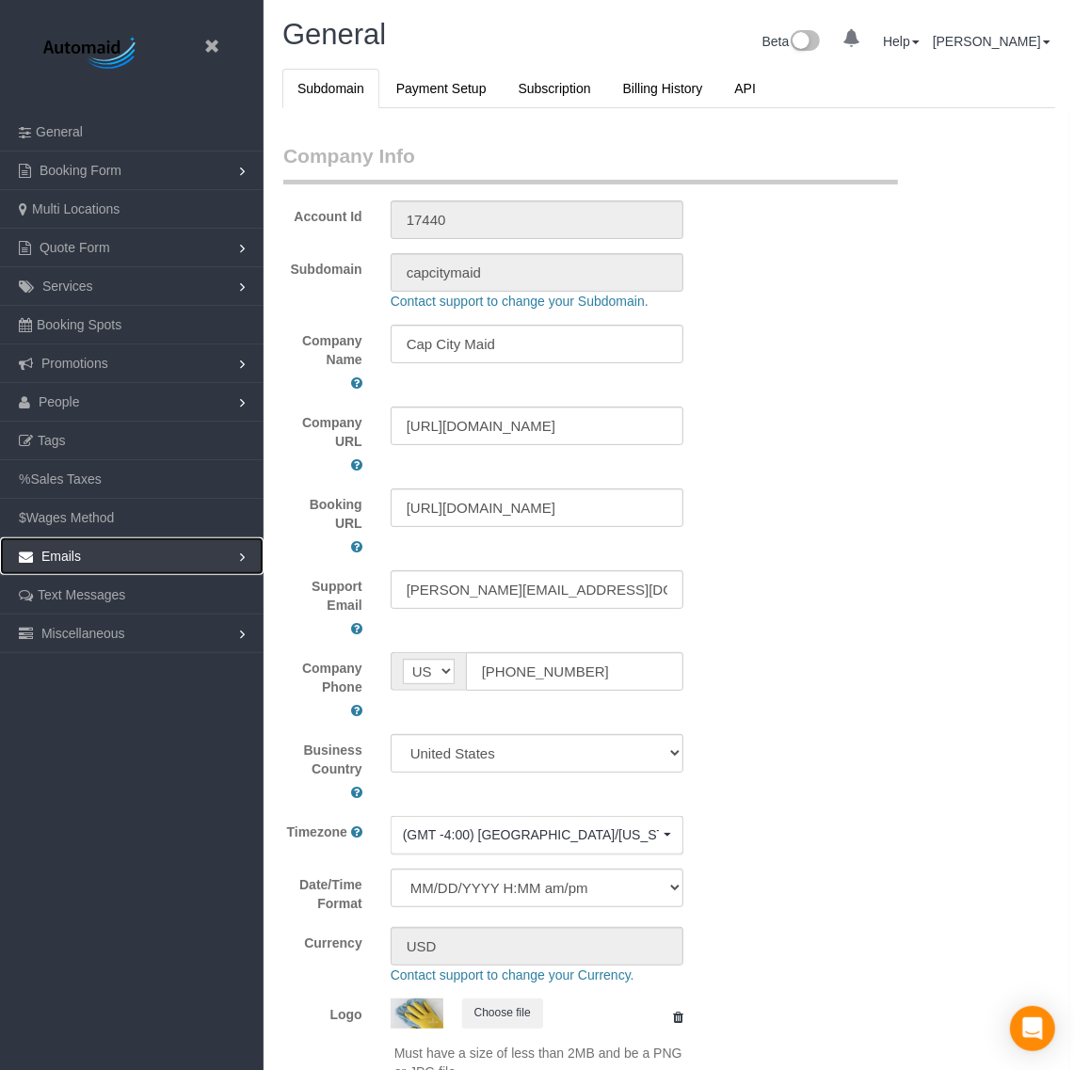
click at [137, 555] on link "Emails" at bounding box center [132, 556] width 264 height 38
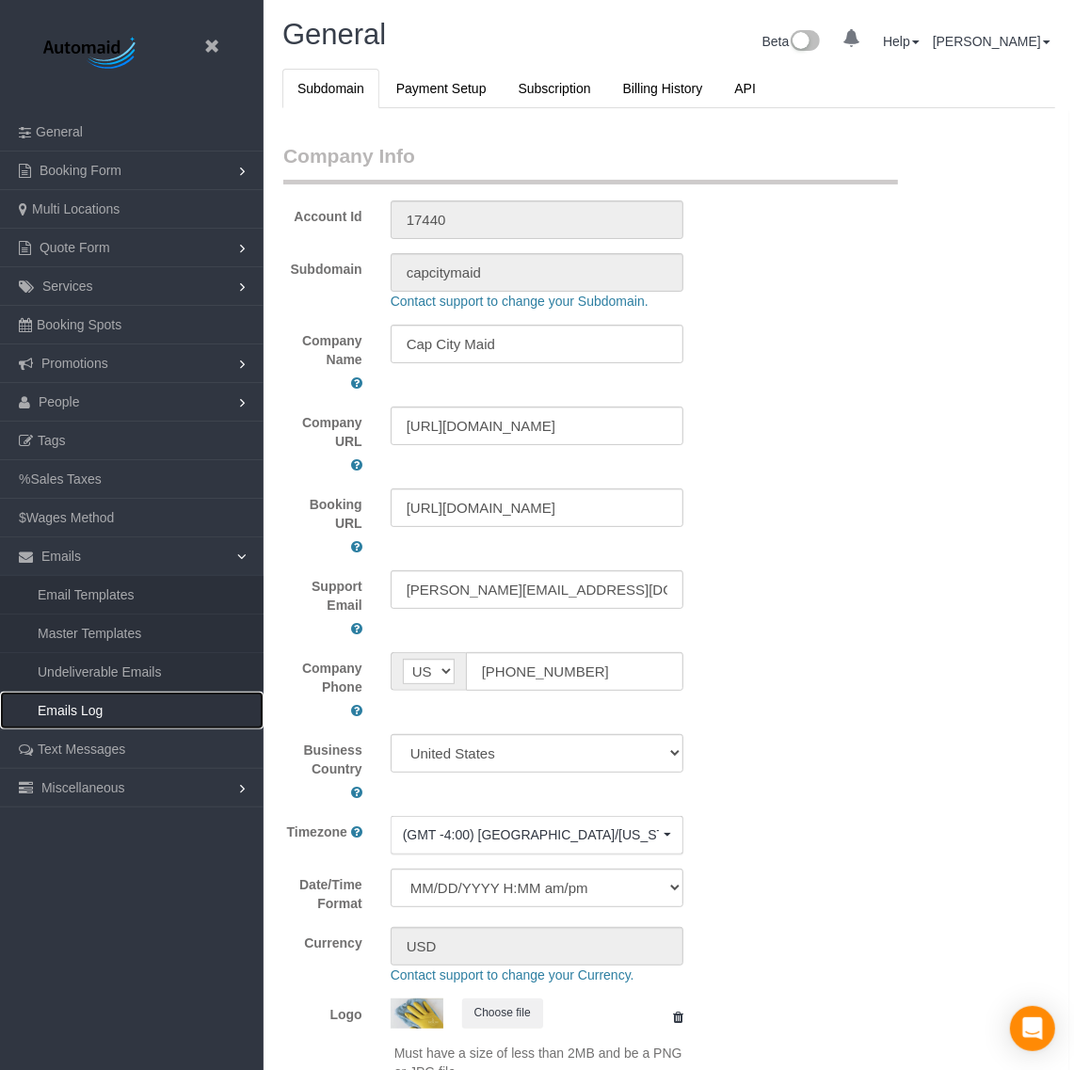
click at [101, 720] on link "Emails Log" at bounding box center [132, 711] width 264 height 38
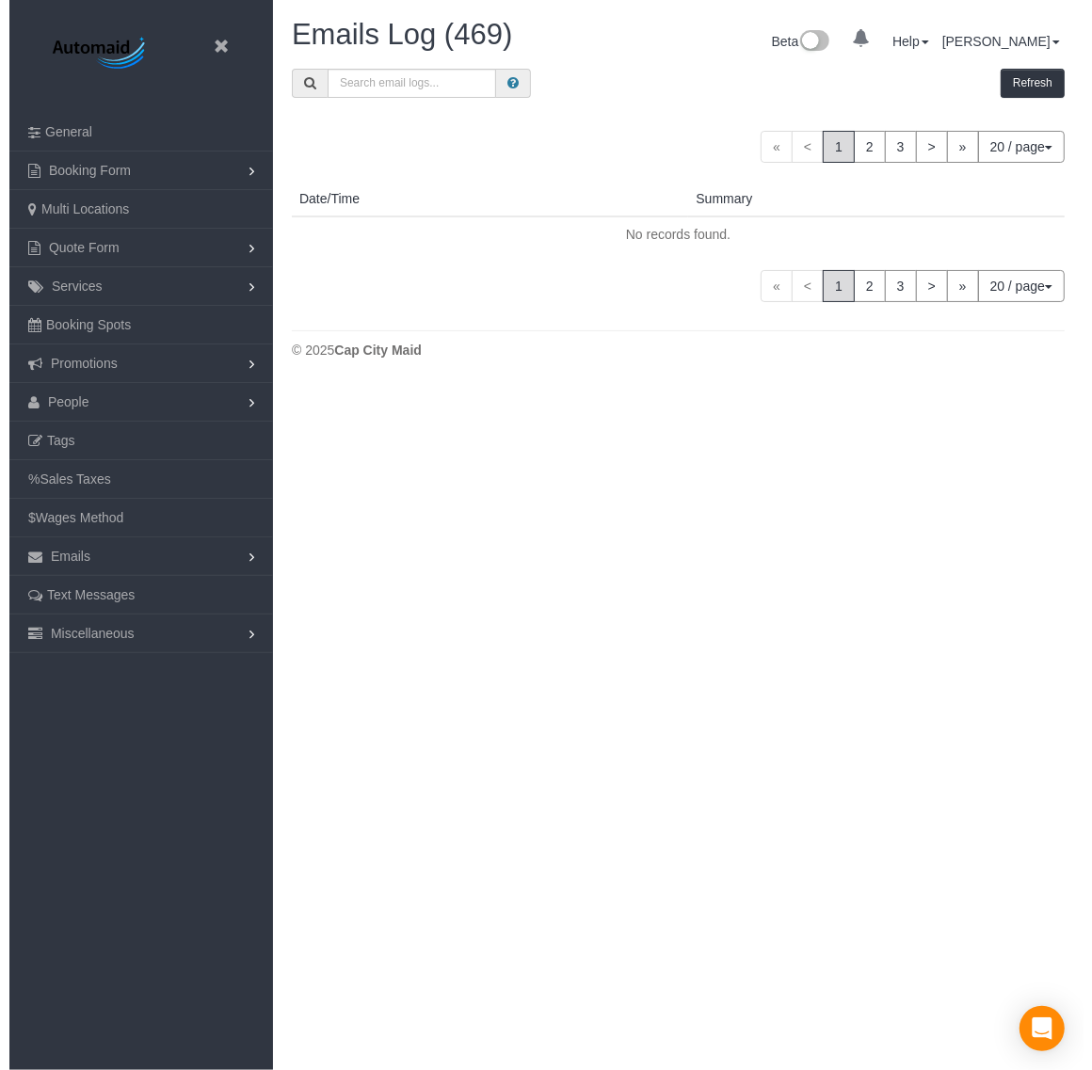
scroll to position [1427, 1074]
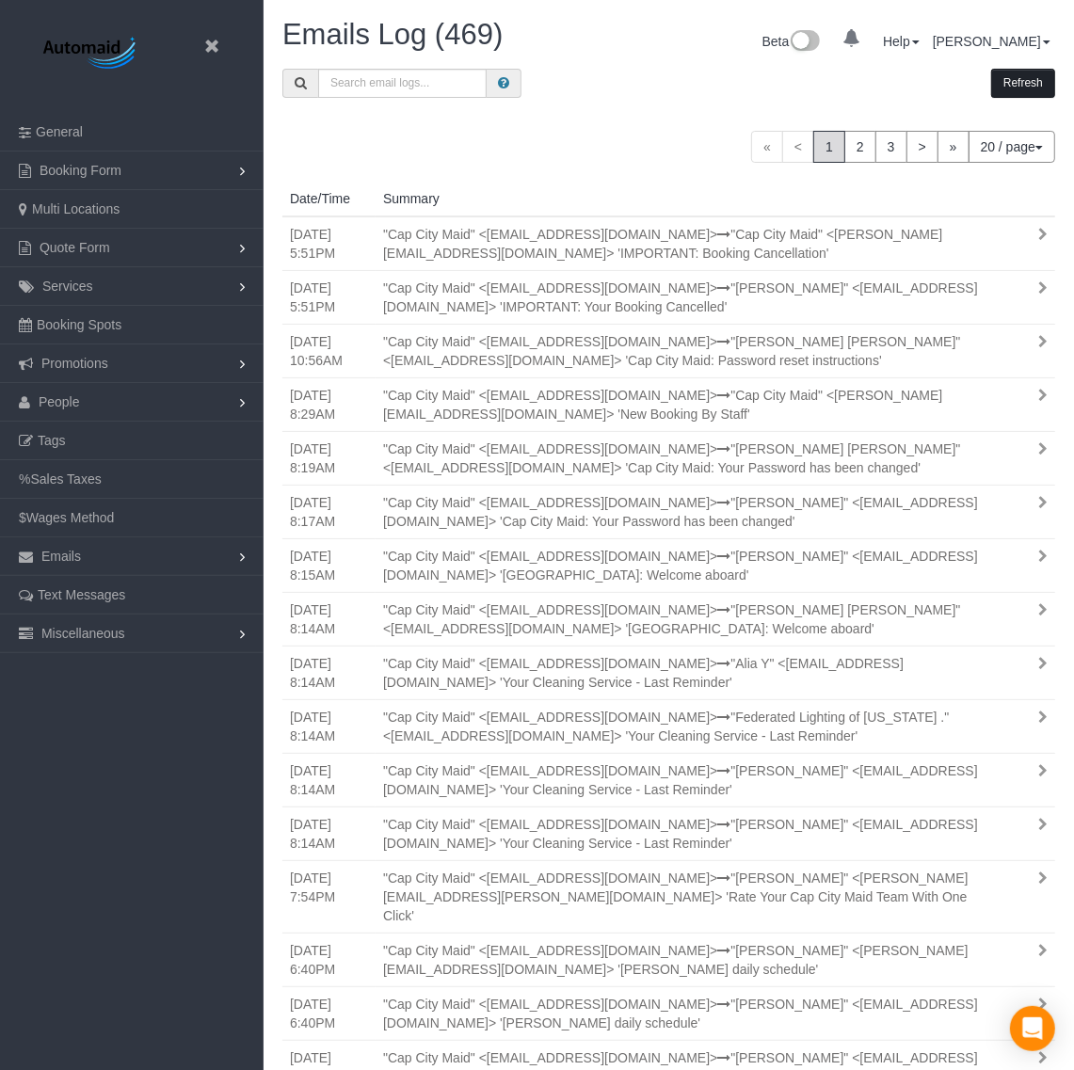
click at [1016, 72] on button "Refresh" at bounding box center [1023, 83] width 64 height 29
click at [1029, 81] on button "Refresh" at bounding box center [1023, 83] width 64 height 29
click at [207, 48] on icon at bounding box center [212, 47] width 24 height 24
click at [268, 47] on div "Emails Log (469) Beta 0 Your Notifications You have 0 alerts Help Help Docs Tak…" at bounding box center [668, 44] width 801 height 50
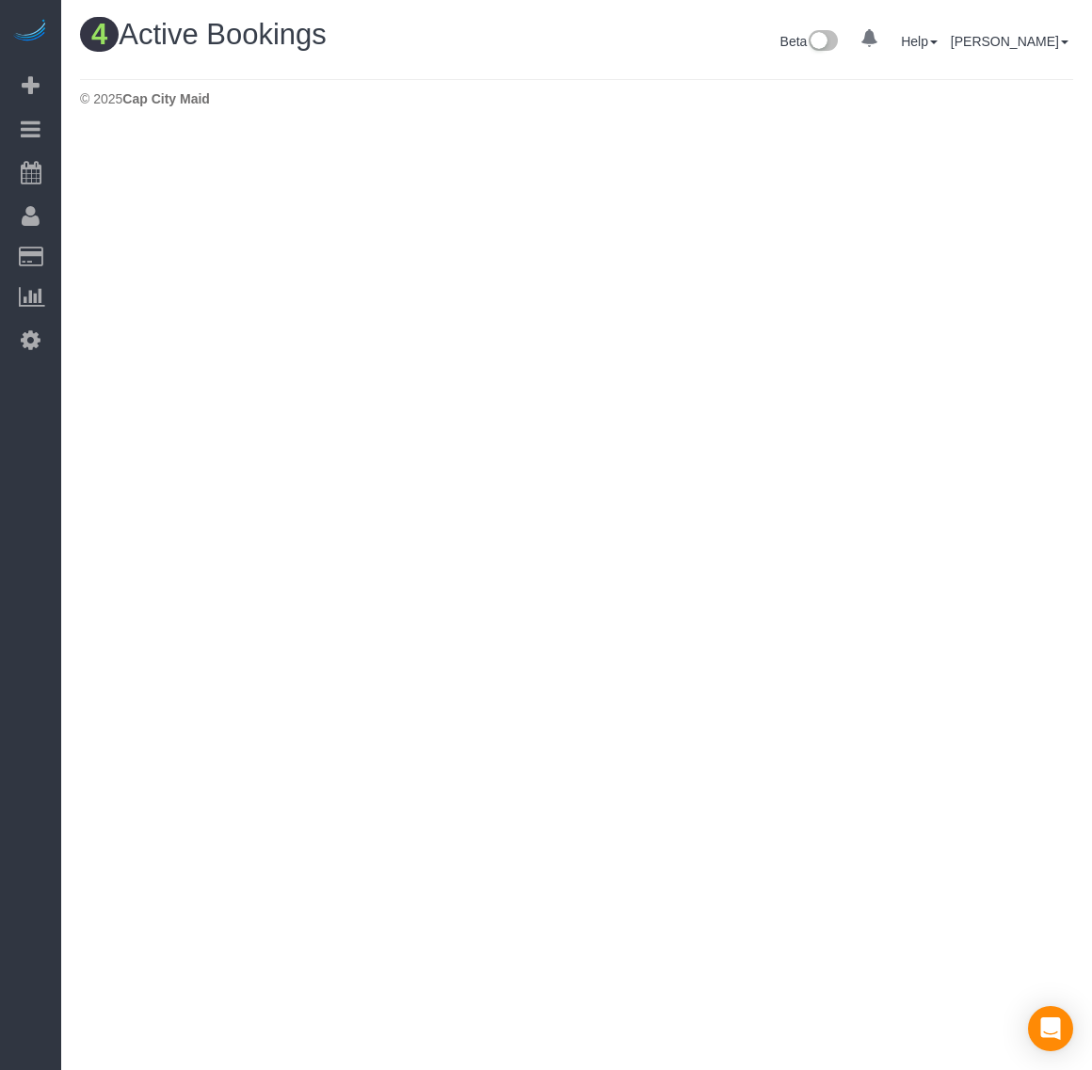
scroll to position [788, 1092]
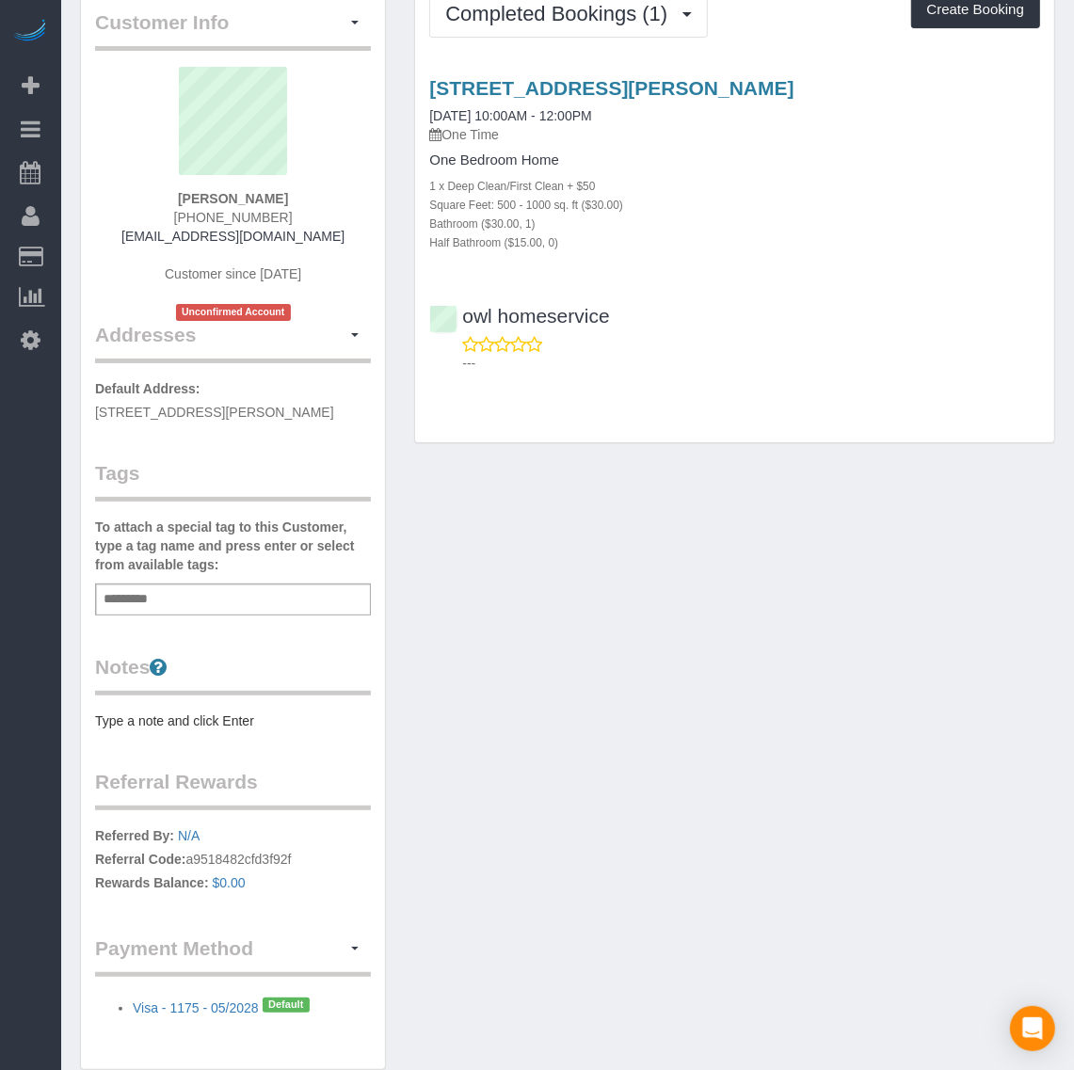
scroll to position [177, 0]
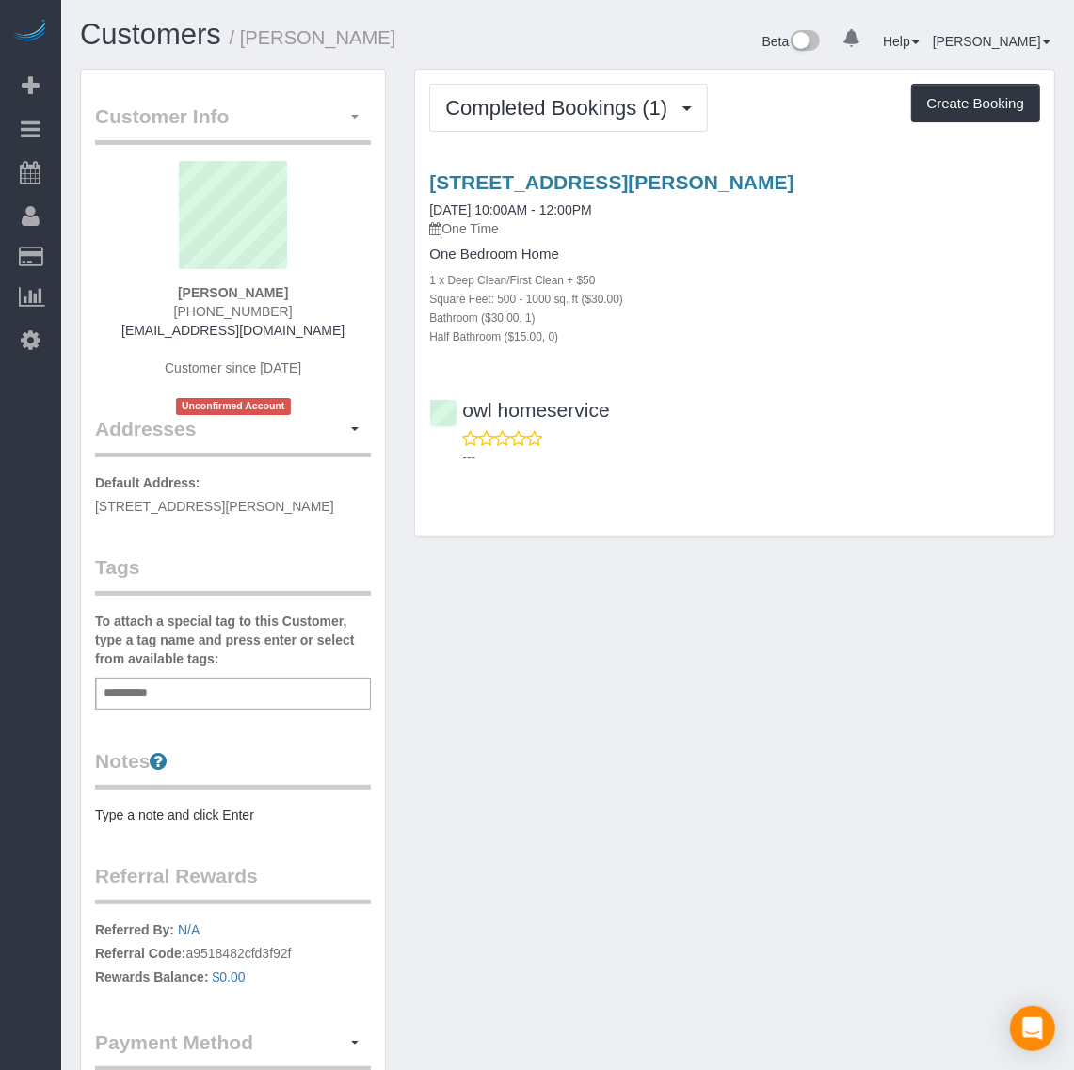
click at [360, 116] on button "button" at bounding box center [355, 117] width 32 height 29
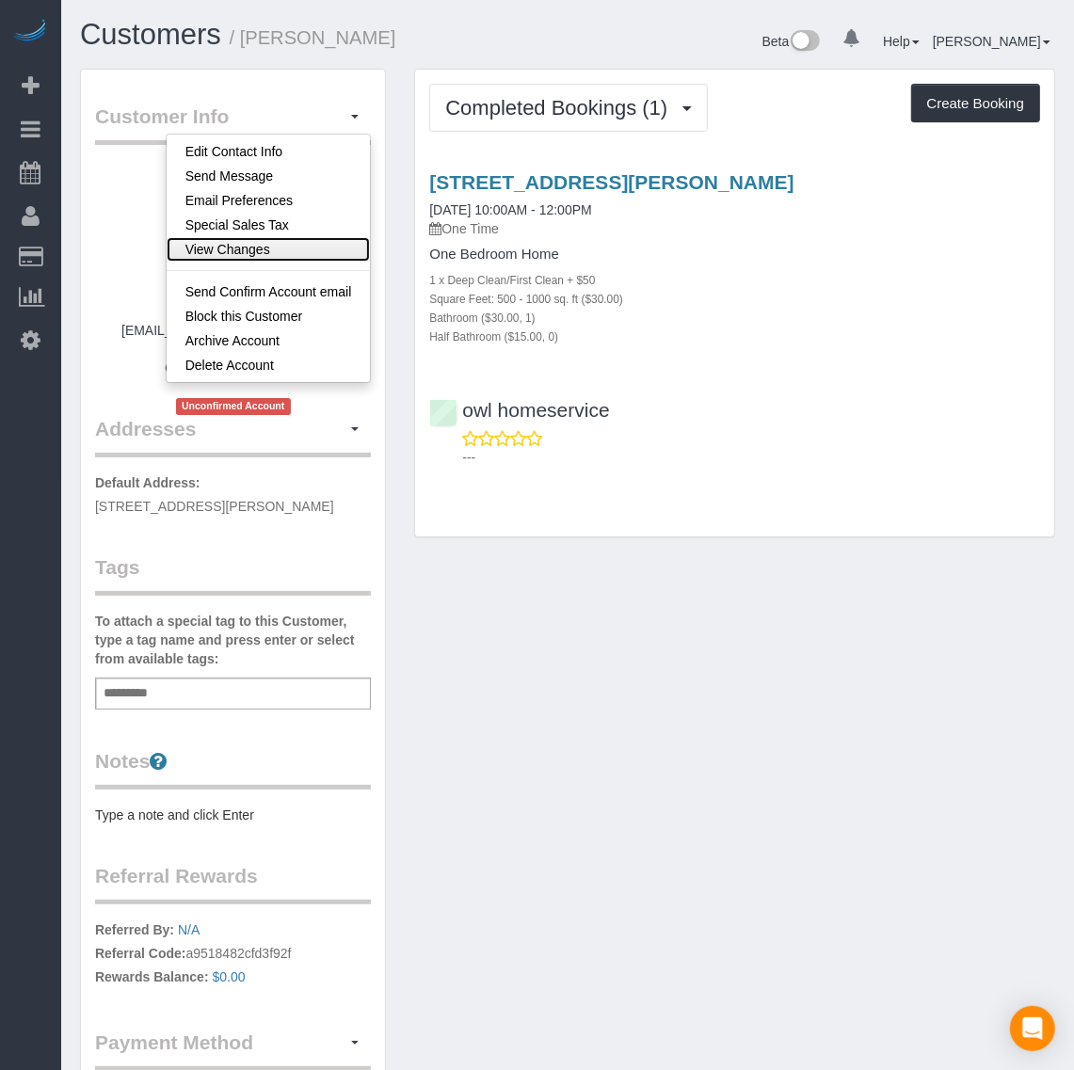
click at [317, 247] on link "View Changes" at bounding box center [269, 249] width 204 height 24
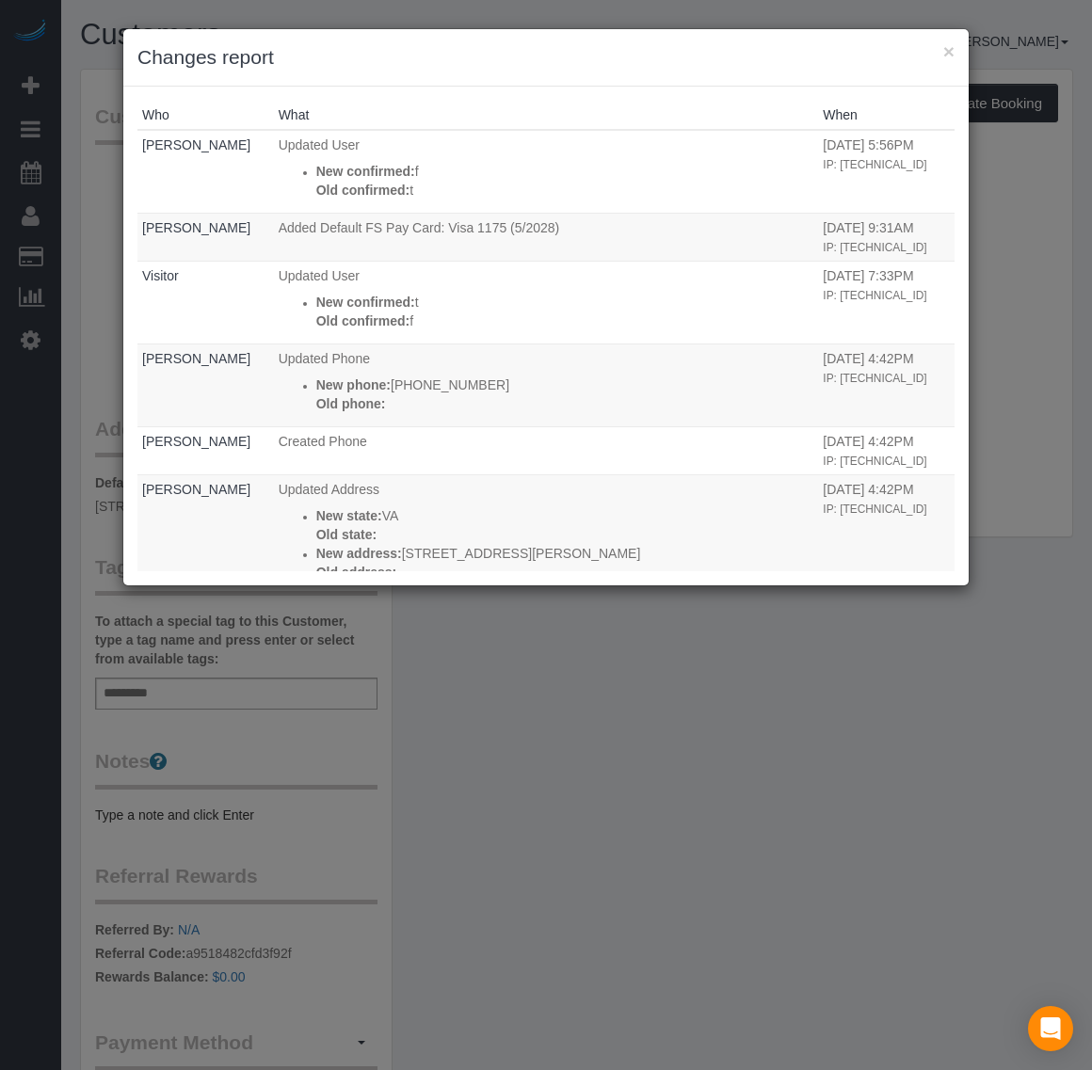
click at [929, 29] on div "× Changes report" at bounding box center [545, 57] width 845 height 57
click at [949, 44] on button "×" at bounding box center [948, 51] width 11 height 20
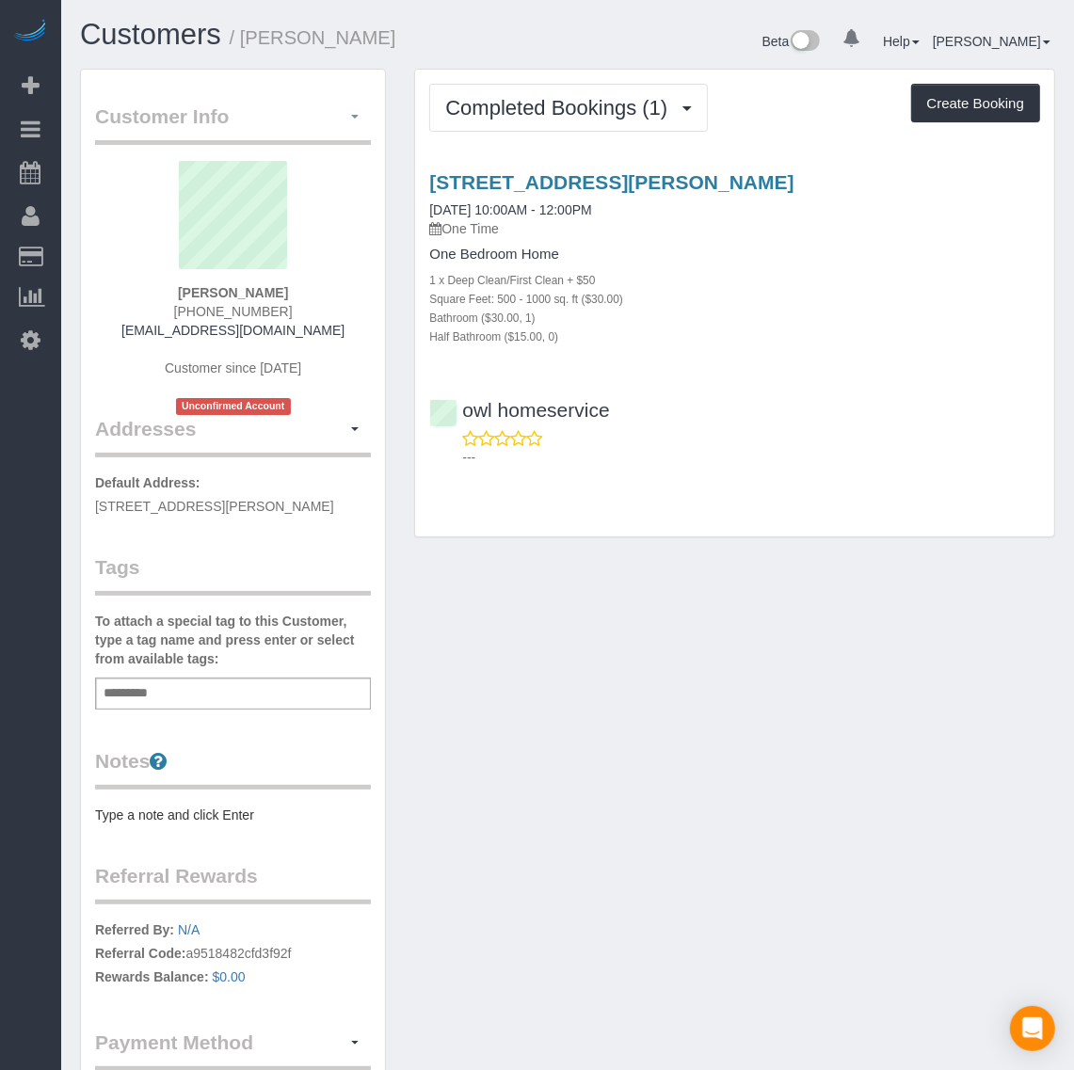
click at [364, 108] on button "button" at bounding box center [355, 117] width 32 height 29
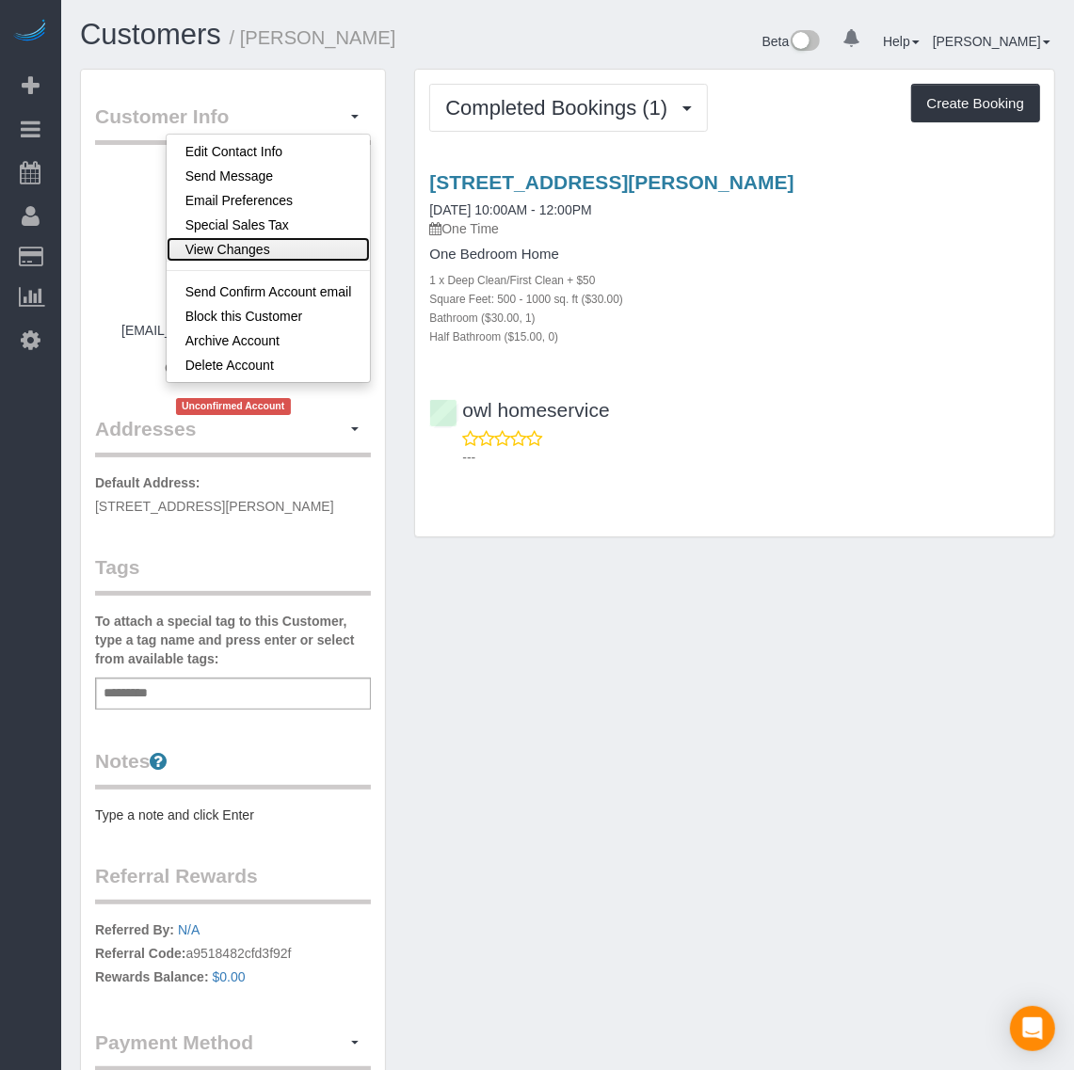
click at [266, 243] on link "View Changes" at bounding box center [269, 249] width 204 height 24
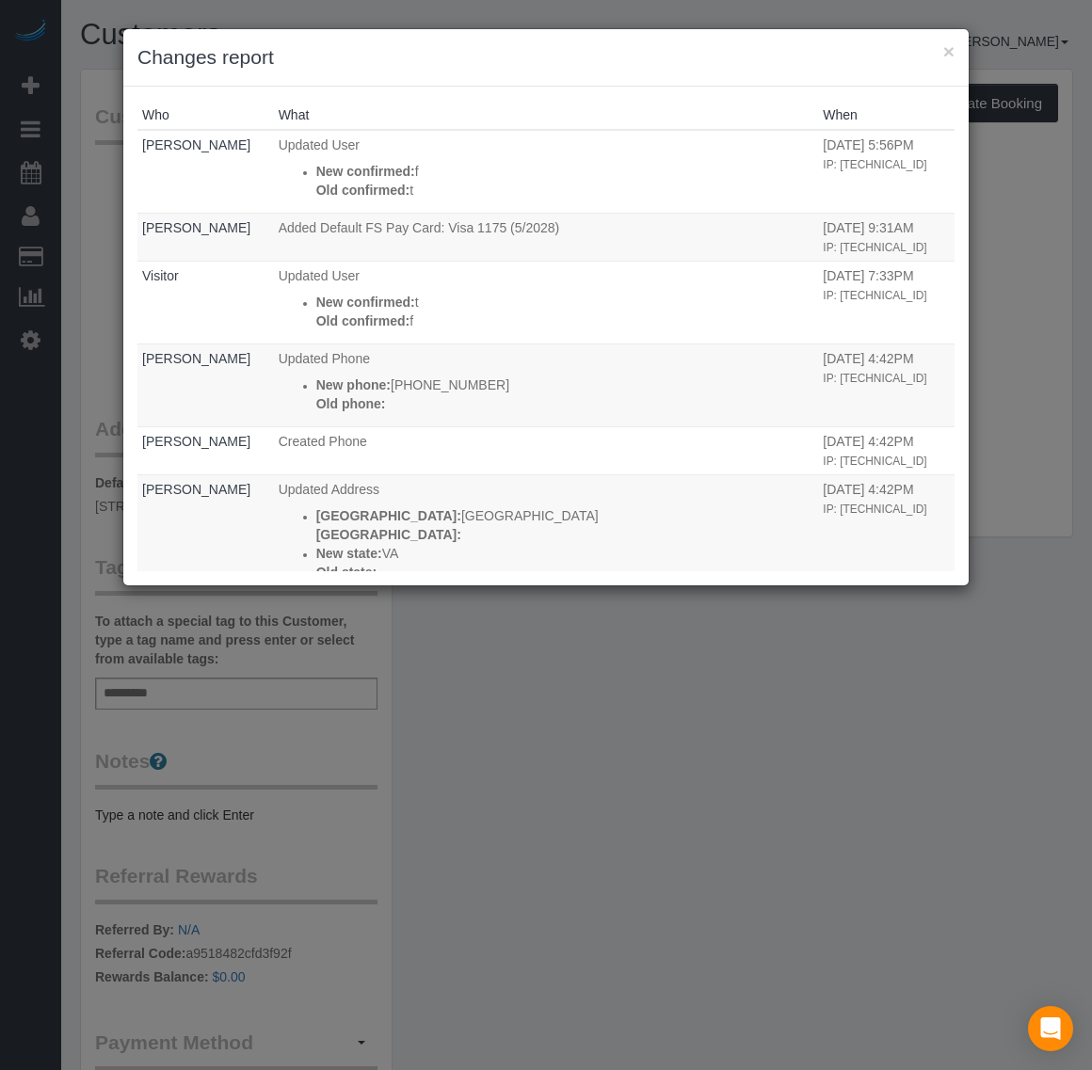
click at [941, 44] on h3 "Changes report" at bounding box center [545, 57] width 817 height 28
click at [957, 40] on div "× Changes report" at bounding box center [545, 57] width 845 height 57
click at [943, 41] on button "×" at bounding box center [948, 51] width 11 height 20
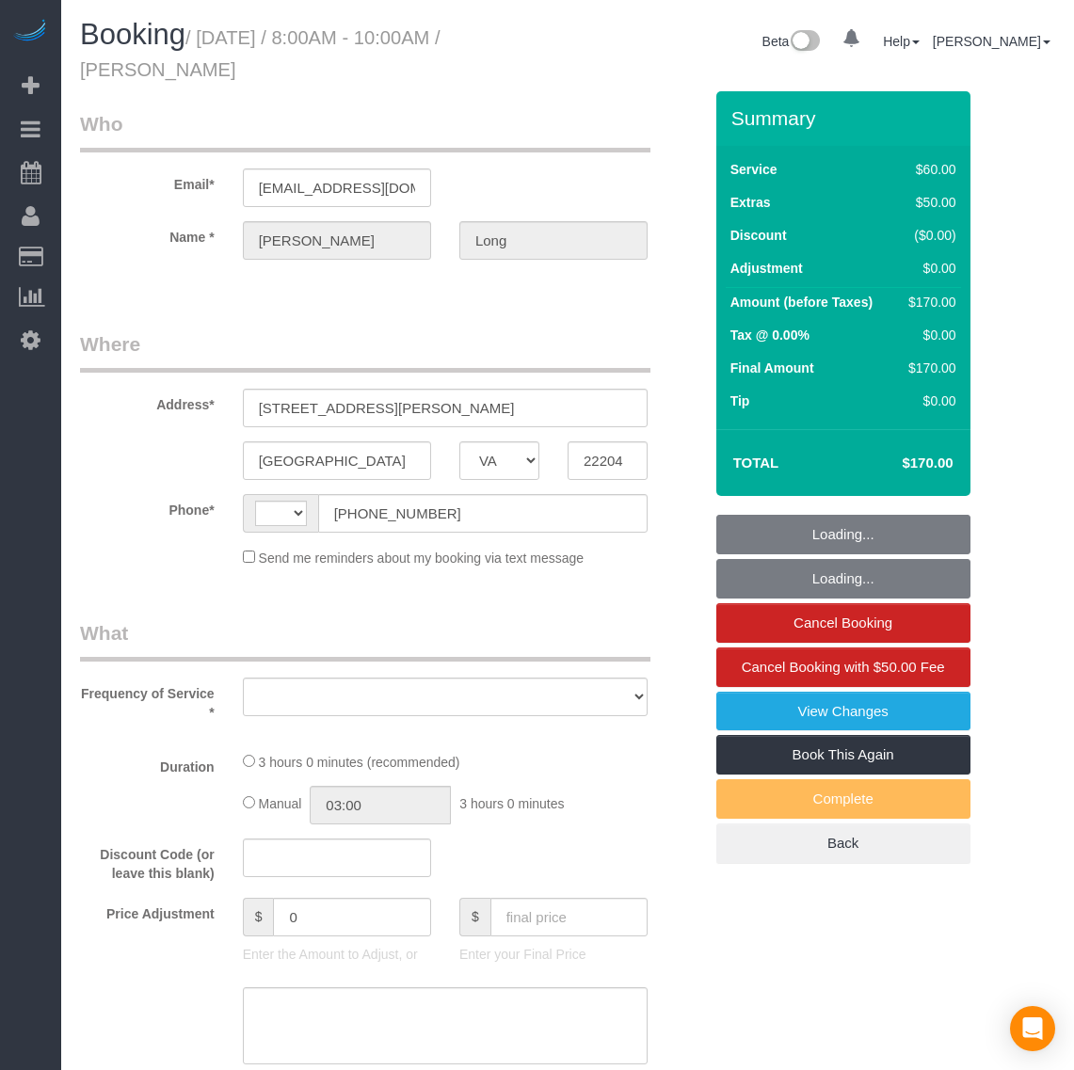
select select "VA"
select select "string:[GEOGRAPHIC_DATA]"
select select "object:1412"
select select "string:fspay-72111e74-cd37-4b08-9714-10ecf089ef36"
select select "number:1"
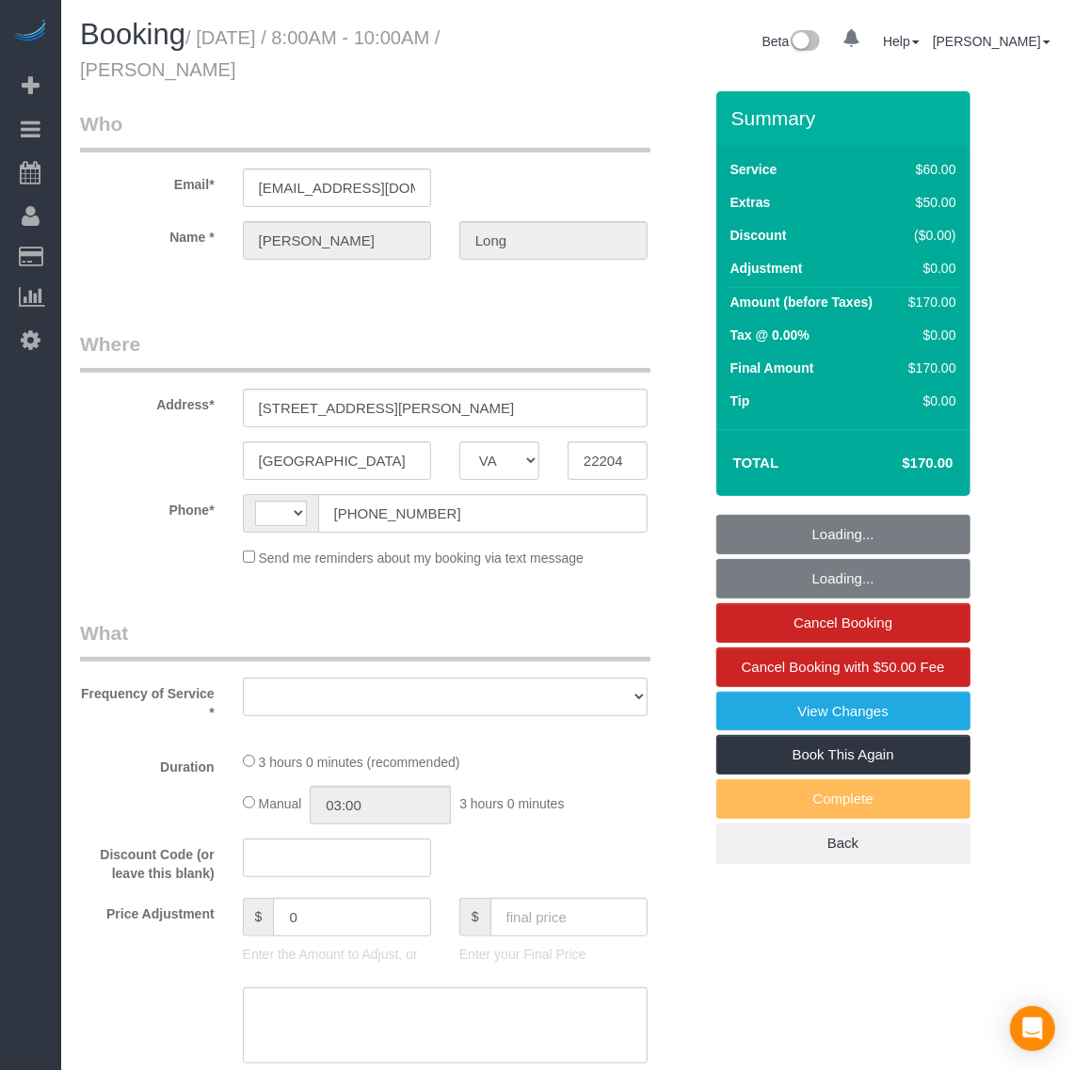
select select "number:42"
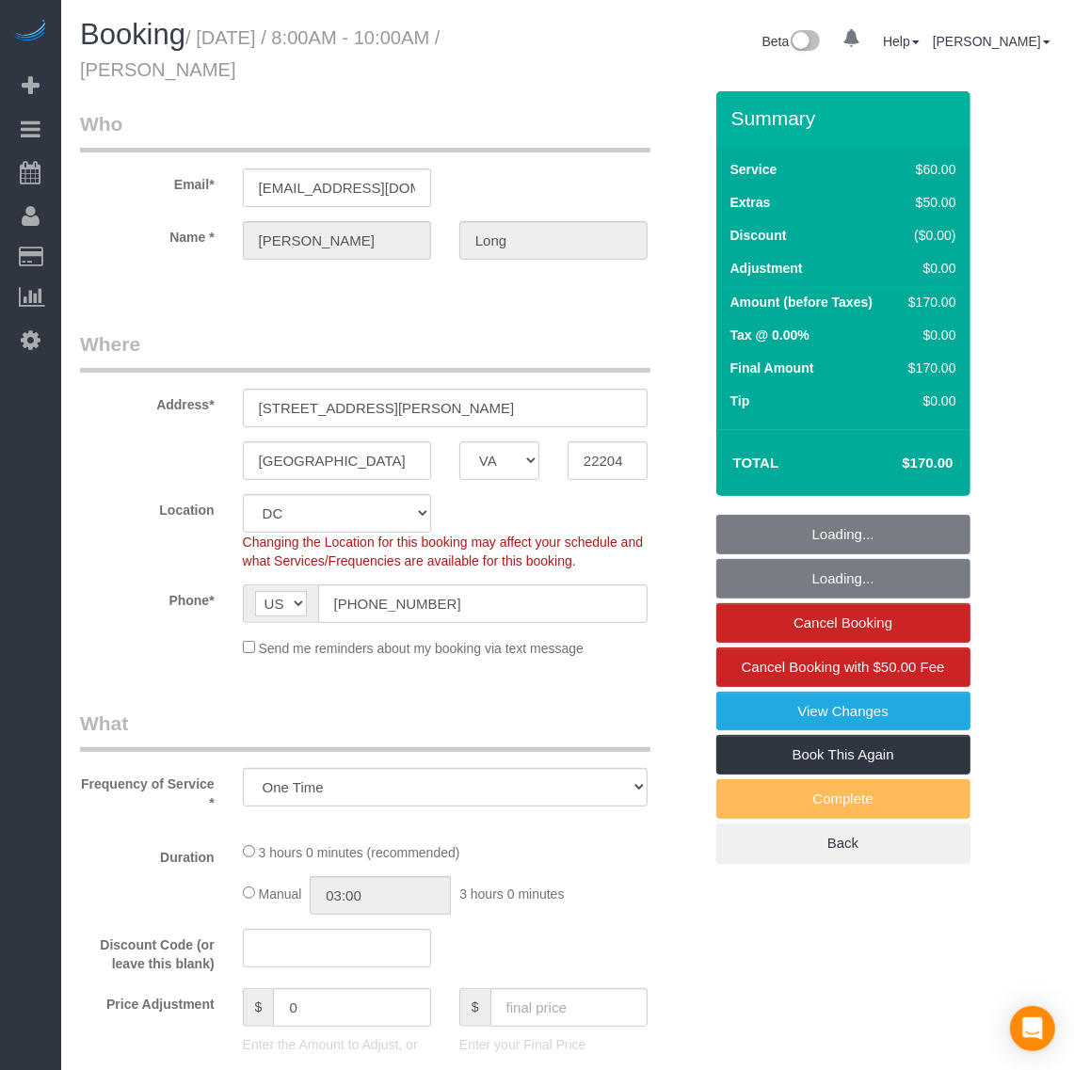
select select "1"
select select "spot1"
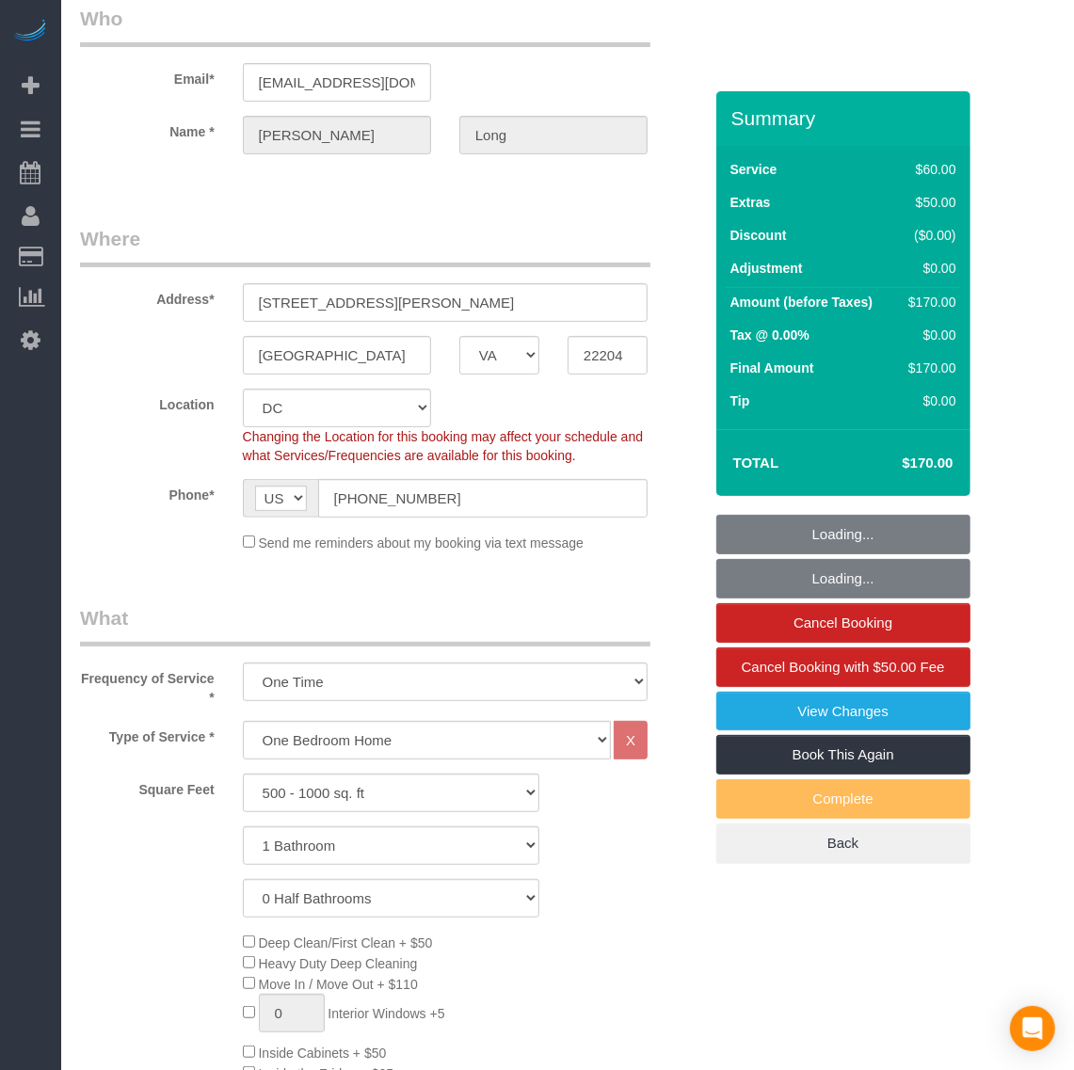
select select "object:1617"
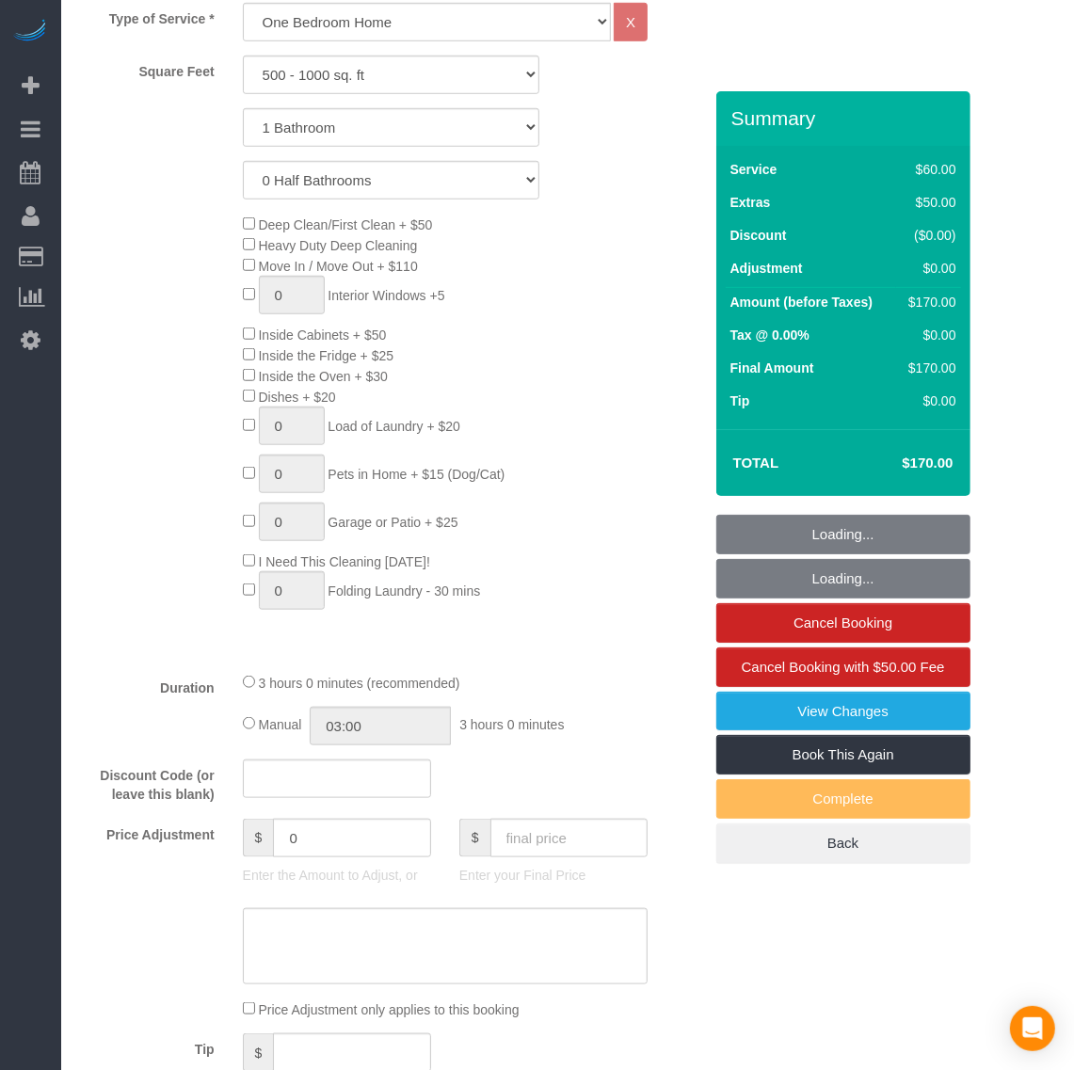
select select "1"
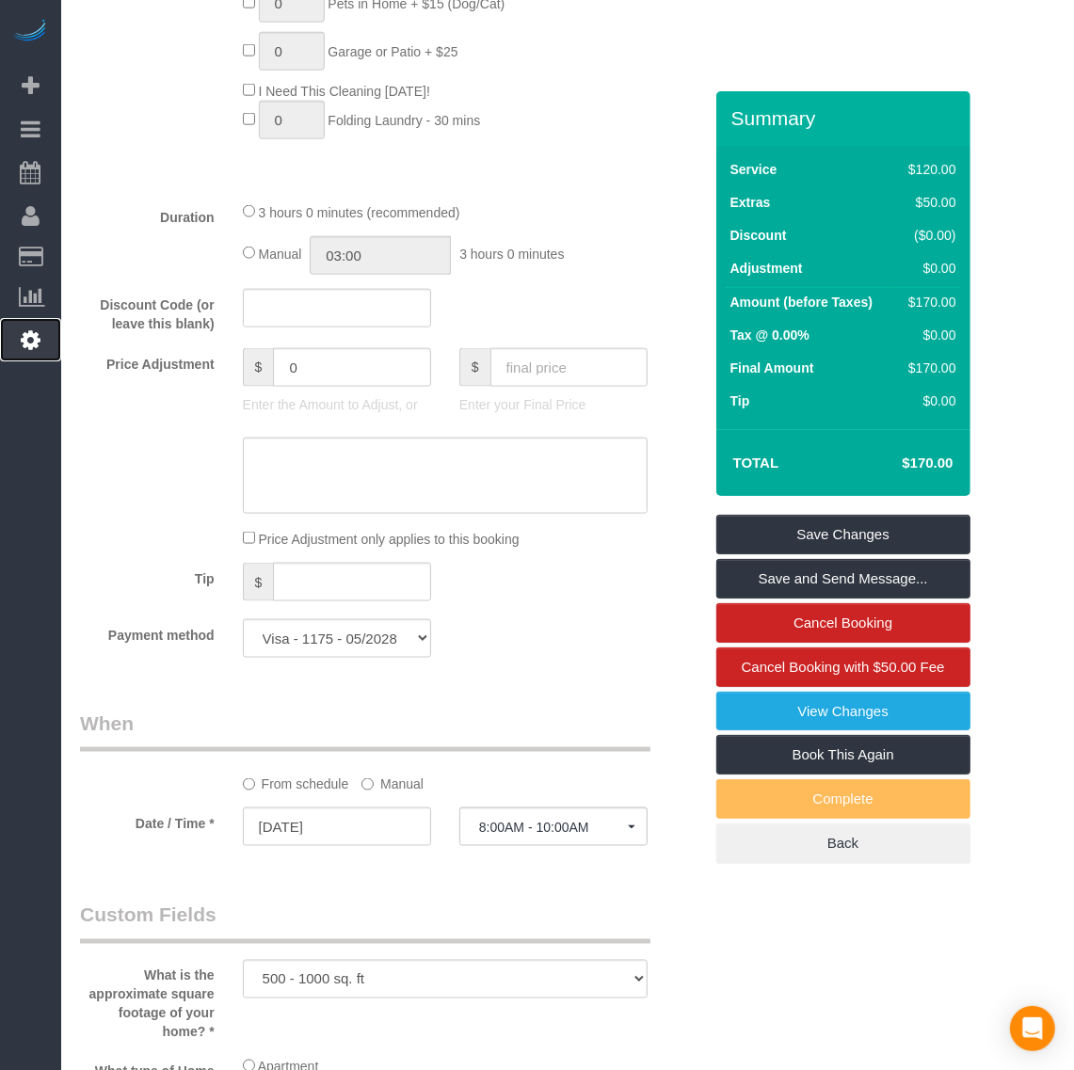
click at [15, 339] on link "Settings" at bounding box center [30, 339] width 61 height 43
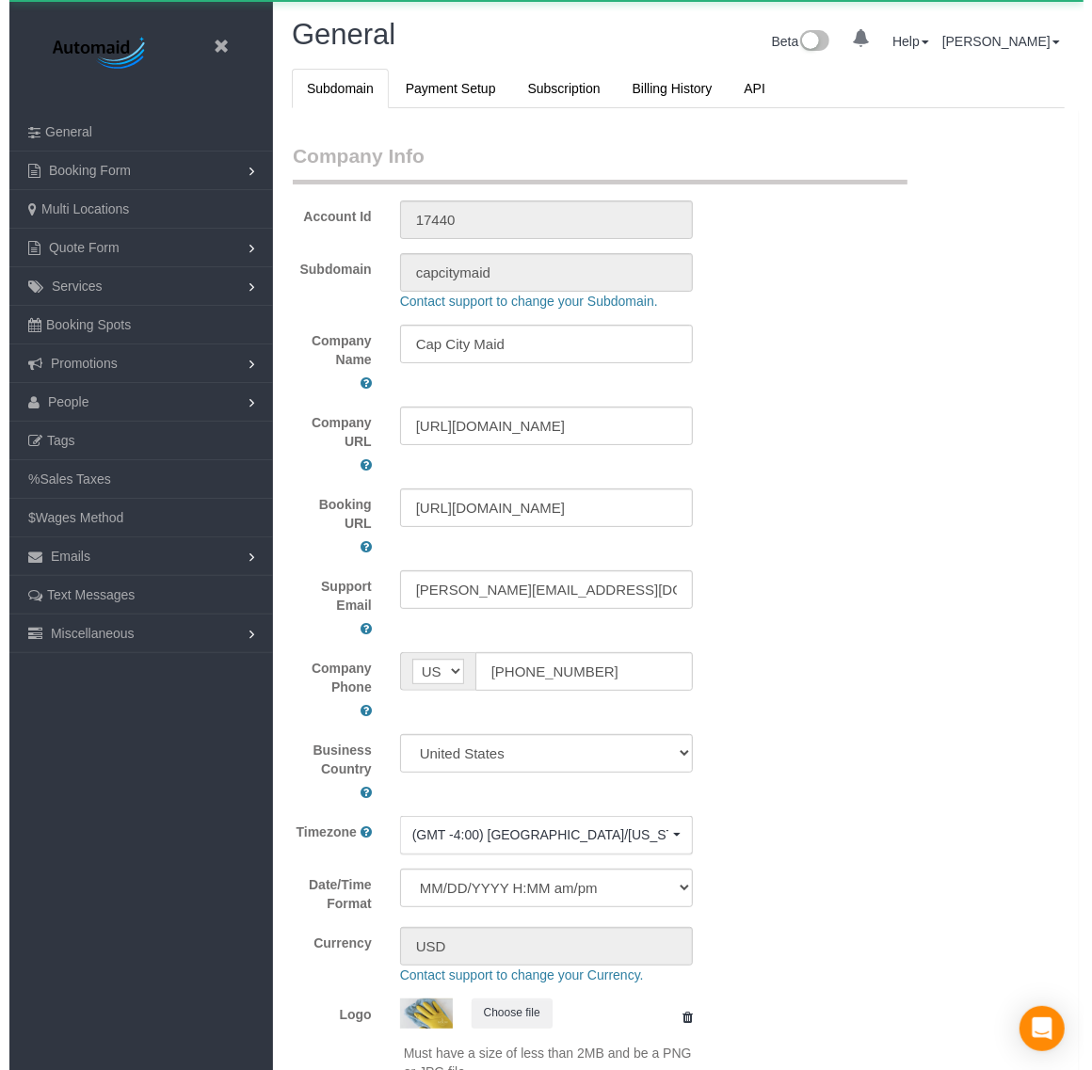
scroll to position [4256, 1074]
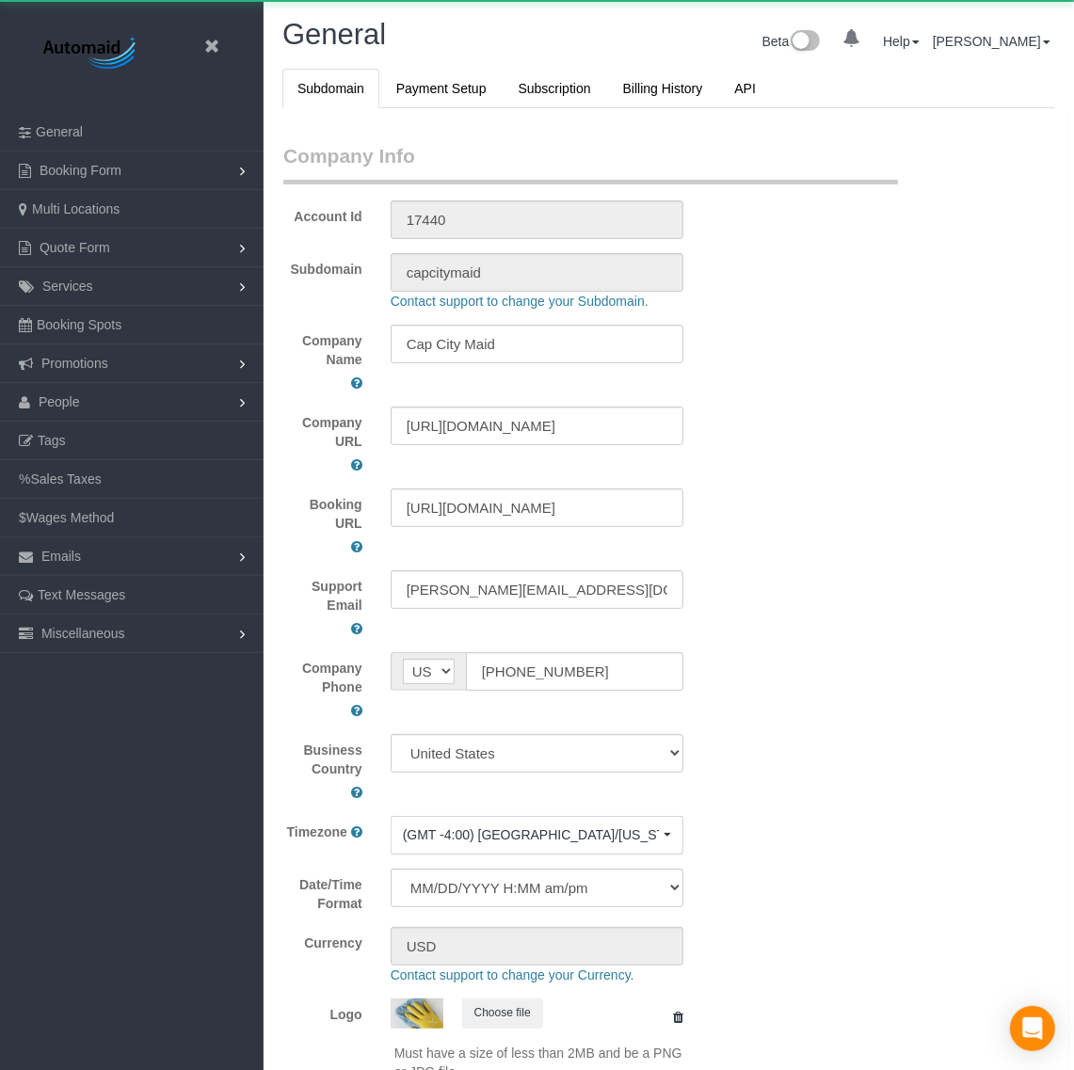
select select "1"
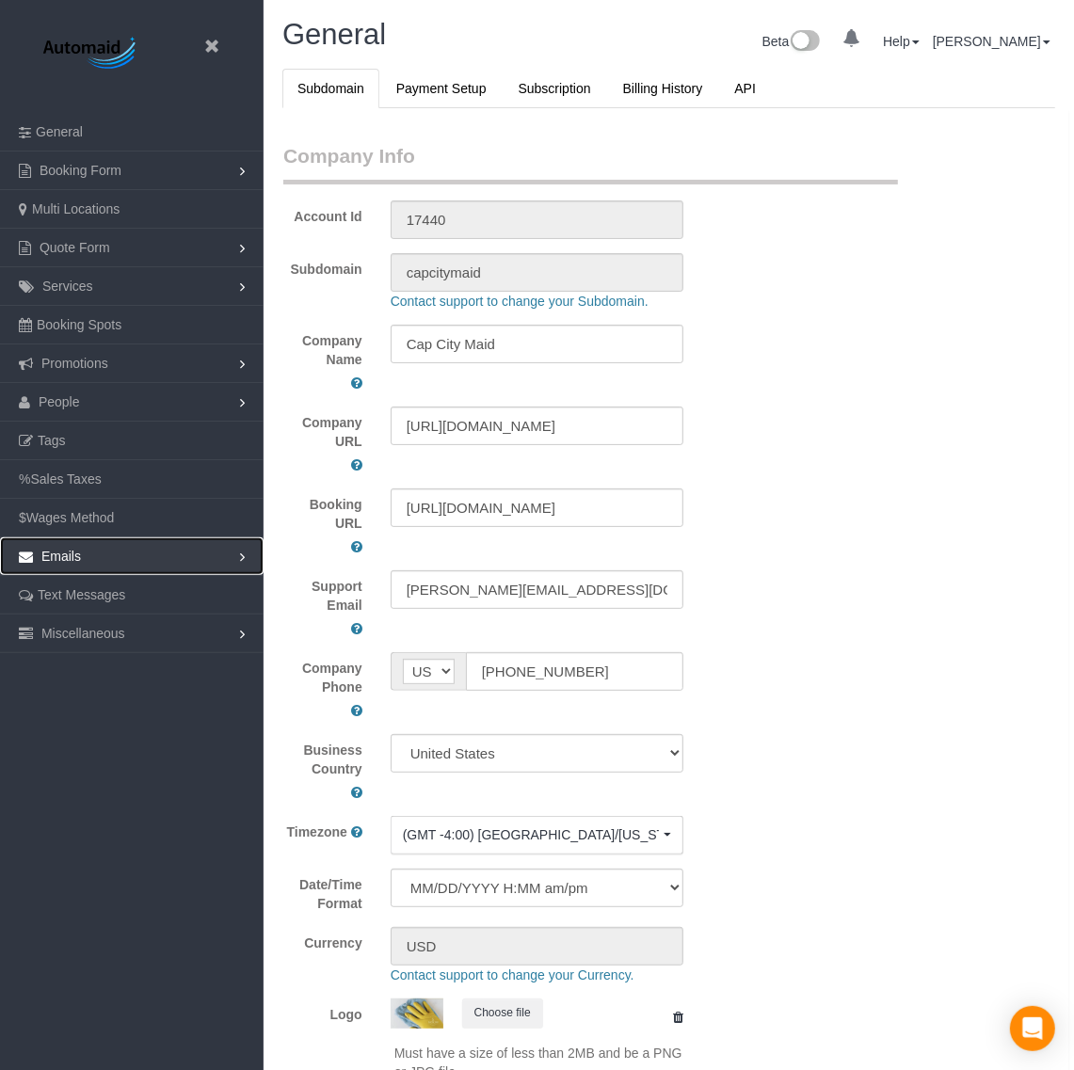
click at [91, 557] on link "Emails" at bounding box center [132, 556] width 264 height 38
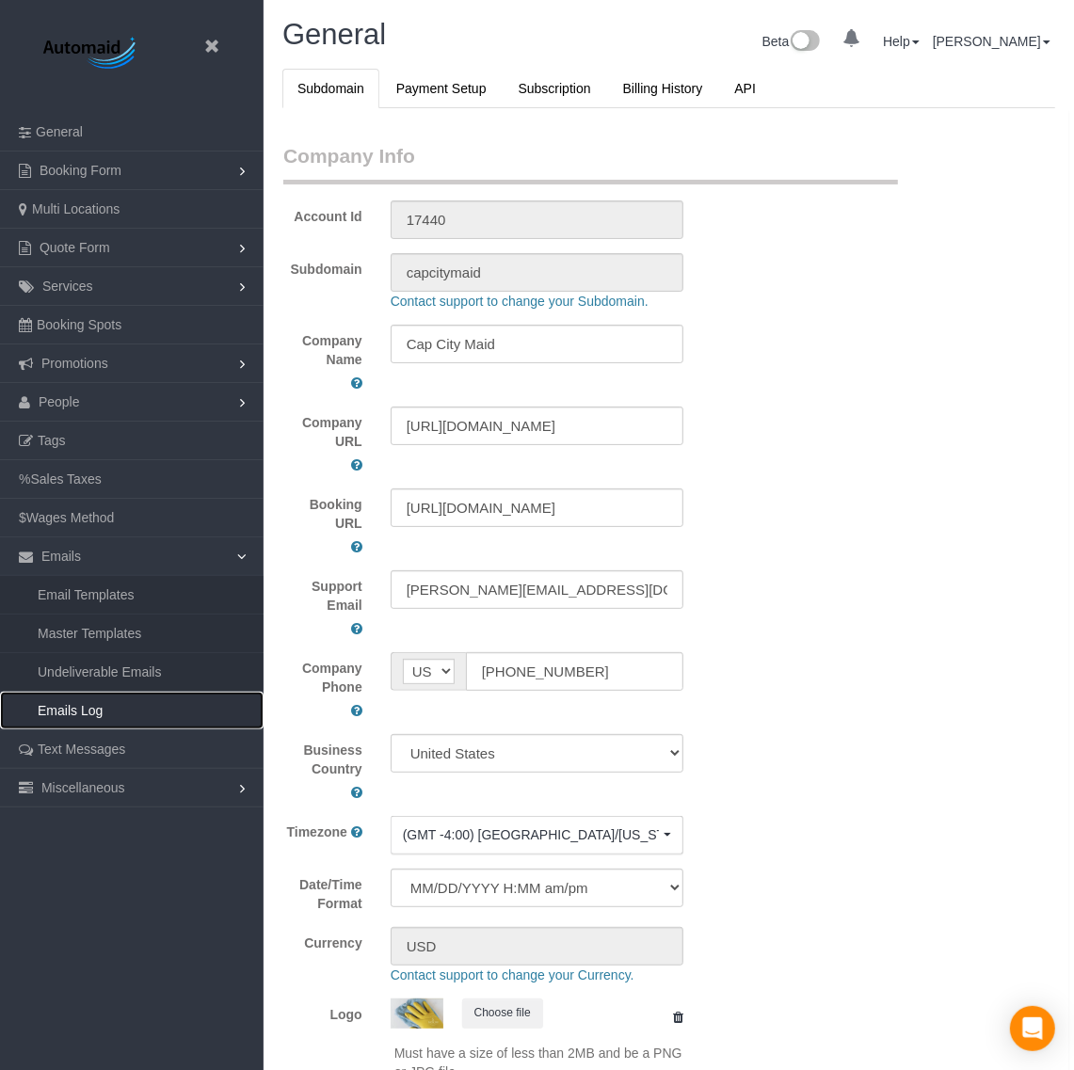
click at [128, 713] on link "Emails Log" at bounding box center [132, 711] width 264 height 38
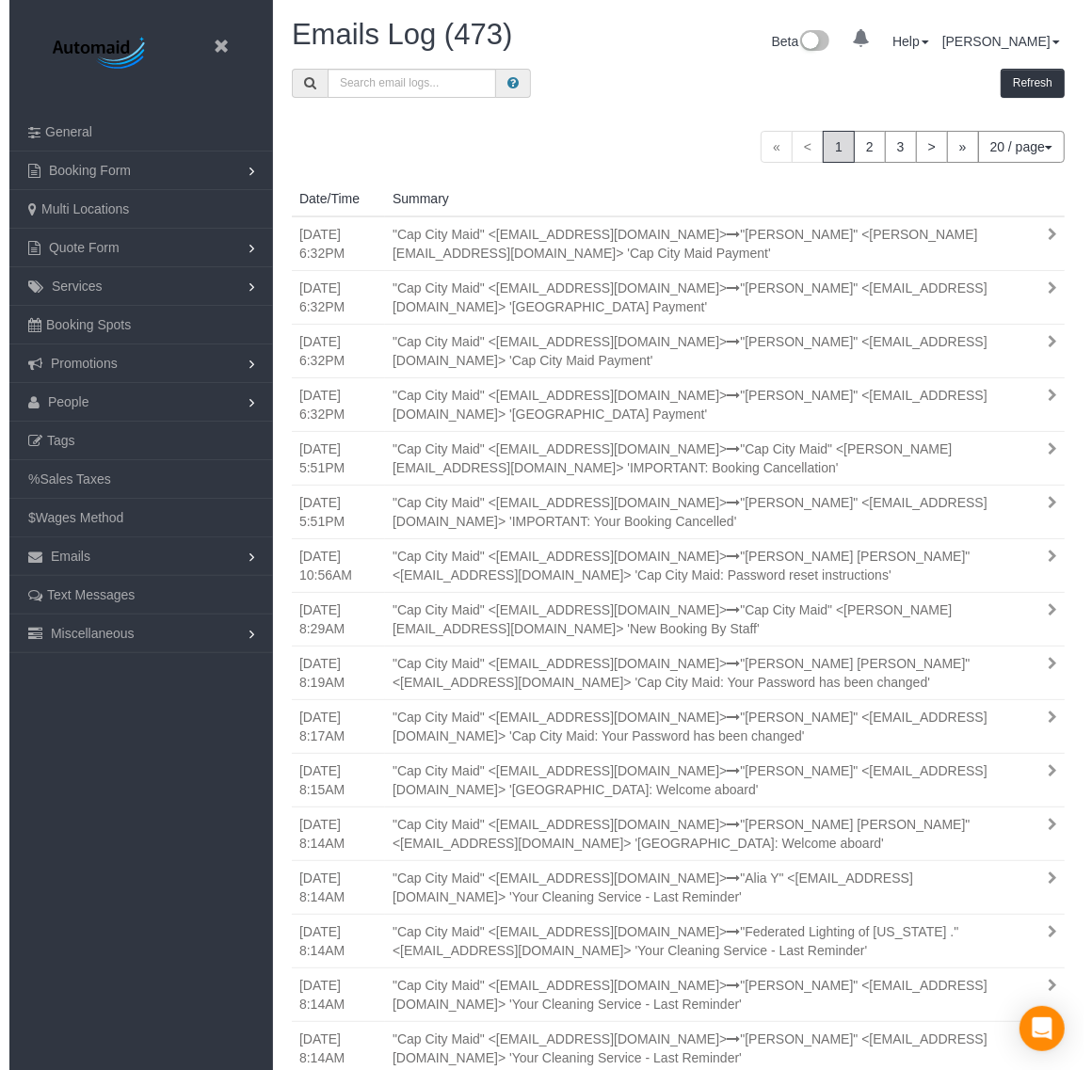
scroll to position [1427, 1074]
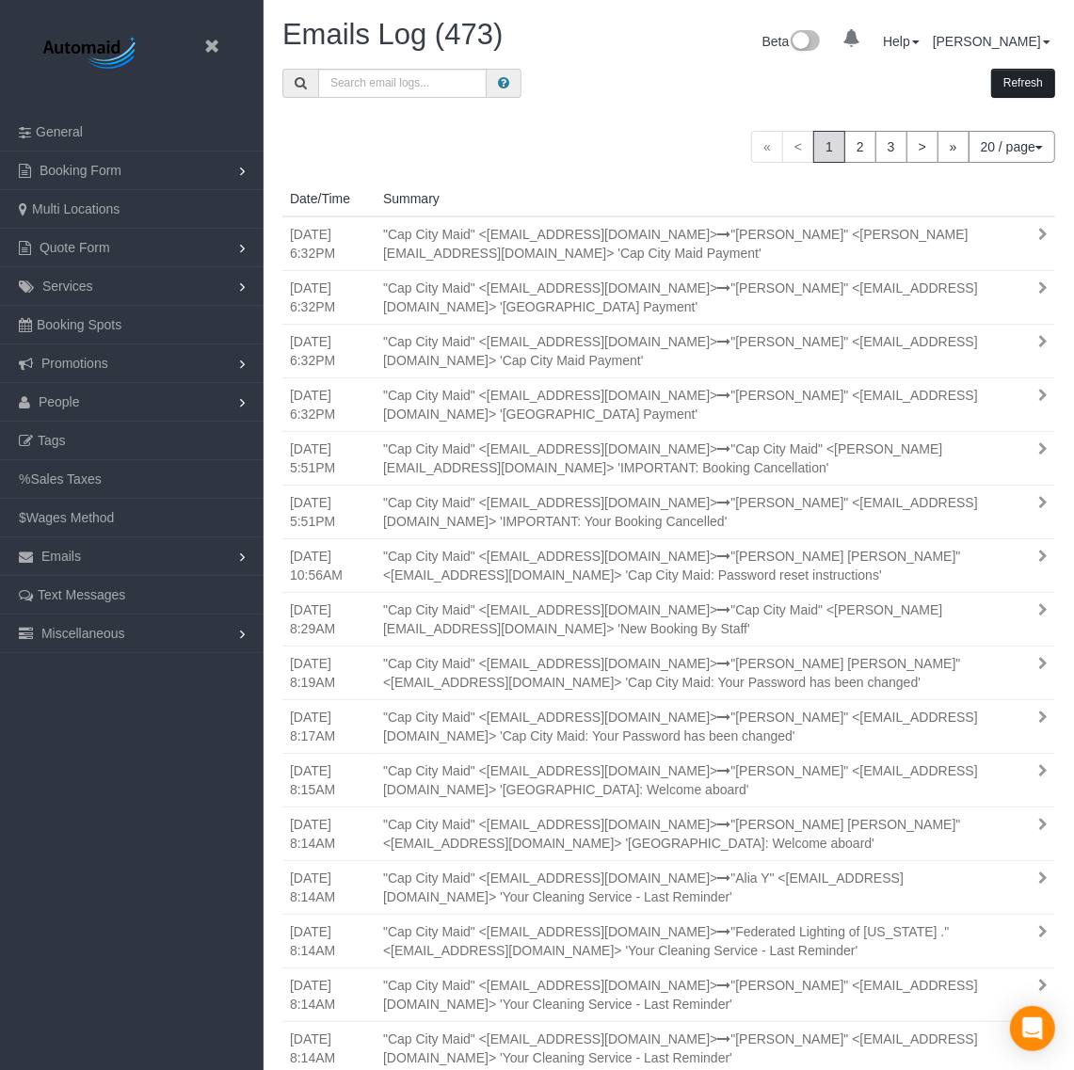
click at [1027, 91] on button "Refresh" at bounding box center [1023, 83] width 64 height 29
click at [1022, 87] on button "Refresh" at bounding box center [1023, 83] width 64 height 29
click at [1024, 90] on button "Refresh" at bounding box center [1023, 83] width 64 height 29
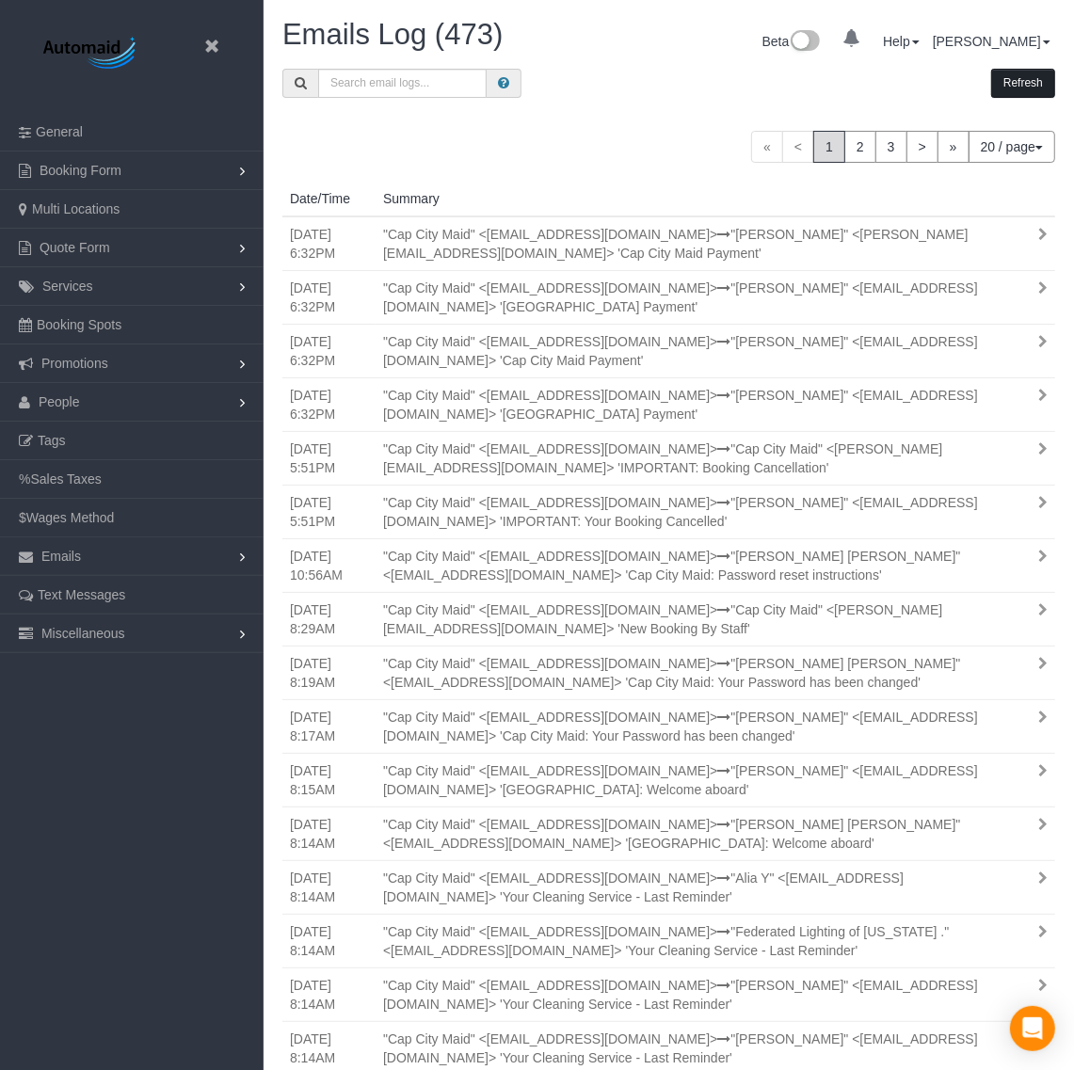
click at [1024, 90] on button "Refresh" at bounding box center [1023, 83] width 64 height 29
click at [1023, 90] on button "Refresh" at bounding box center [1023, 83] width 64 height 29
click at [1019, 88] on button "Refresh" at bounding box center [1023, 83] width 64 height 29
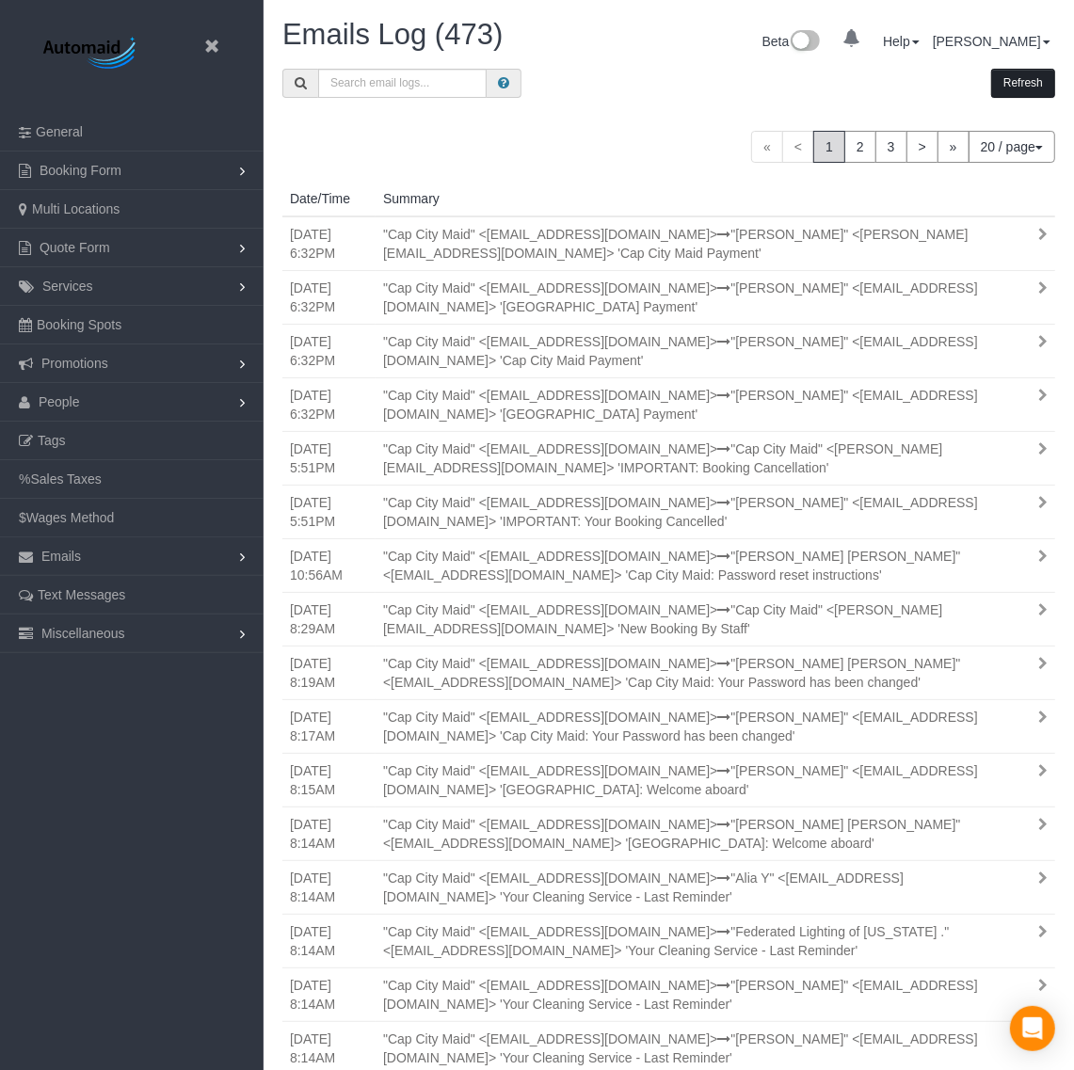
click at [1019, 88] on button "Refresh" at bounding box center [1023, 83] width 64 height 29
click at [1023, 91] on button "Refresh" at bounding box center [1023, 83] width 64 height 29
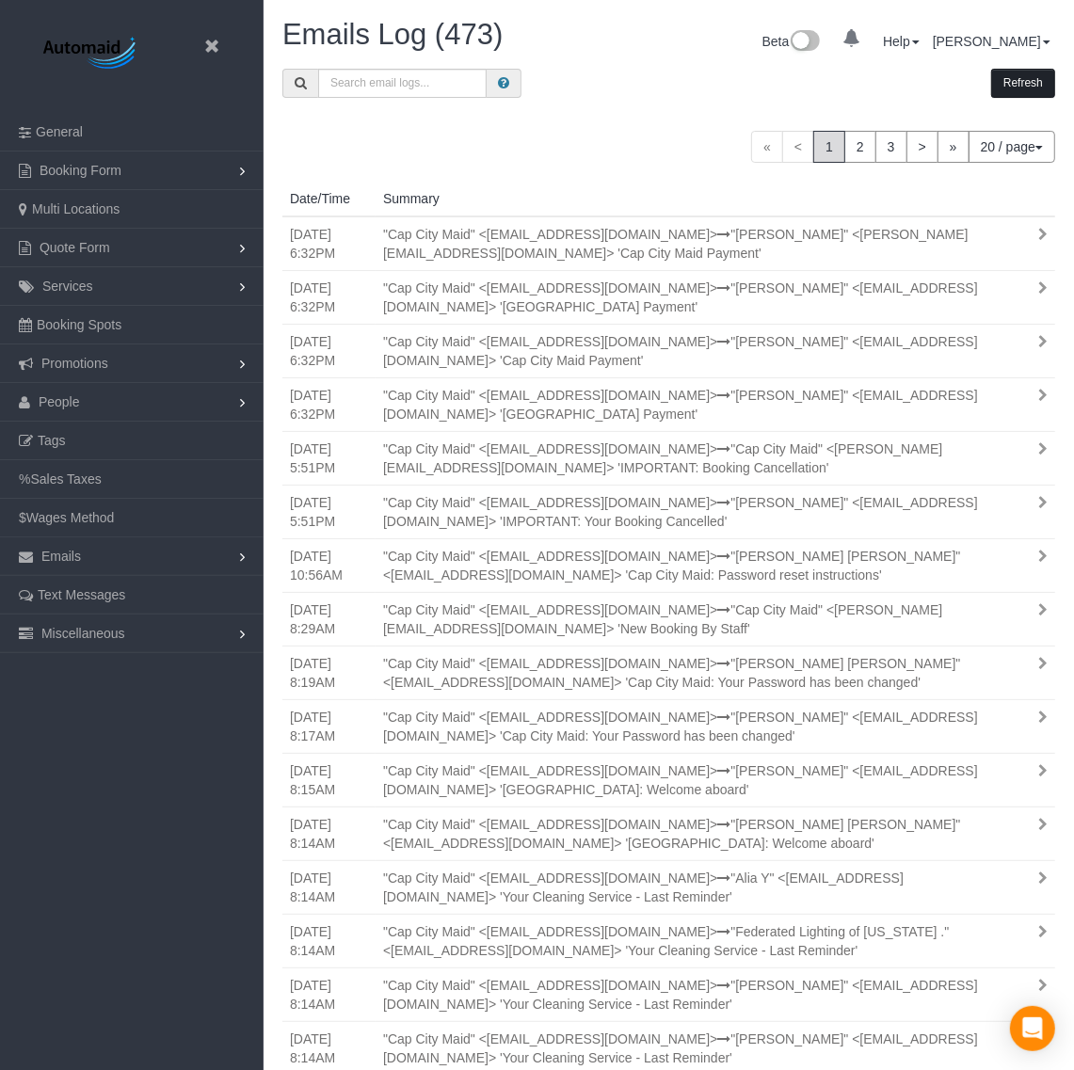
click at [1023, 91] on button "Refresh" at bounding box center [1023, 83] width 64 height 29
click at [1019, 88] on button "Refresh" at bounding box center [1023, 83] width 64 height 29
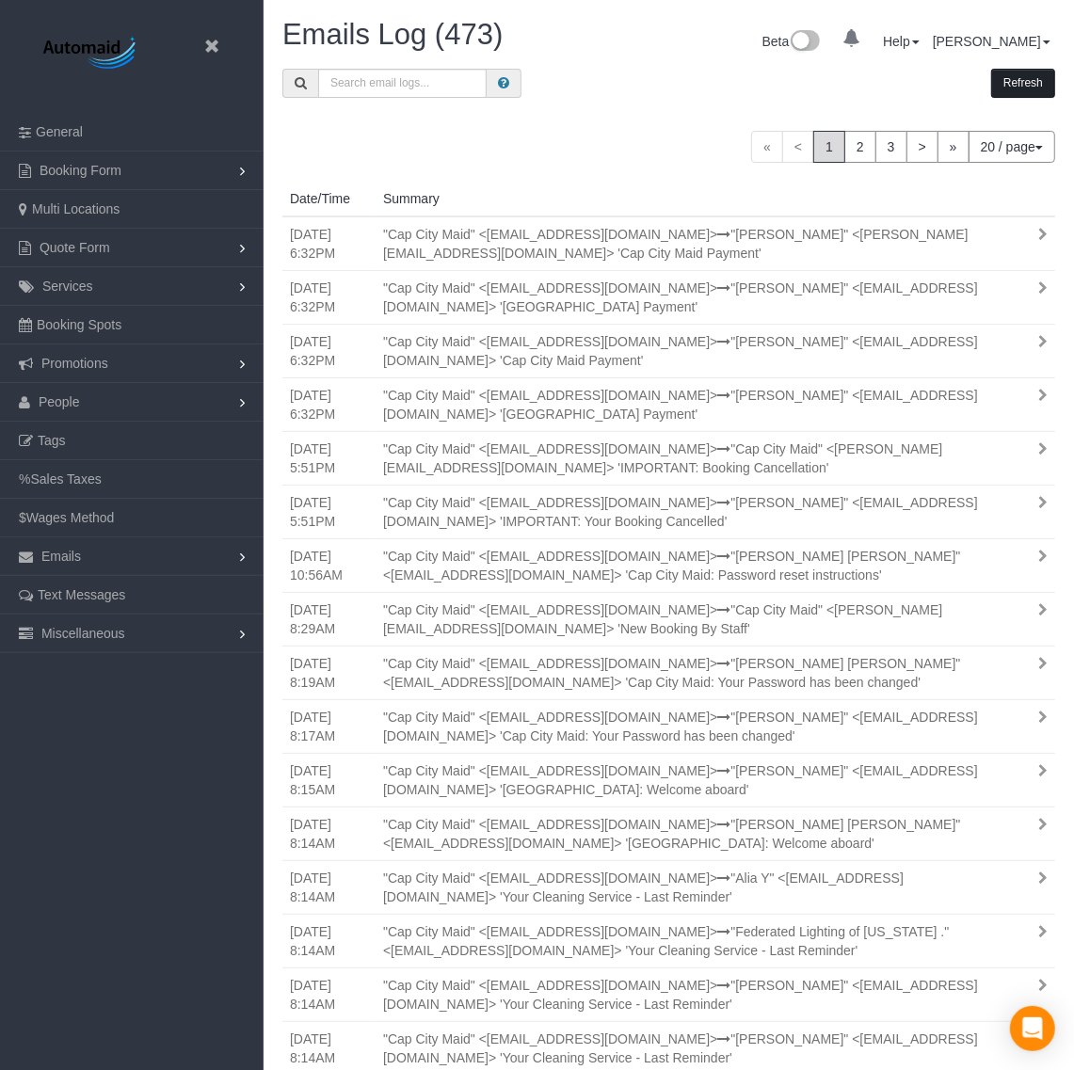
click at [1019, 88] on button "Refresh" at bounding box center [1023, 83] width 64 height 29
click at [1003, 76] on button "Refresh" at bounding box center [1023, 83] width 64 height 29
click at [1043, 58] on div "Beta 0 Your Notifications You have 0 alerts Help Help Docs Take a Tour Contact …" at bounding box center [869, 44] width 401 height 50
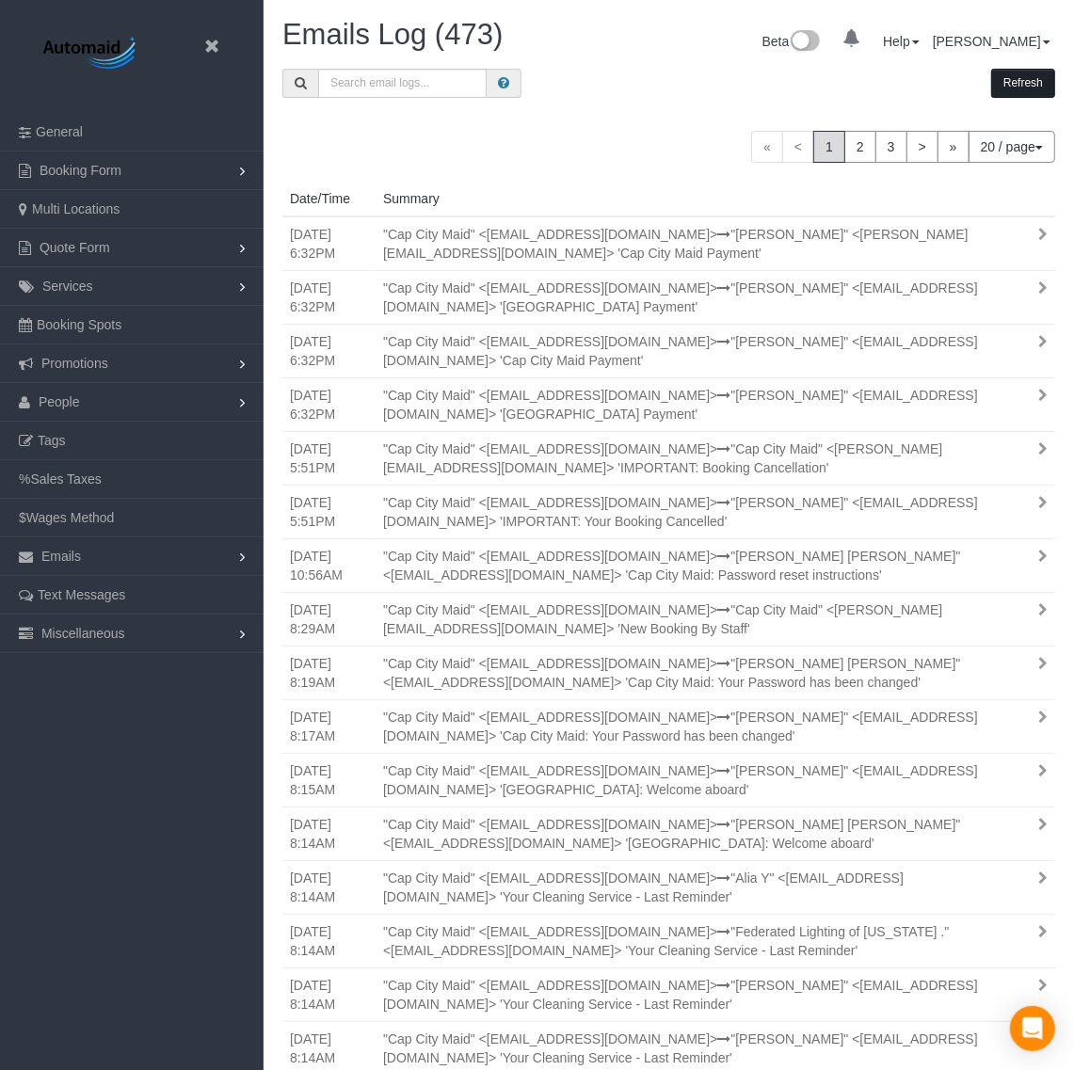
click at [1033, 80] on button "Refresh" at bounding box center [1023, 83] width 64 height 29
click at [1029, 77] on button "Refresh" at bounding box center [1023, 83] width 64 height 29
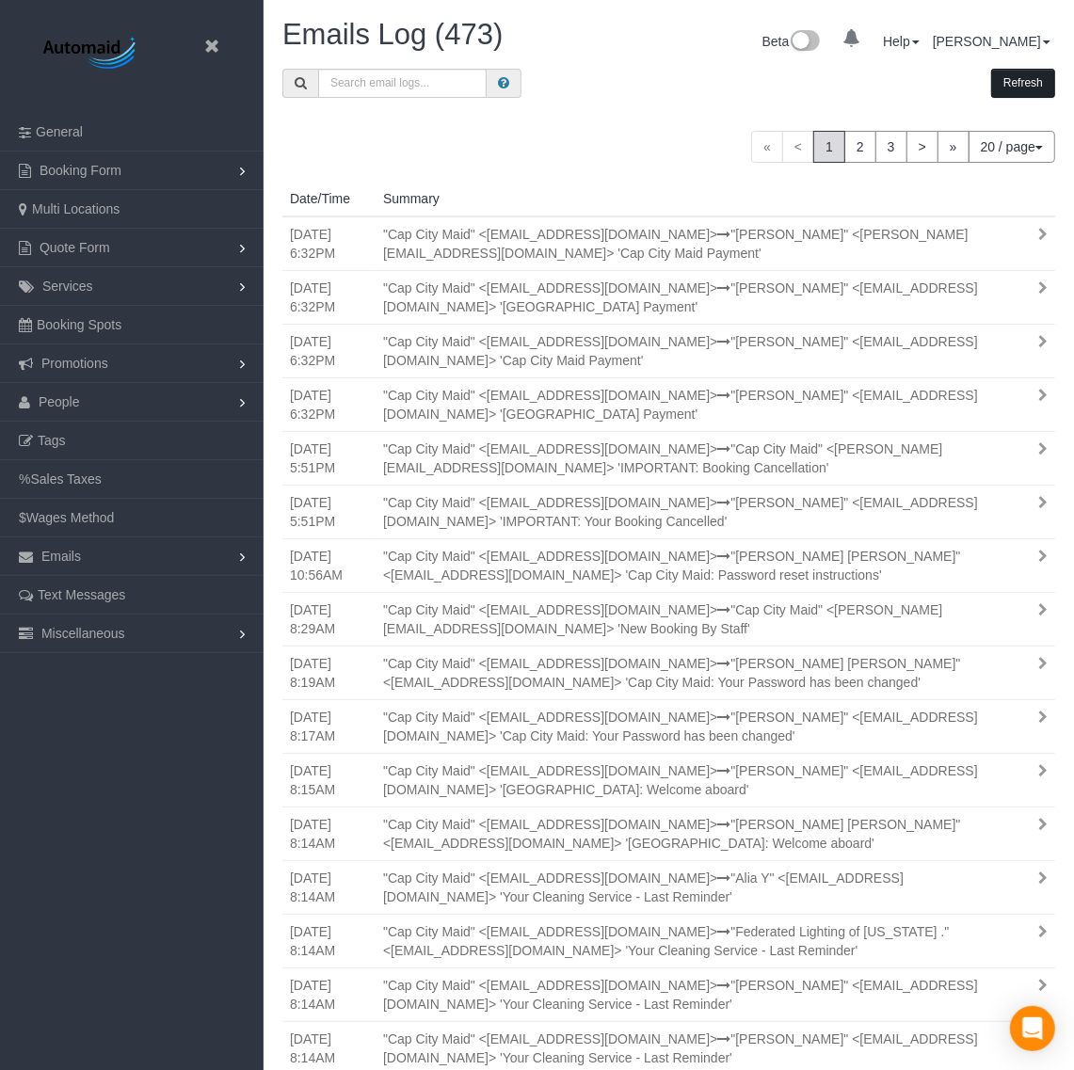
click at [1029, 77] on button "Refresh" at bounding box center [1023, 83] width 64 height 29
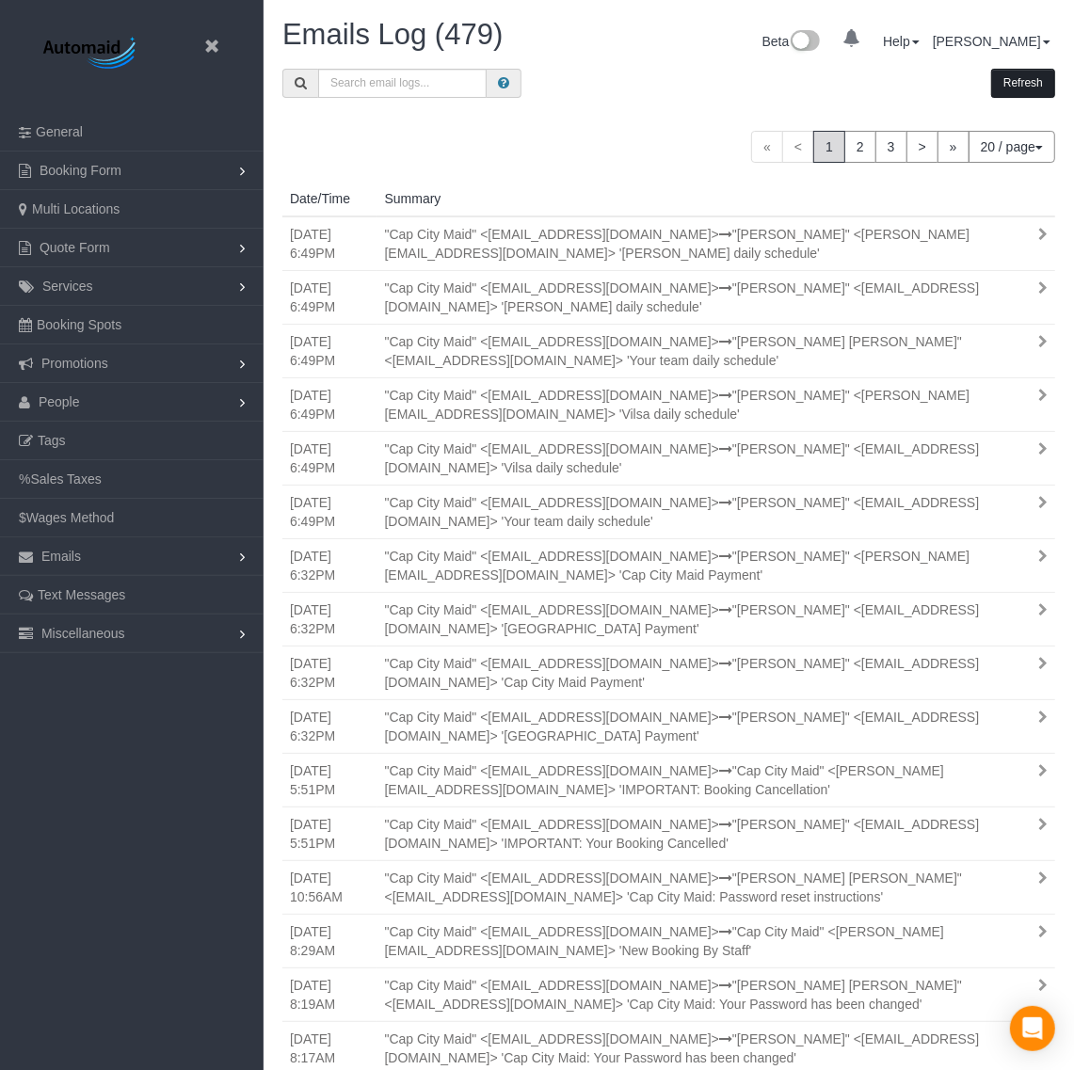
click at [1033, 90] on button "Refresh" at bounding box center [1023, 83] width 64 height 29
click at [1031, 87] on button "Refresh" at bounding box center [1023, 83] width 64 height 29
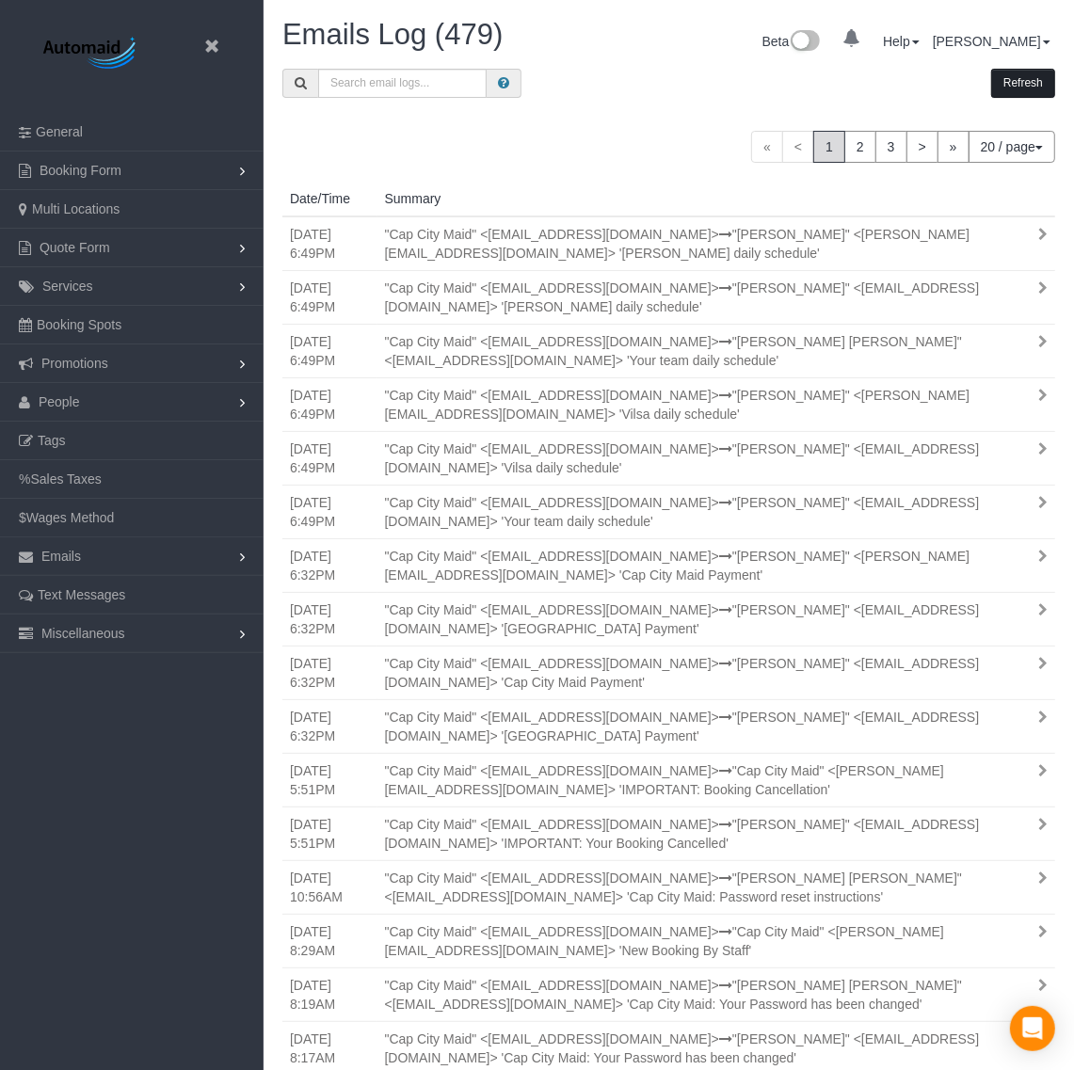
click at [1031, 87] on button "Refresh" at bounding box center [1023, 83] width 64 height 29
click at [215, 40] on icon at bounding box center [212, 47] width 24 height 24
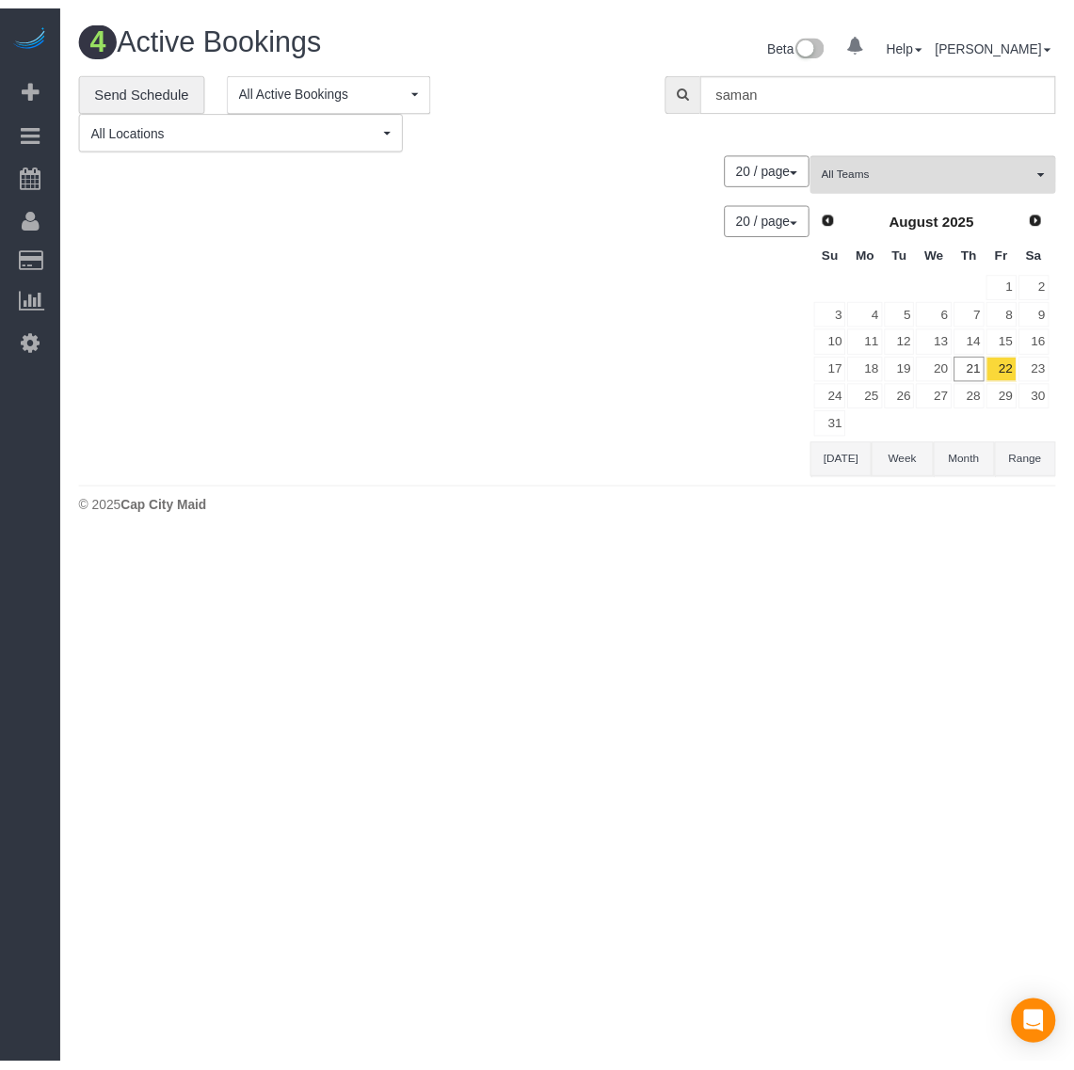
scroll to position [788, 1092]
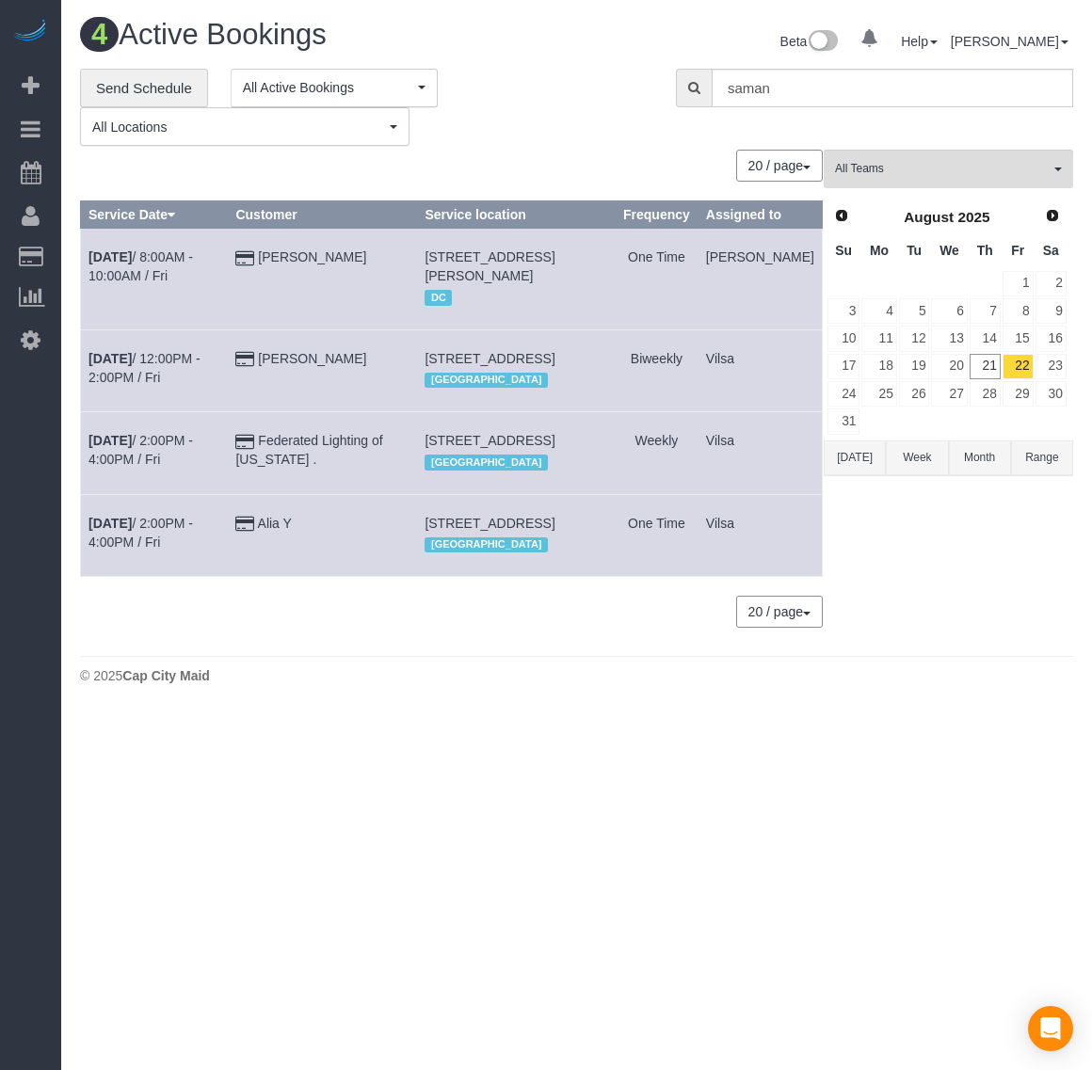
click at [343, 266] on td "[PERSON_NAME]" at bounding box center [322, 279] width 189 height 101
click at [344, 264] on link "[PERSON_NAME]" at bounding box center [312, 256] width 108 height 15
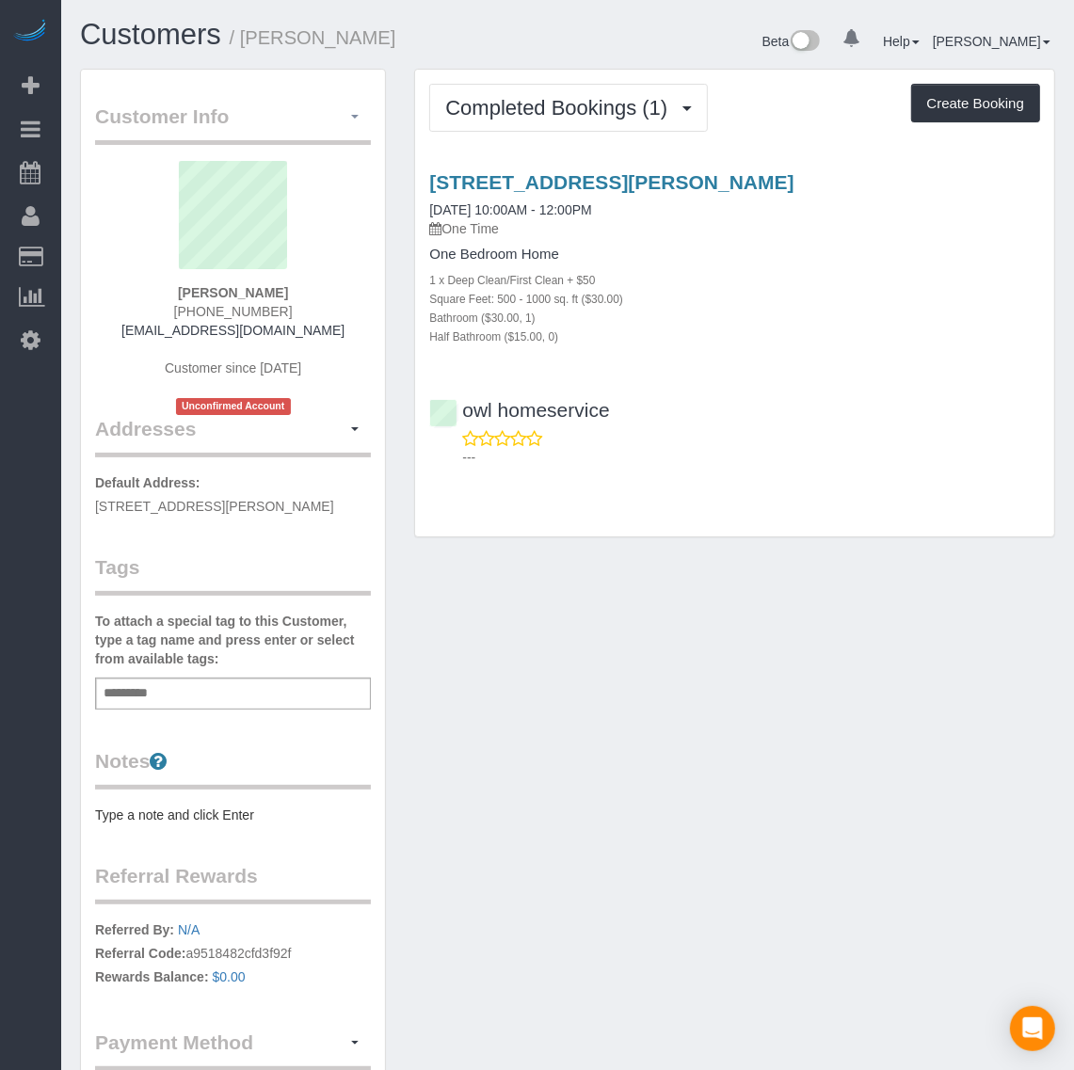
click at [355, 125] on button "button" at bounding box center [355, 117] width 32 height 29
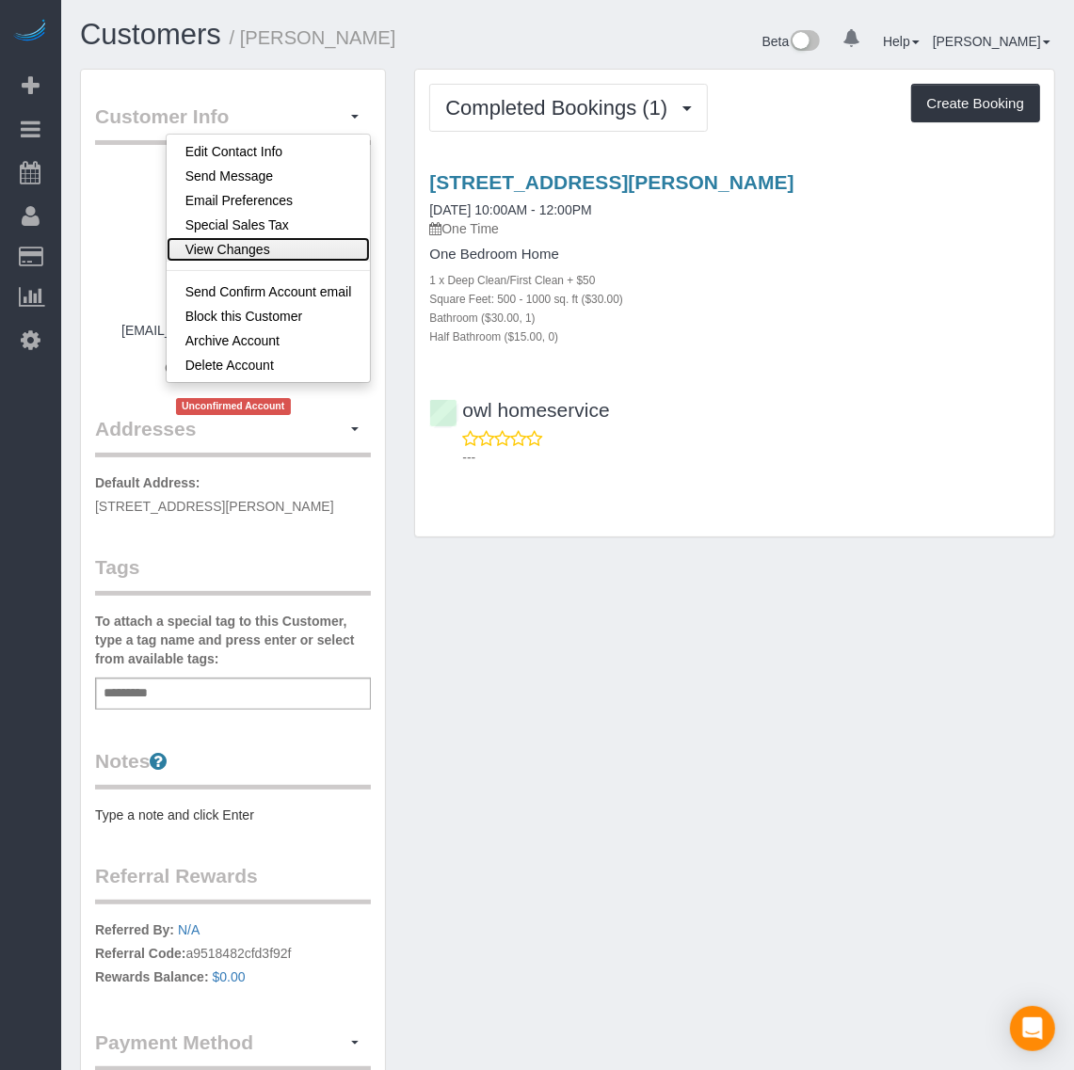
click at [303, 251] on link "View Changes" at bounding box center [269, 249] width 204 height 24
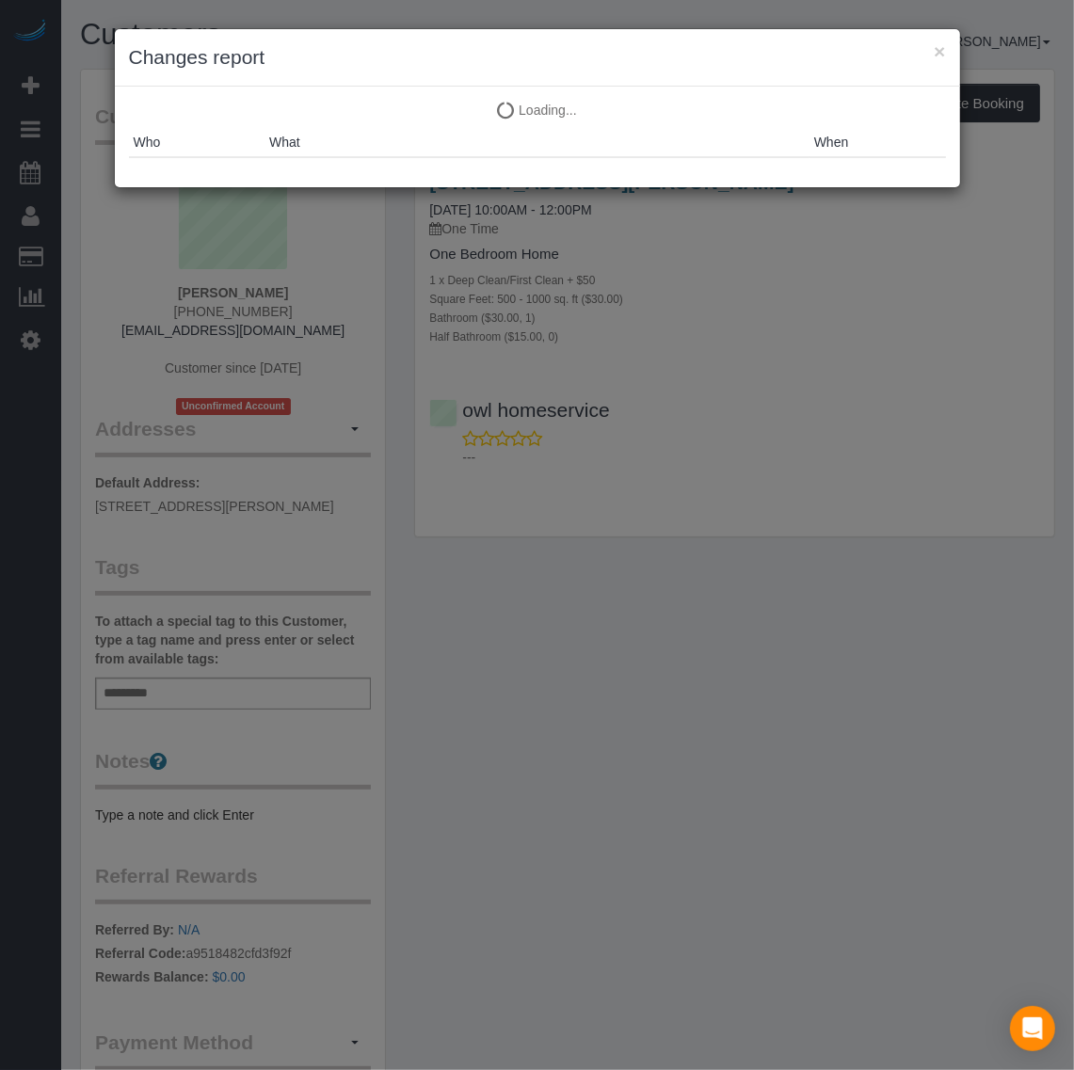
scroll to position [1248, 1092]
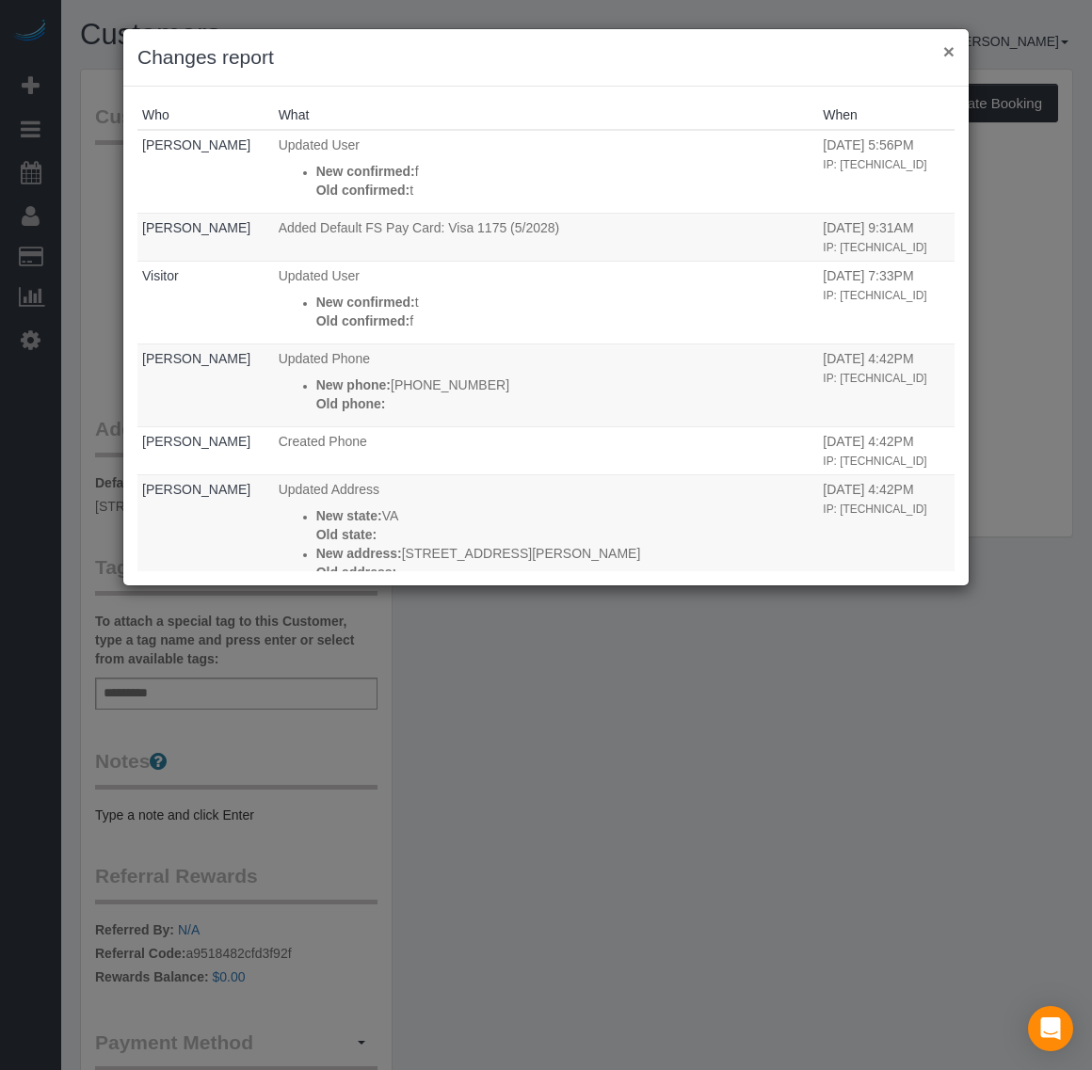
click at [943, 54] on button "×" at bounding box center [948, 51] width 11 height 20
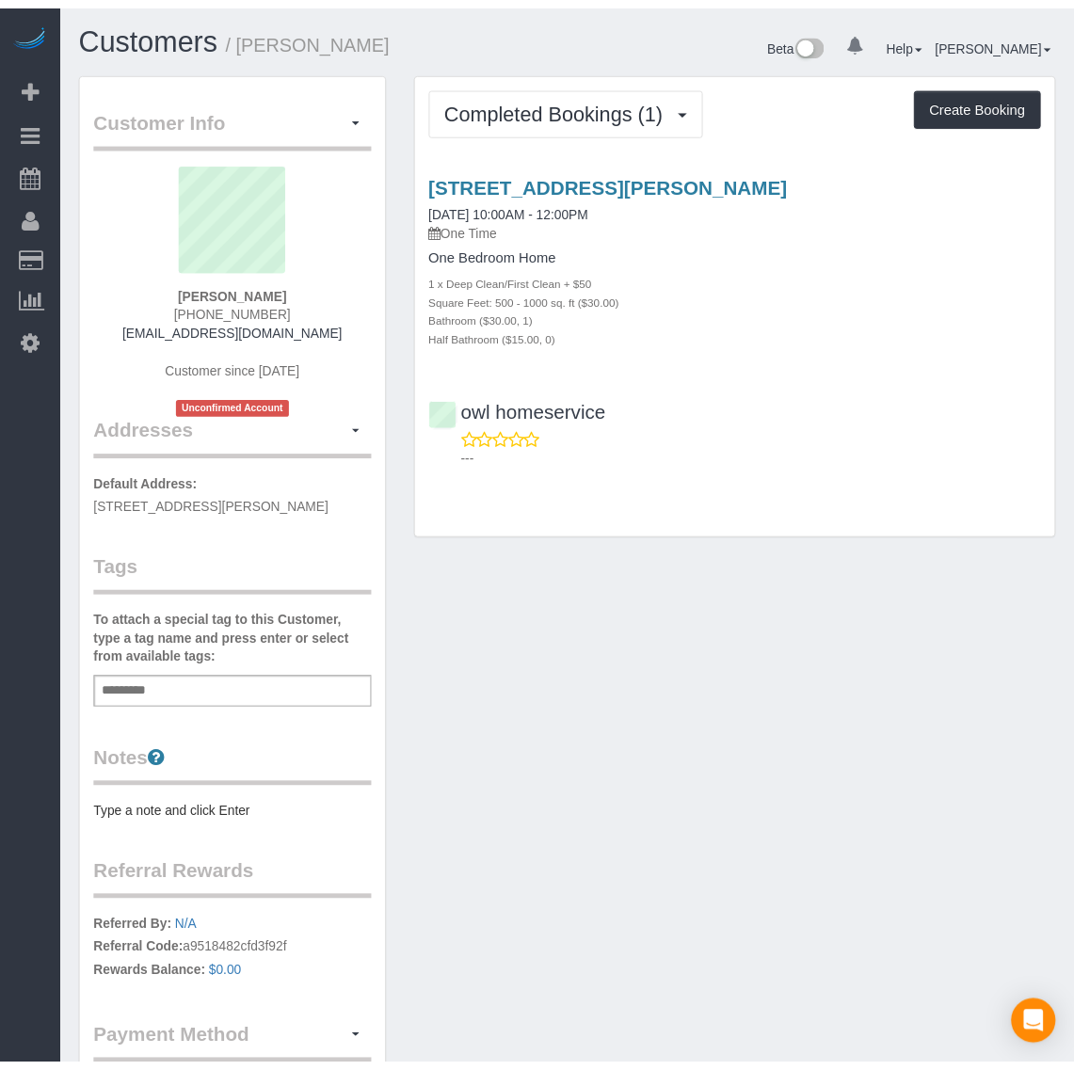
scroll to position [92860, 93034]
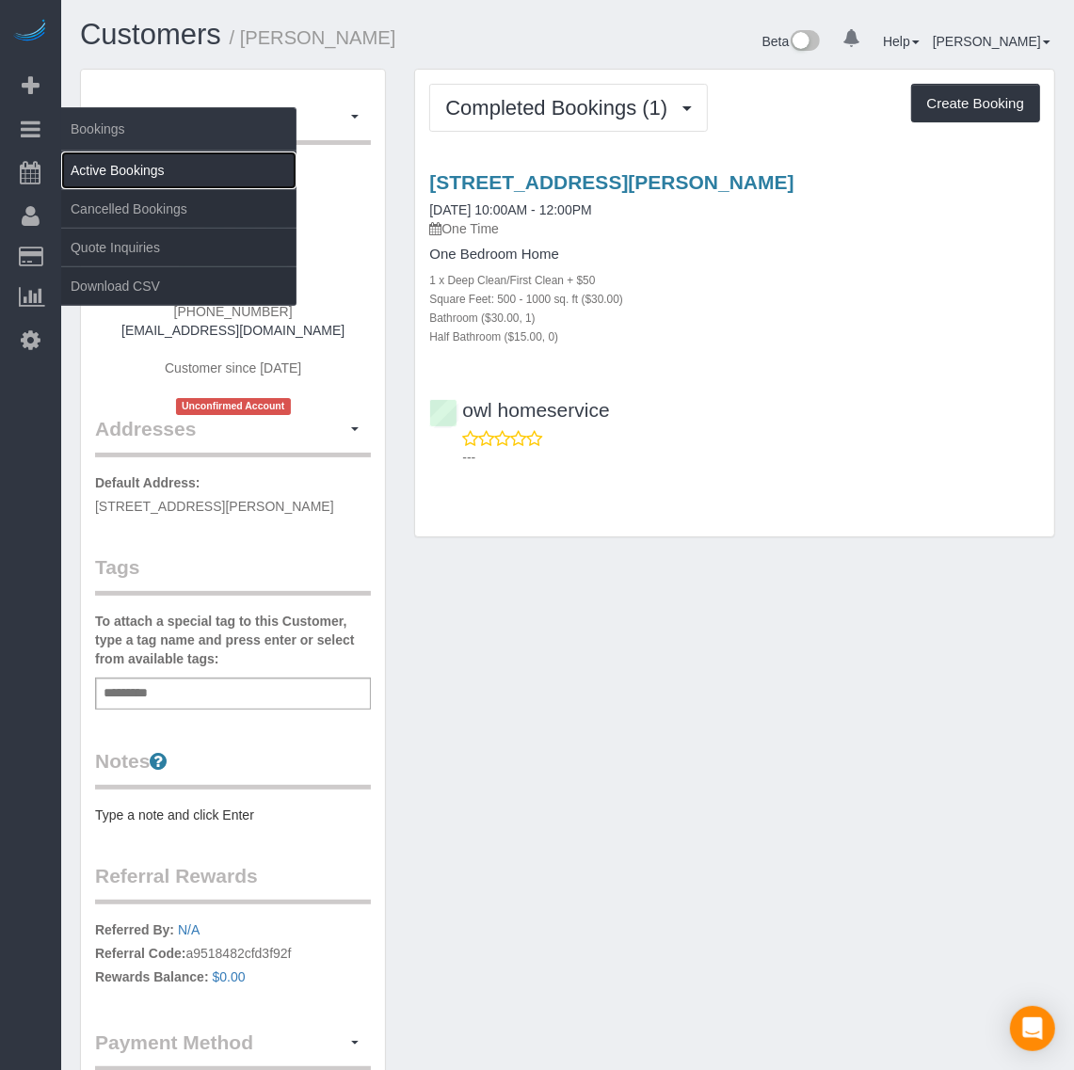
click at [99, 163] on link "Active Bookings" at bounding box center [178, 171] width 235 height 38
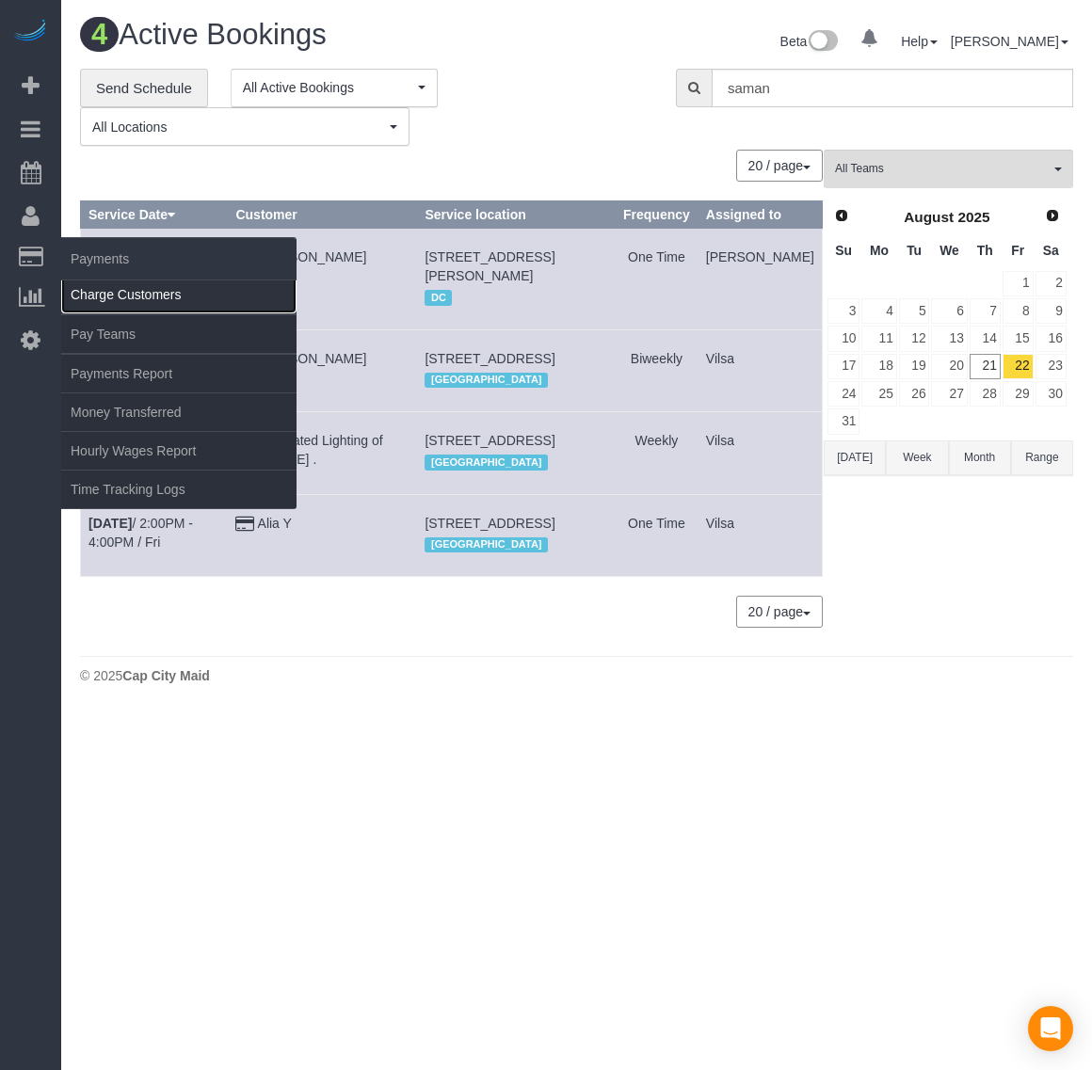
click at [91, 294] on link "Charge Customers" at bounding box center [178, 295] width 235 height 38
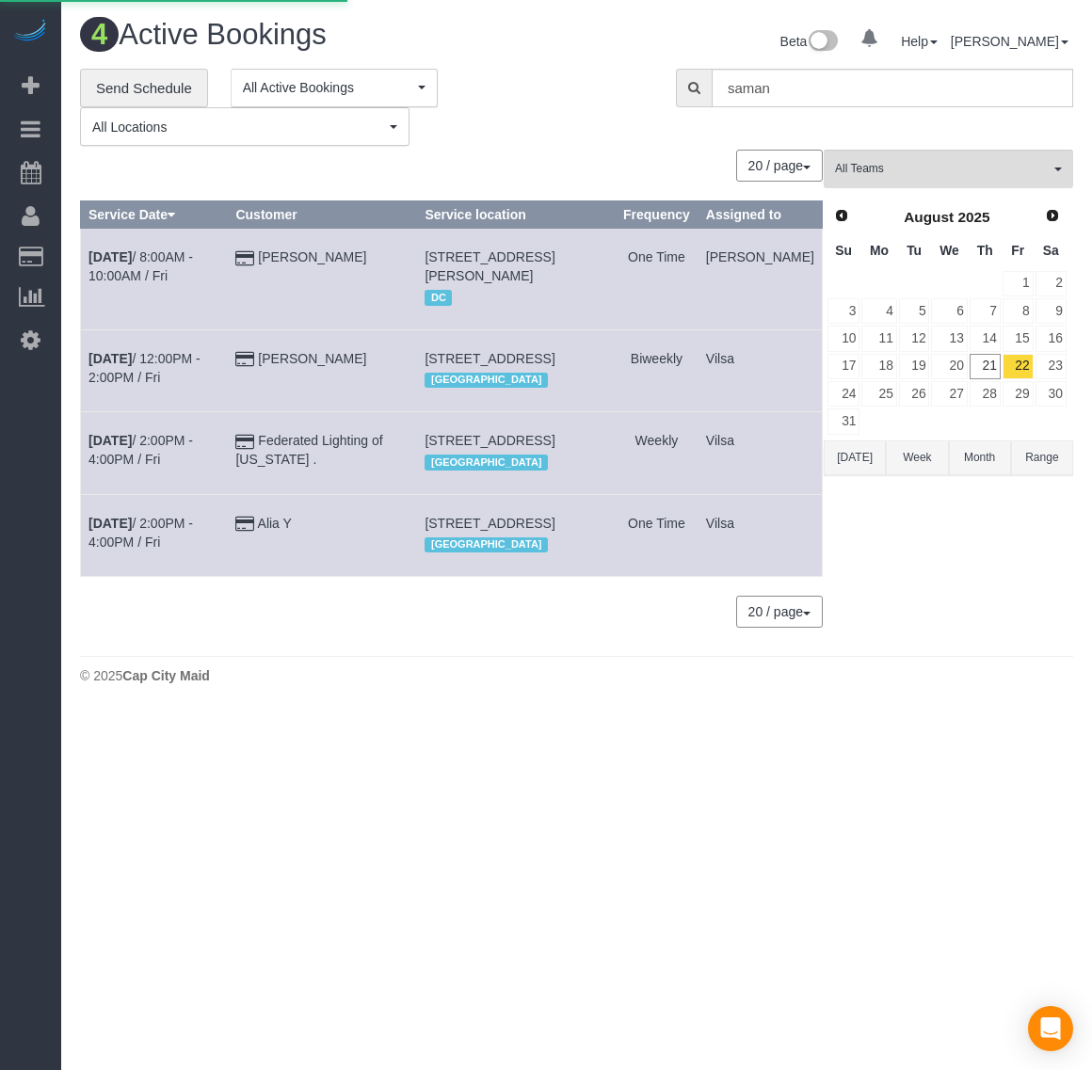
select select
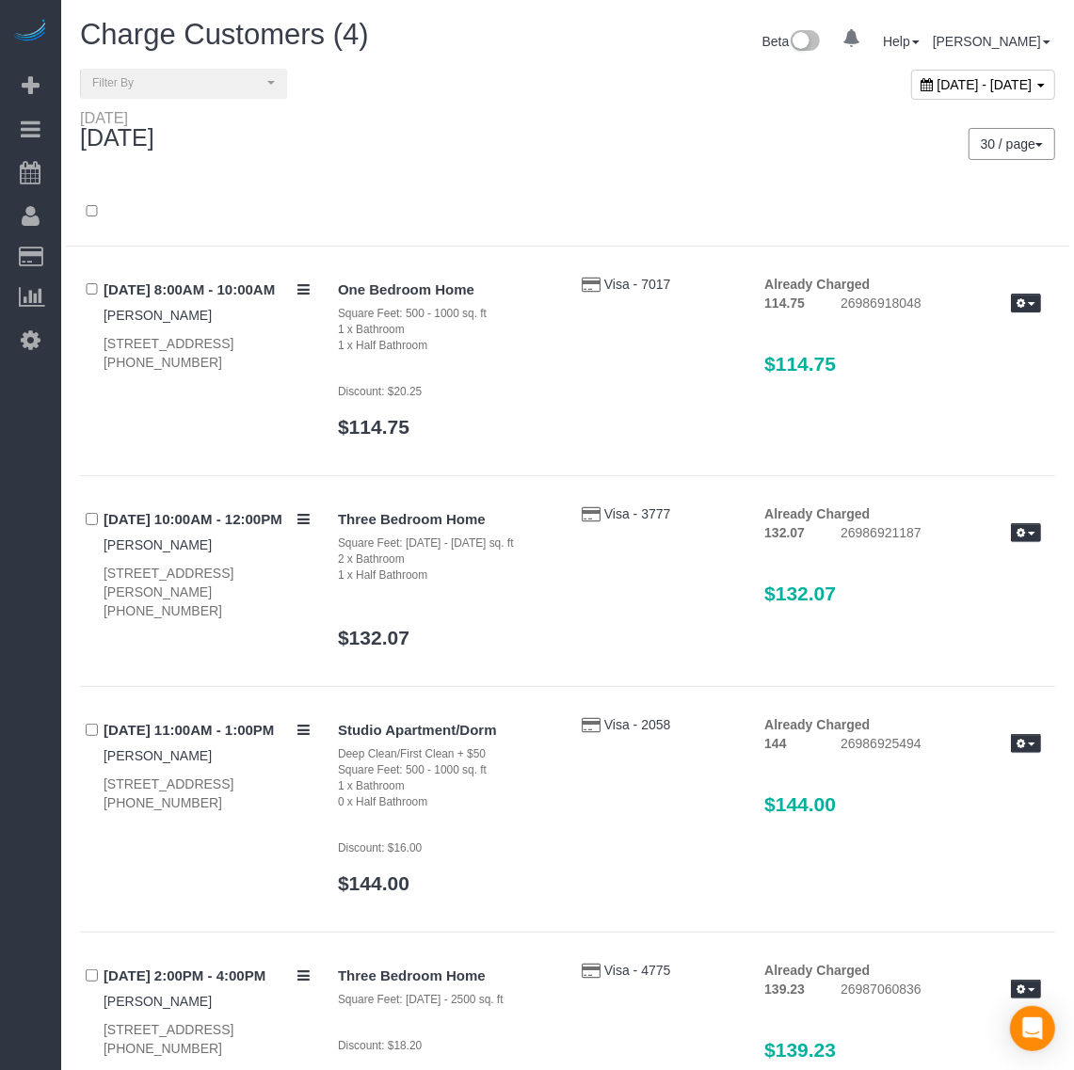
click at [937, 88] on span "[DATE] - [DATE]" at bounding box center [984, 84] width 95 height 15
type input "**********"
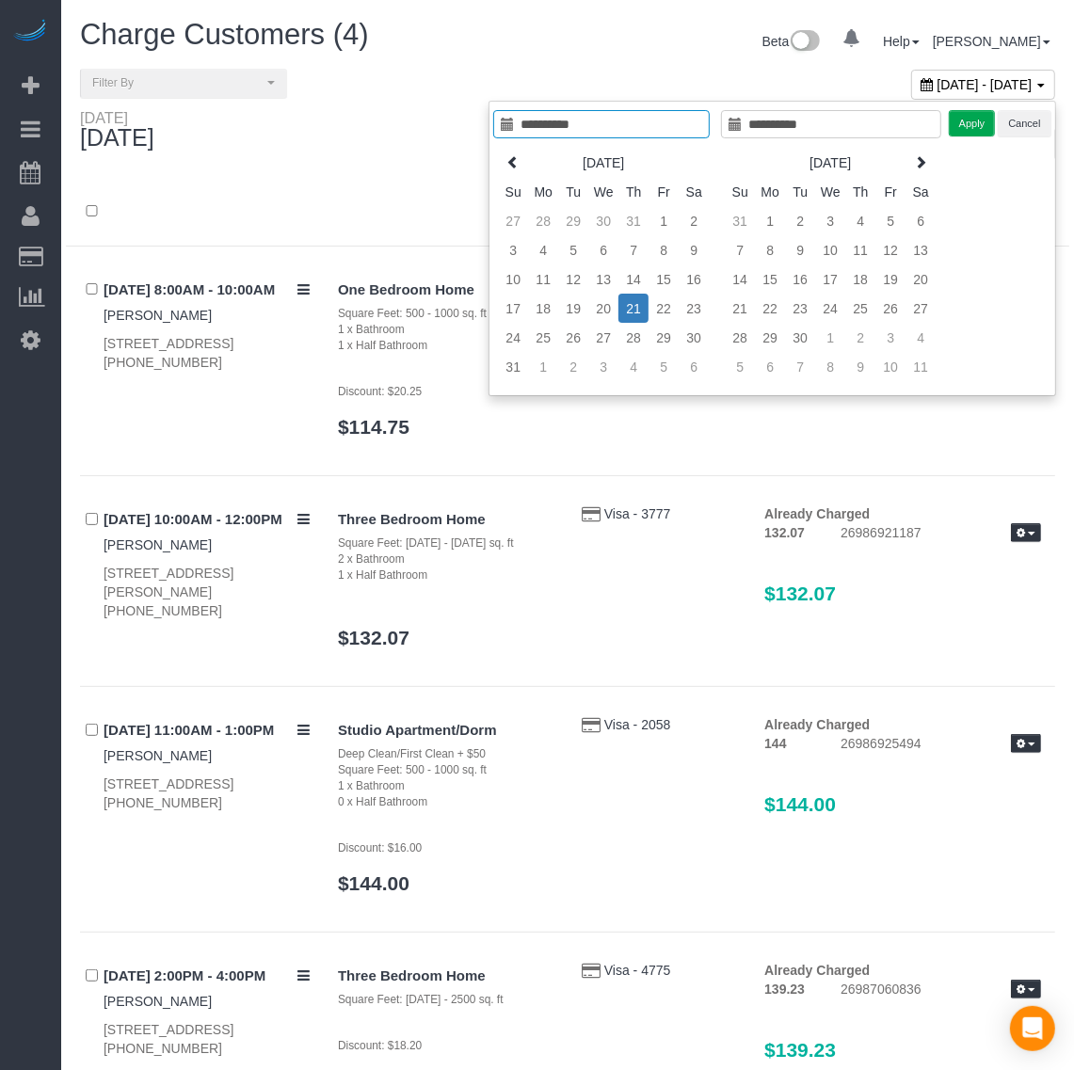
type input "**********"
click at [720, 590] on div "Three Bedroom Home Square Feet: [DATE] - [DATE] sq. ft 2 x Bathroom 1 x Half Ba…" at bounding box center [689, 585] width 731 height 163
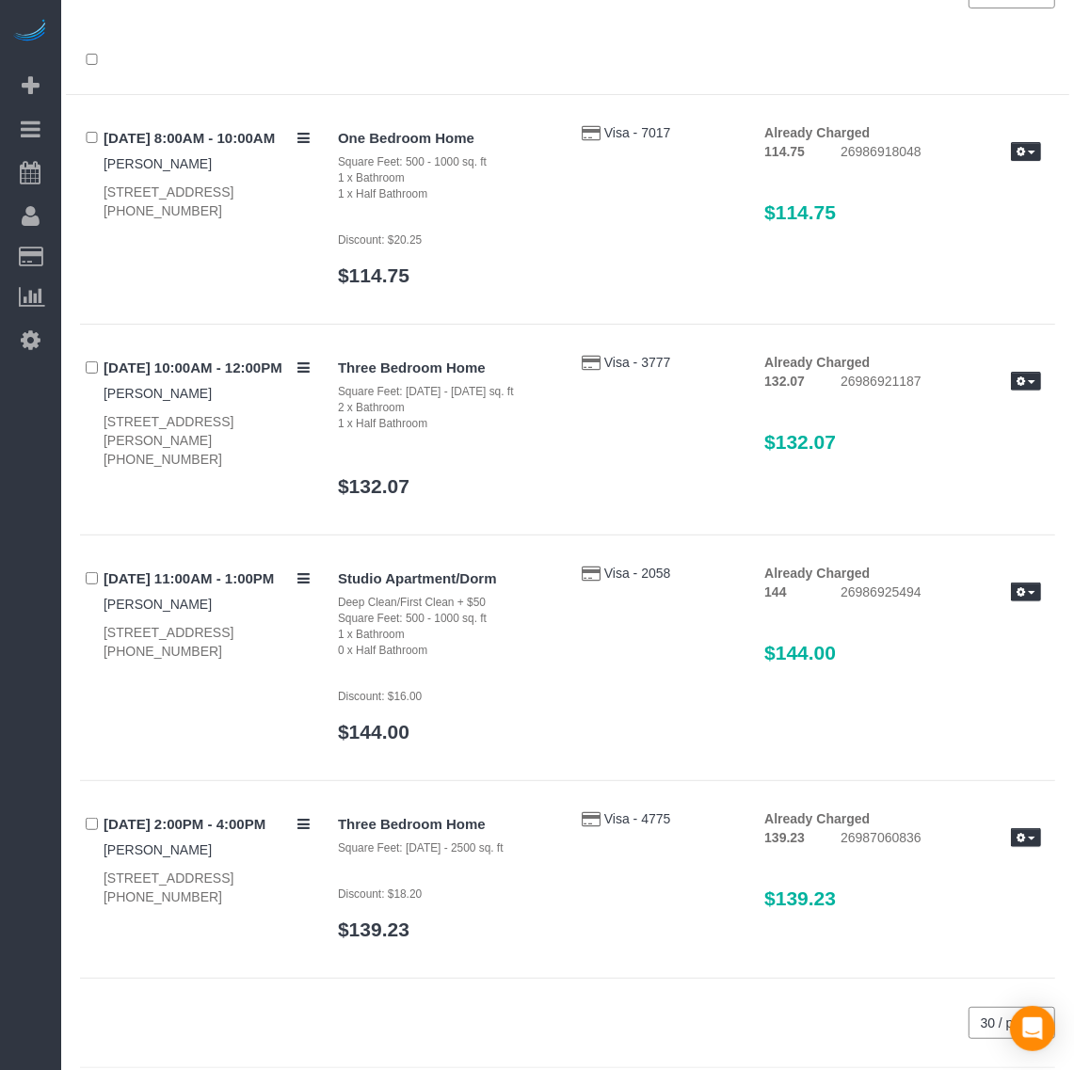
scroll to position [204, 0]
